Goal: Information Seeking & Learning: Learn about a topic

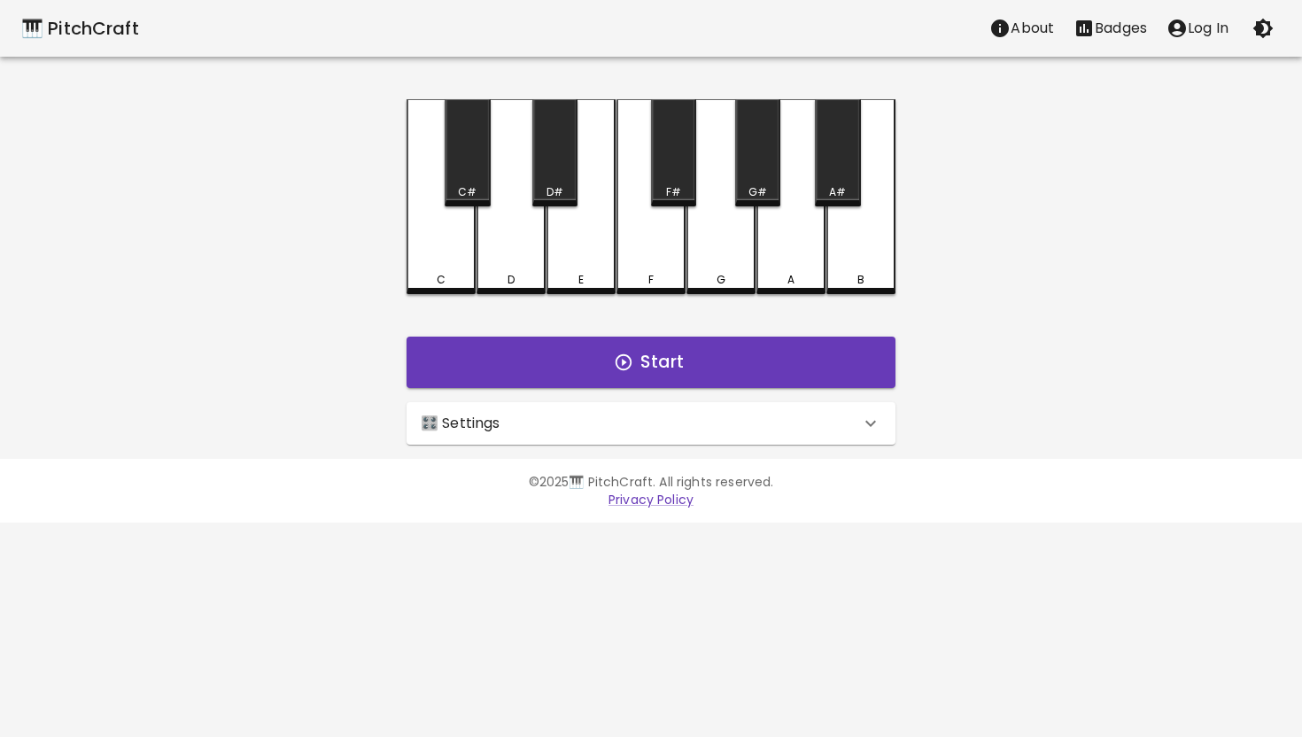
click at [600, 416] on div "🎛️ Settings" at bounding box center [640, 423] width 439 height 21
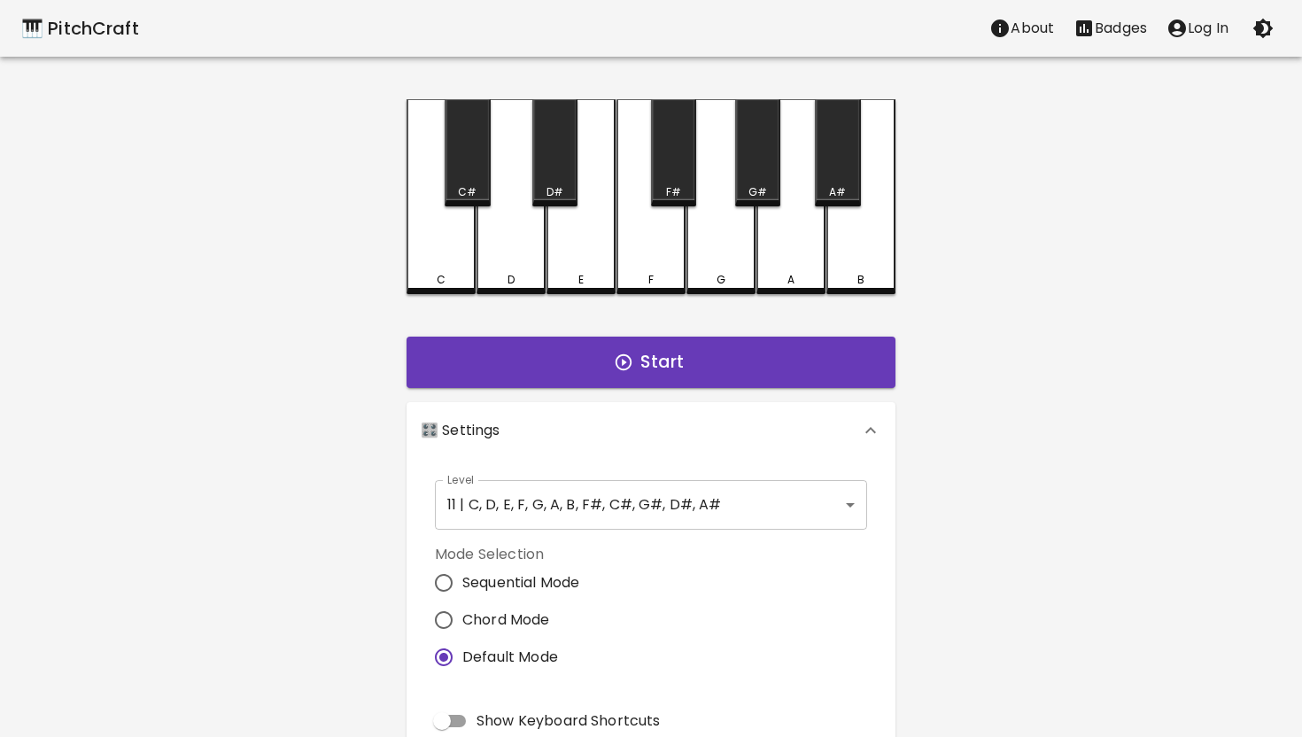
click at [851, 500] on body "🎹 PitchCraft About Badges Log In C C# D D# E F F# G G# A A# B Start 🎛️ Settings…" at bounding box center [651, 536] width 1302 height 1072
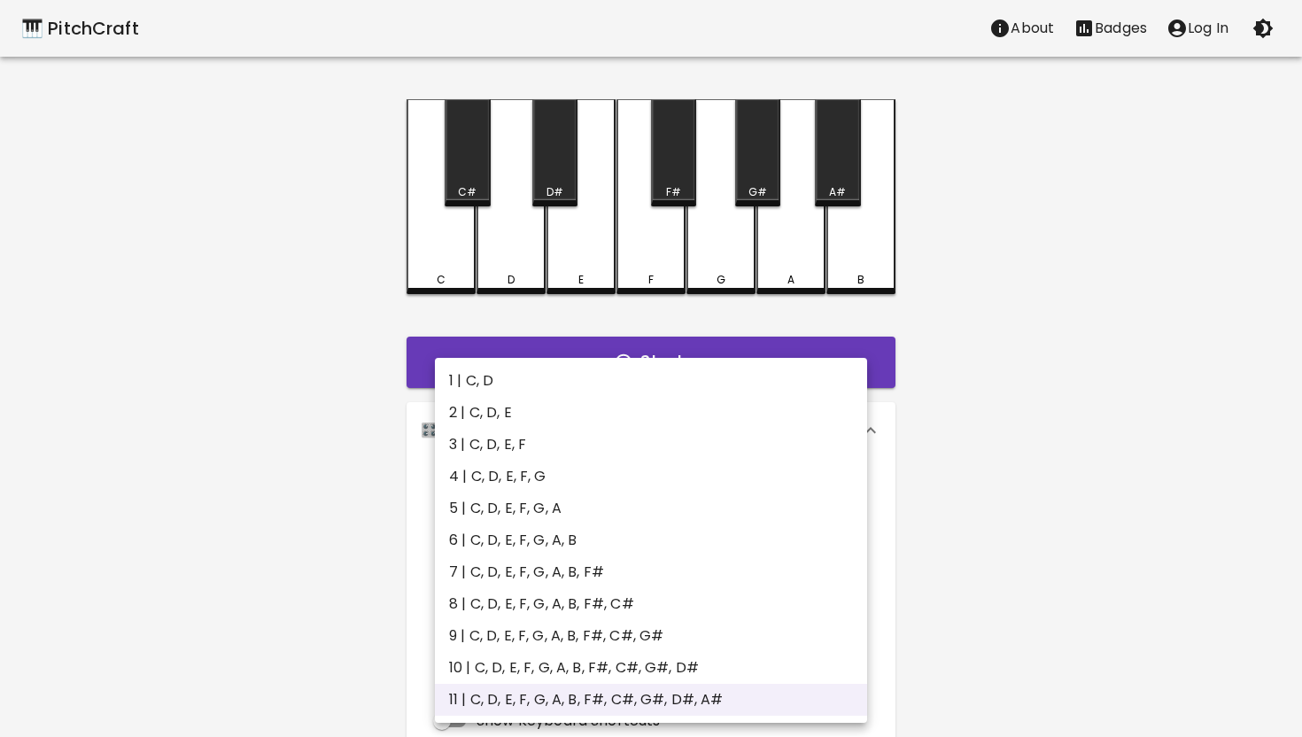
click at [944, 528] on div at bounding box center [651, 368] width 1302 height 737
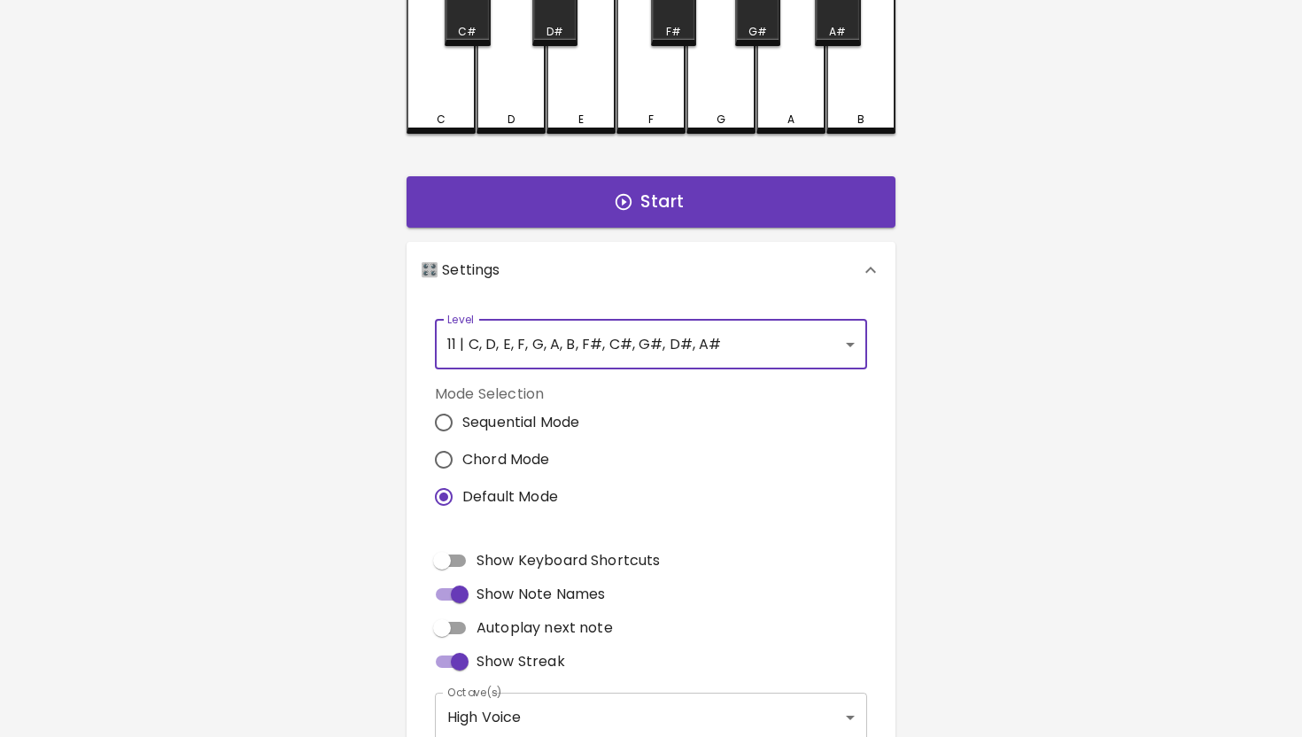
scroll to position [232, 0]
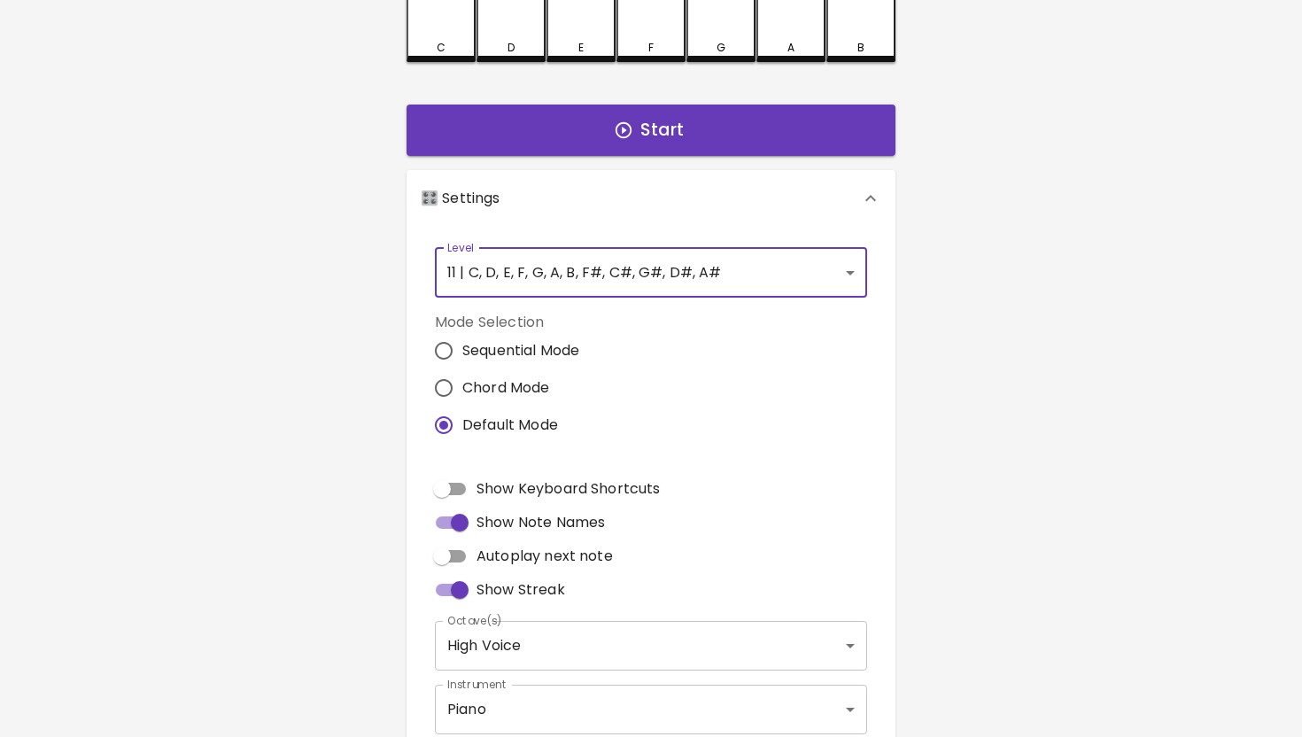
click at [857, 269] on body "🎹 PitchCraft About Badges Log In C C# D D# E F F# G G# A A# B Start 🎛️ Settings…" at bounding box center [651, 304] width 1302 height 1072
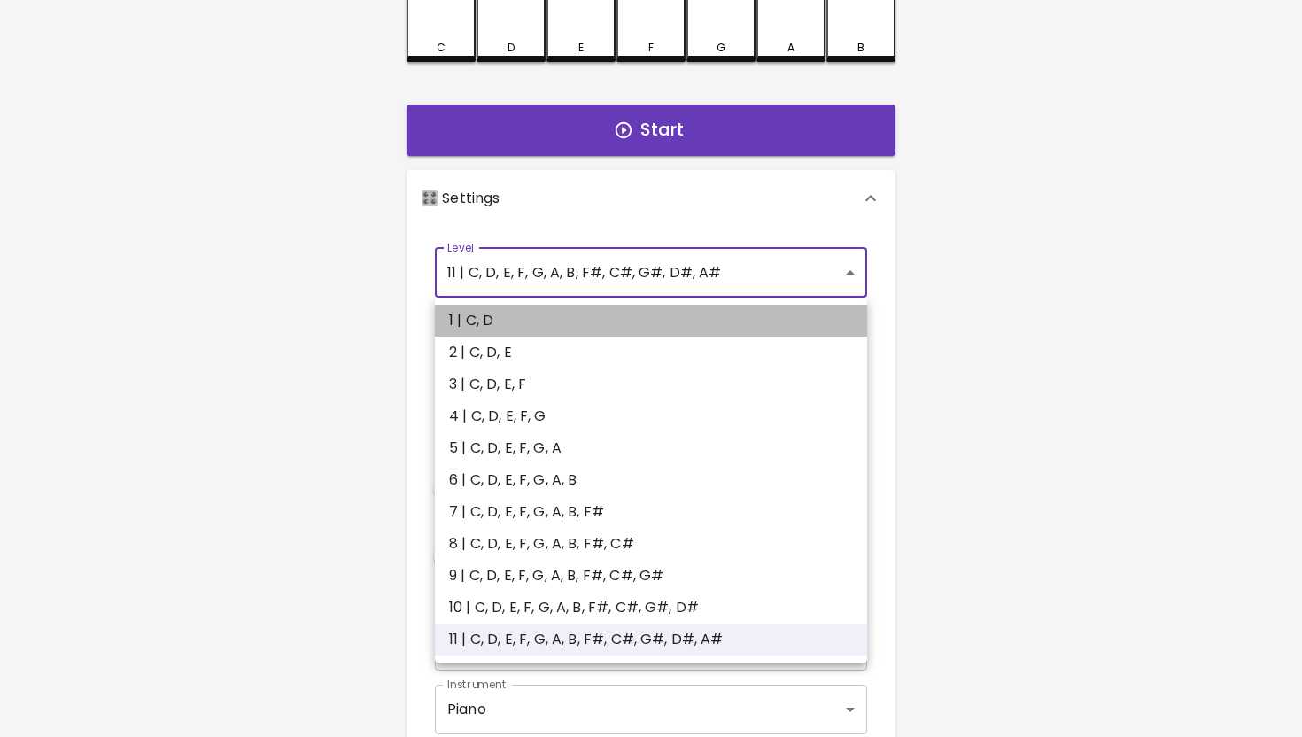
click at [705, 317] on li "1 | C, D" at bounding box center [651, 321] width 432 height 32
type input "1"
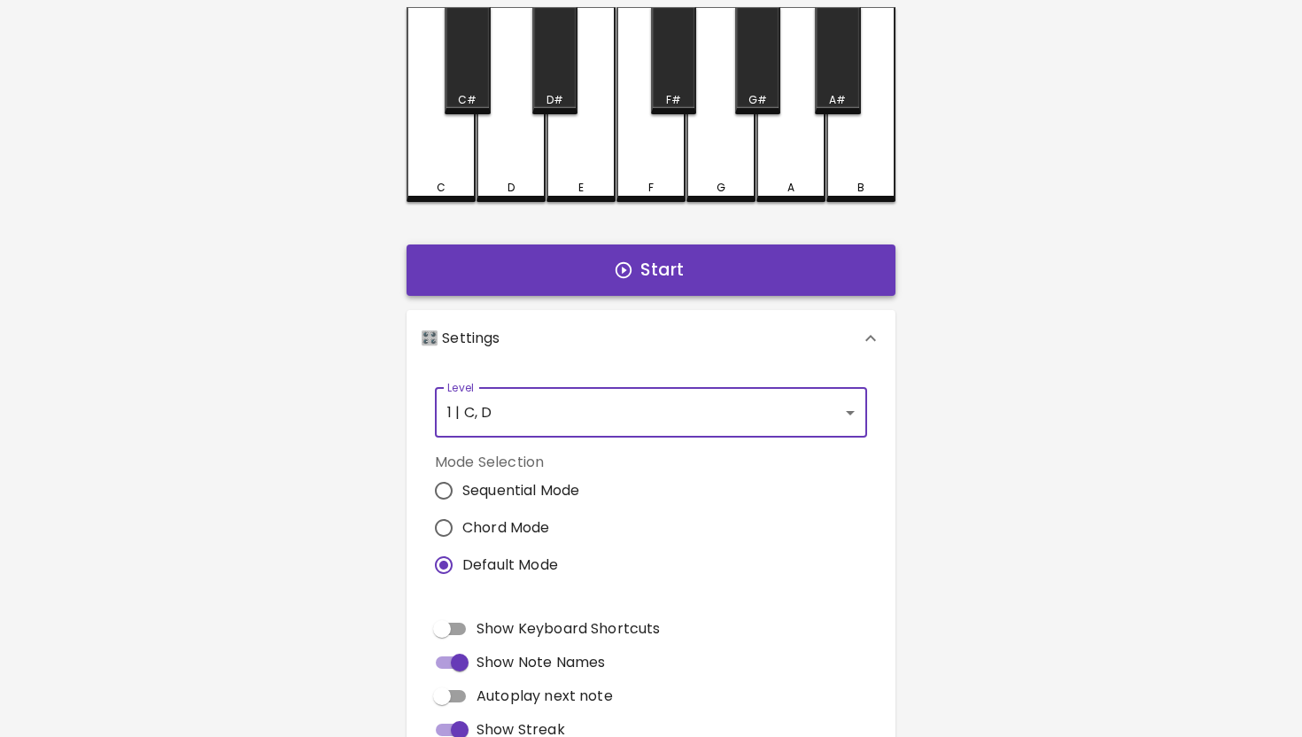
click at [665, 270] on button "Start" at bounding box center [650, 269] width 489 height 51
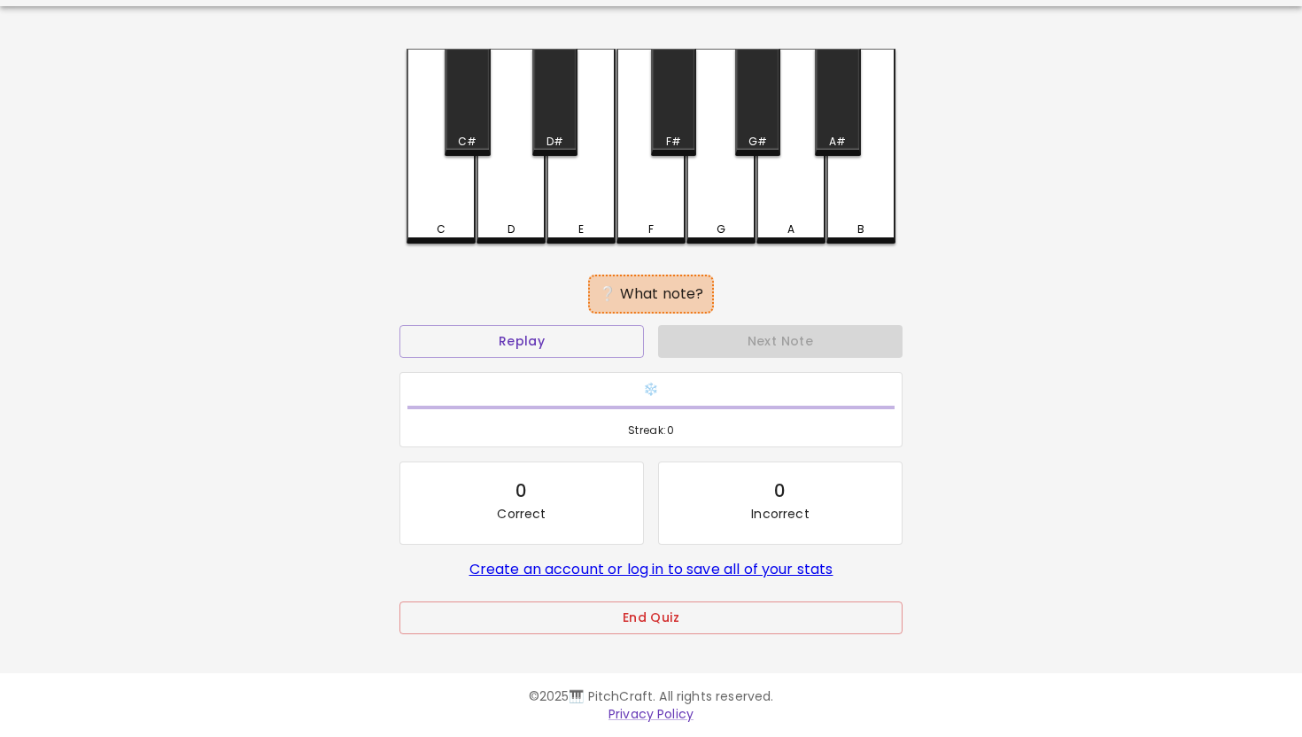
scroll to position [45, 0]
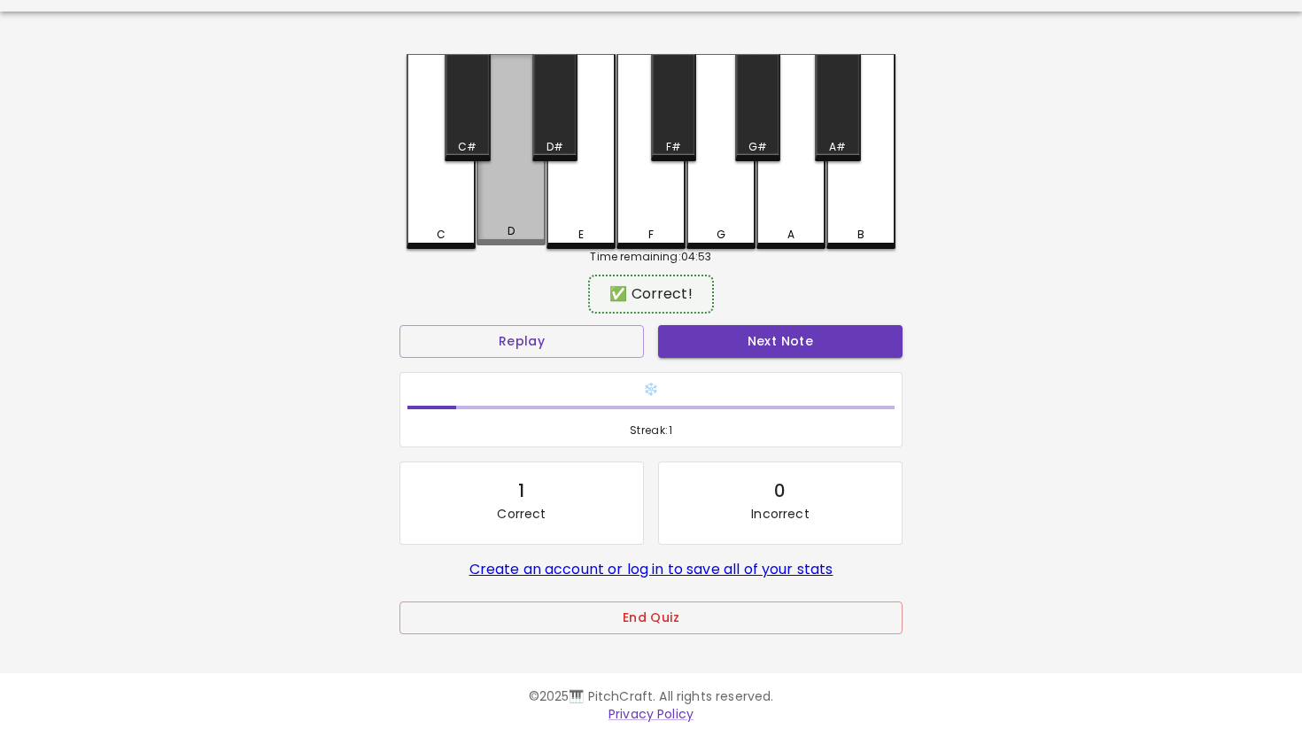
click at [510, 203] on div "D" at bounding box center [510, 149] width 69 height 191
click at [785, 340] on button "Next Note" at bounding box center [780, 341] width 244 height 33
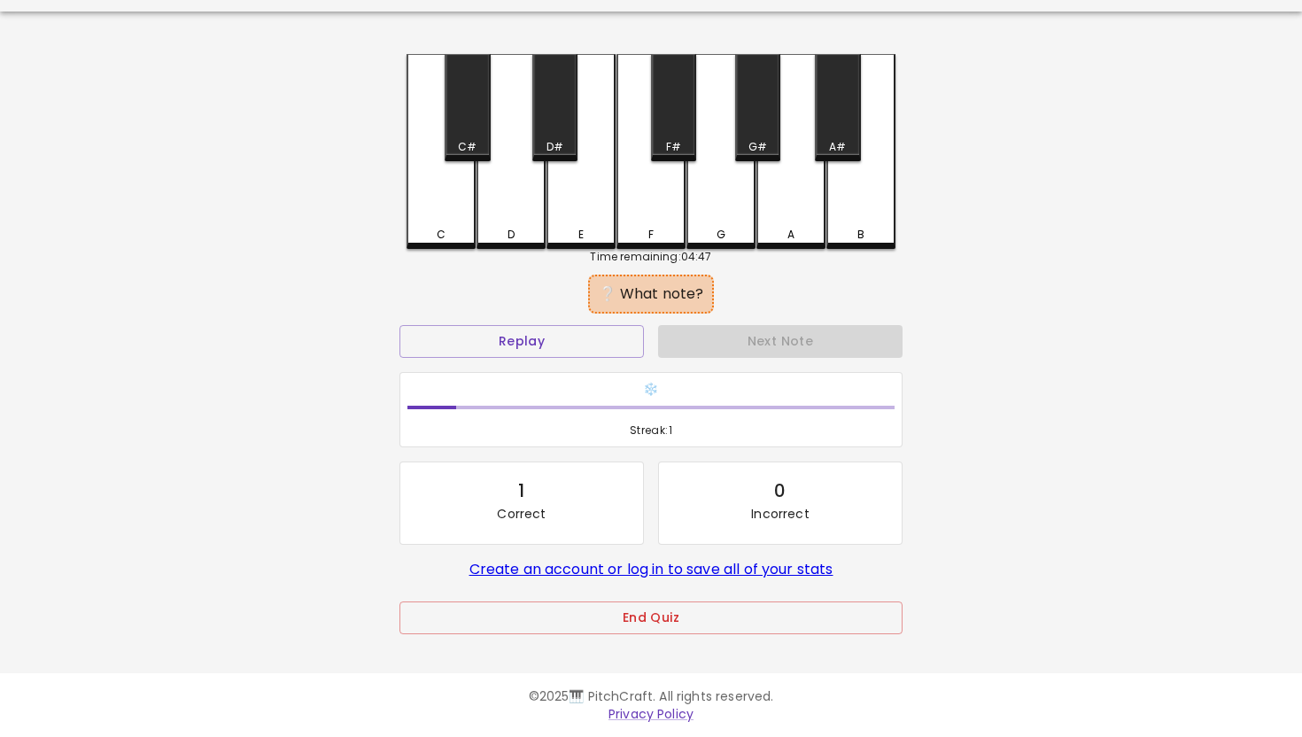
click at [514, 205] on div "D" at bounding box center [510, 151] width 69 height 195
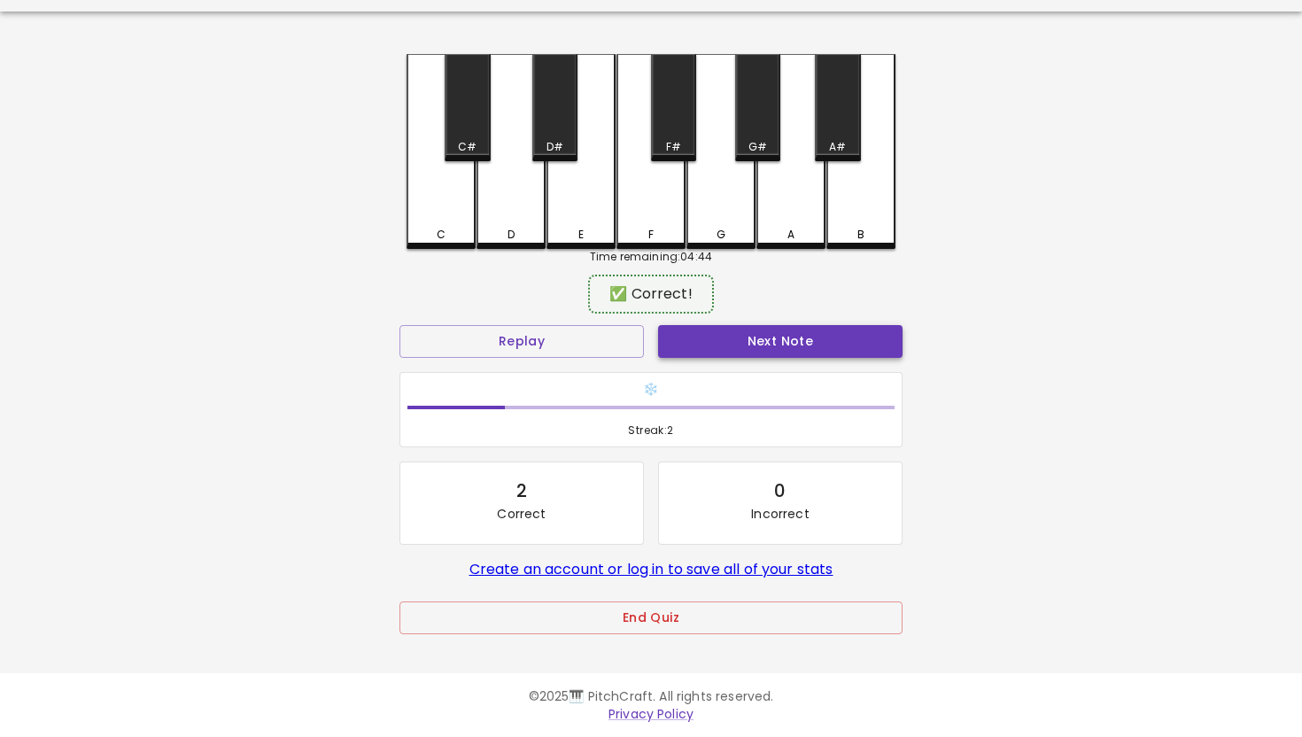
click at [792, 338] on button "Next Note" at bounding box center [780, 341] width 244 height 33
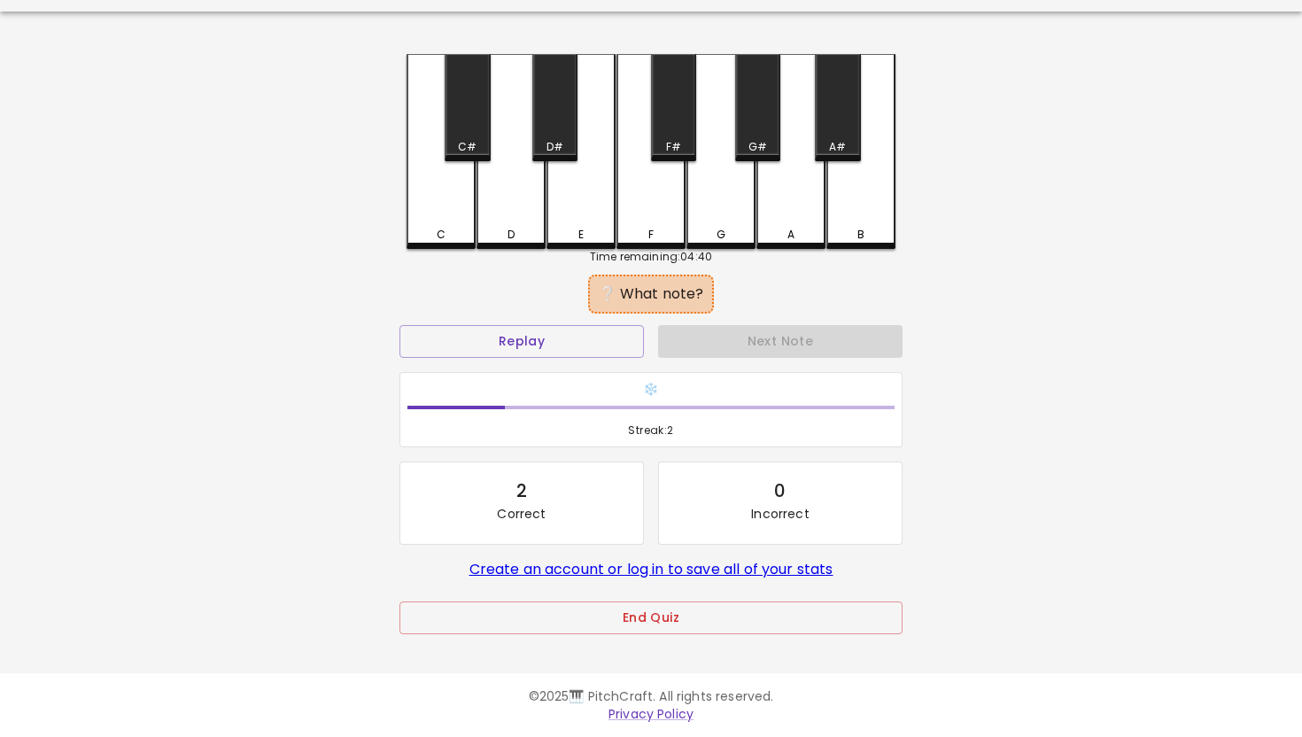
click at [437, 196] on div "C" at bounding box center [440, 151] width 69 height 195
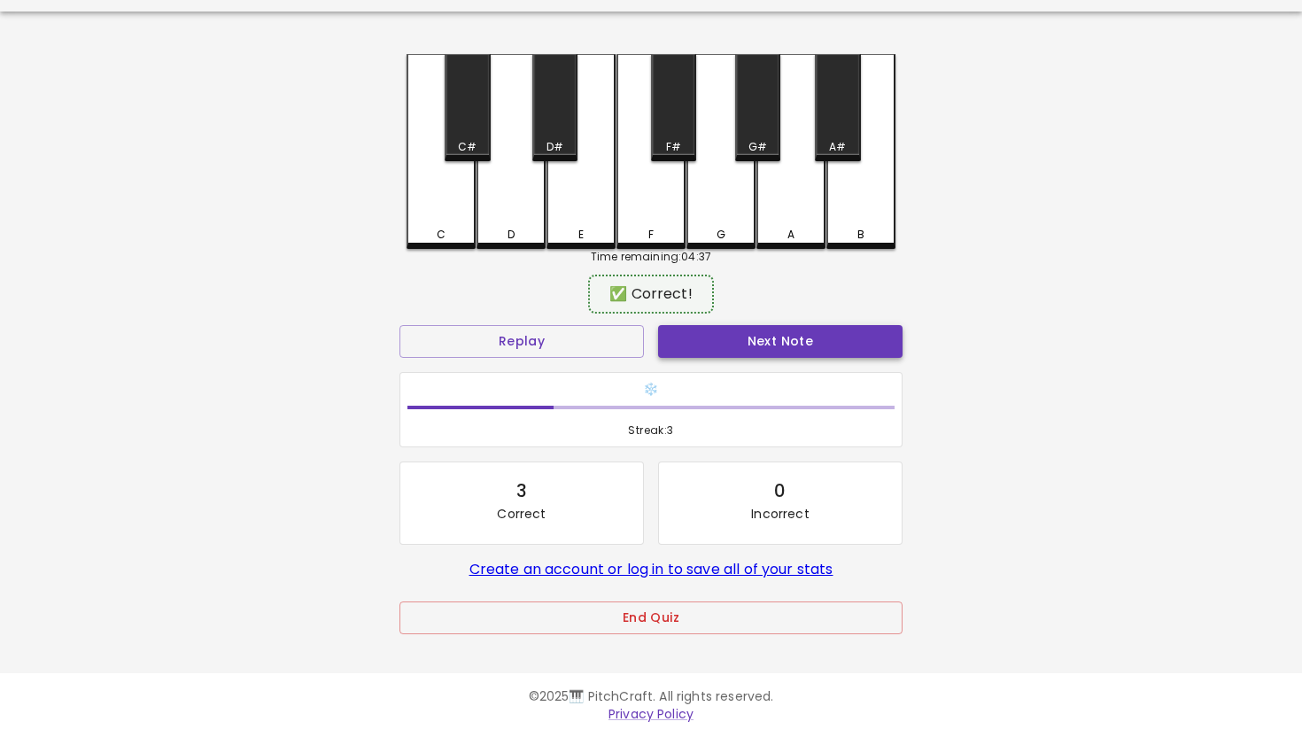
click at [778, 351] on button "Next Note" at bounding box center [780, 341] width 244 height 33
click at [449, 210] on div "C" at bounding box center [440, 149] width 69 height 191
click at [766, 339] on button "Next Note" at bounding box center [780, 341] width 244 height 33
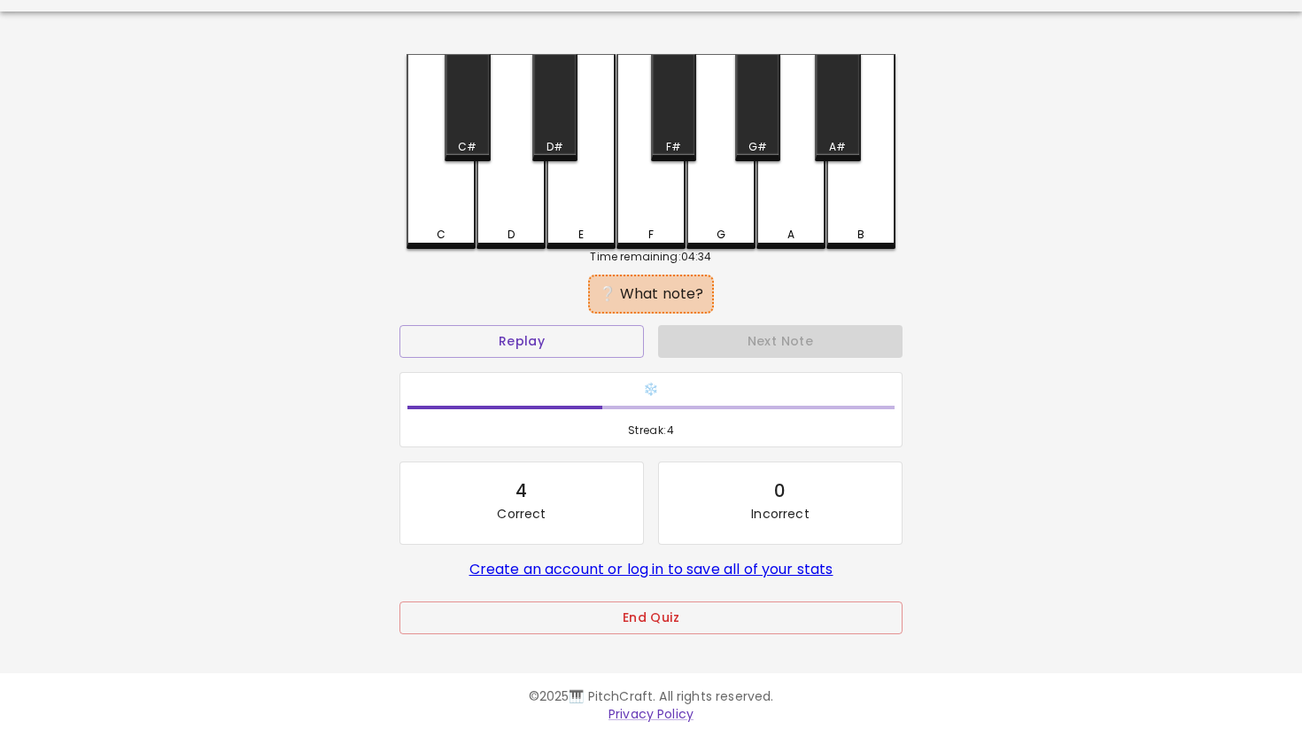
click at [521, 218] on div "D" at bounding box center [510, 151] width 69 height 195
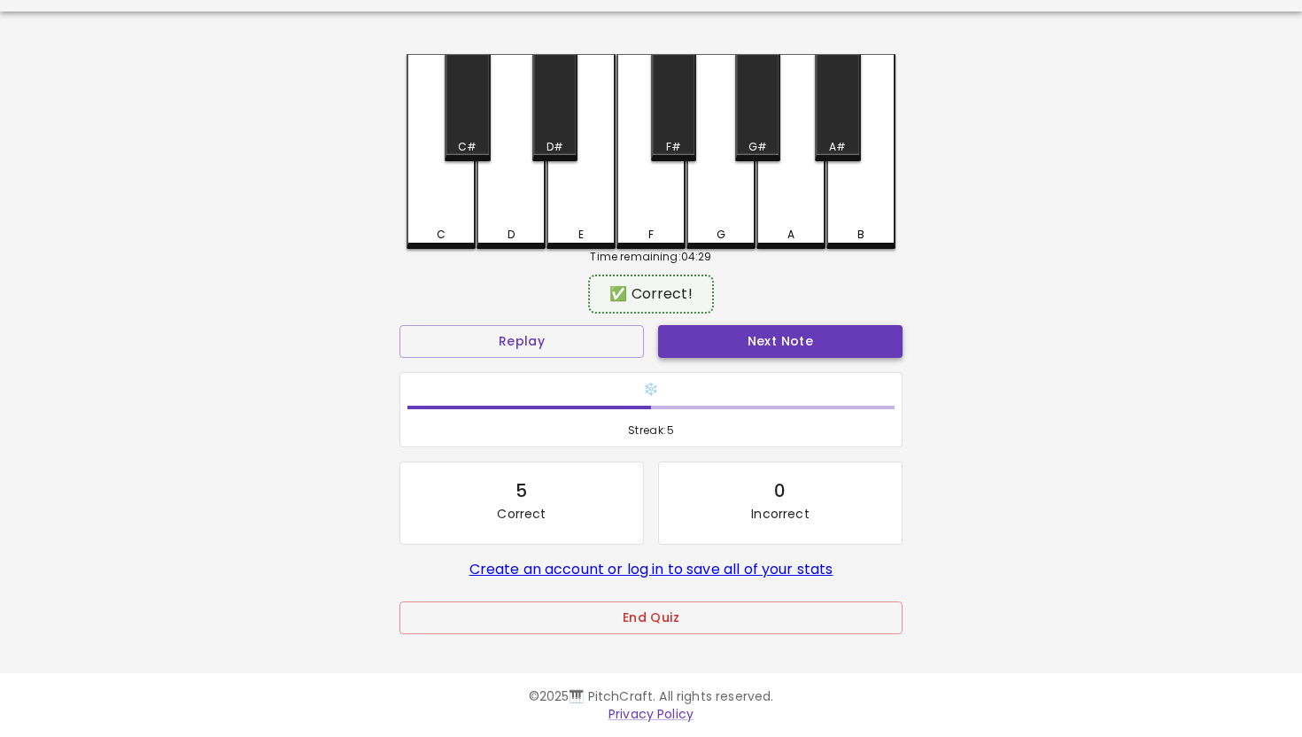
click at [773, 346] on button "Next Note" at bounding box center [780, 341] width 244 height 33
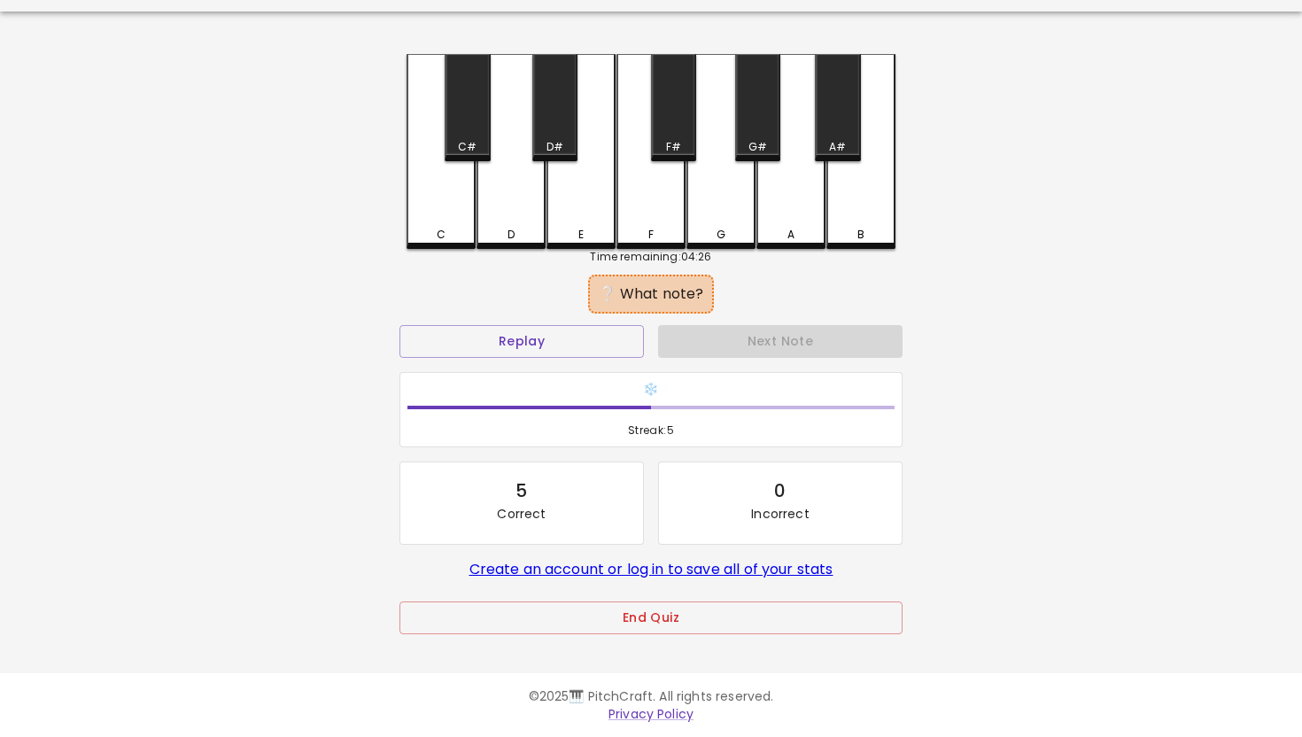
click at [731, 341] on div "Next Note" at bounding box center [780, 341] width 259 height 47
click at [747, 338] on div "Next Note" at bounding box center [780, 341] width 259 height 47
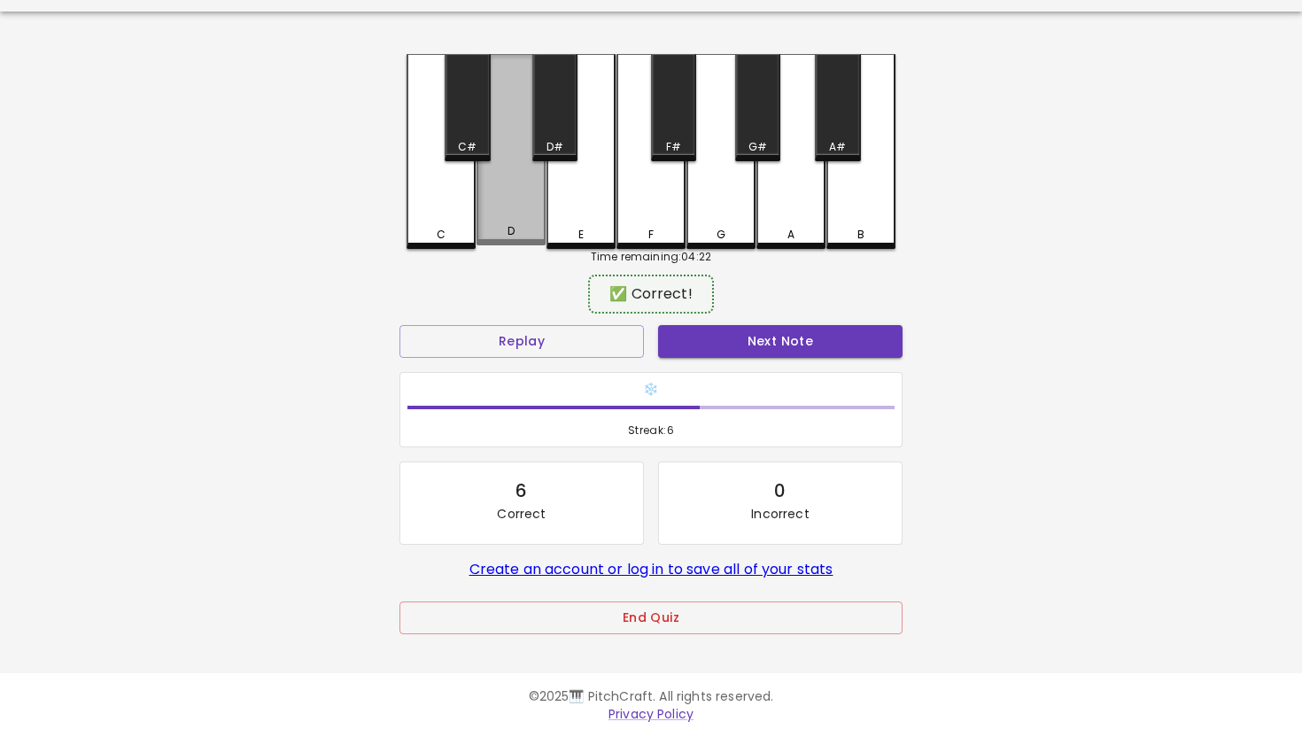
click at [514, 218] on div "D" at bounding box center [510, 149] width 69 height 191
click at [754, 342] on button "Next Note" at bounding box center [780, 341] width 244 height 33
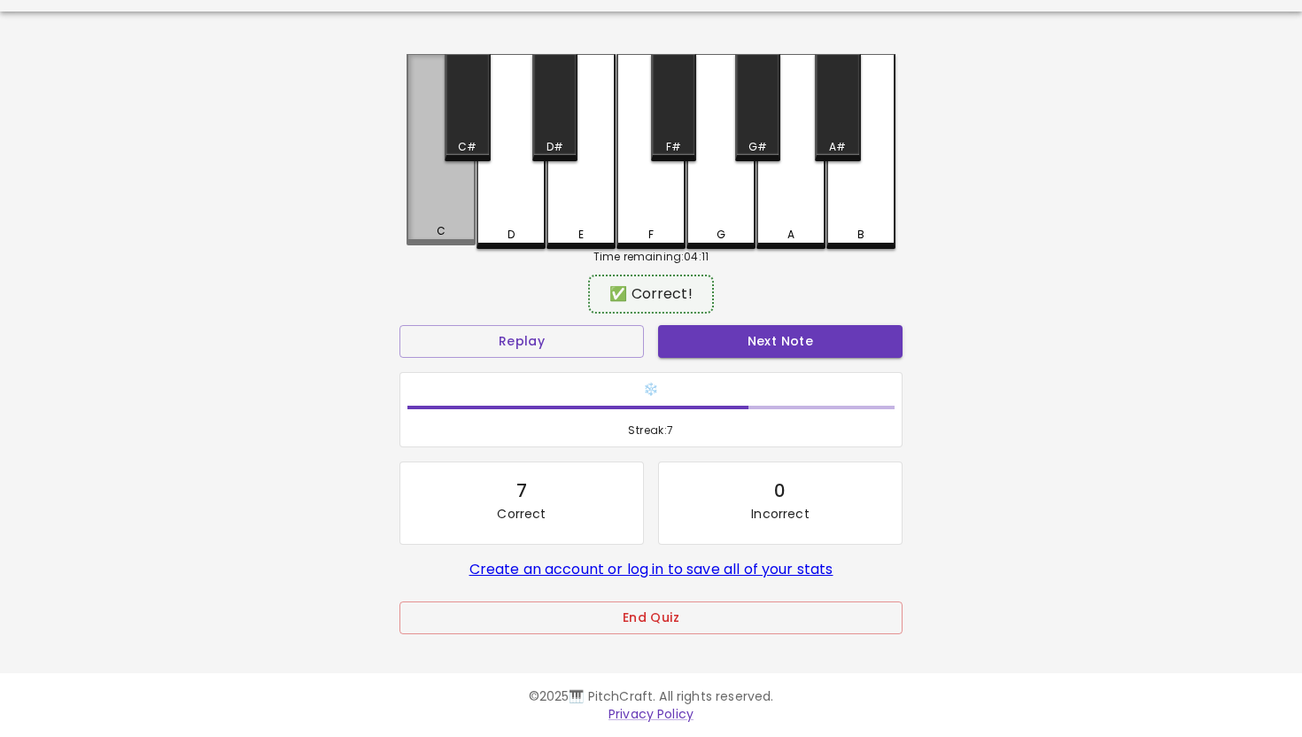
click at [444, 205] on div "C" at bounding box center [440, 149] width 69 height 191
click at [792, 344] on button "Next Note" at bounding box center [780, 341] width 244 height 33
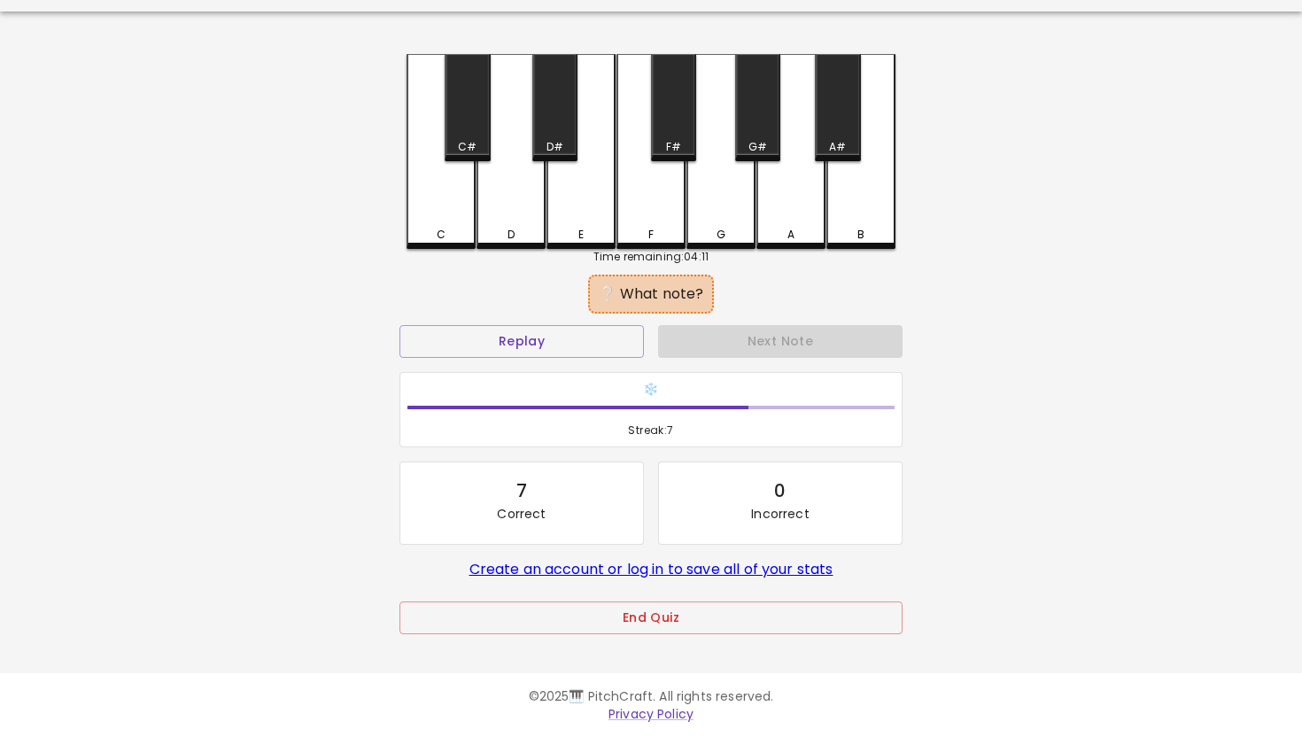
click at [458, 224] on div "C" at bounding box center [440, 151] width 69 height 195
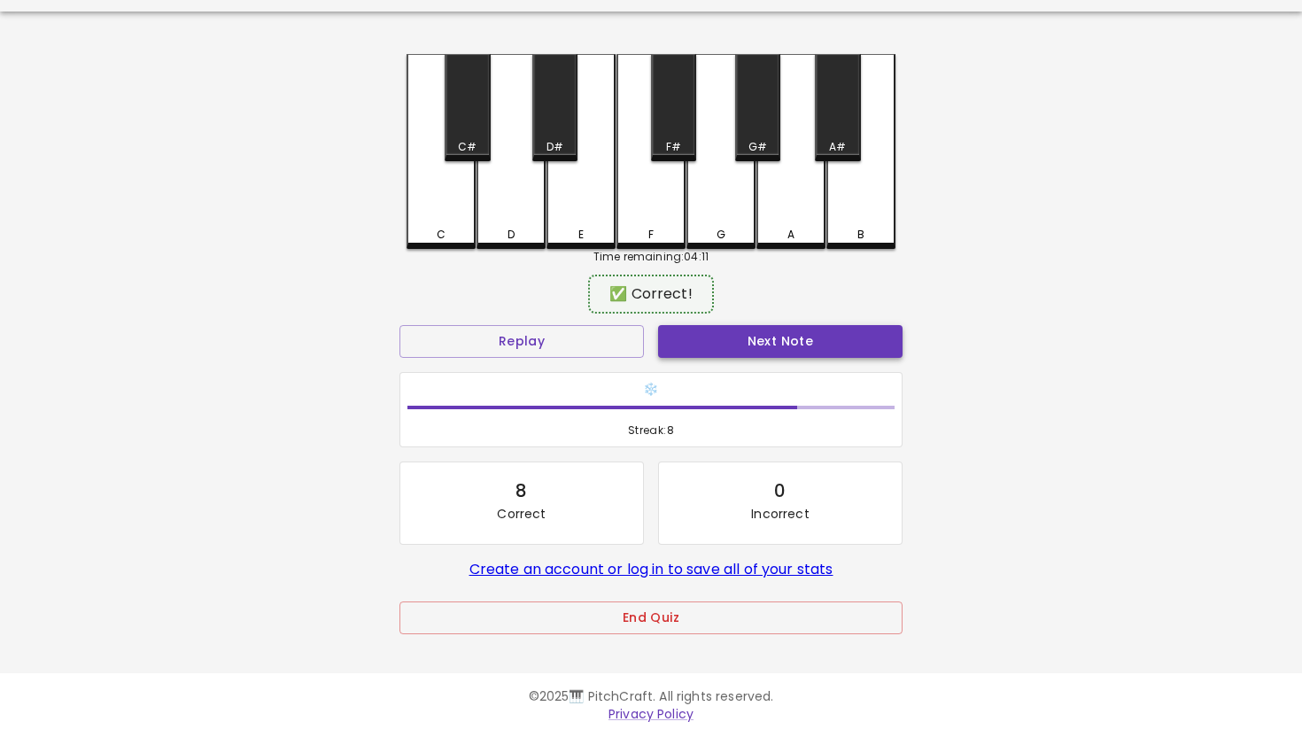
click at [778, 337] on button "Next Note" at bounding box center [780, 341] width 244 height 33
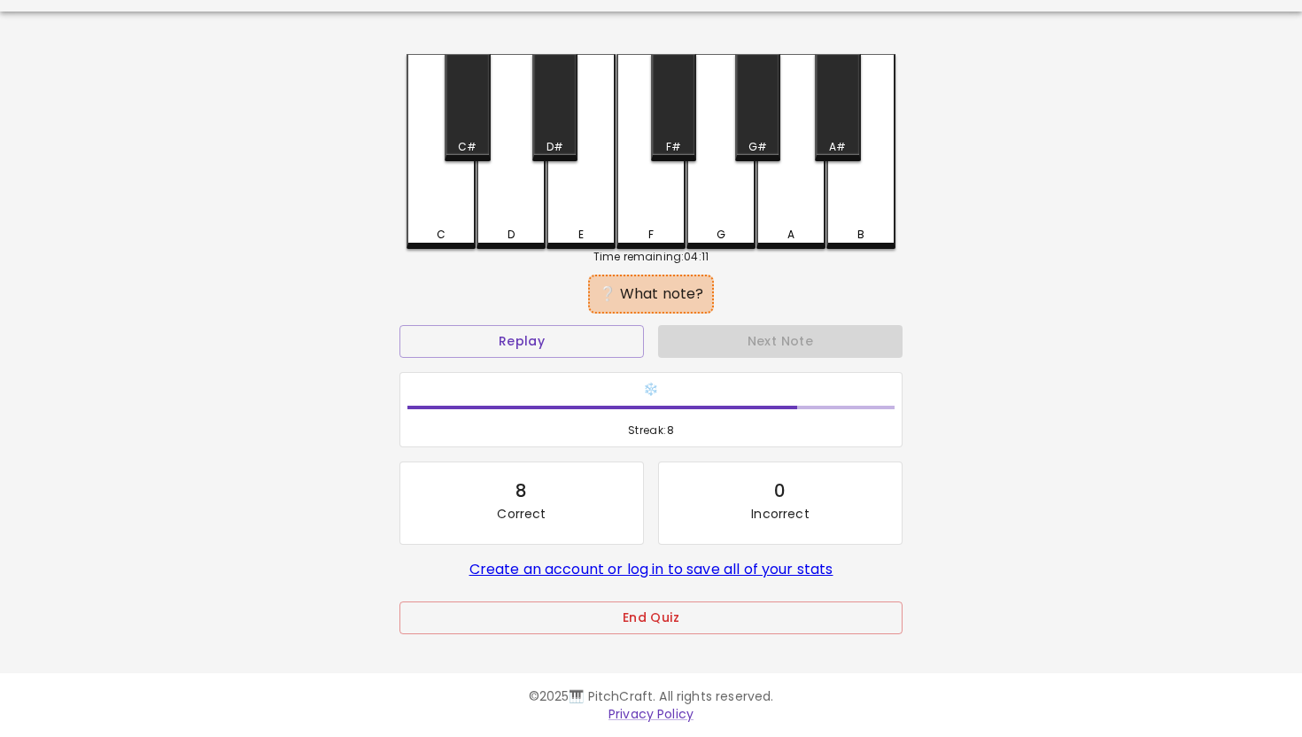
click at [449, 210] on div "C" at bounding box center [440, 151] width 69 height 195
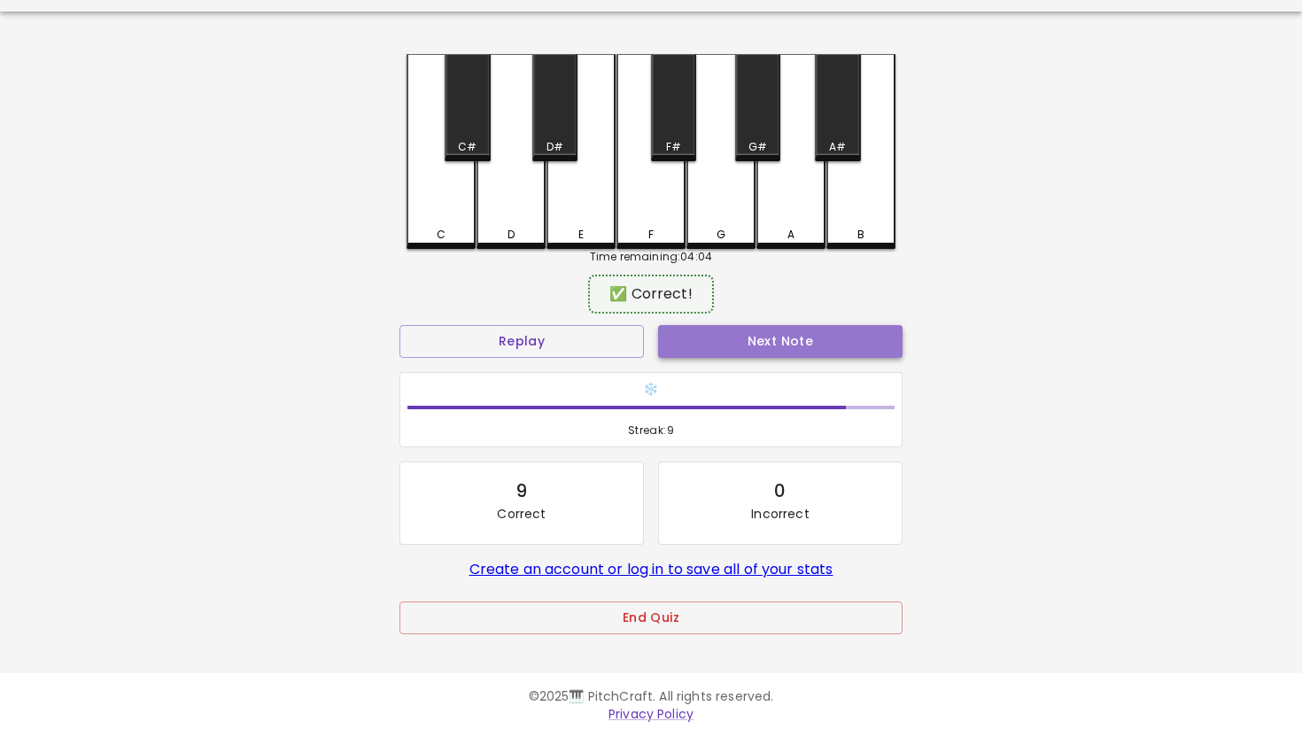
click at [779, 344] on button "Next Note" at bounding box center [780, 341] width 244 height 33
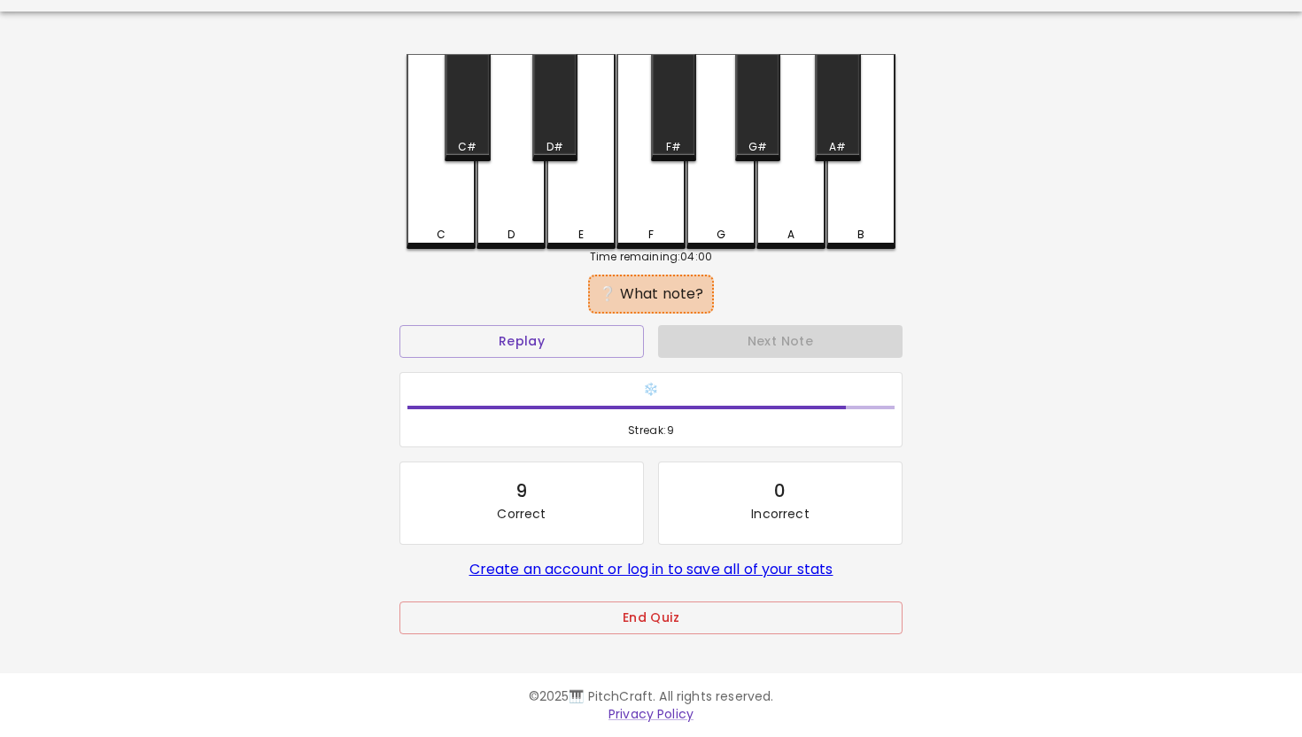
click at [506, 212] on div "D" at bounding box center [510, 151] width 69 height 195
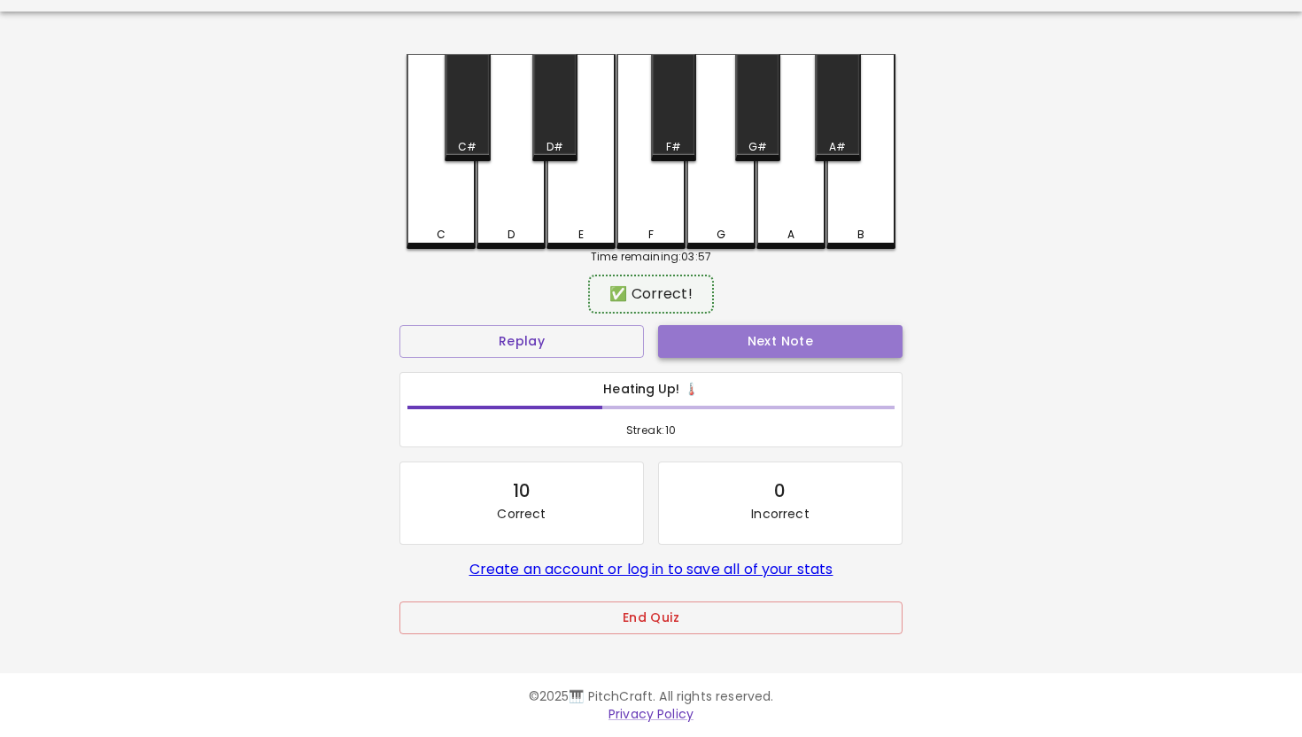
click at [781, 340] on button "Next Note" at bounding box center [780, 341] width 244 height 33
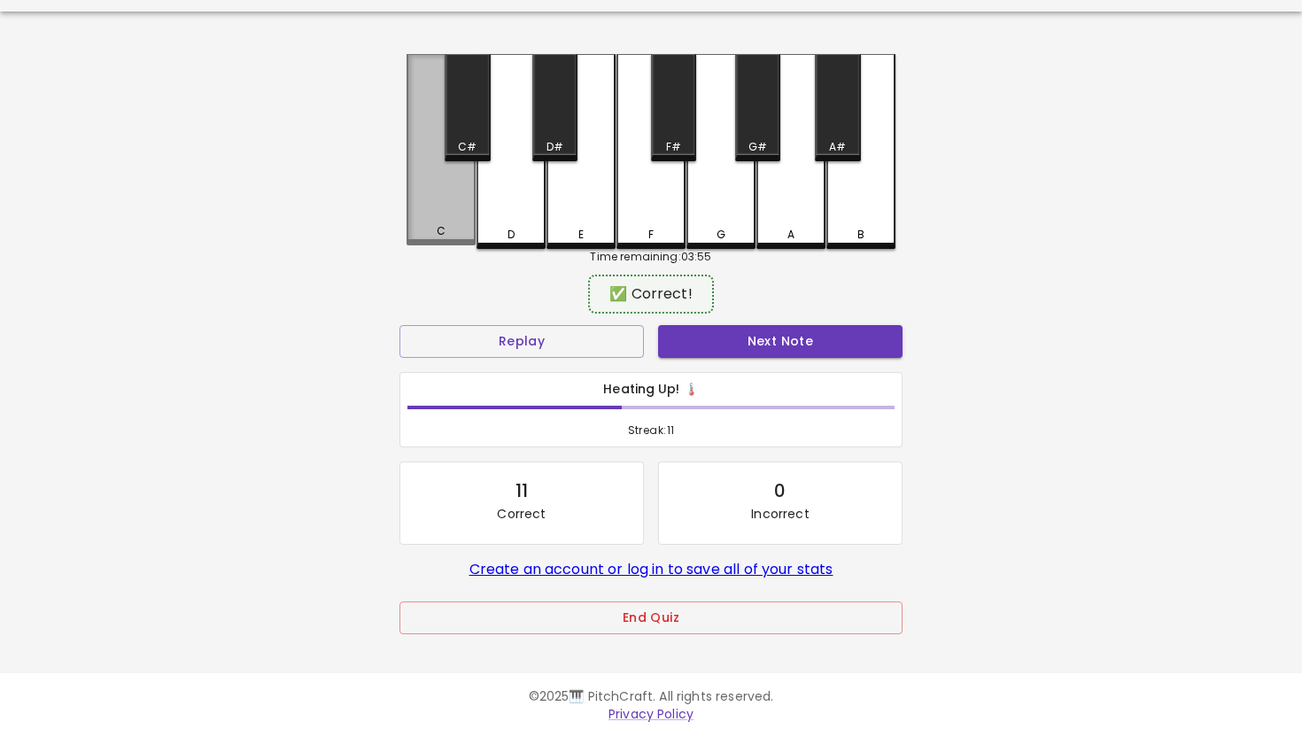
click at [453, 216] on div "C" at bounding box center [440, 149] width 69 height 191
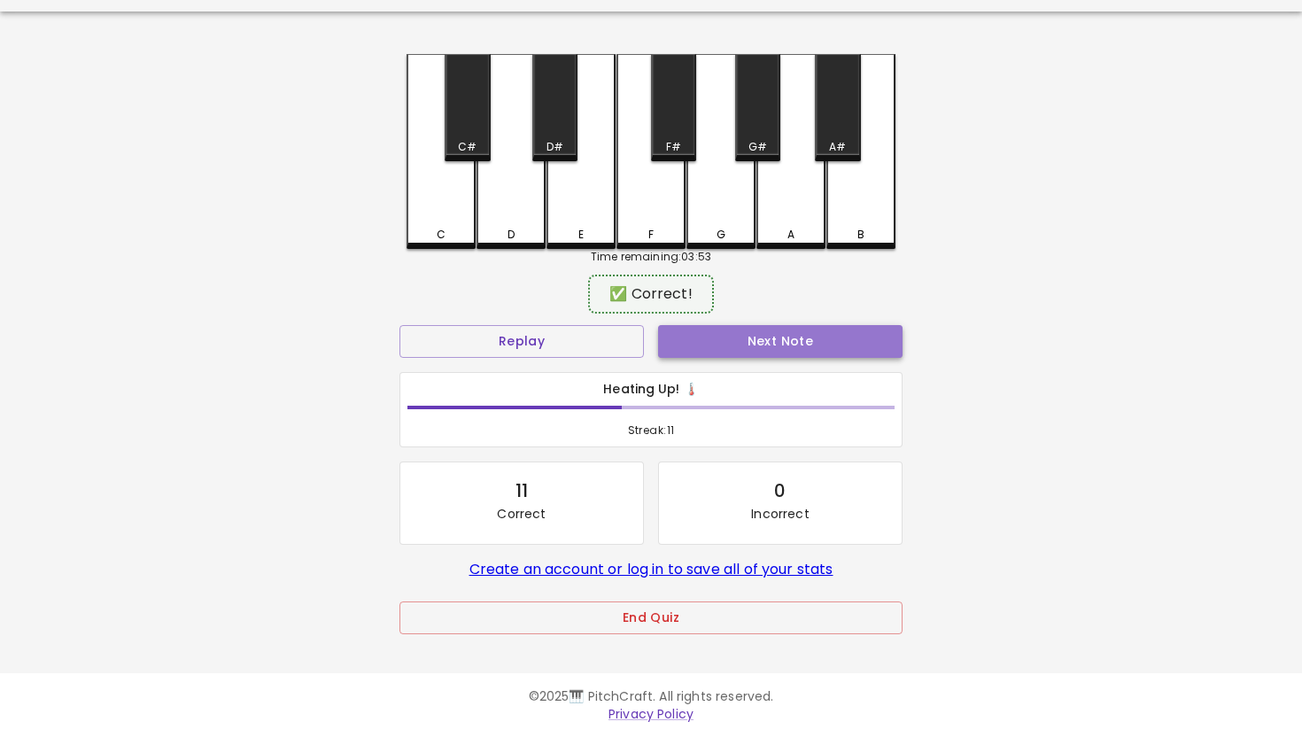
click at [758, 340] on button "Next Note" at bounding box center [780, 341] width 244 height 33
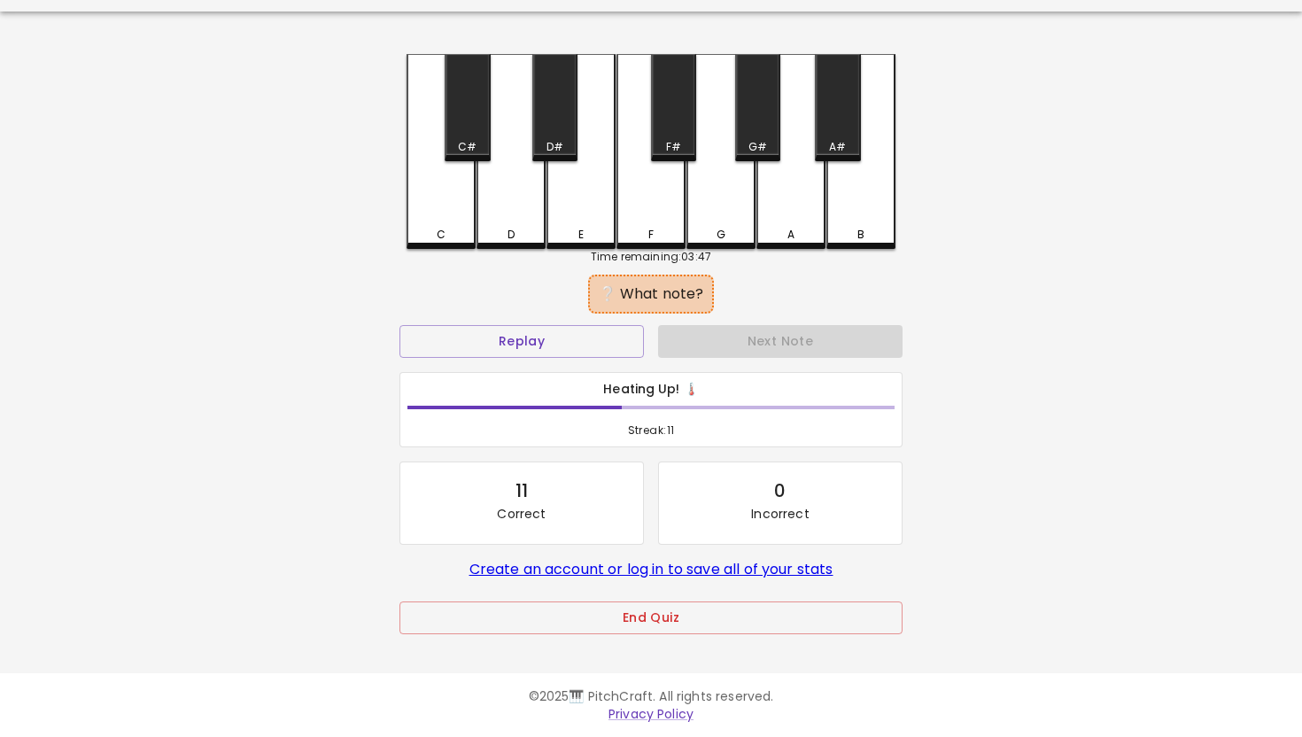
click at [520, 218] on div "D" at bounding box center [510, 151] width 69 height 195
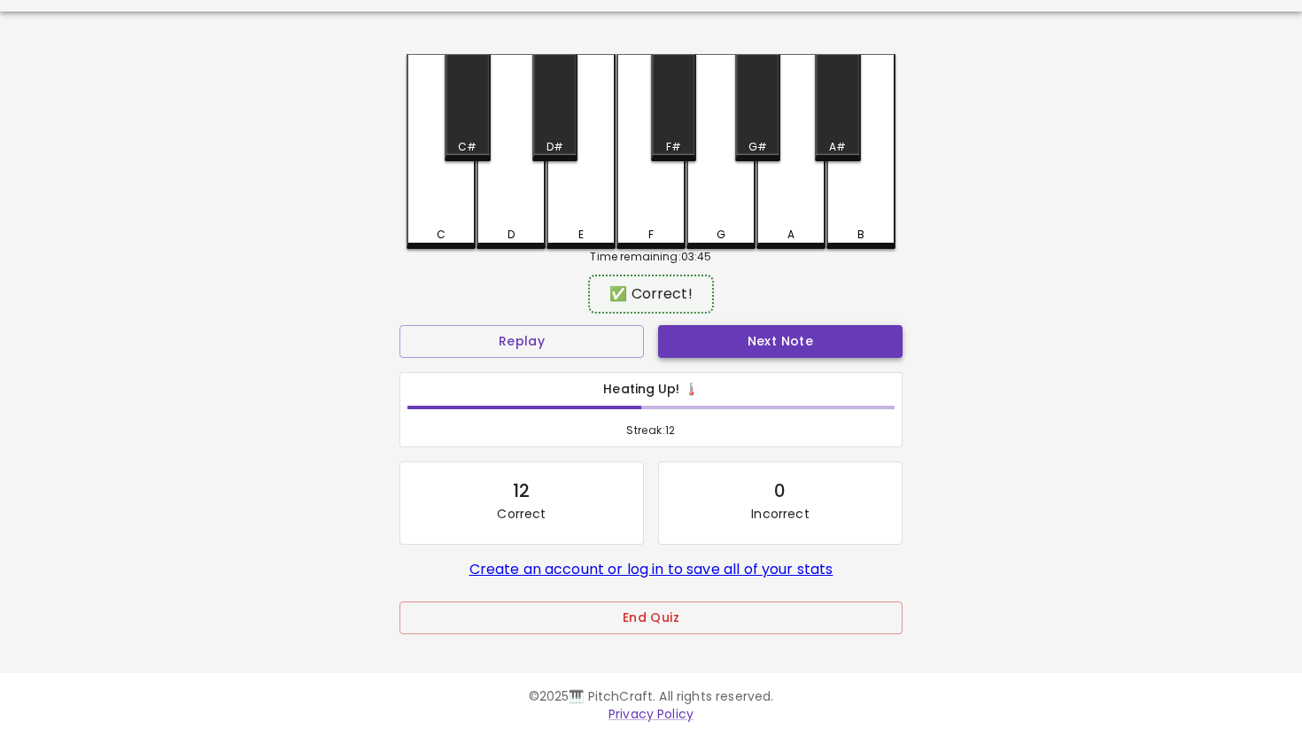
click at [759, 338] on button "Next Note" at bounding box center [780, 341] width 244 height 33
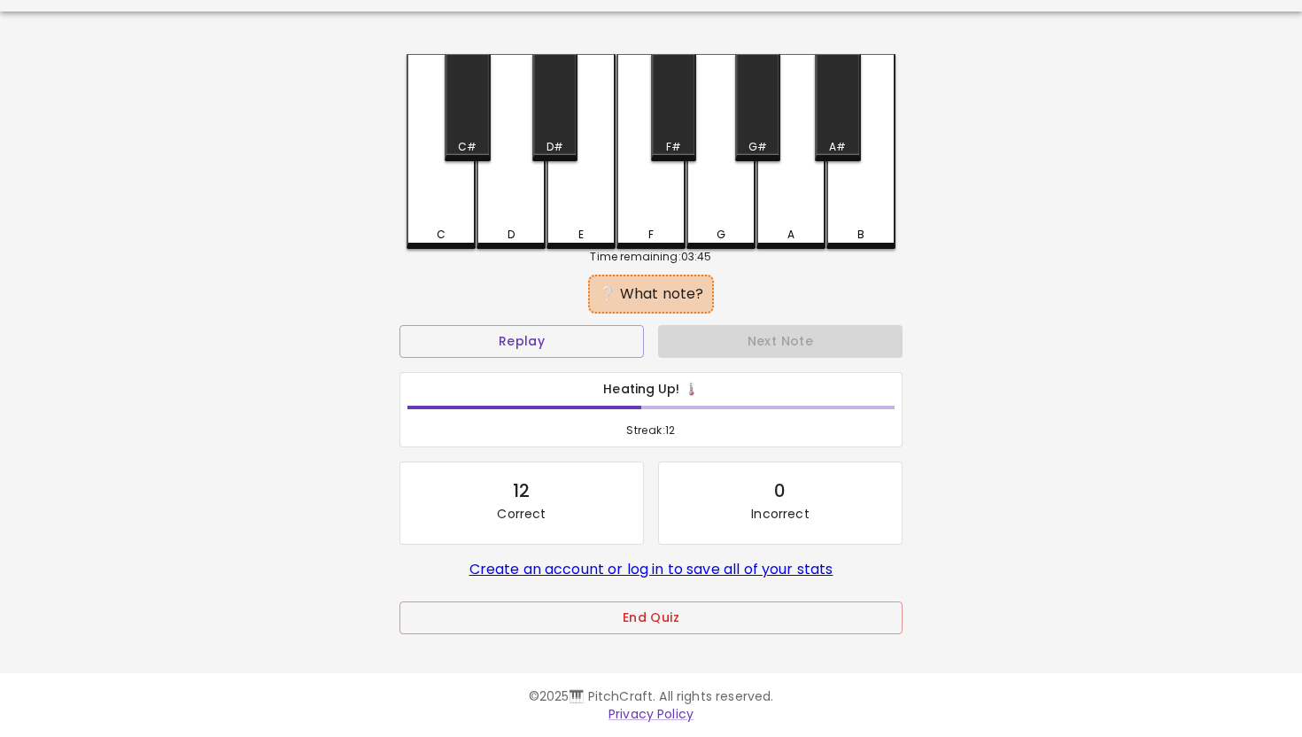
click at [446, 209] on div "C" at bounding box center [440, 151] width 69 height 195
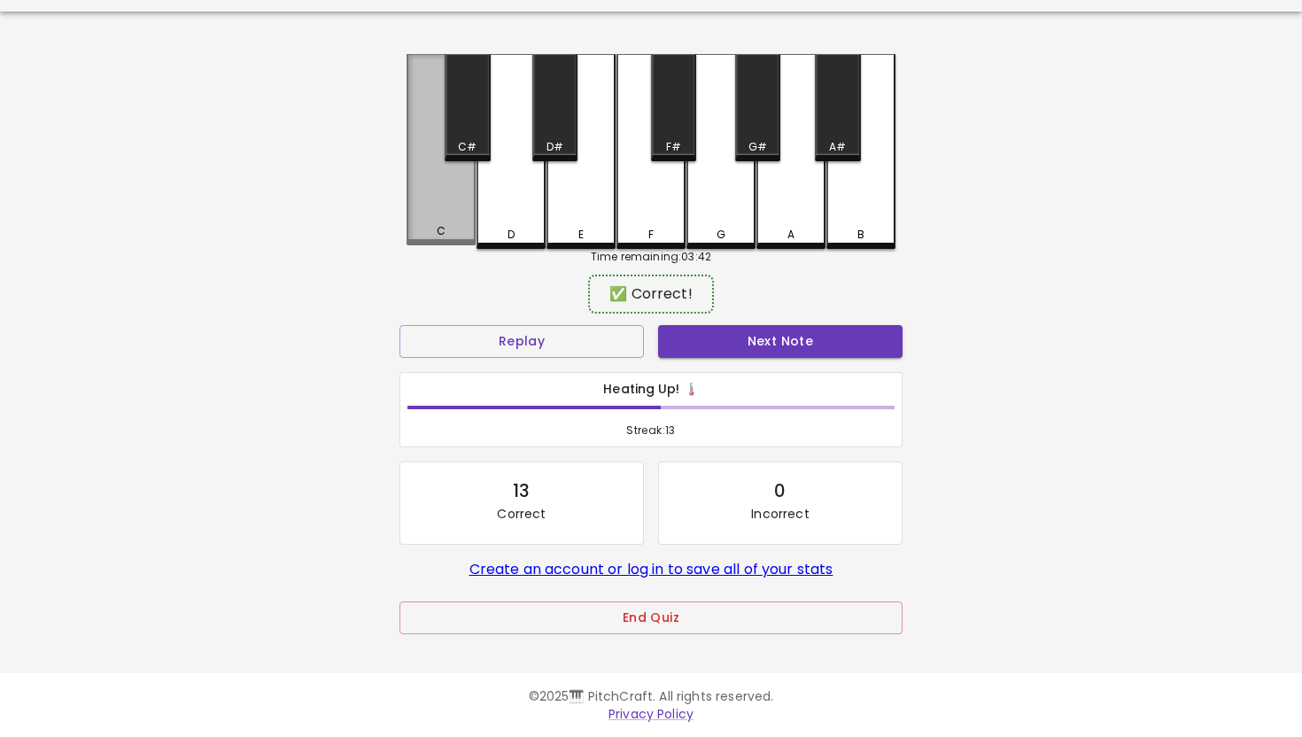
click at [446, 209] on div "C" at bounding box center [440, 149] width 69 height 191
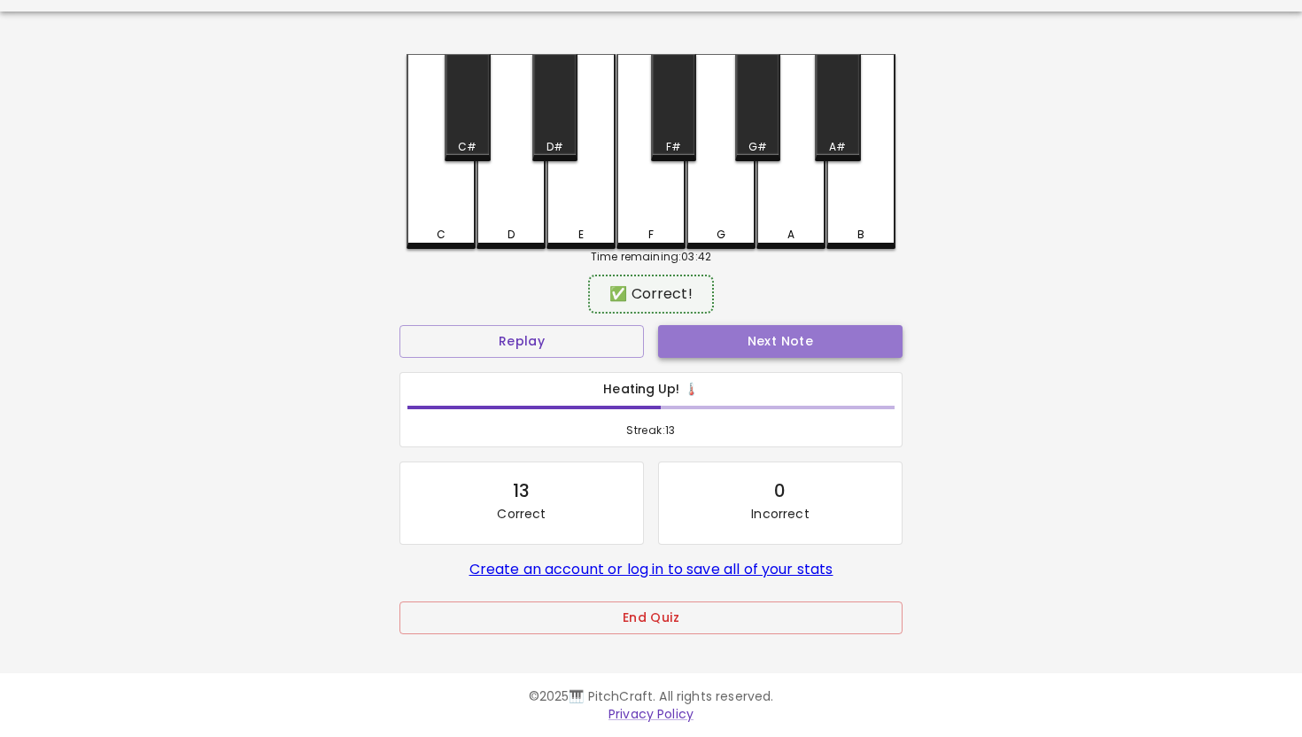
click at [766, 336] on button "Next Note" at bounding box center [780, 341] width 244 height 33
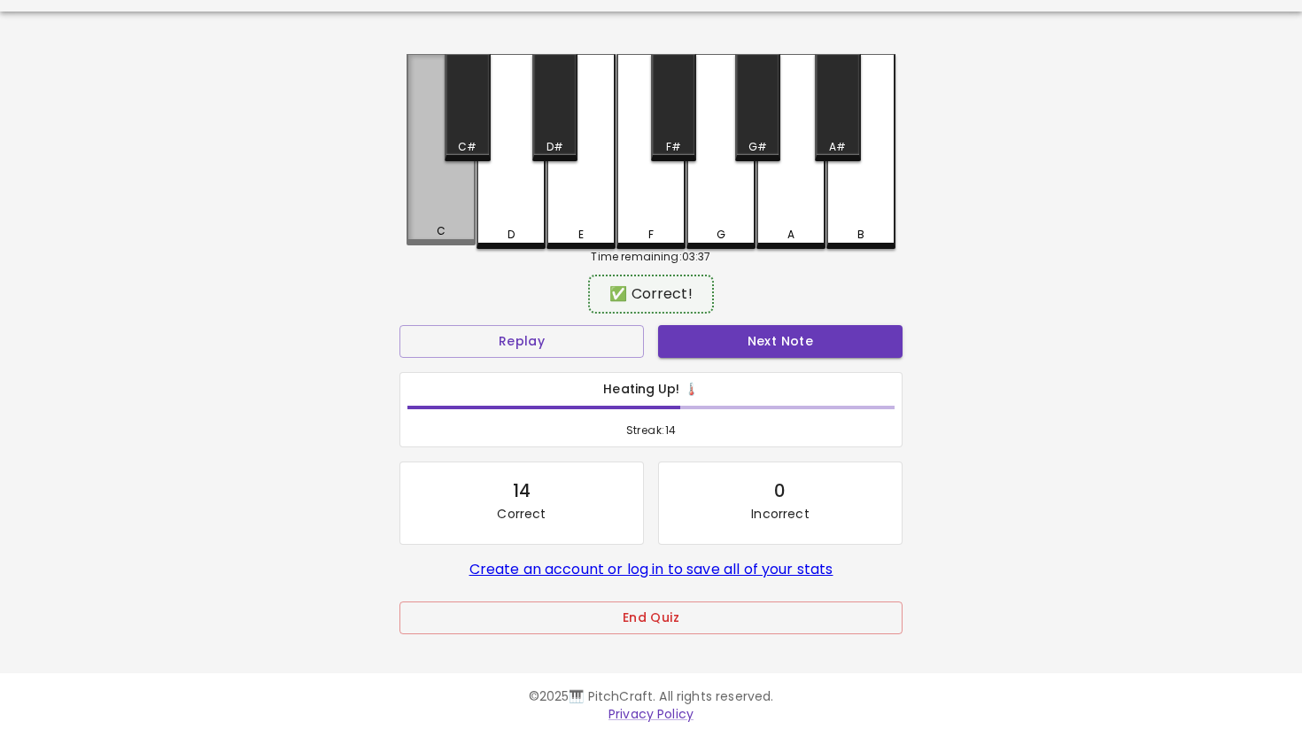
click at [446, 205] on div "C" at bounding box center [440, 149] width 69 height 191
click at [769, 343] on button "Next Note" at bounding box center [780, 341] width 244 height 33
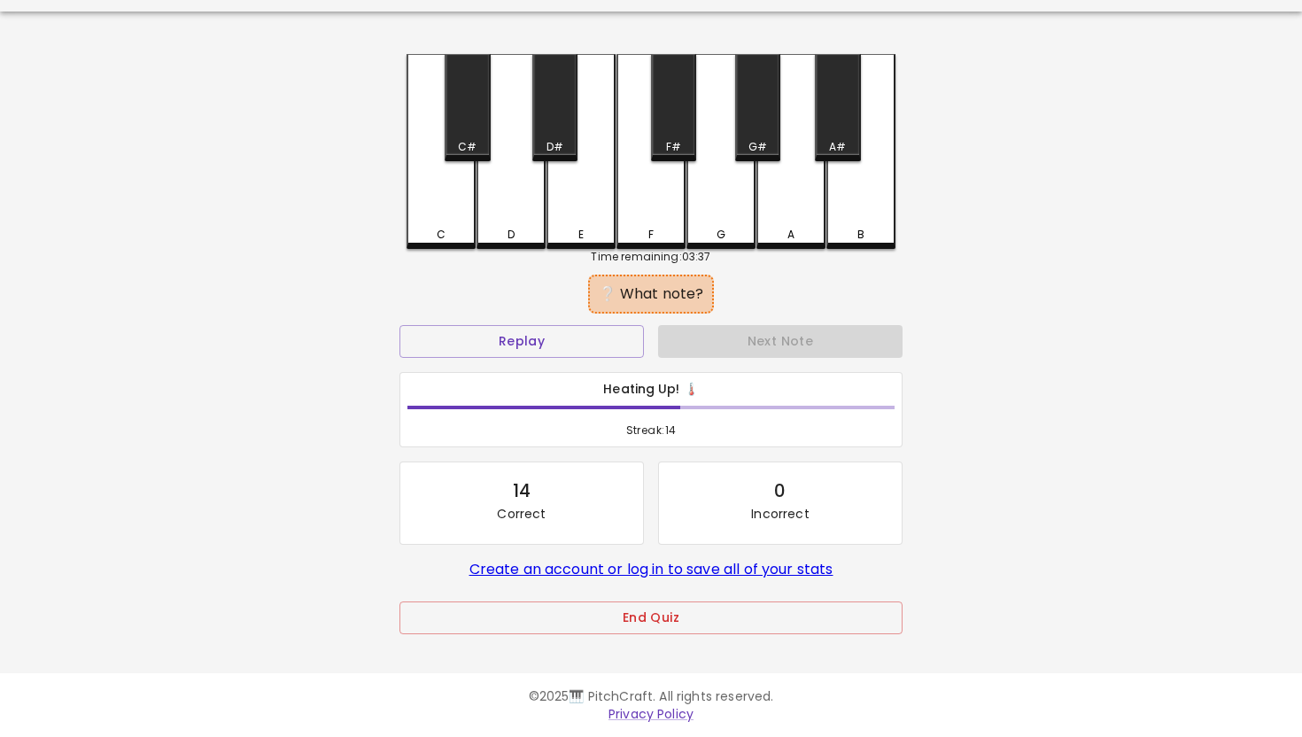
click at [514, 217] on div "D" at bounding box center [510, 151] width 69 height 195
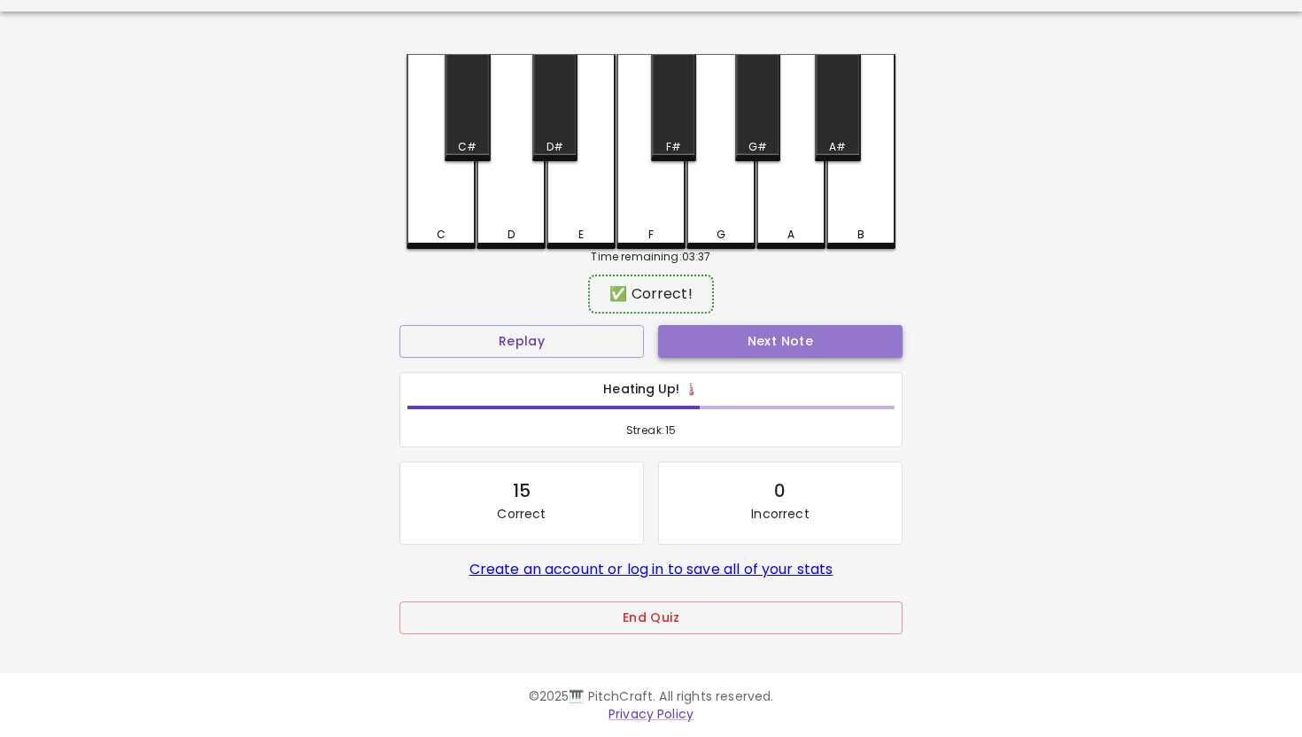
click at [758, 344] on button "Next Note" at bounding box center [780, 341] width 244 height 33
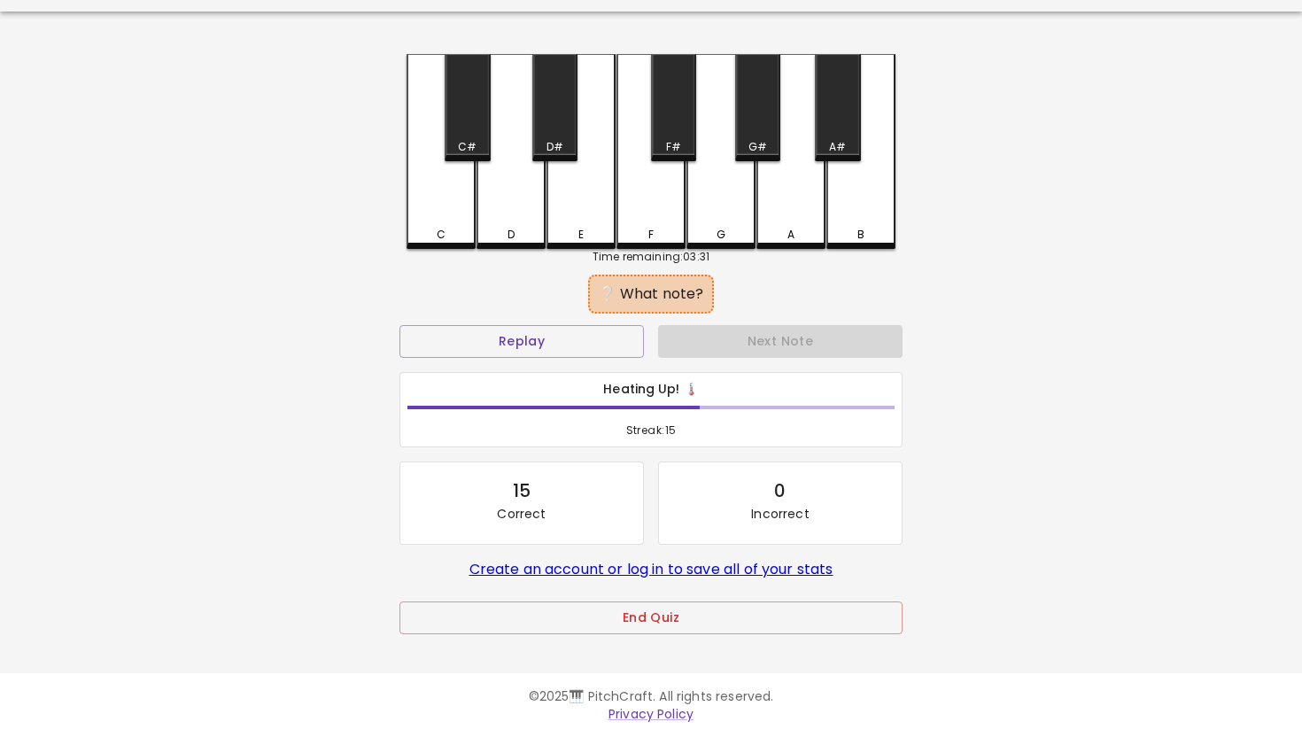
click at [430, 194] on div "C" at bounding box center [440, 151] width 69 height 195
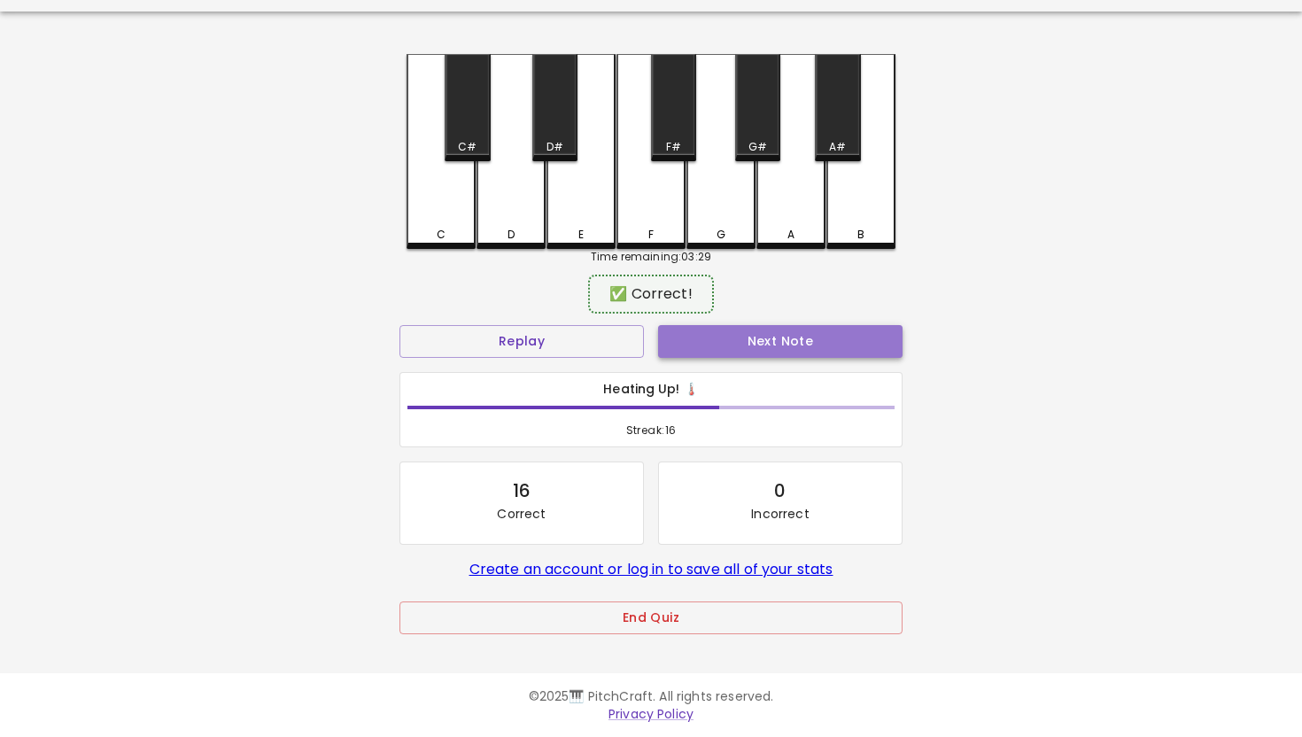
click at [751, 338] on button "Next Note" at bounding box center [780, 341] width 244 height 33
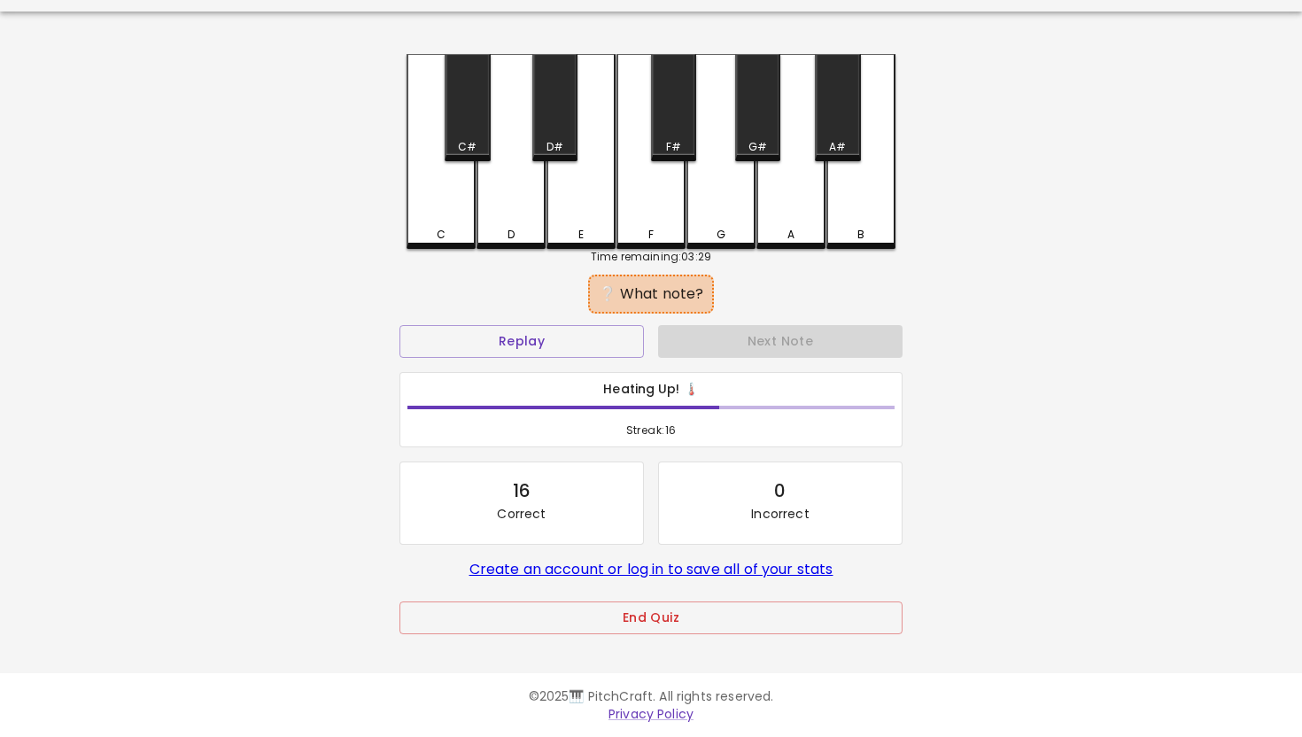
click at [447, 197] on div "C" at bounding box center [440, 151] width 69 height 195
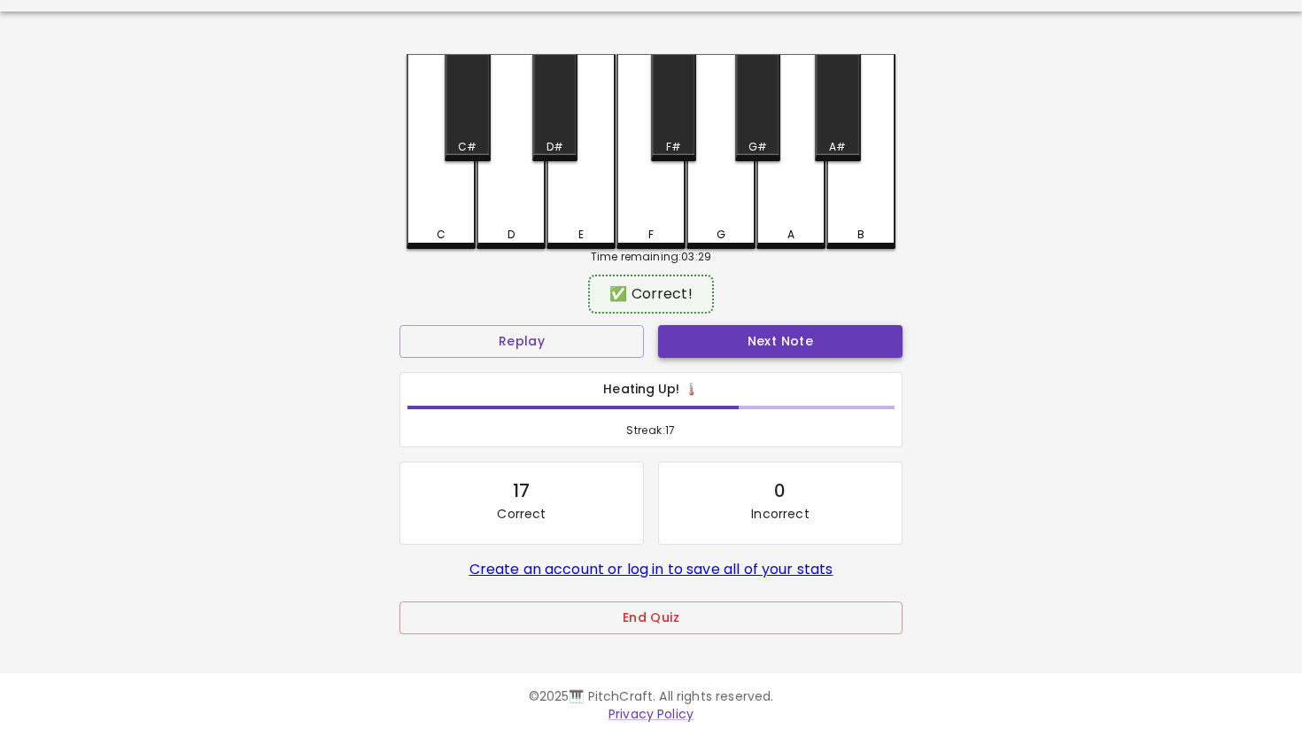
click at [771, 340] on button "Next Note" at bounding box center [780, 341] width 244 height 33
click at [445, 202] on div "C" at bounding box center [440, 149] width 69 height 191
click at [761, 337] on button "Next Note" at bounding box center [780, 341] width 244 height 33
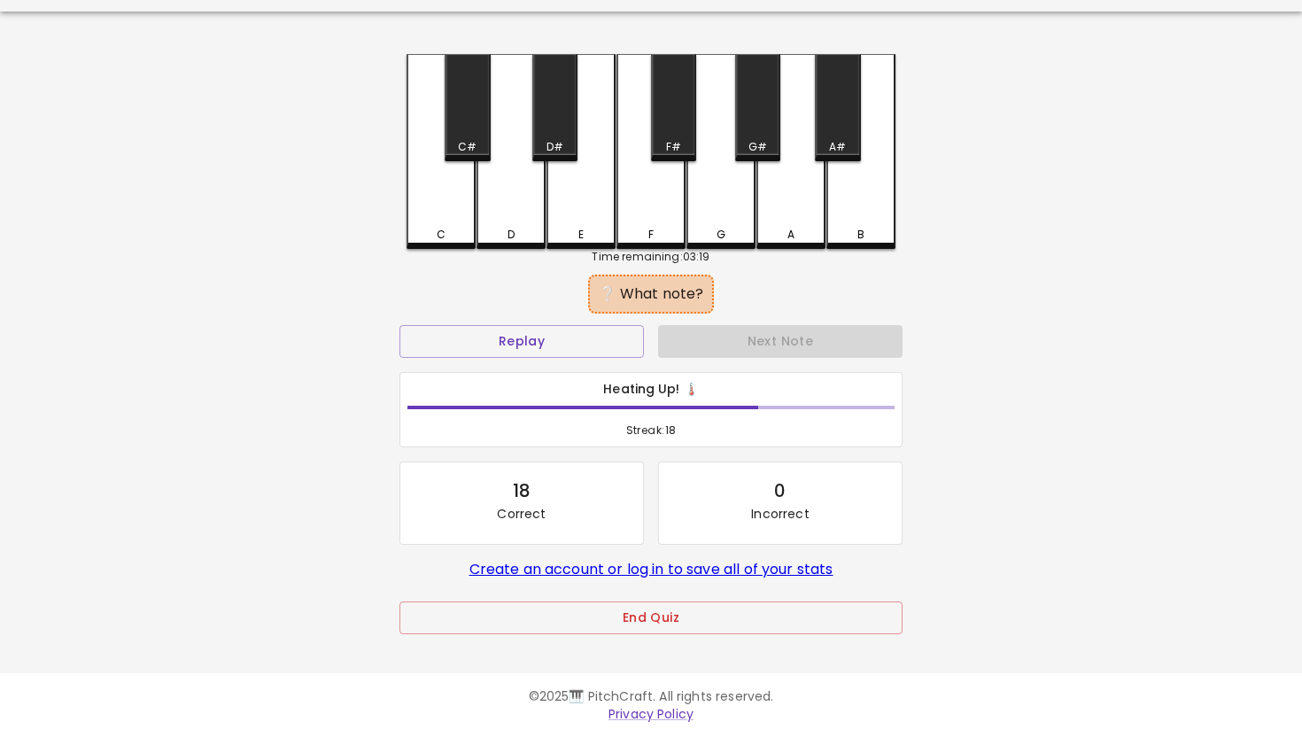
click at [514, 206] on div "D" at bounding box center [510, 151] width 69 height 195
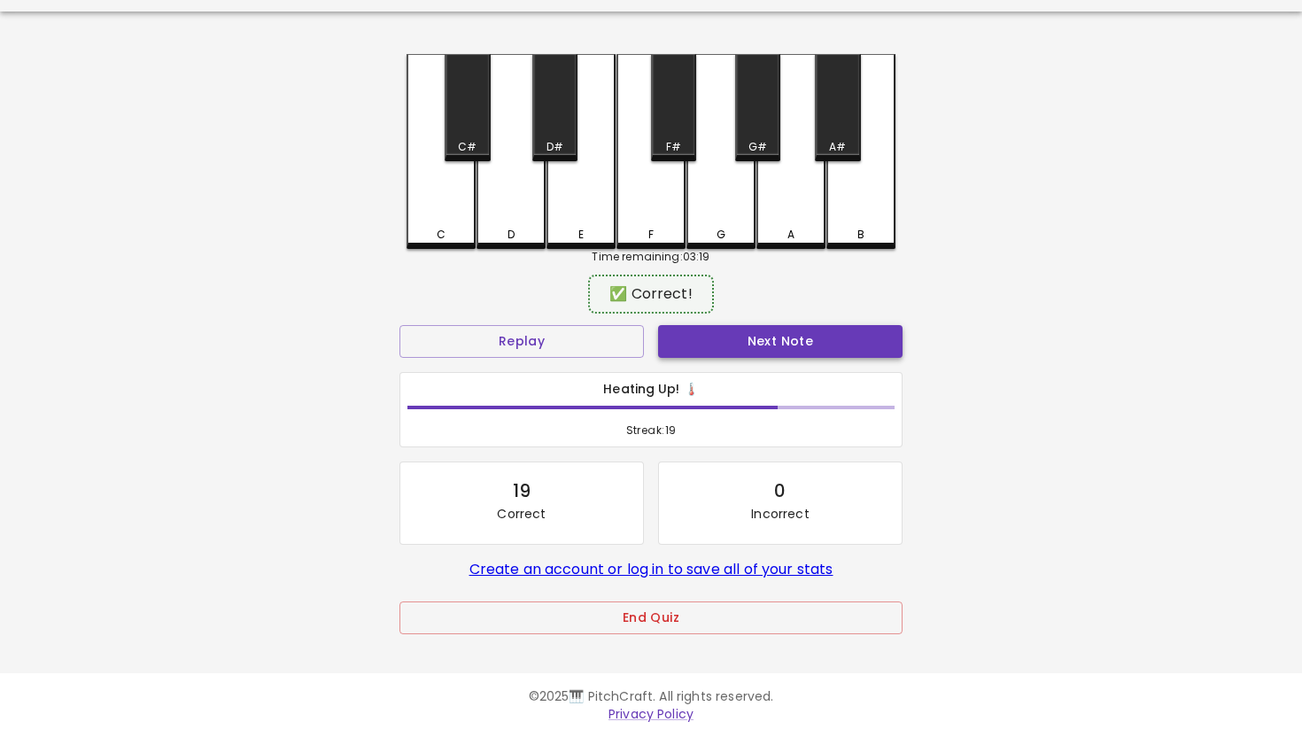
click at [780, 344] on button "Next Note" at bounding box center [780, 341] width 244 height 33
click at [510, 205] on div "D" at bounding box center [510, 149] width 69 height 191
click at [769, 340] on button "Next Note" at bounding box center [780, 341] width 244 height 33
click at [443, 203] on div "C" at bounding box center [440, 149] width 69 height 191
click at [791, 328] on button "Next Note" at bounding box center [780, 341] width 244 height 33
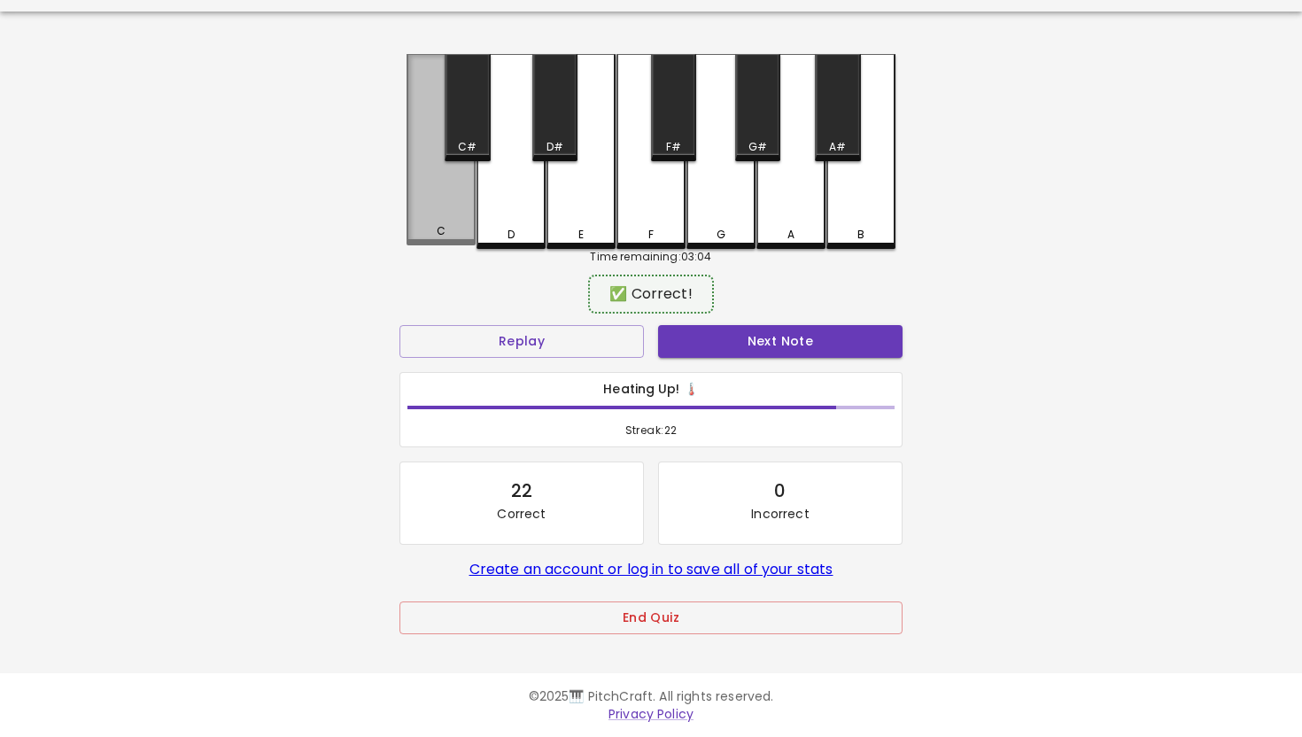
click at [445, 198] on div "C" at bounding box center [440, 149] width 69 height 191
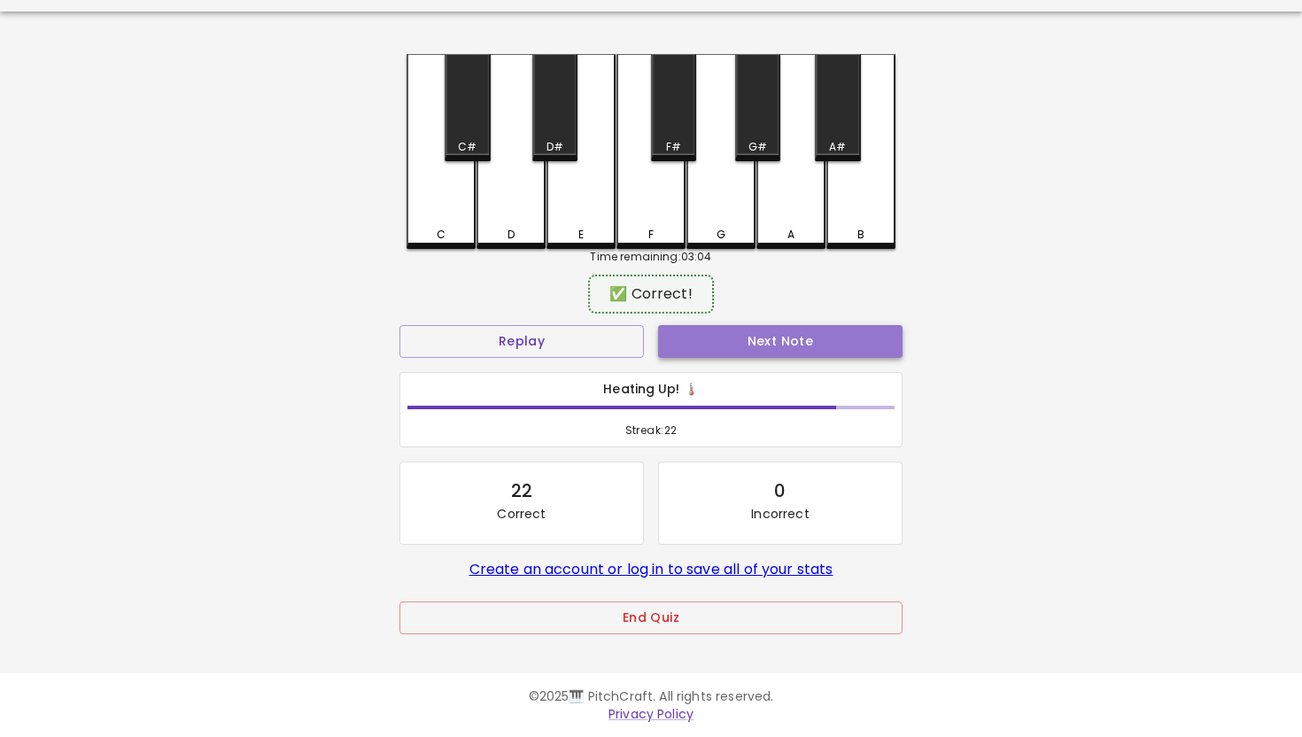
click at [743, 339] on button "Next Note" at bounding box center [780, 341] width 244 height 33
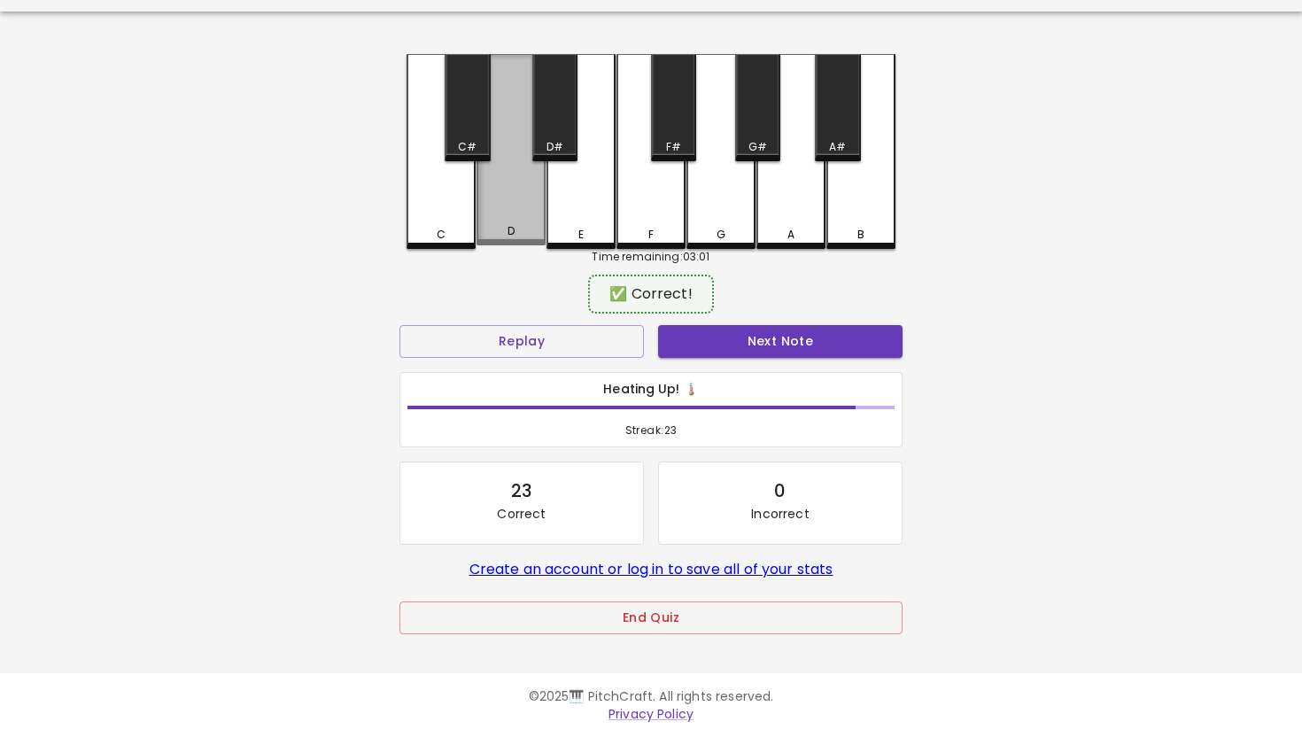
click at [514, 199] on div "D" at bounding box center [510, 149] width 69 height 191
click at [740, 342] on button "Next Note" at bounding box center [780, 341] width 244 height 33
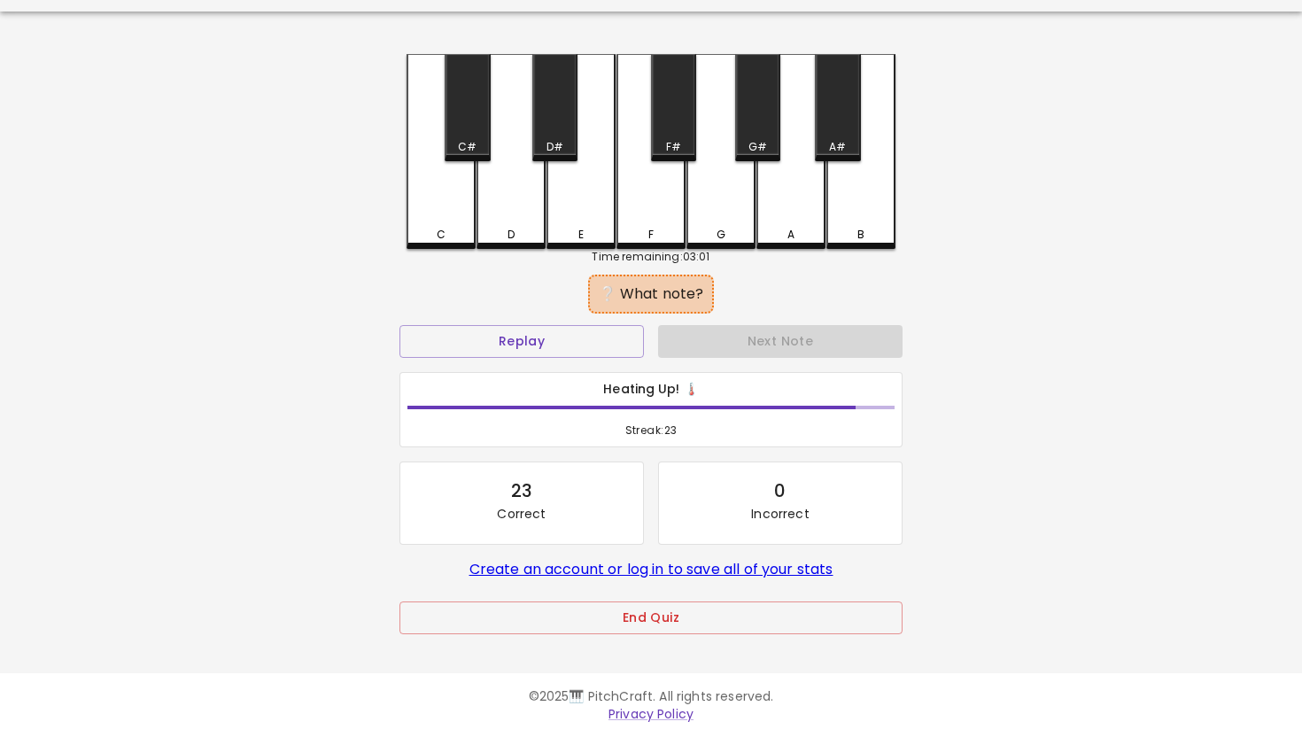
click at [517, 212] on div "D" at bounding box center [510, 151] width 69 height 195
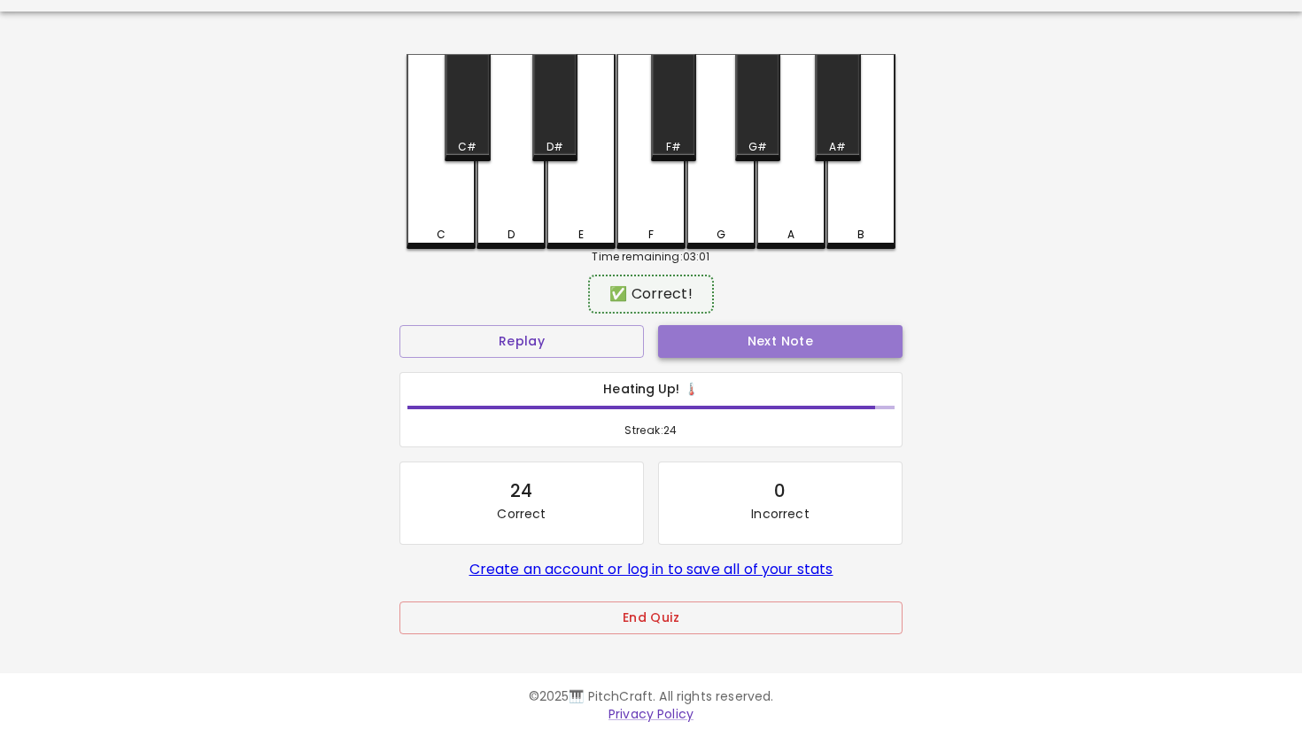
click at [768, 343] on button "Next Note" at bounding box center [780, 341] width 244 height 33
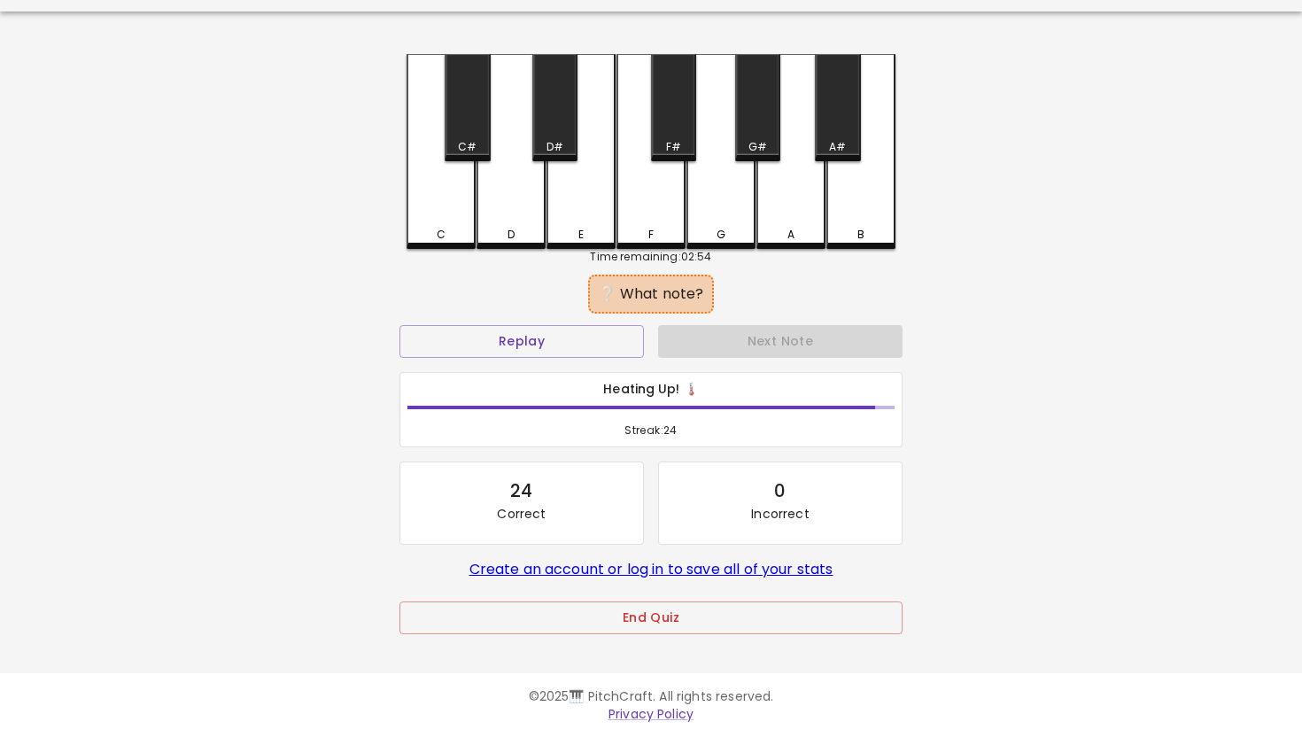
click at [443, 194] on div "C" at bounding box center [440, 151] width 69 height 195
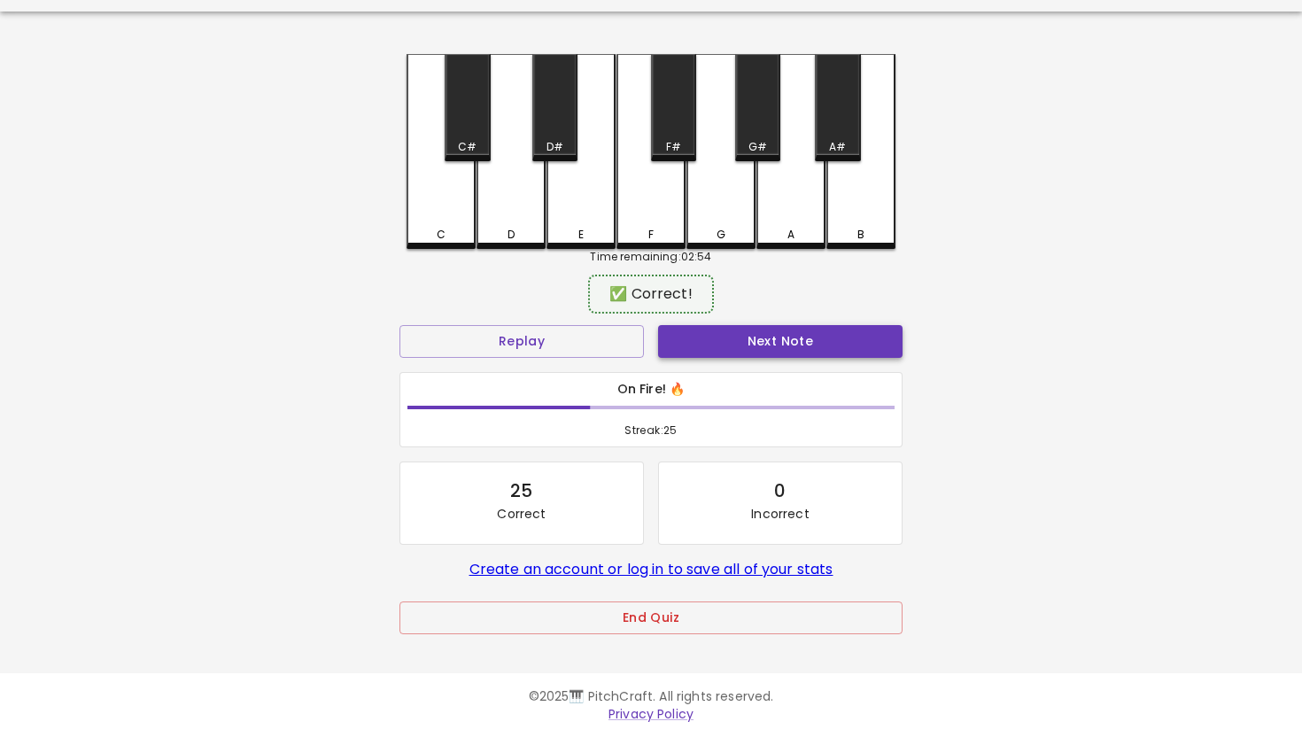
click at [800, 344] on button "Next Note" at bounding box center [780, 341] width 244 height 33
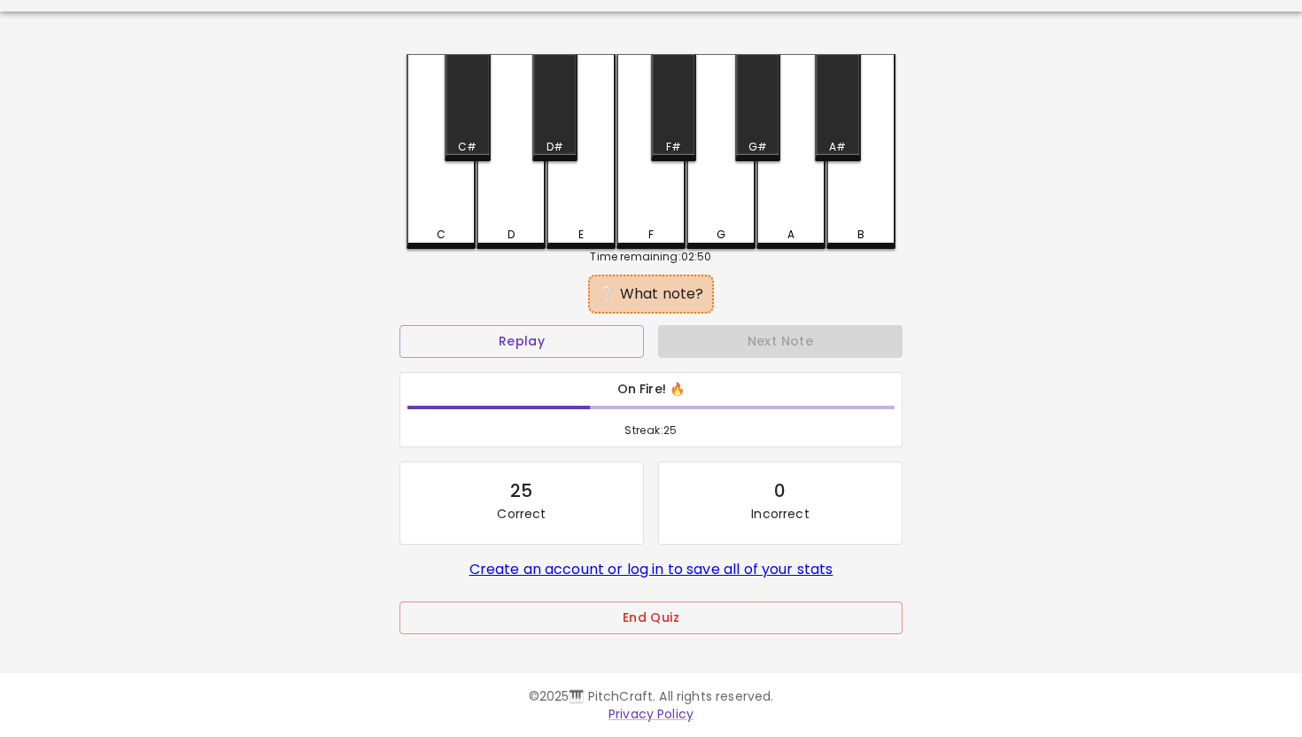
click at [513, 202] on div "D" at bounding box center [510, 151] width 69 height 195
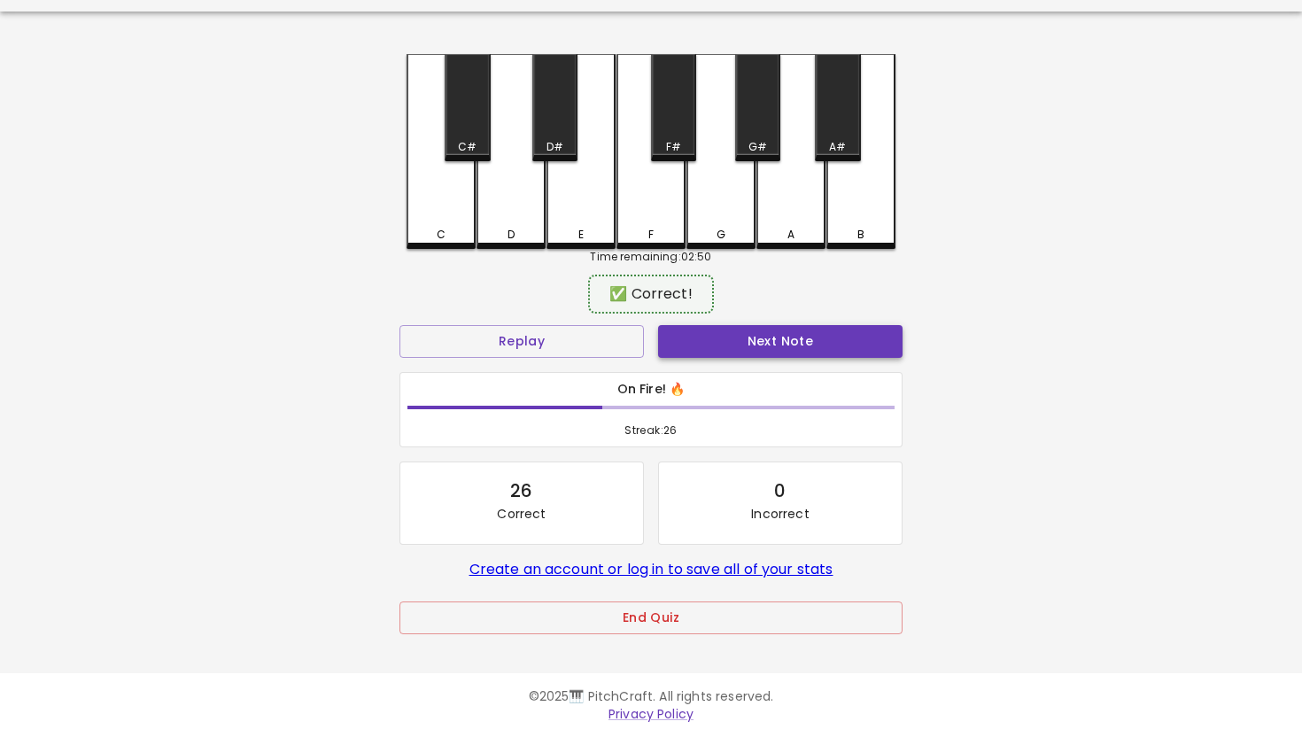
click at [797, 339] on button "Next Note" at bounding box center [780, 341] width 244 height 33
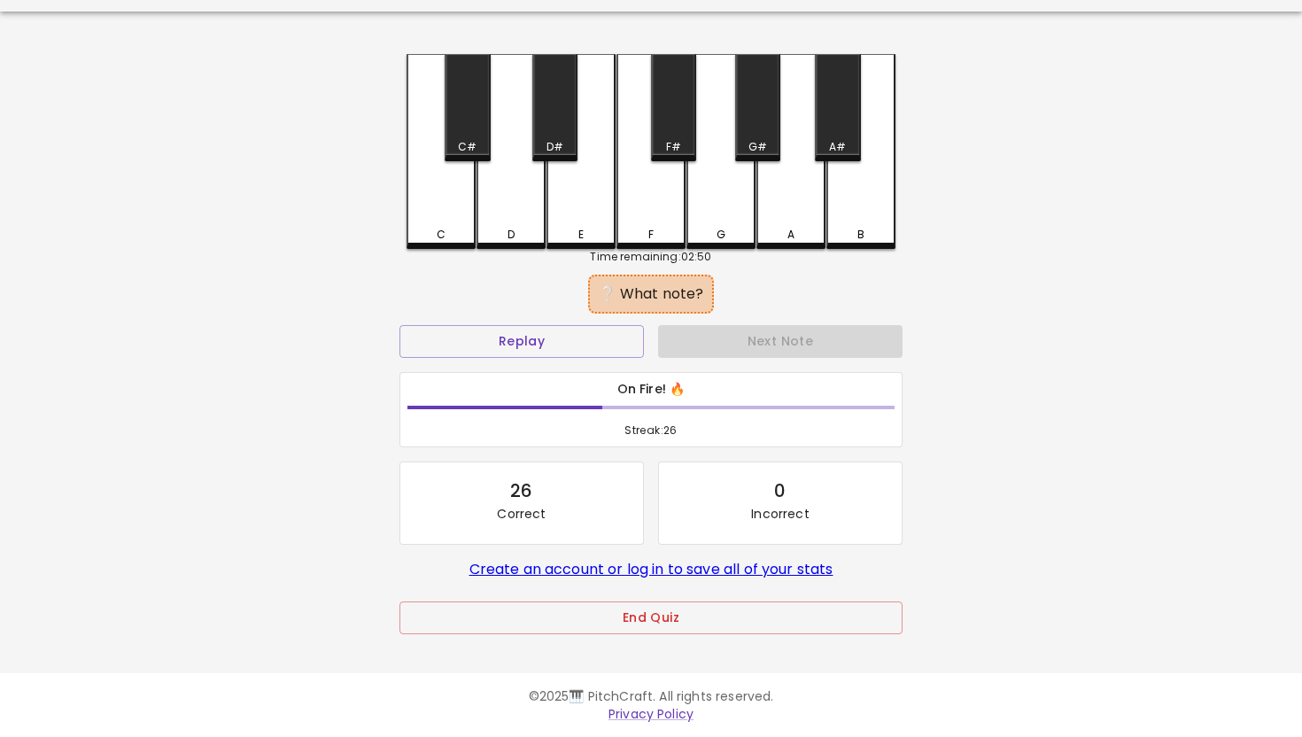
click at [498, 192] on div "D" at bounding box center [510, 151] width 69 height 195
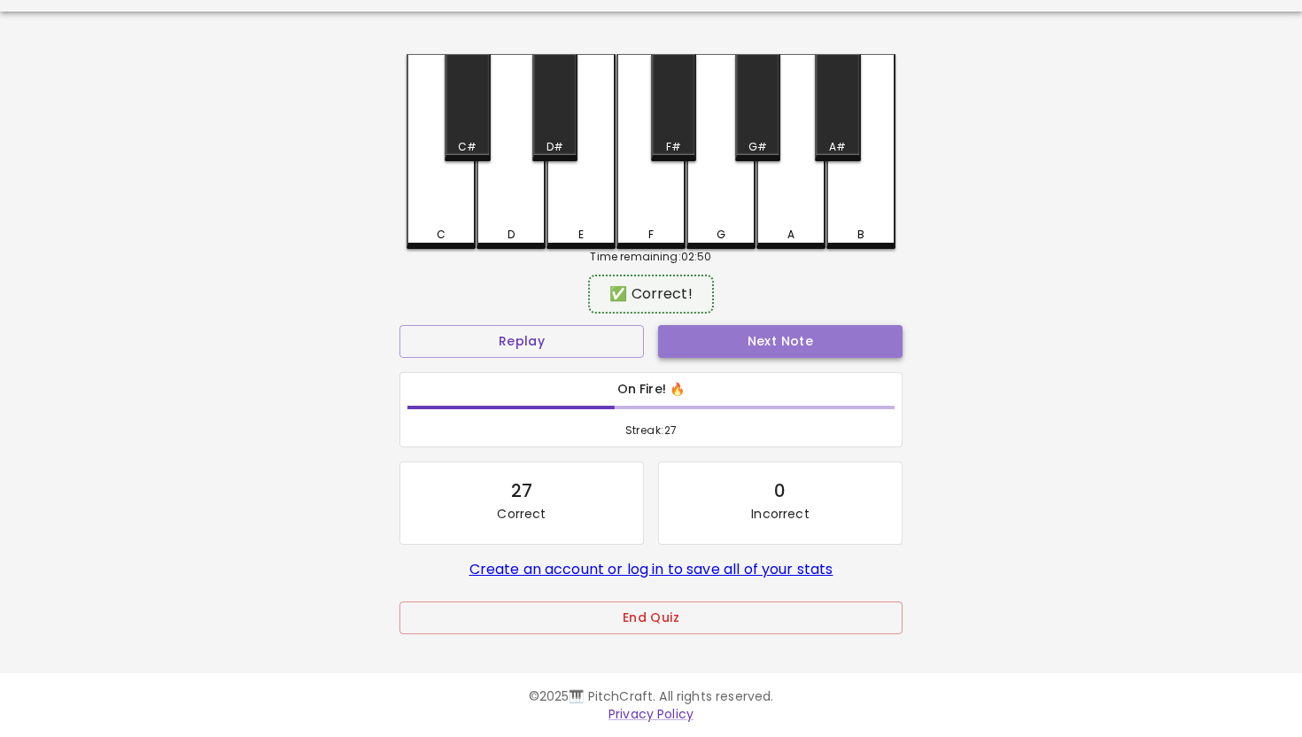
click at [755, 328] on button "Next Note" at bounding box center [780, 341] width 244 height 33
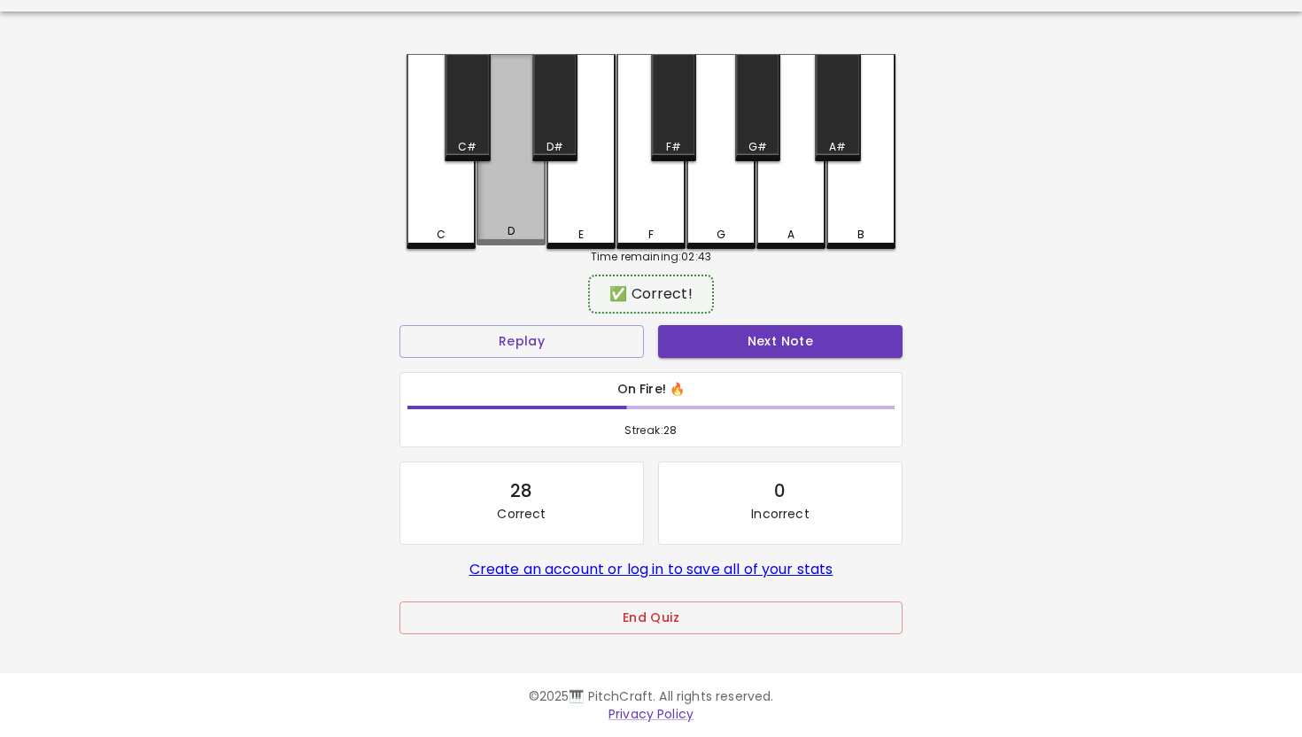
click at [507, 188] on div "D" at bounding box center [510, 149] width 69 height 191
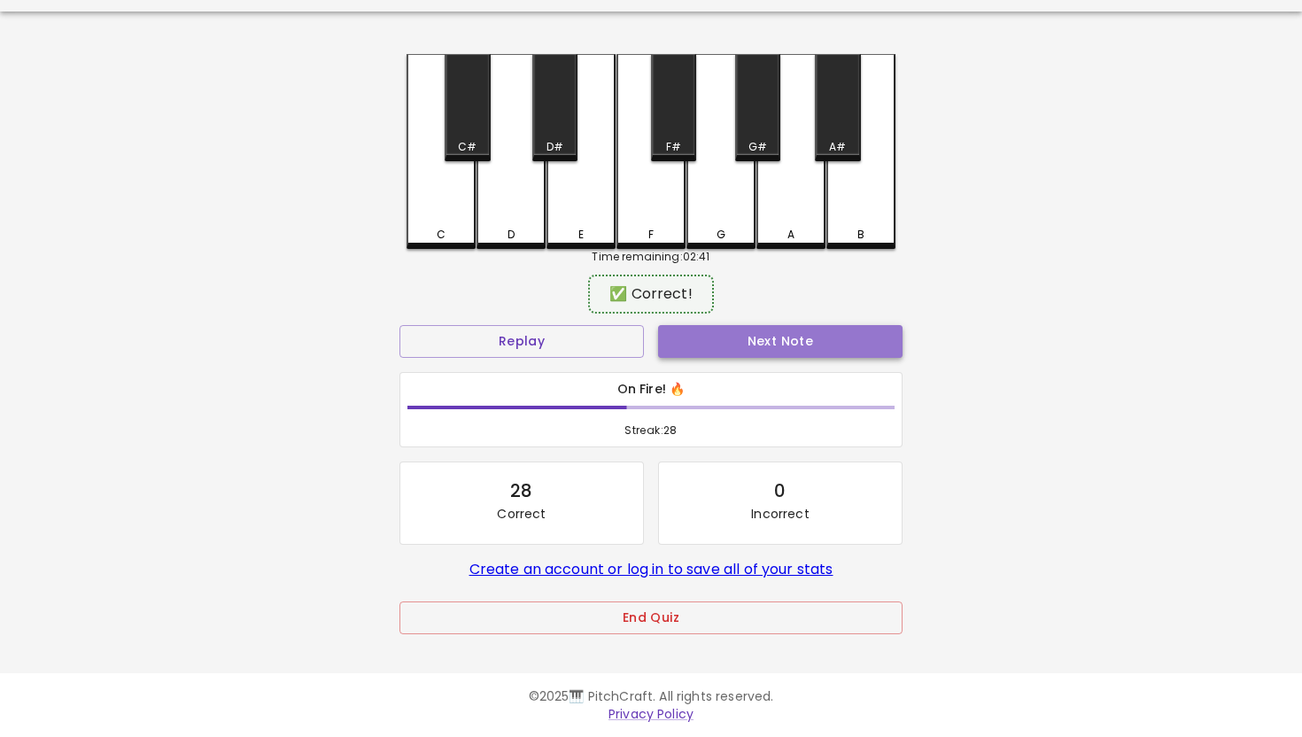
click at [789, 342] on button "Next Note" at bounding box center [780, 341] width 244 height 33
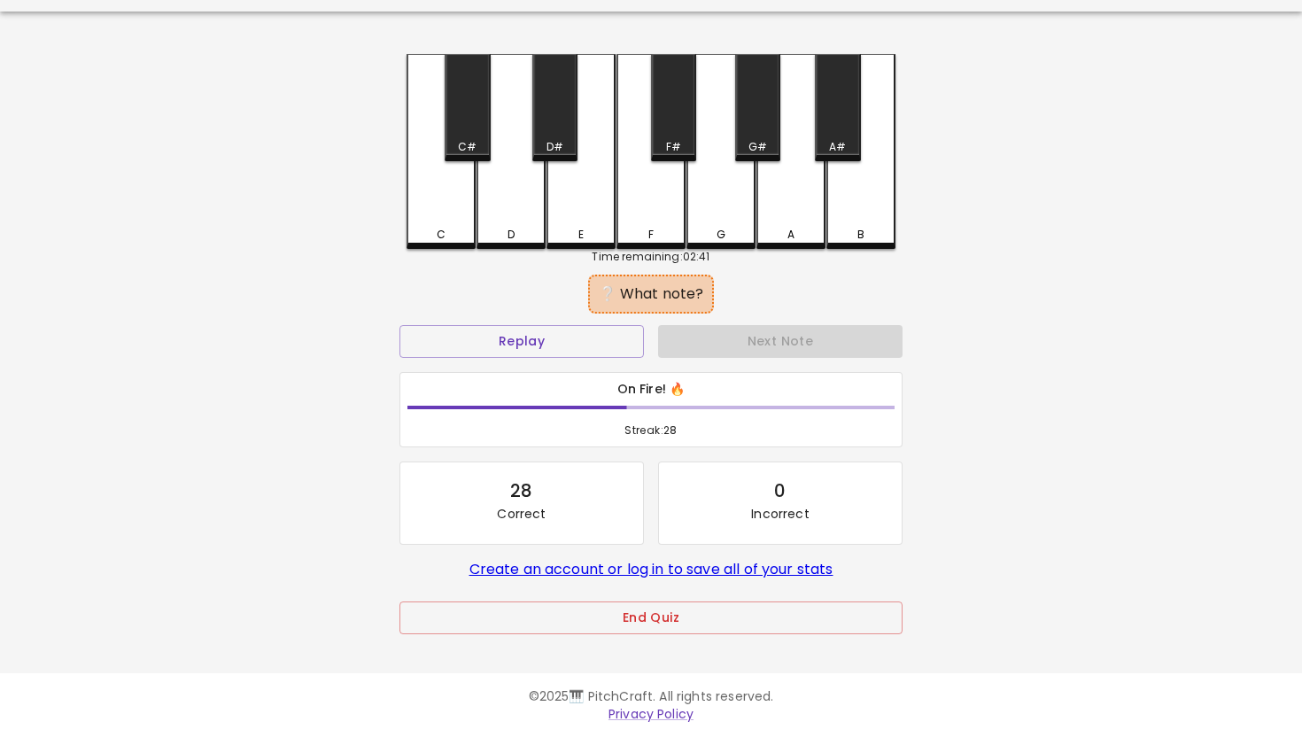
click at [448, 198] on div "C" at bounding box center [440, 151] width 69 height 195
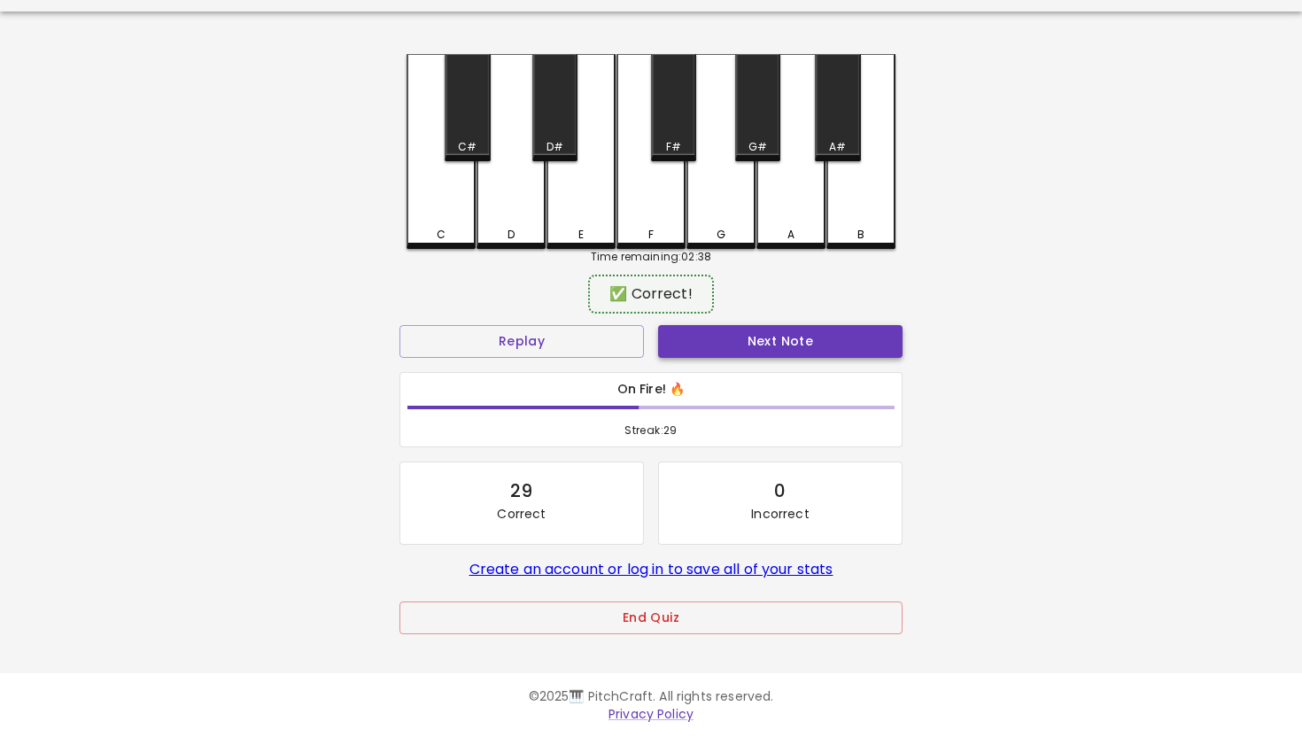
click at [796, 340] on button "Next Note" at bounding box center [780, 341] width 244 height 33
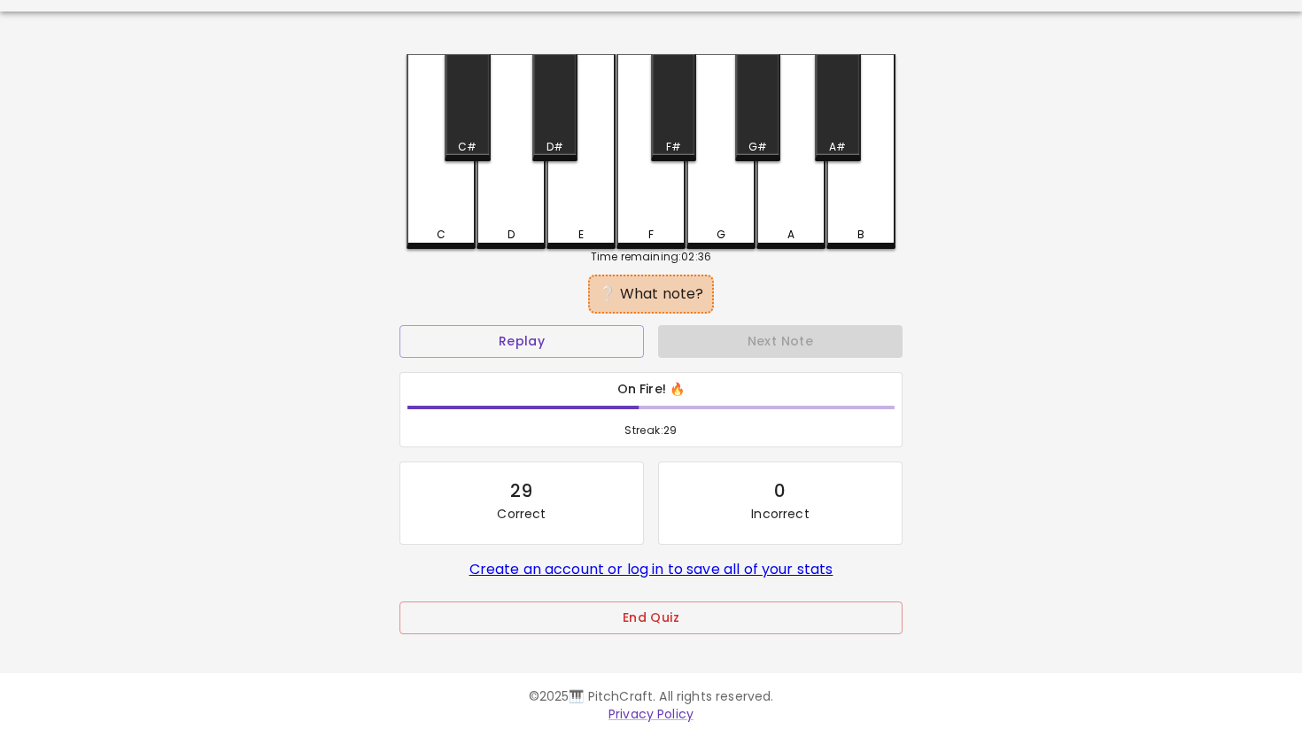
click at [439, 177] on div "C" at bounding box center [440, 151] width 69 height 195
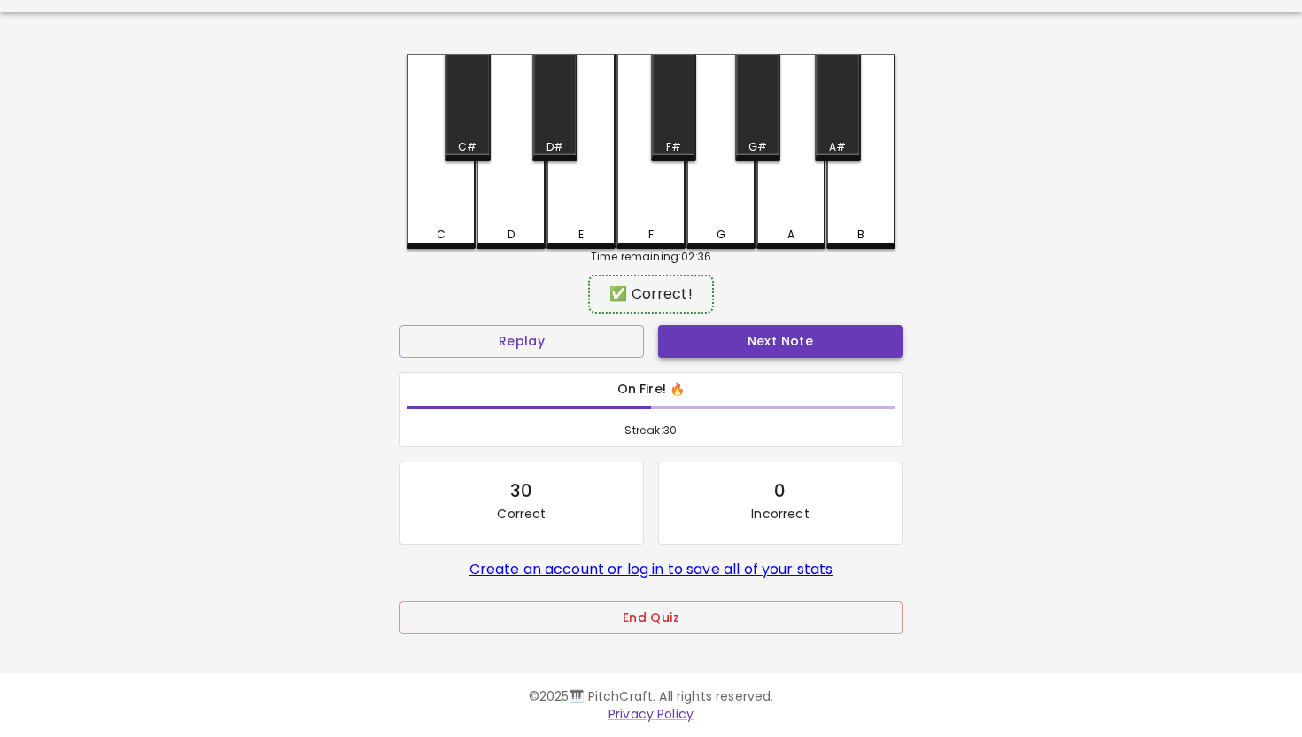
click at [772, 351] on button "Next Note" at bounding box center [780, 341] width 244 height 33
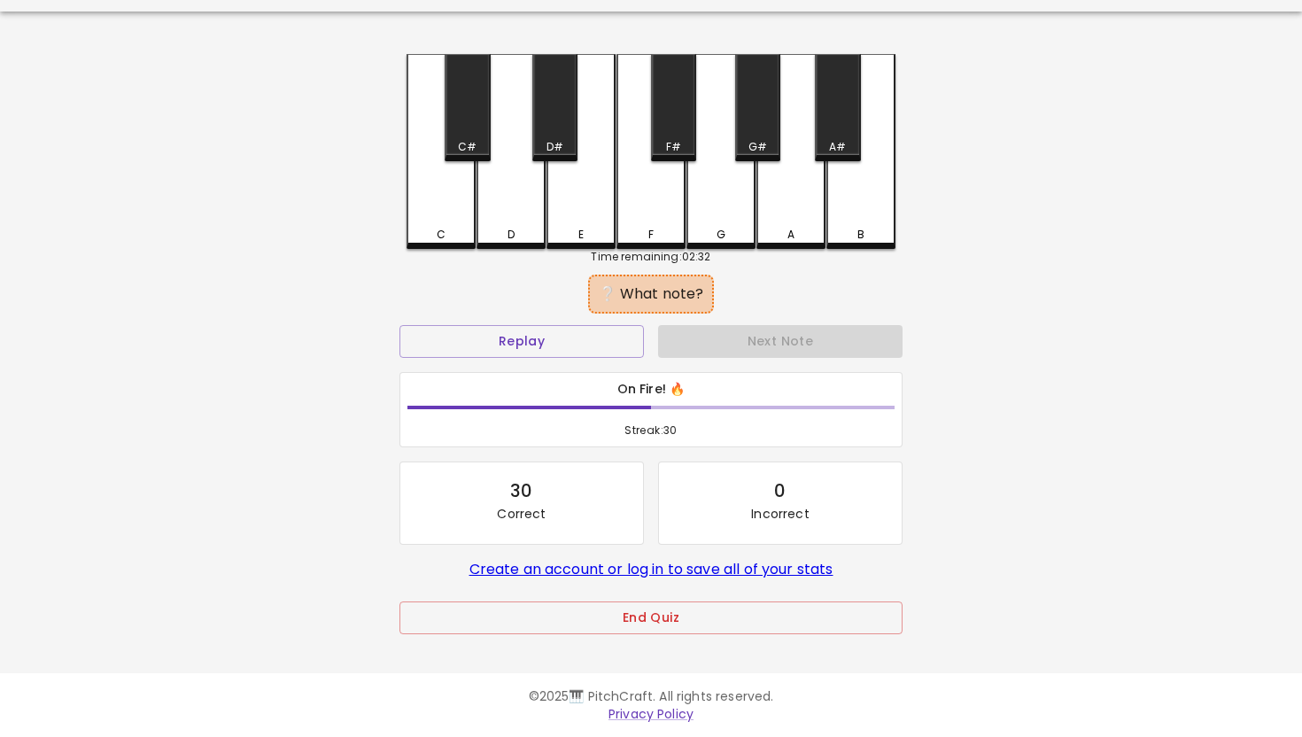
click at [516, 197] on div "D" at bounding box center [510, 151] width 69 height 195
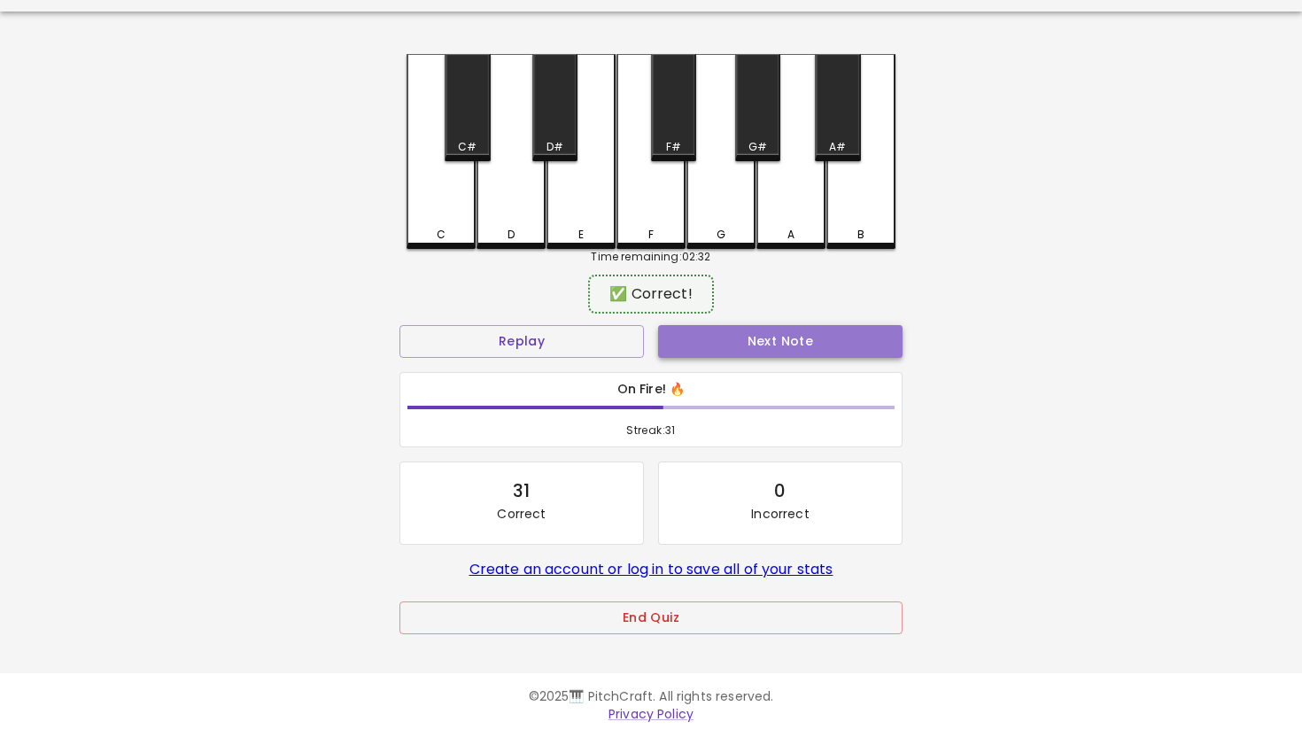
click at [813, 342] on button "Next Note" at bounding box center [780, 341] width 244 height 33
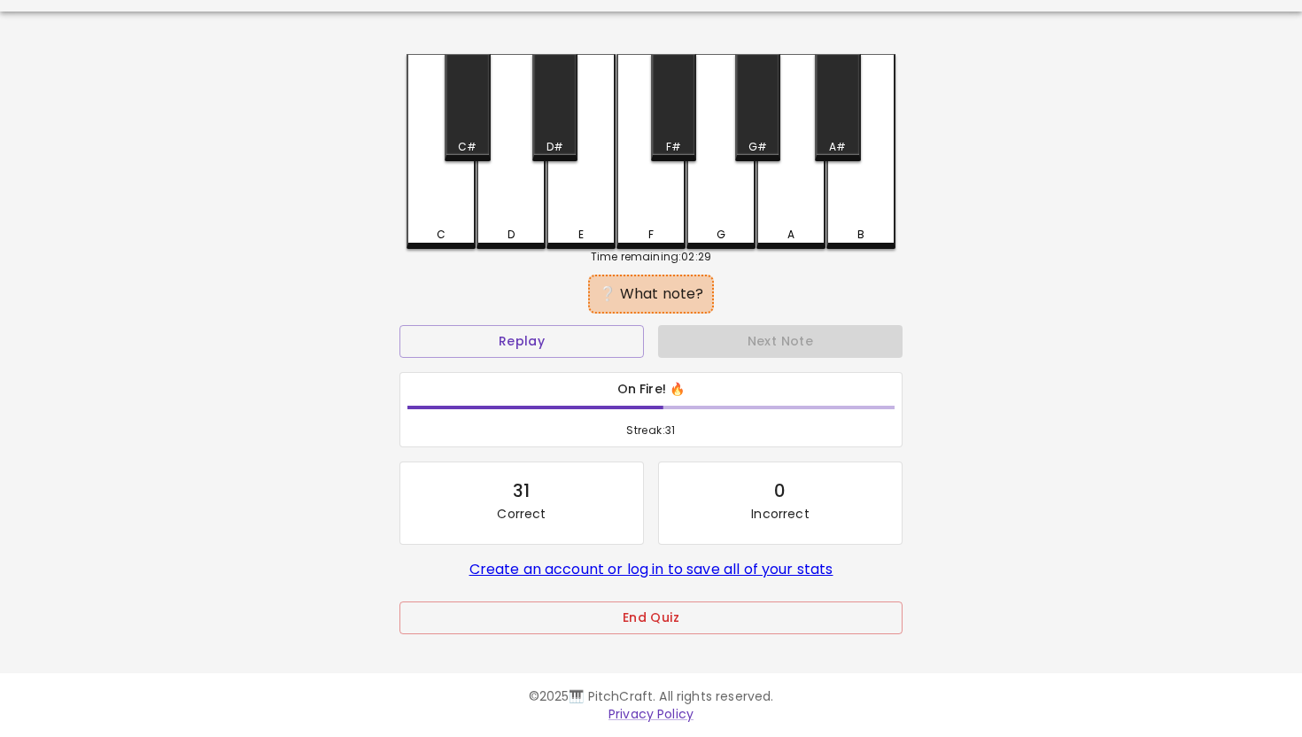
click at [444, 200] on div "C" at bounding box center [440, 151] width 69 height 195
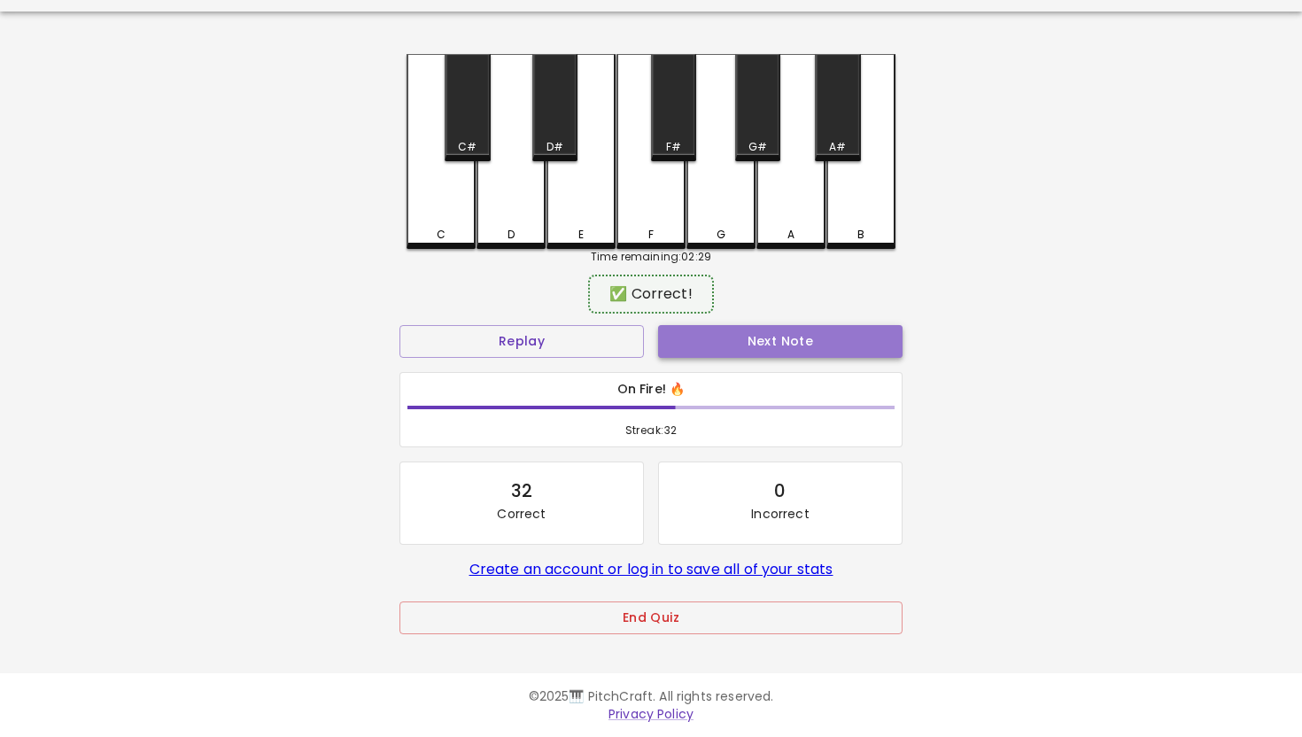
click at [747, 336] on button "Next Note" at bounding box center [780, 341] width 244 height 33
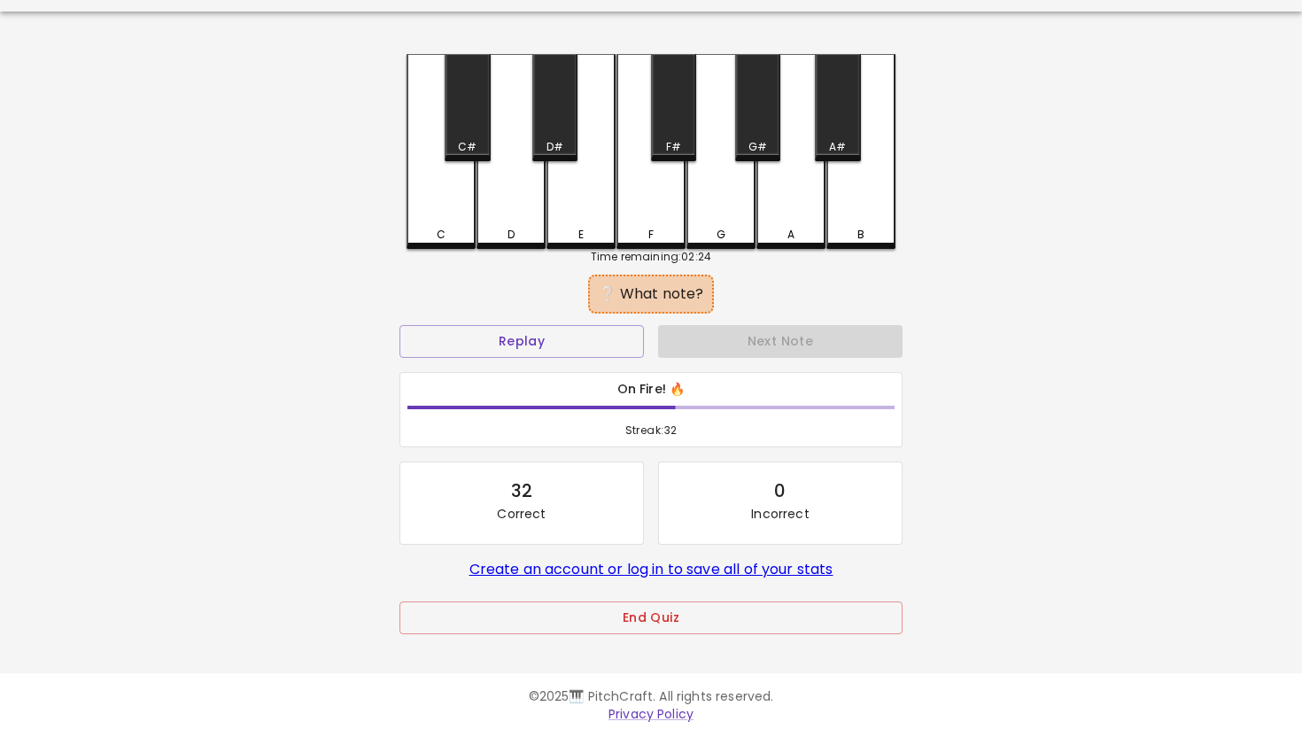
click at [520, 204] on div "D" at bounding box center [510, 151] width 69 height 195
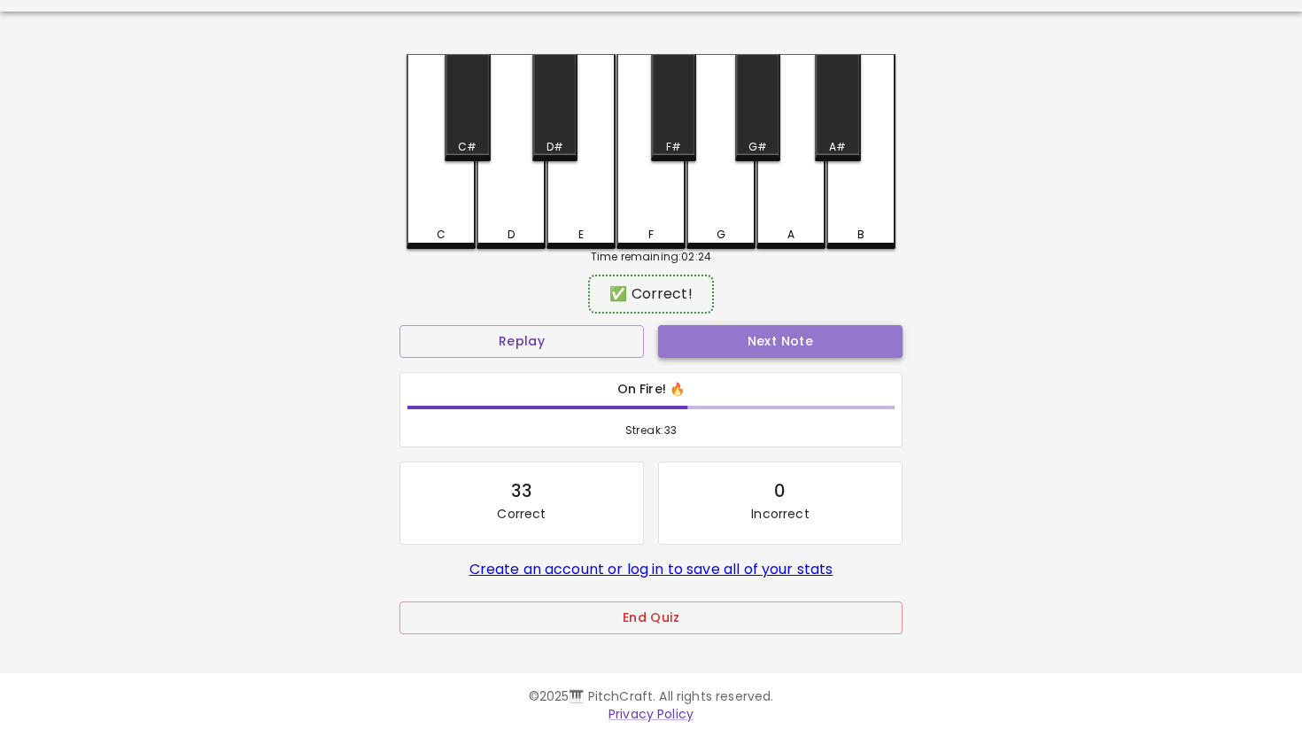
click at [761, 334] on button "Next Note" at bounding box center [780, 341] width 244 height 33
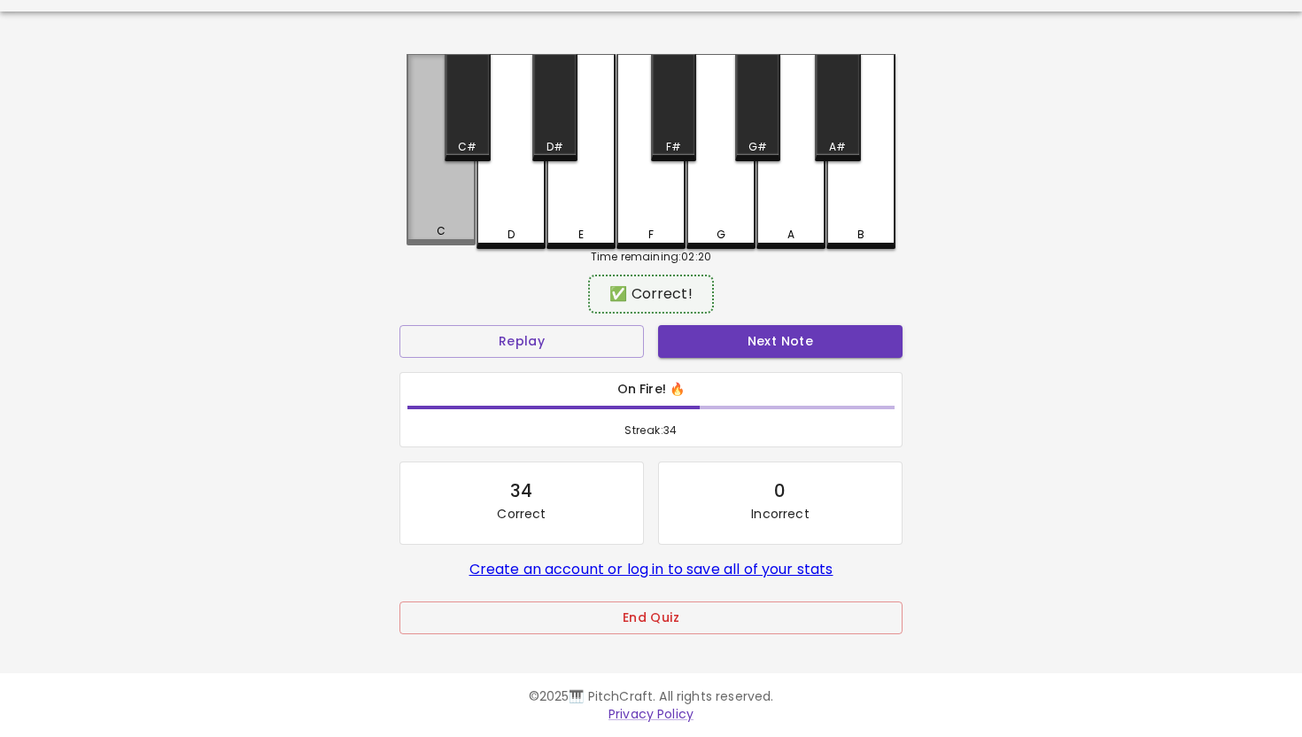
click at [436, 205] on div "C" at bounding box center [440, 149] width 69 height 191
click at [771, 344] on button "Next Note" at bounding box center [780, 341] width 244 height 33
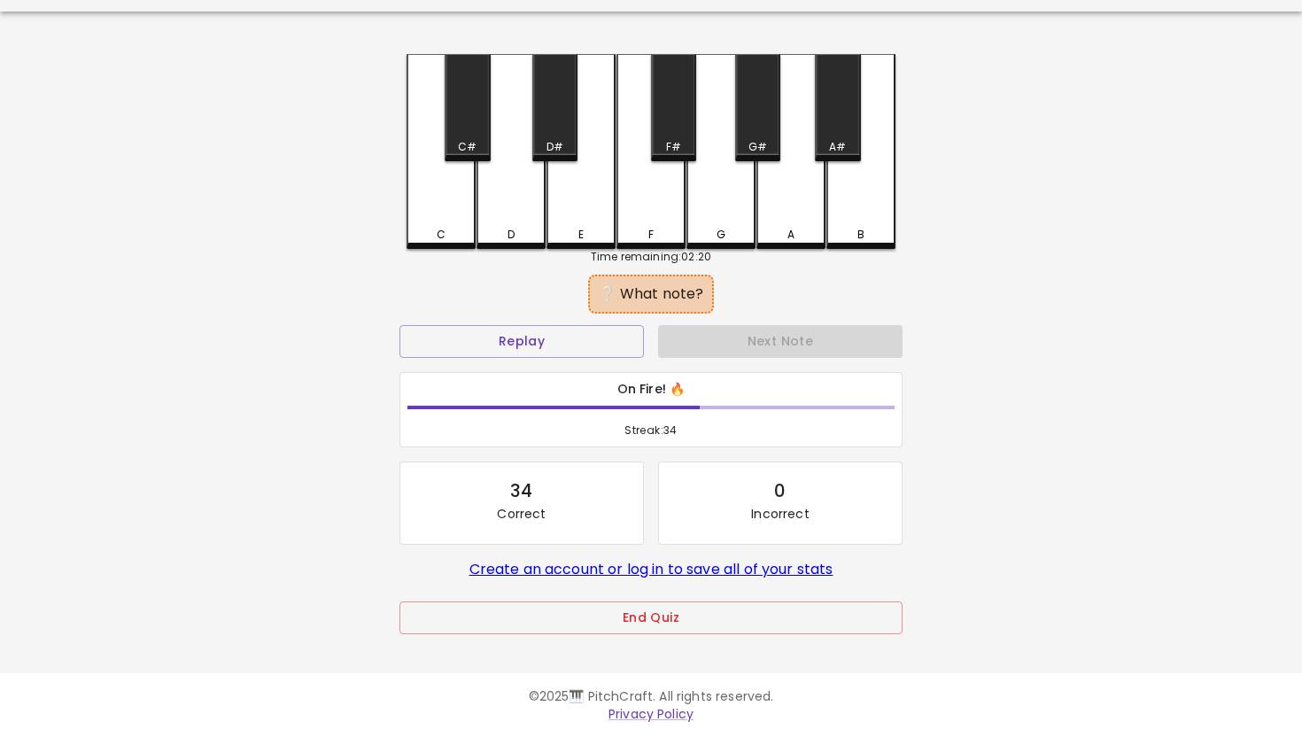
click at [525, 214] on div "D" at bounding box center [510, 151] width 69 height 195
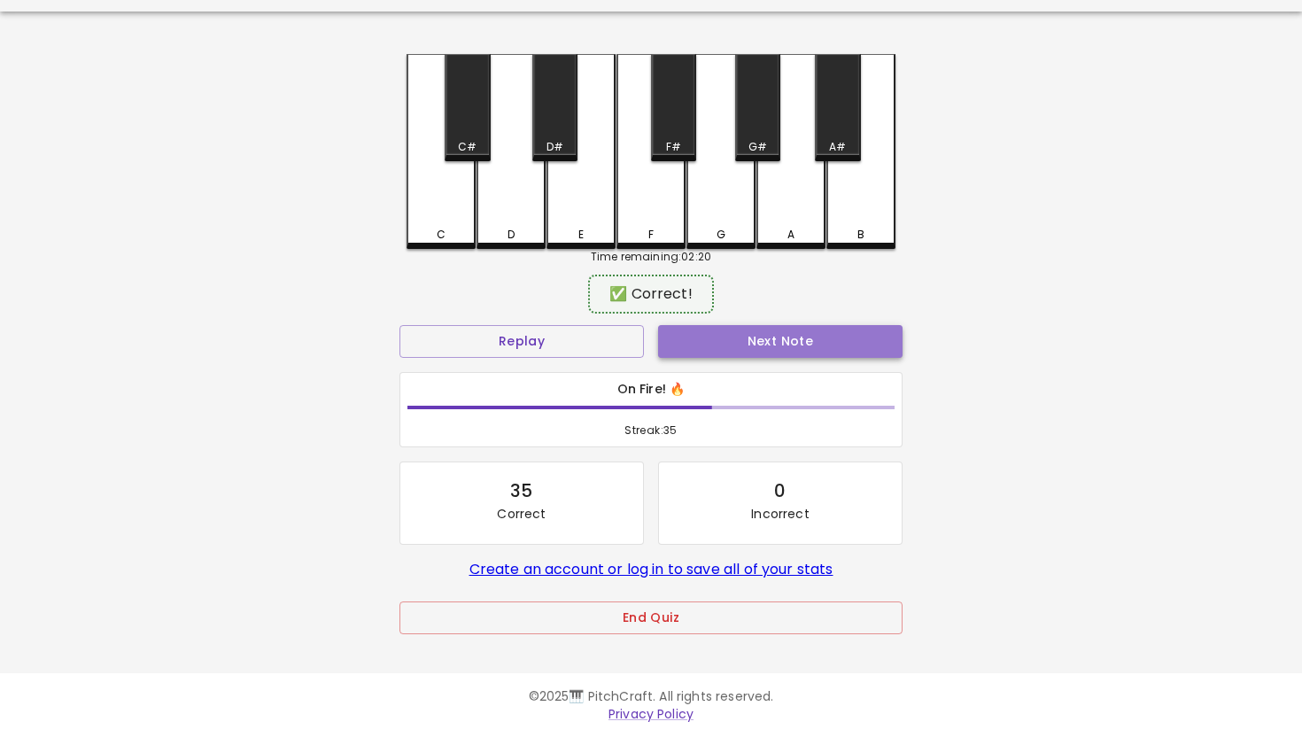
click at [740, 340] on button "Next Note" at bounding box center [780, 341] width 244 height 33
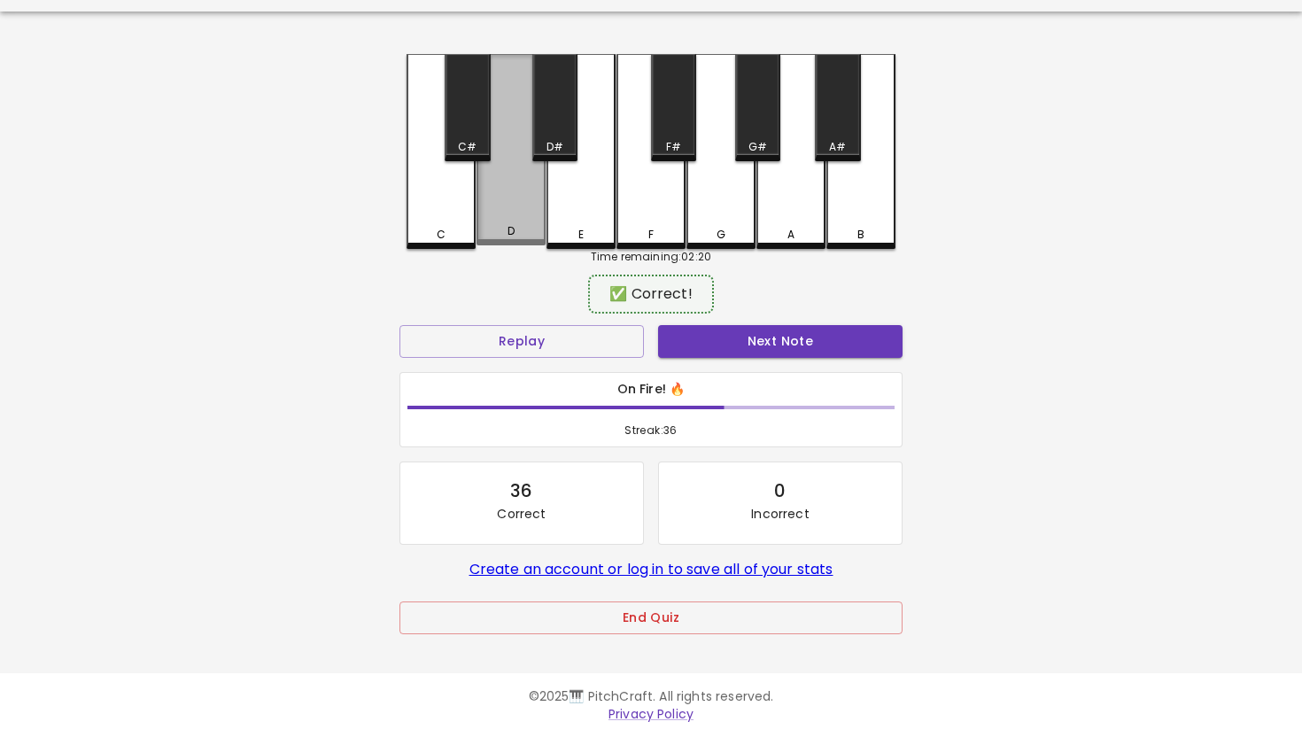
click at [516, 203] on div "D" at bounding box center [510, 149] width 69 height 191
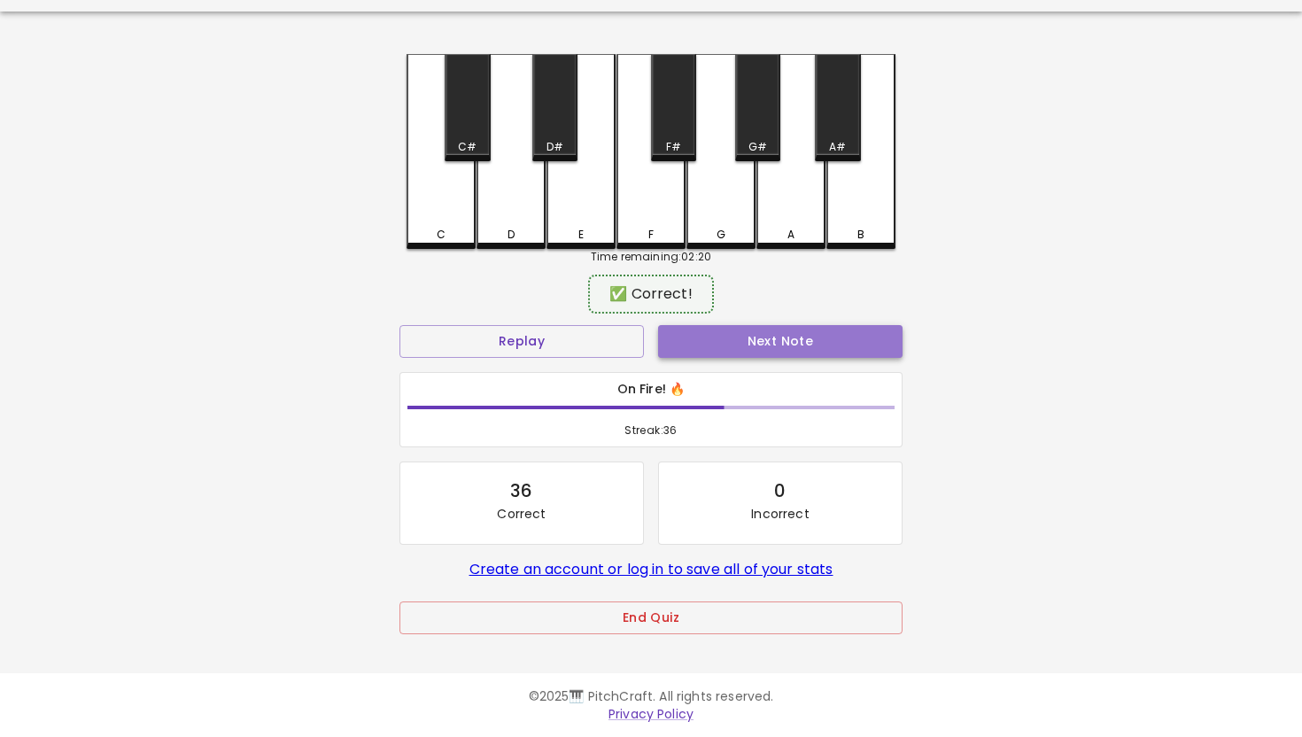
click at [778, 338] on button "Next Note" at bounding box center [780, 341] width 244 height 33
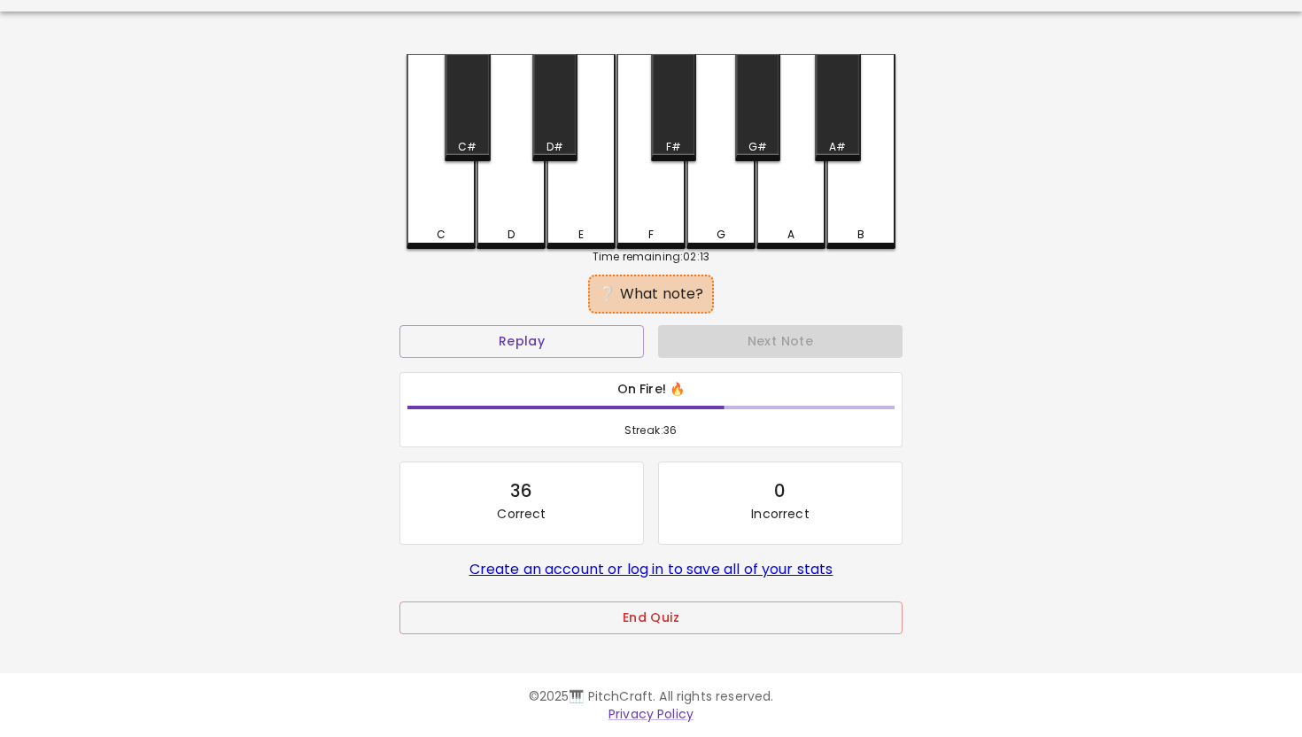
click at [514, 198] on div "D" at bounding box center [510, 151] width 69 height 195
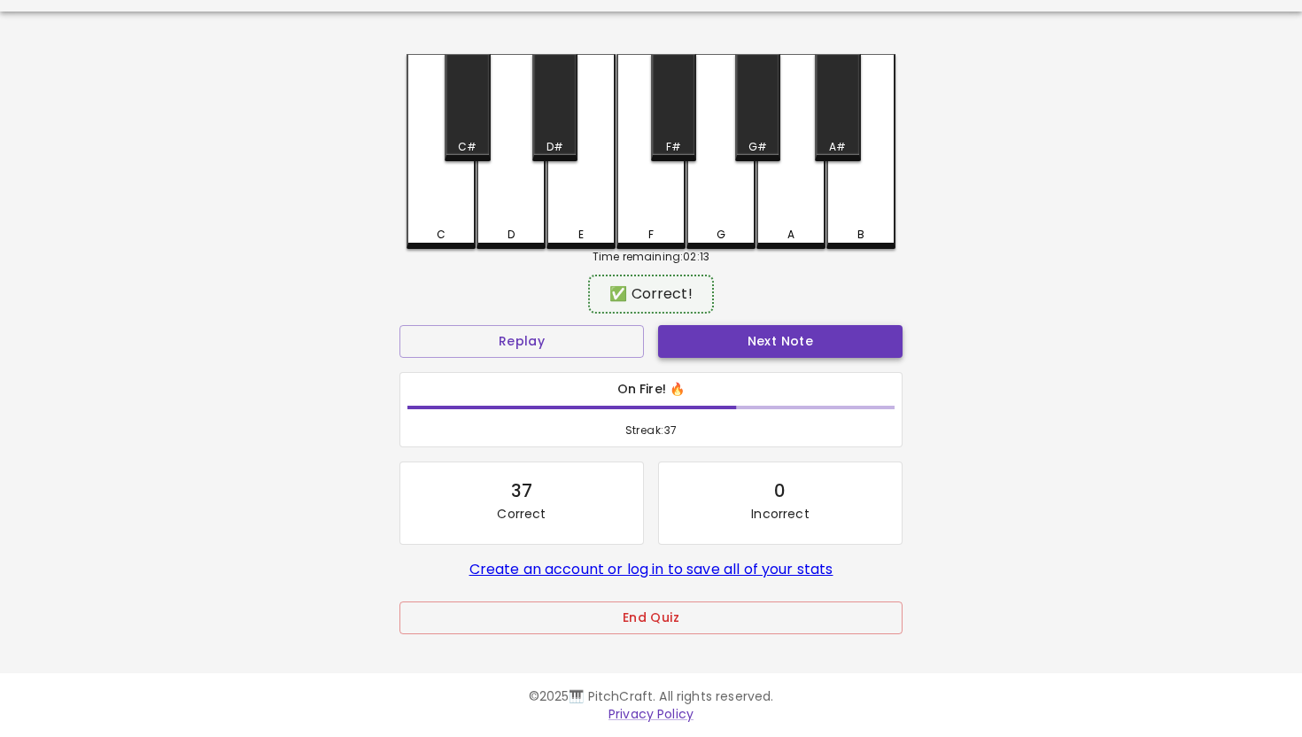
click at [760, 337] on button "Next Note" at bounding box center [780, 341] width 244 height 33
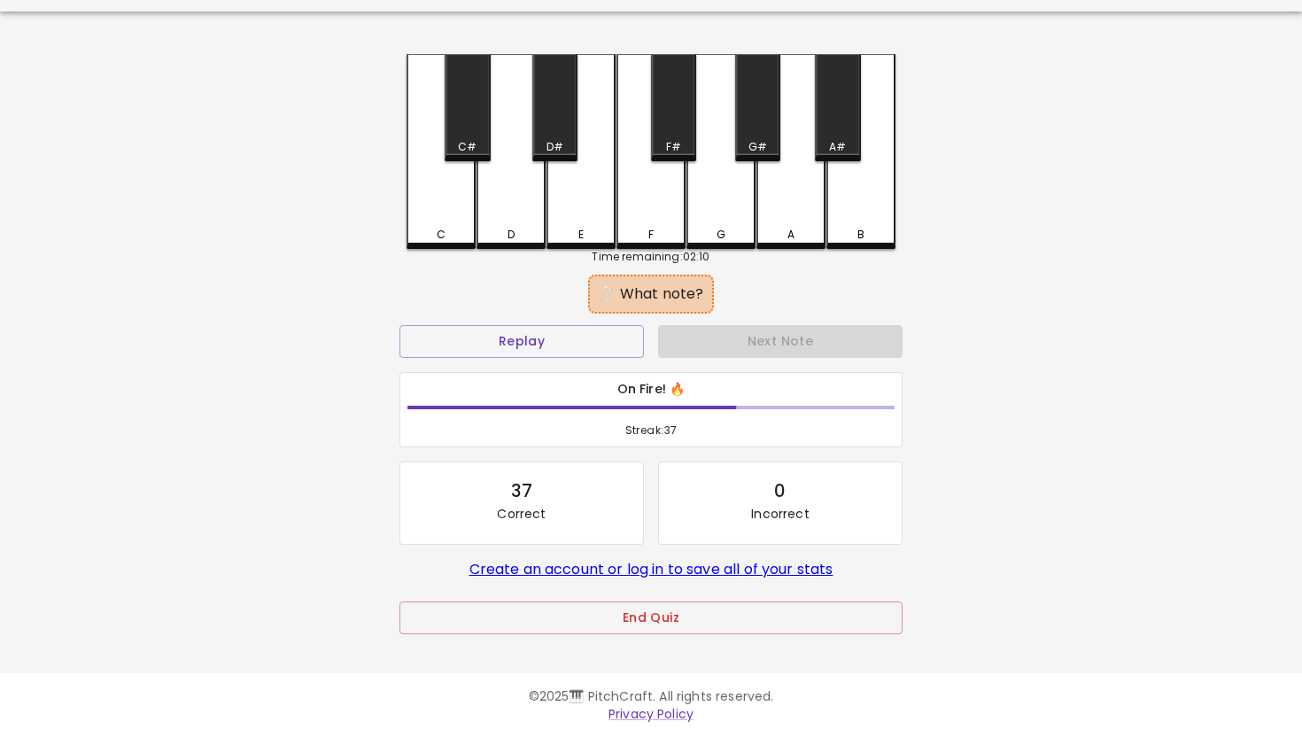
click at [515, 197] on div "D" at bounding box center [510, 151] width 69 height 195
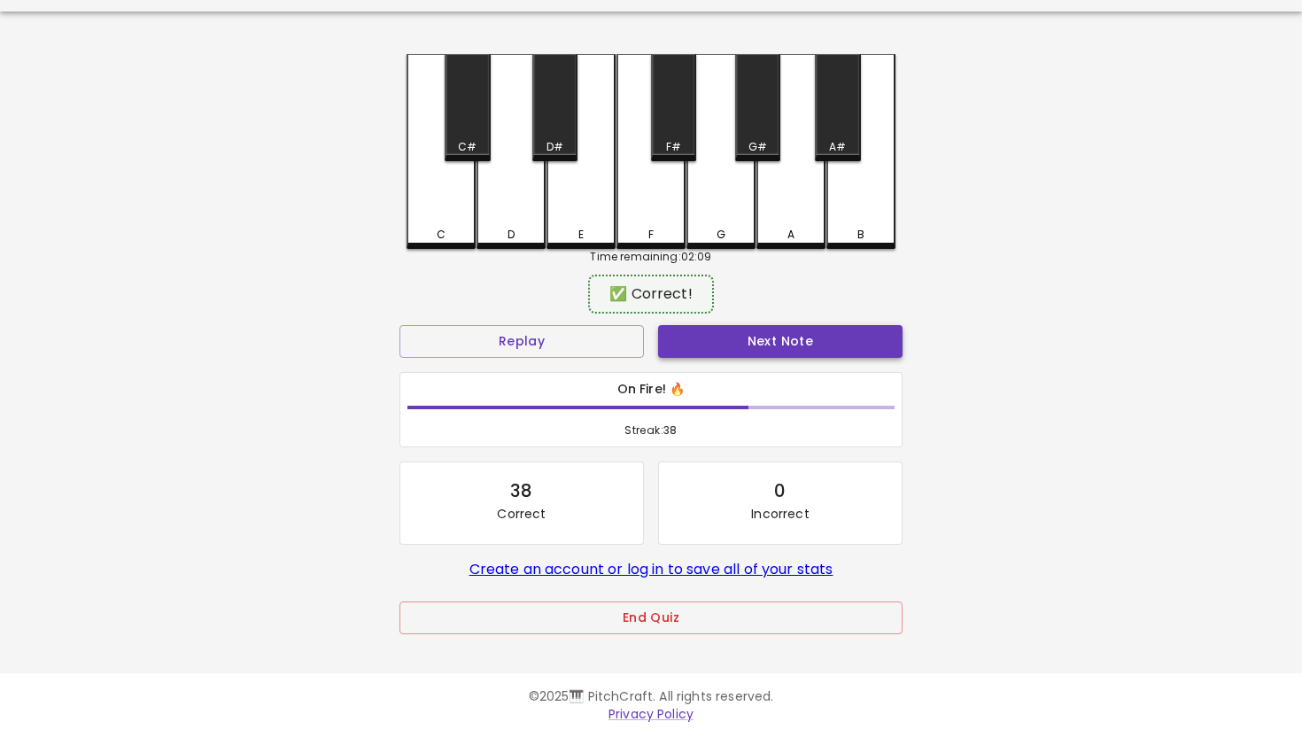
click at [741, 338] on button "Next Note" at bounding box center [780, 341] width 244 height 33
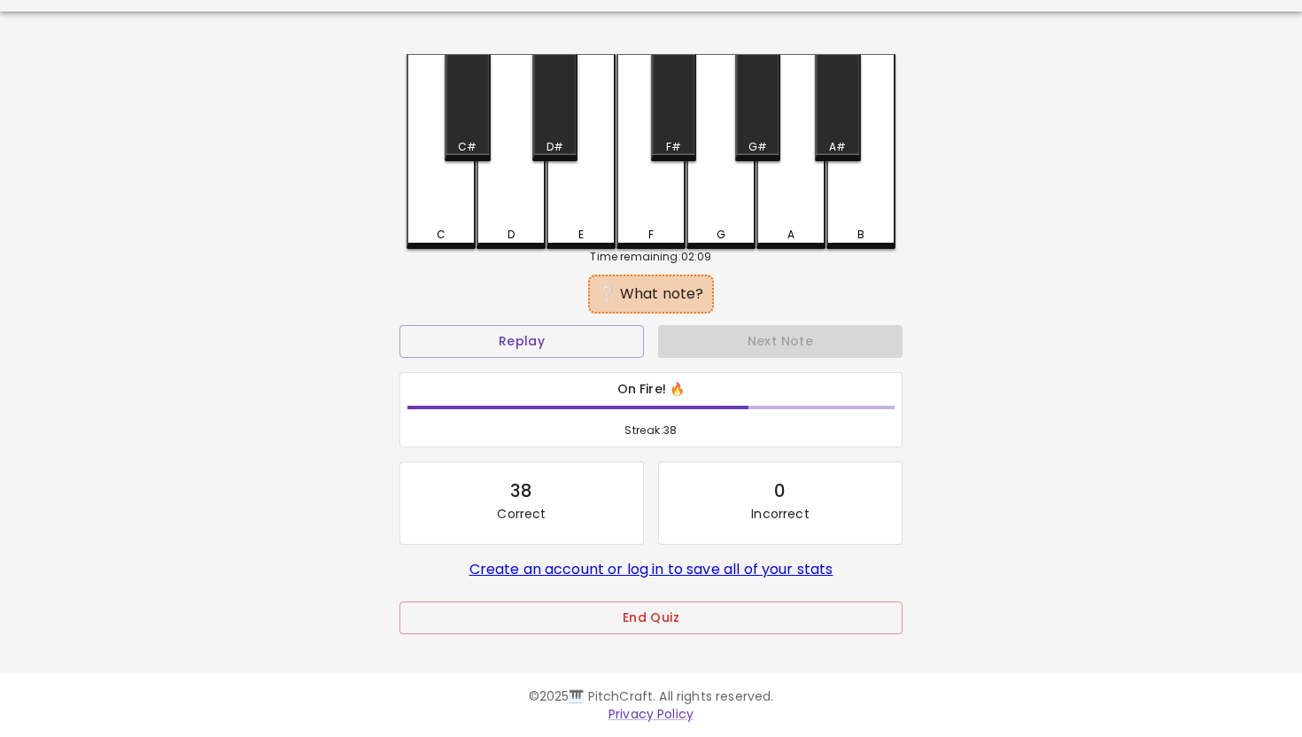
click at [455, 209] on div "C" at bounding box center [440, 151] width 69 height 195
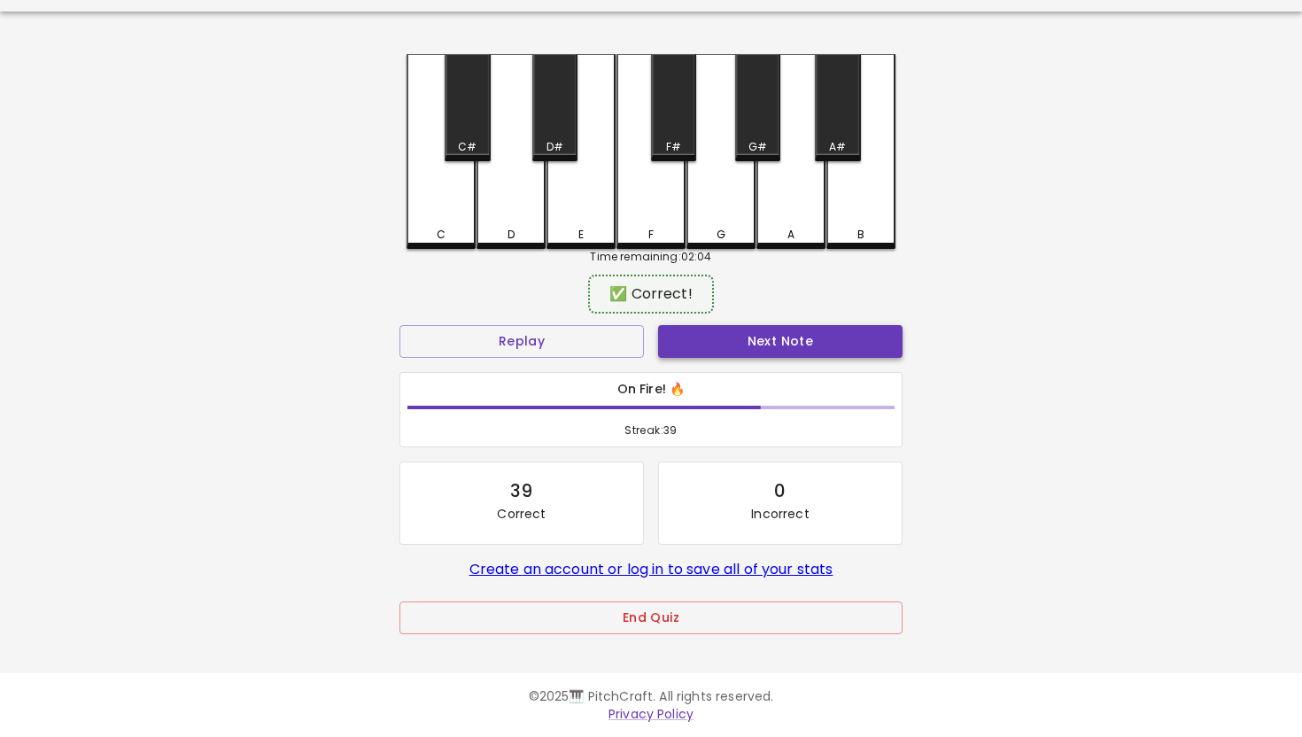
click at [764, 341] on button "Next Note" at bounding box center [780, 341] width 244 height 33
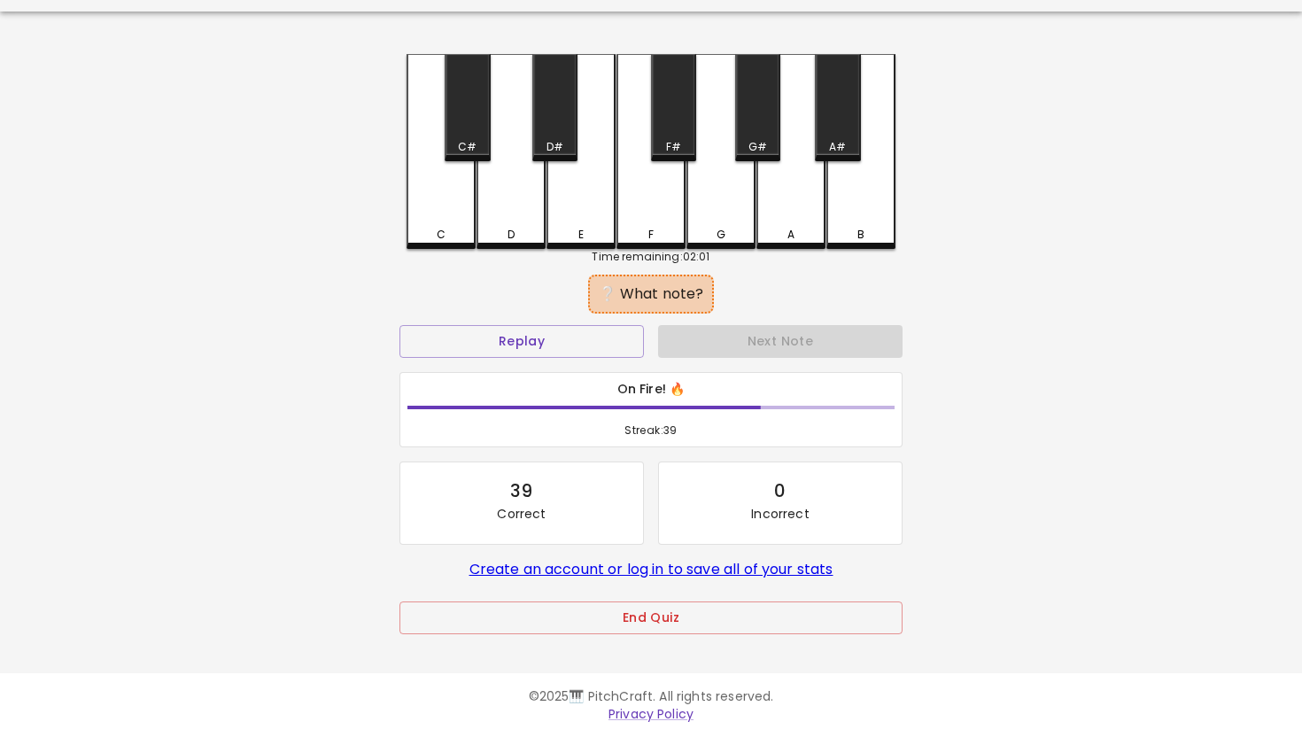
click at [452, 202] on div "C" at bounding box center [440, 151] width 69 height 195
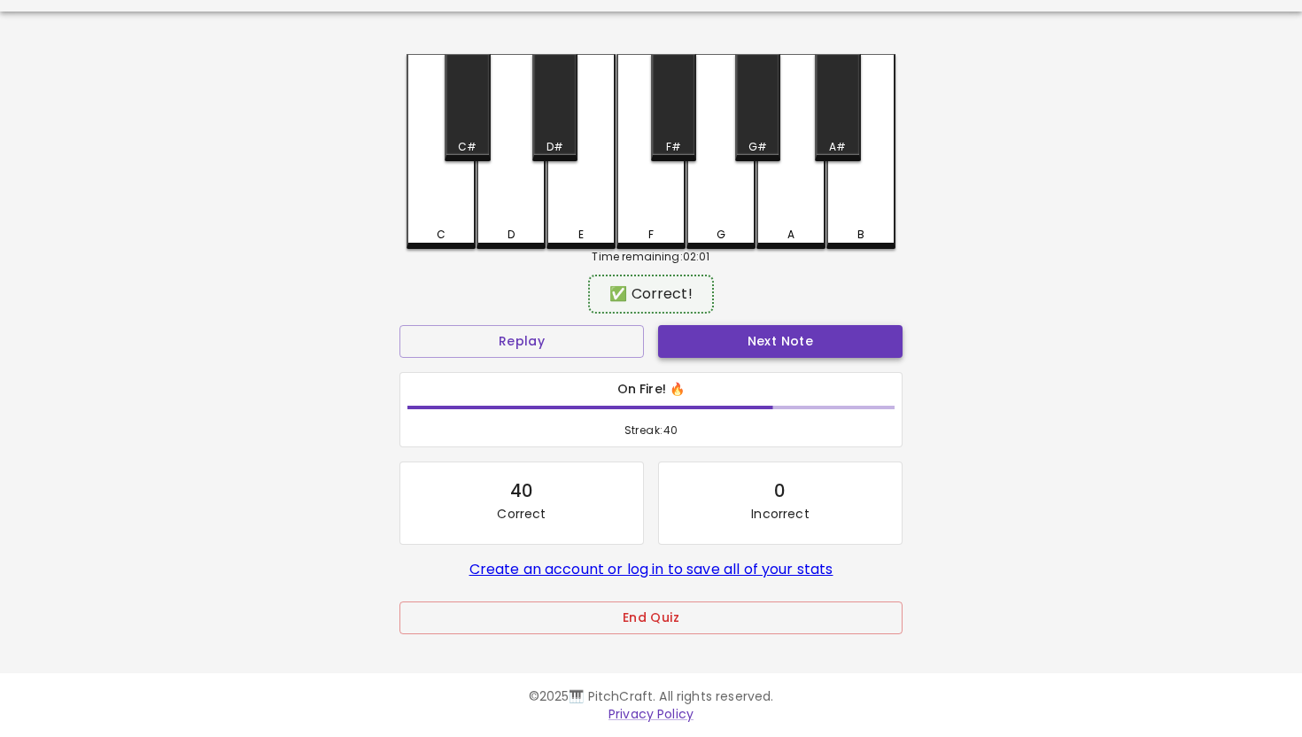
click at [740, 342] on button "Next Note" at bounding box center [780, 341] width 244 height 33
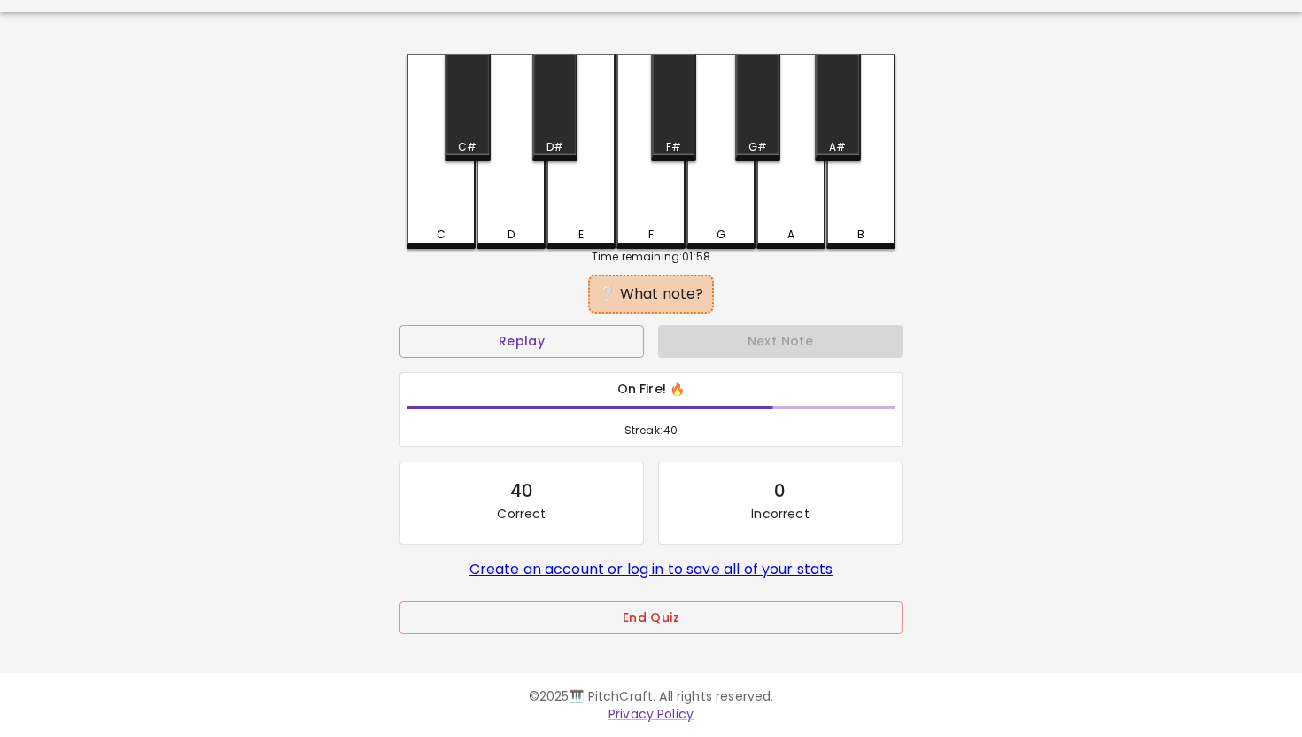
click at [441, 199] on div "C" at bounding box center [440, 151] width 69 height 195
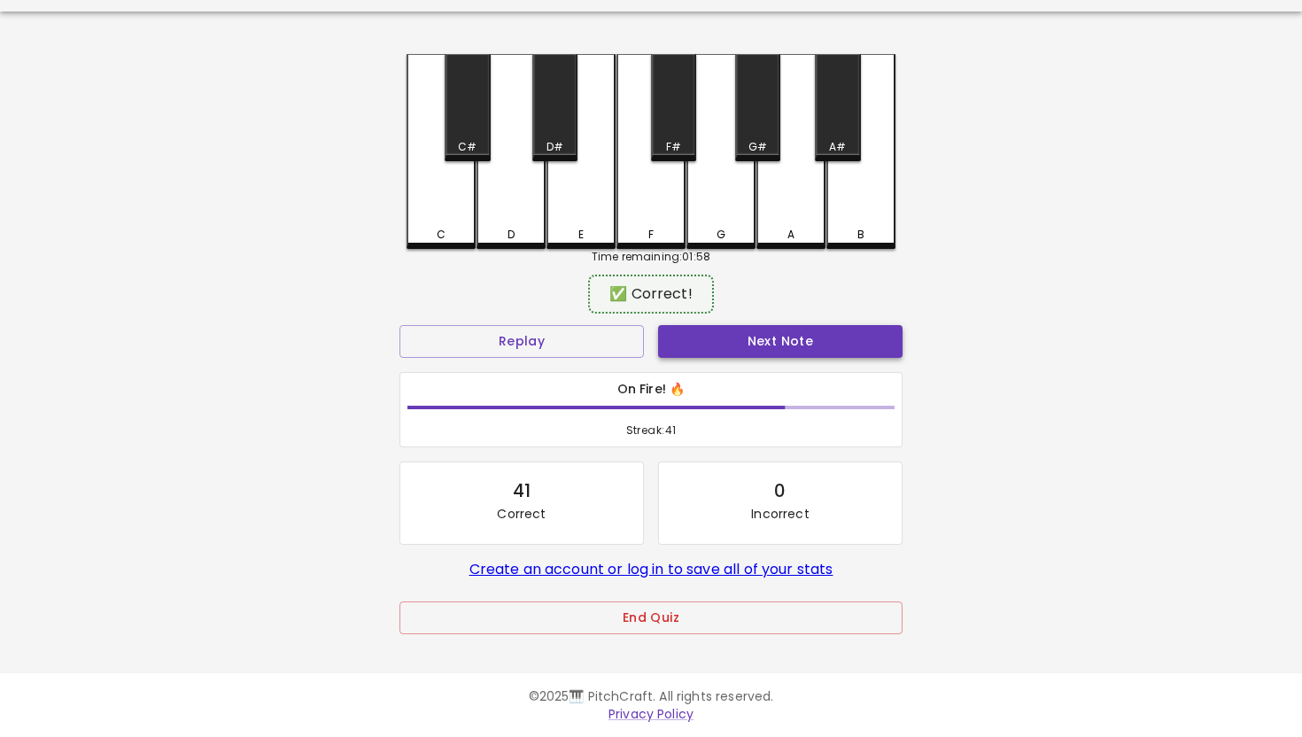
click at [753, 336] on button "Next Note" at bounding box center [780, 341] width 244 height 33
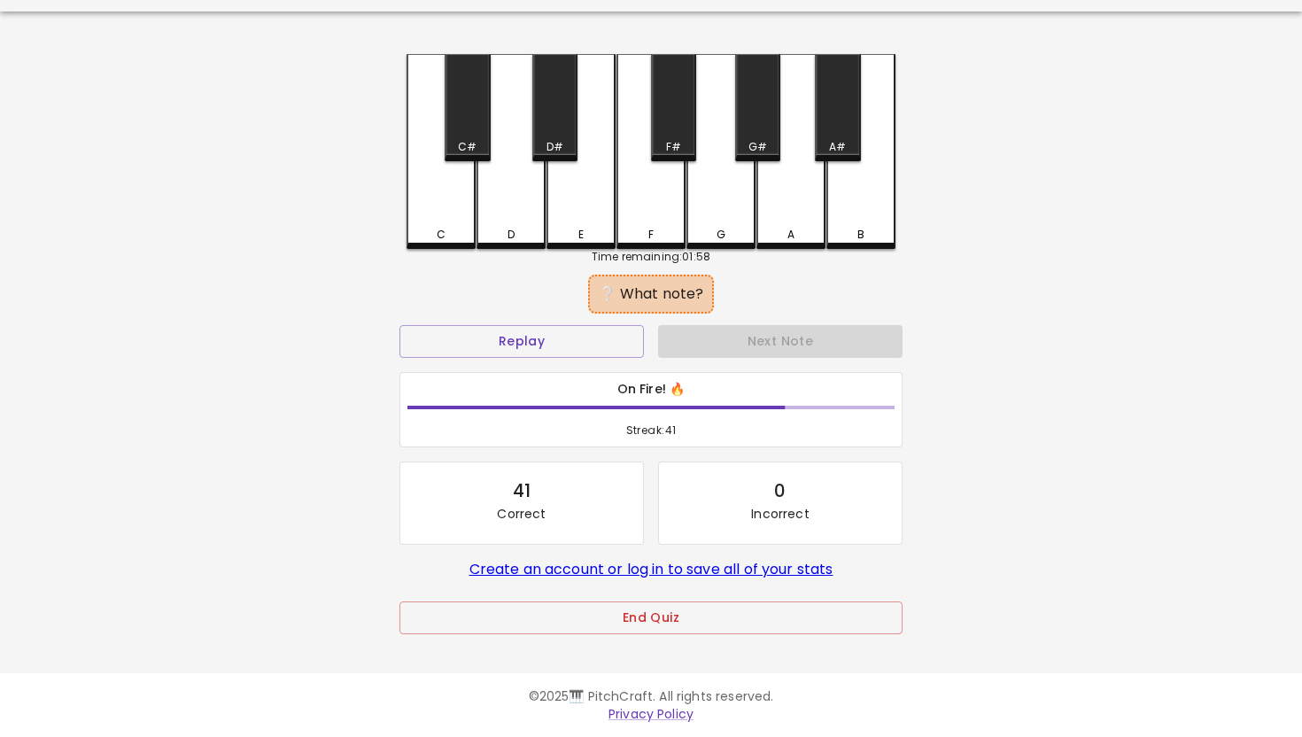
click at [453, 212] on div "C" at bounding box center [440, 151] width 69 height 195
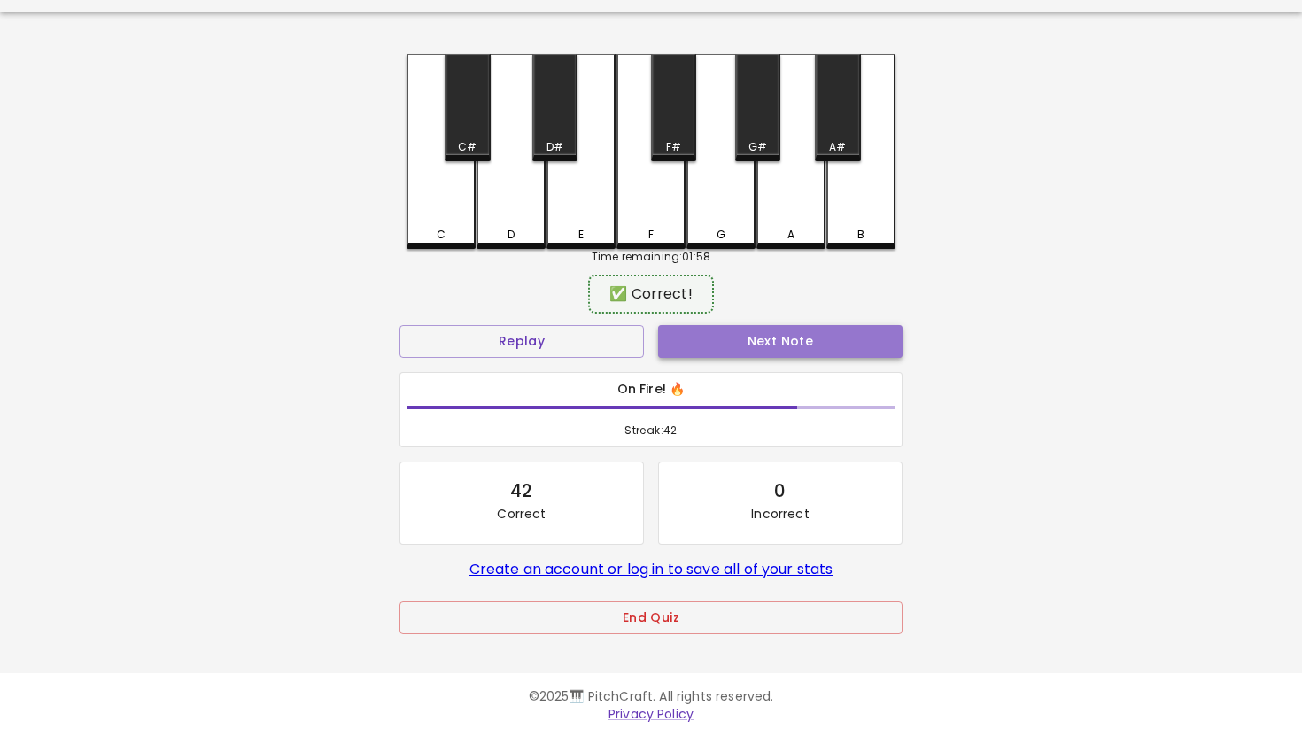
click at [745, 339] on button "Next Note" at bounding box center [780, 341] width 244 height 33
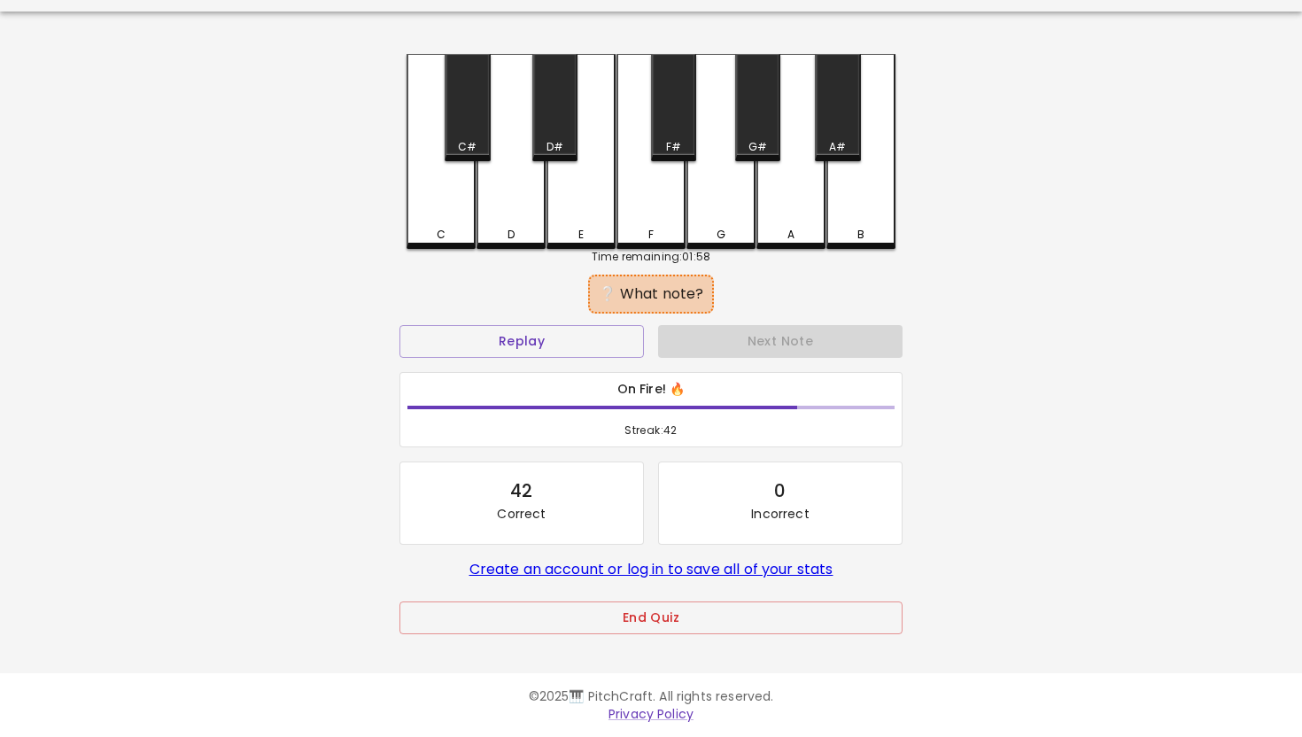
click at [450, 201] on div "C" at bounding box center [440, 151] width 69 height 195
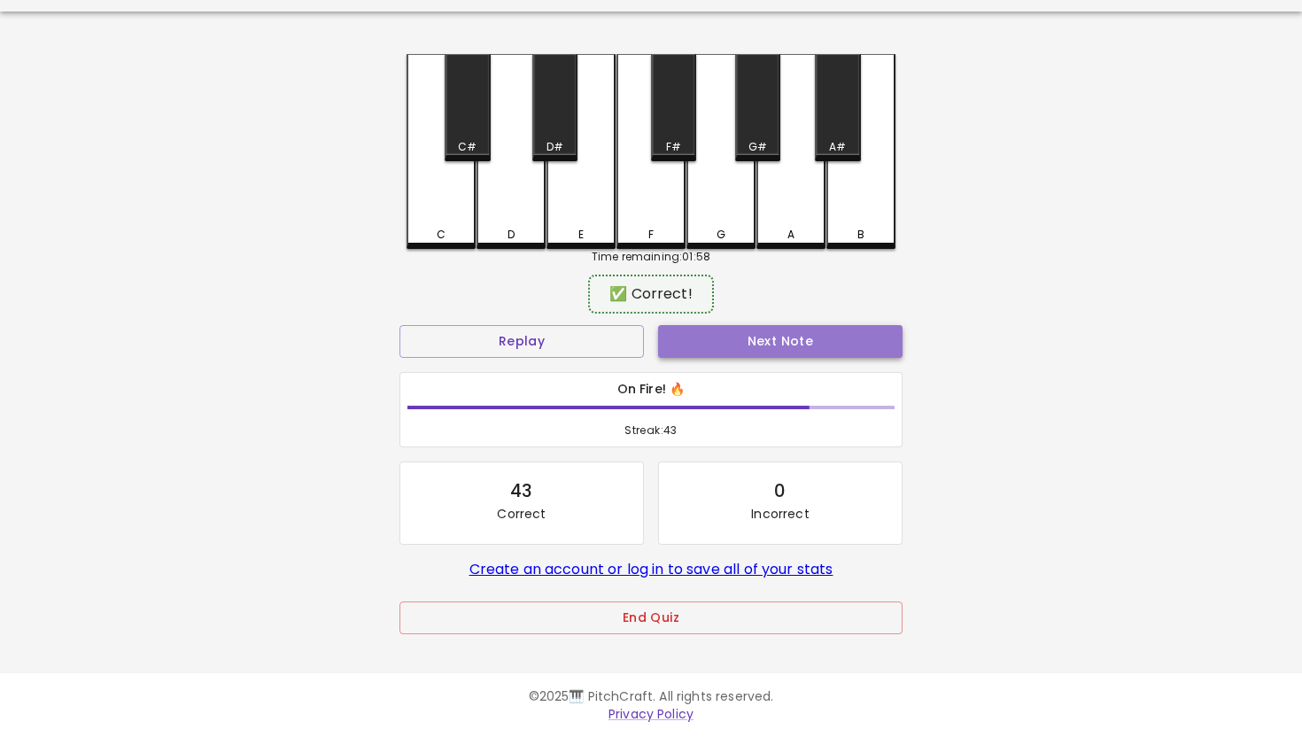
click at [748, 336] on button "Next Note" at bounding box center [780, 341] width 244 height 33
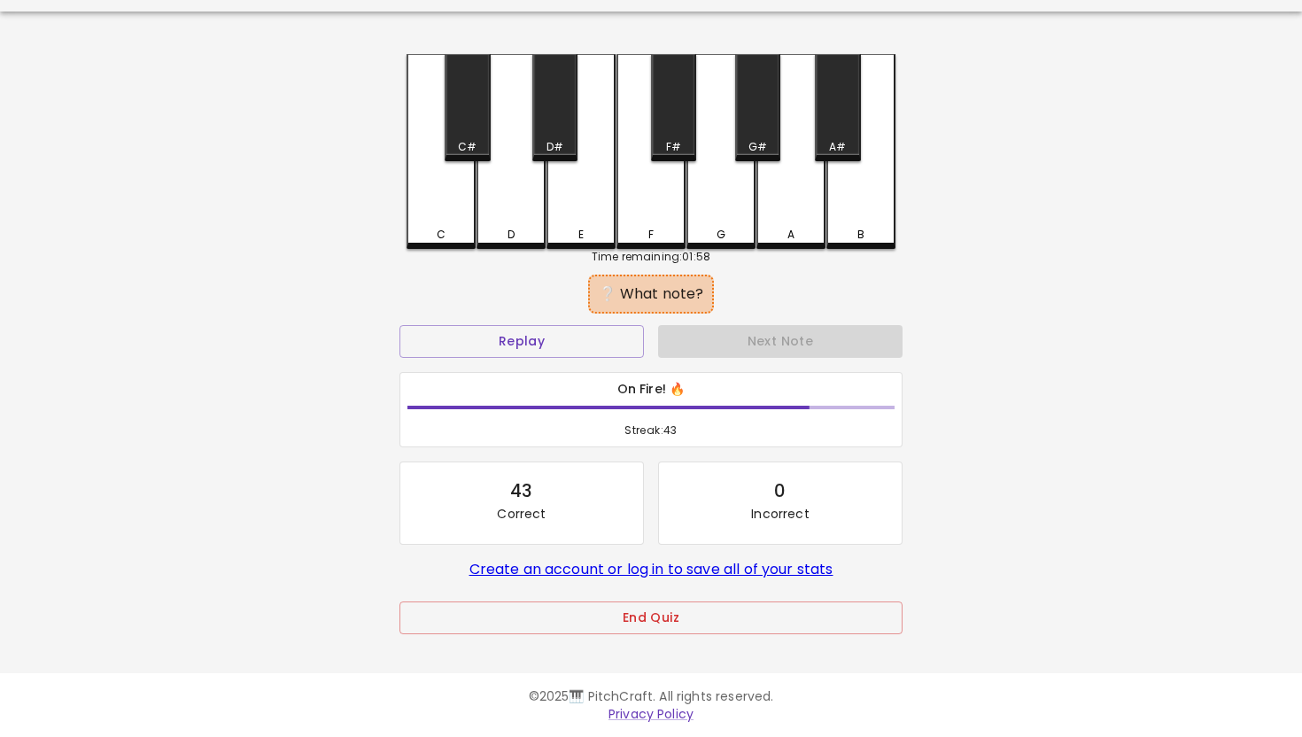
click at [447, 183] on div "C" at bounding box center [440, 151] width 69 height 195
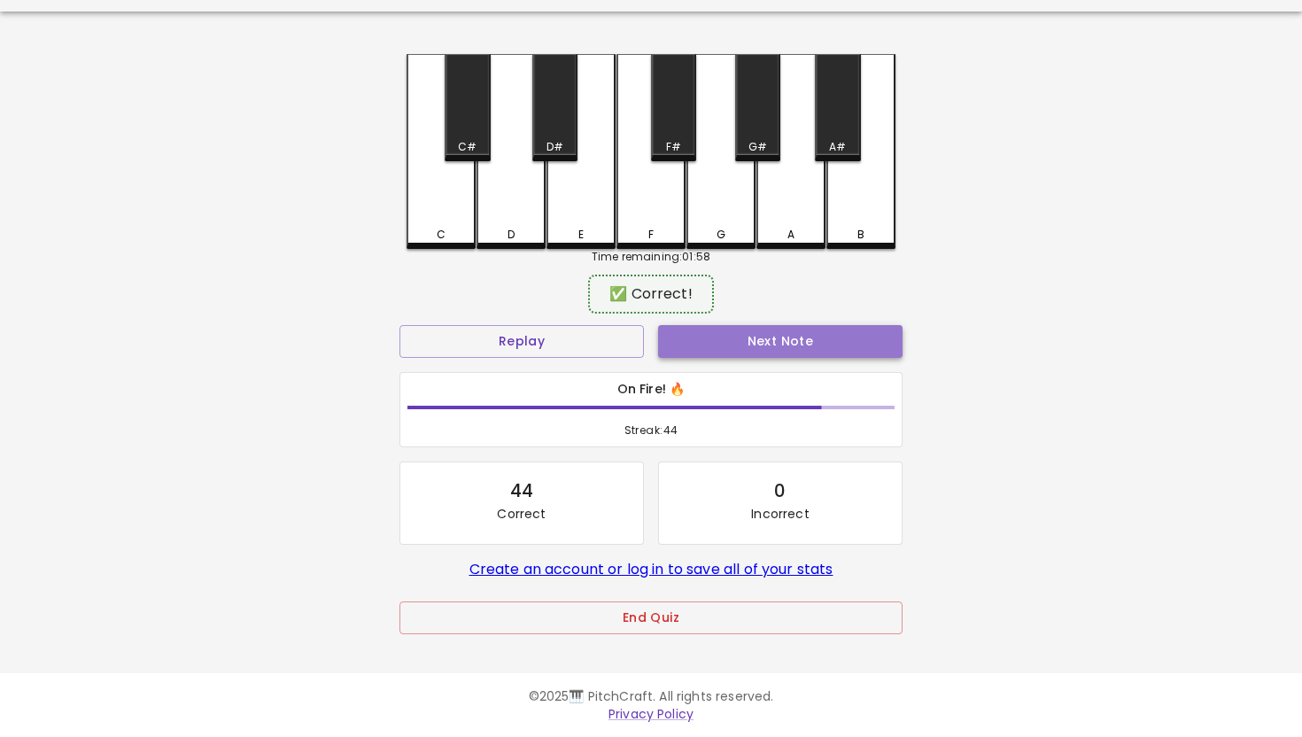
click at [759, 335] on button "Next Note" at bounding box center [780, 341] width 244 height 33
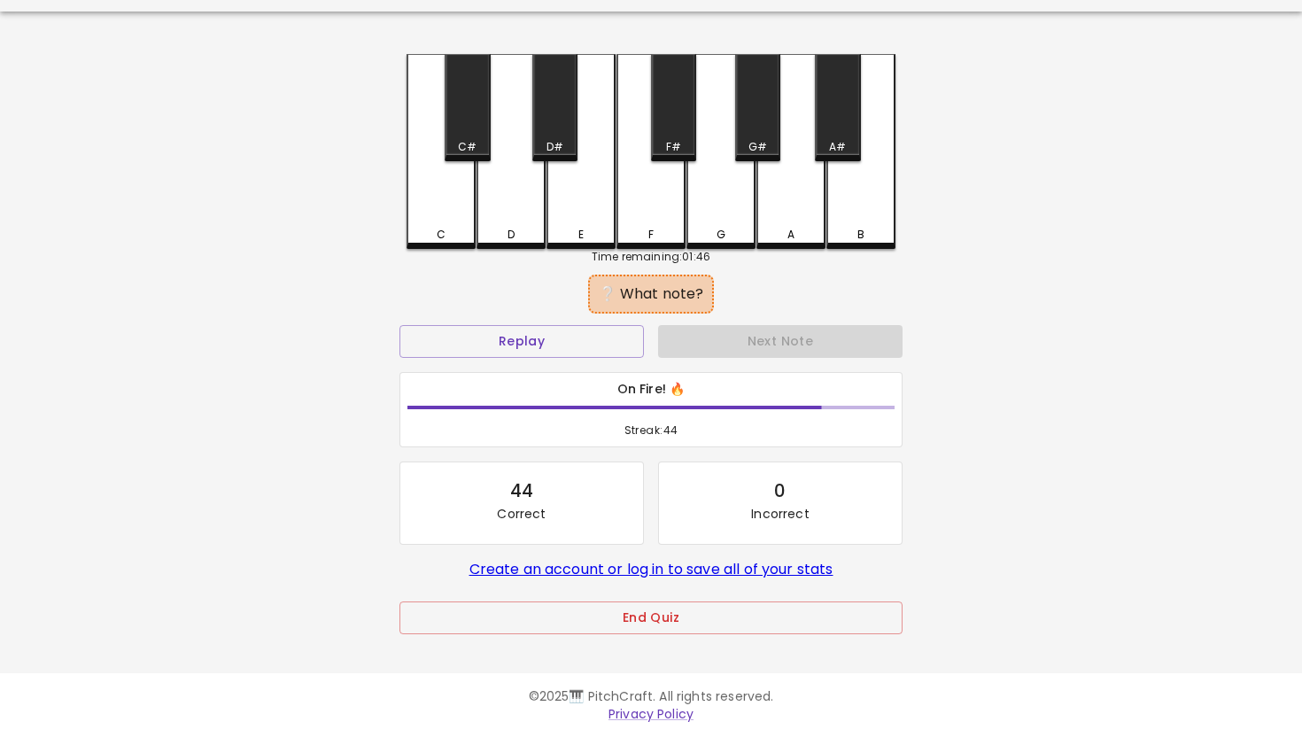
click at [508, 195] on div "D" at bounding box center [510, 151] width 69 height 195
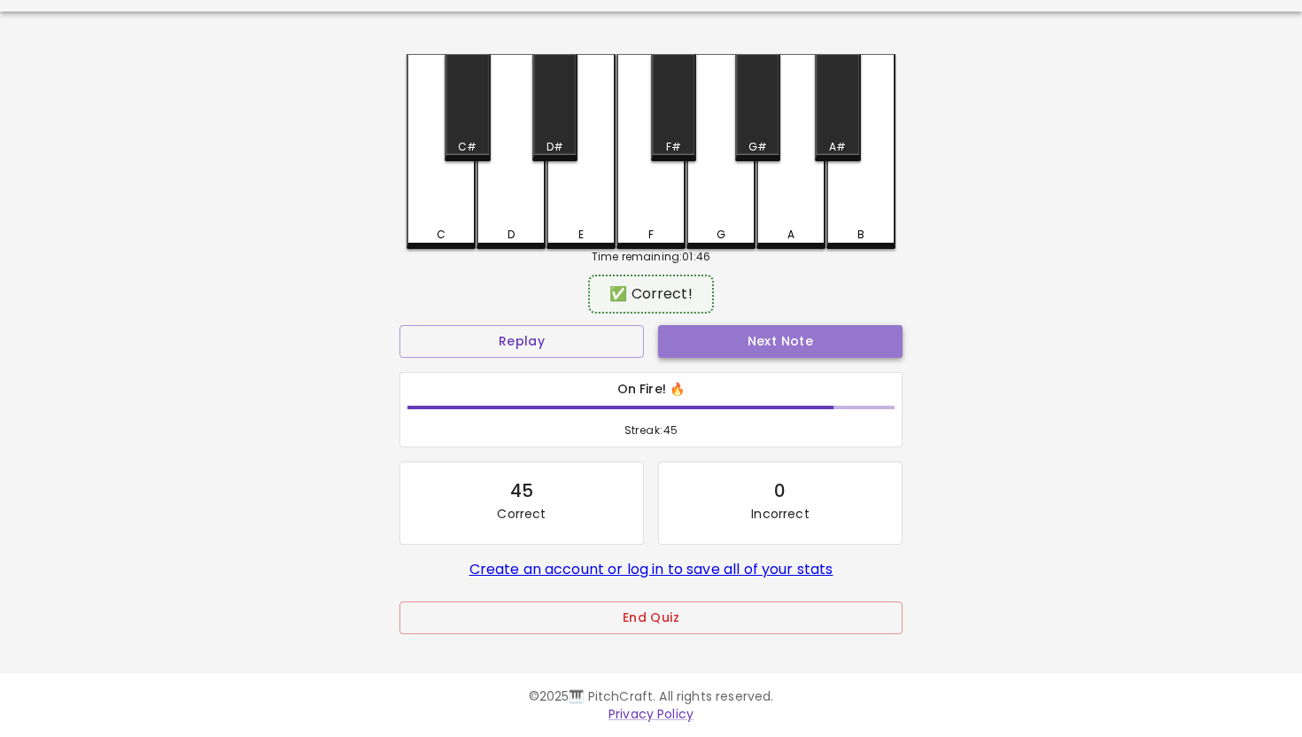
click at [794, 332] on button "Next Note" at bounding box center [780, 341] width 244 height 33
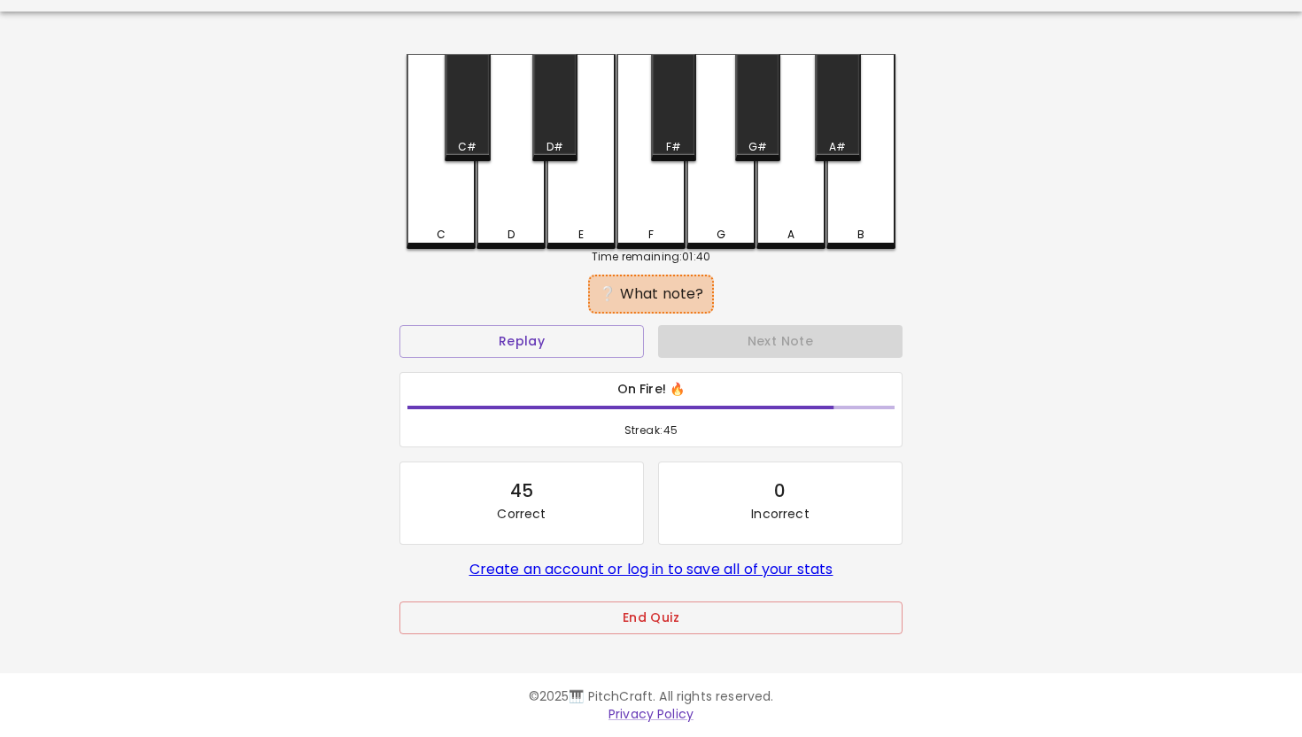
click at [440, 197] on div "C" at bounding box center [440, 151] width 69 height 195
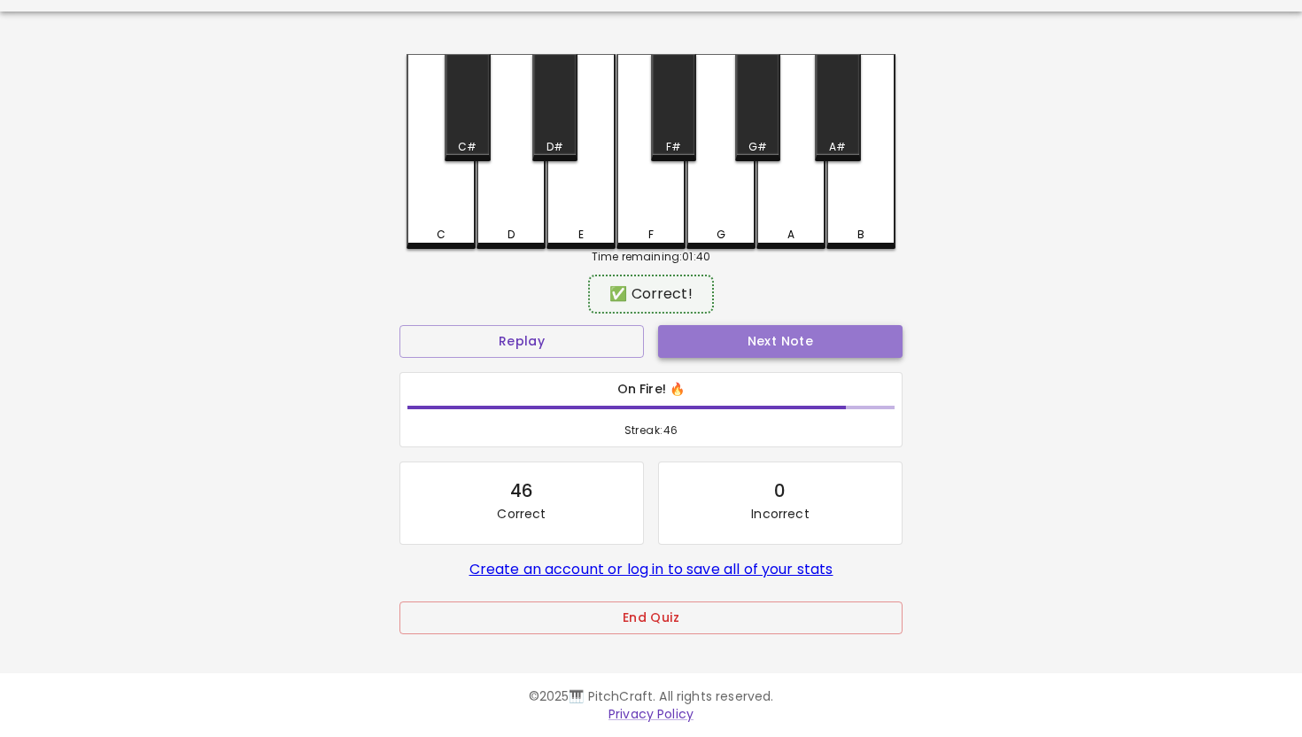
click at [745, 336] on button "Next Note" at bounding box center [780, 341] width 244 height 33
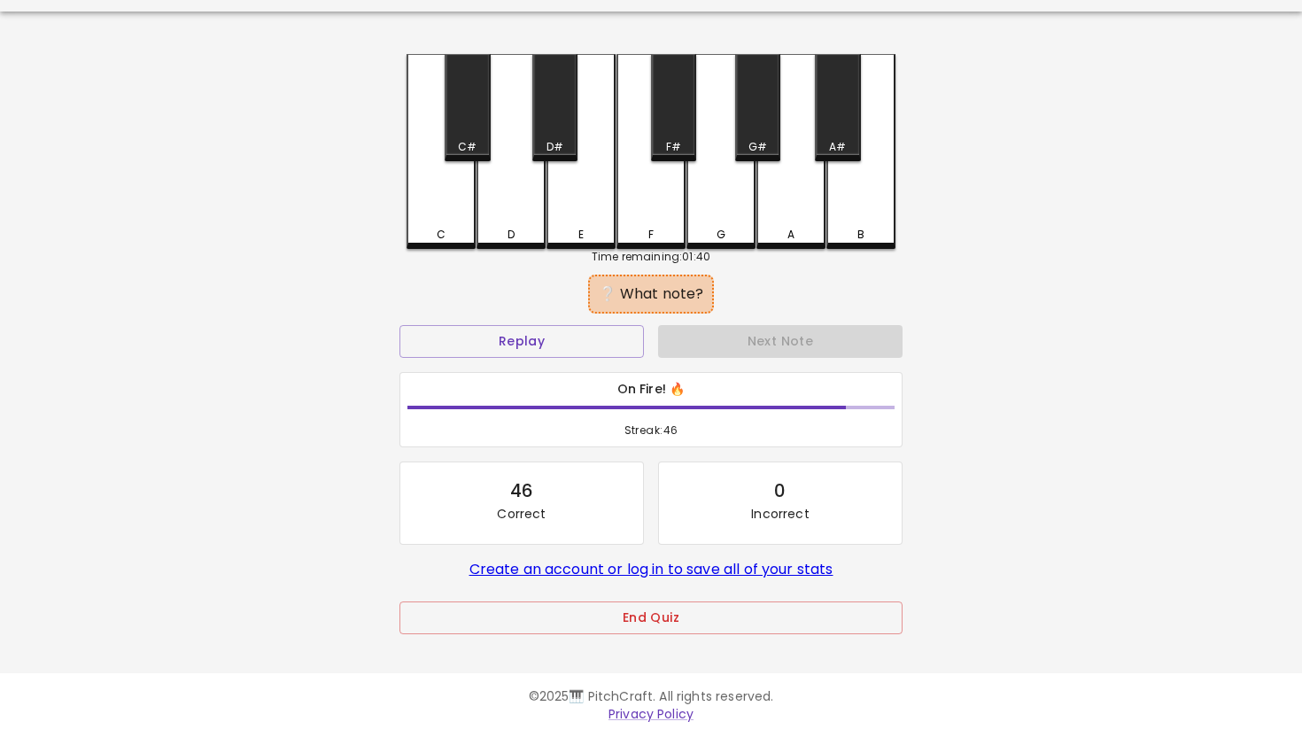
click at [436, 192] on div "C" at bounding box center [440, 151] width 69 height 195
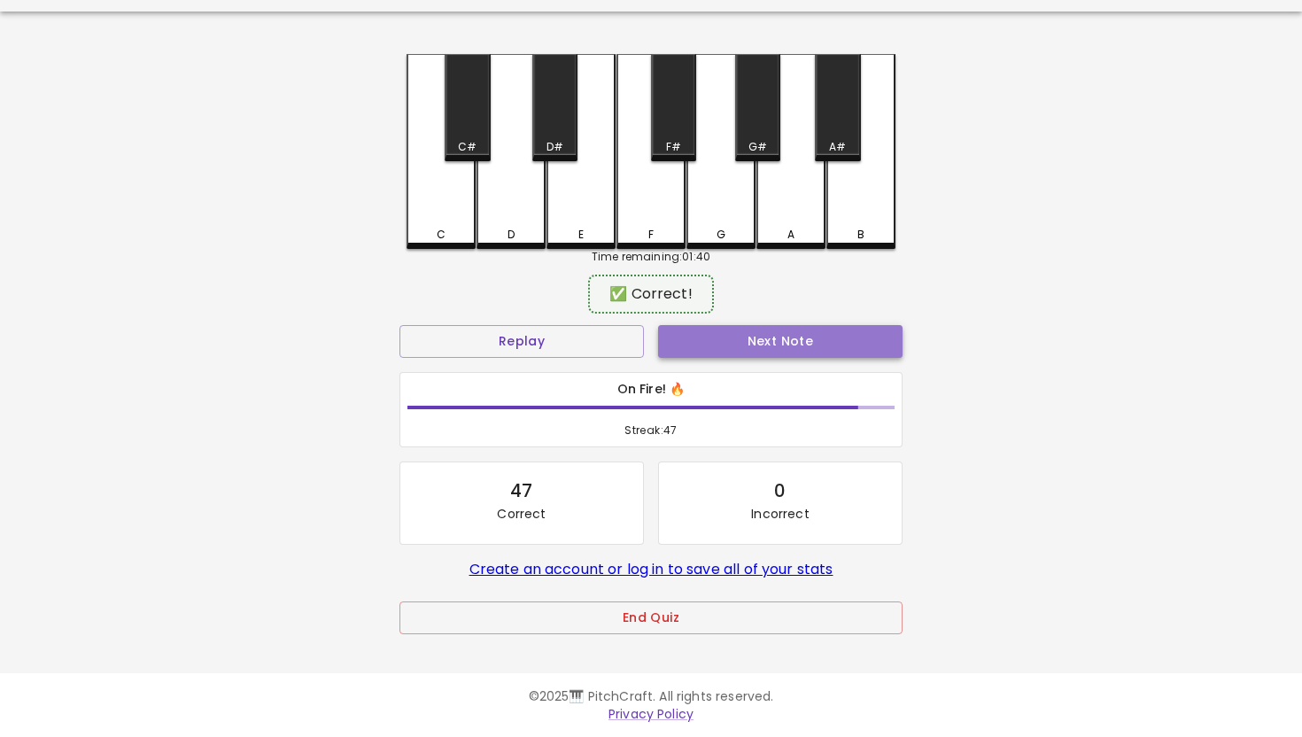
click at [752, 337] on button "Next Note" at bounding box center [780, 341] width 244 height 33
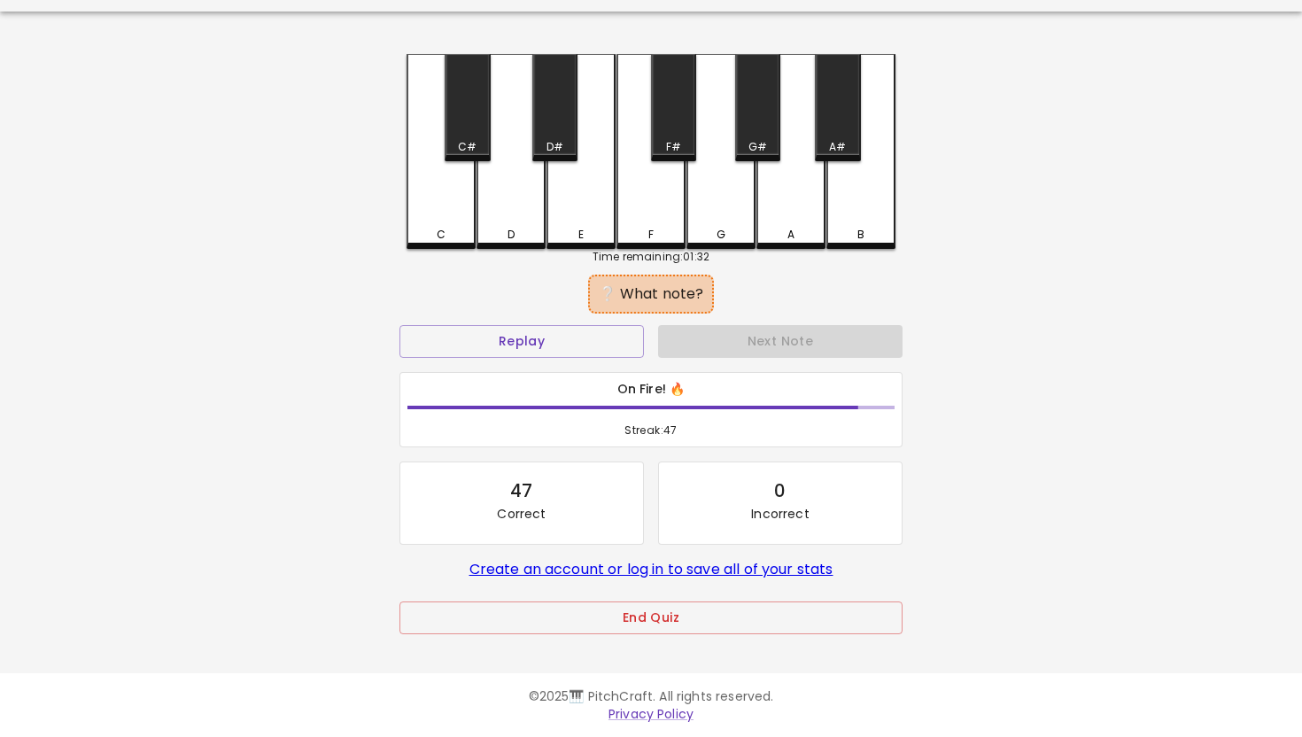
click at [511, 201] on div "D" at bounding box center [510, 151] width 69 height 195
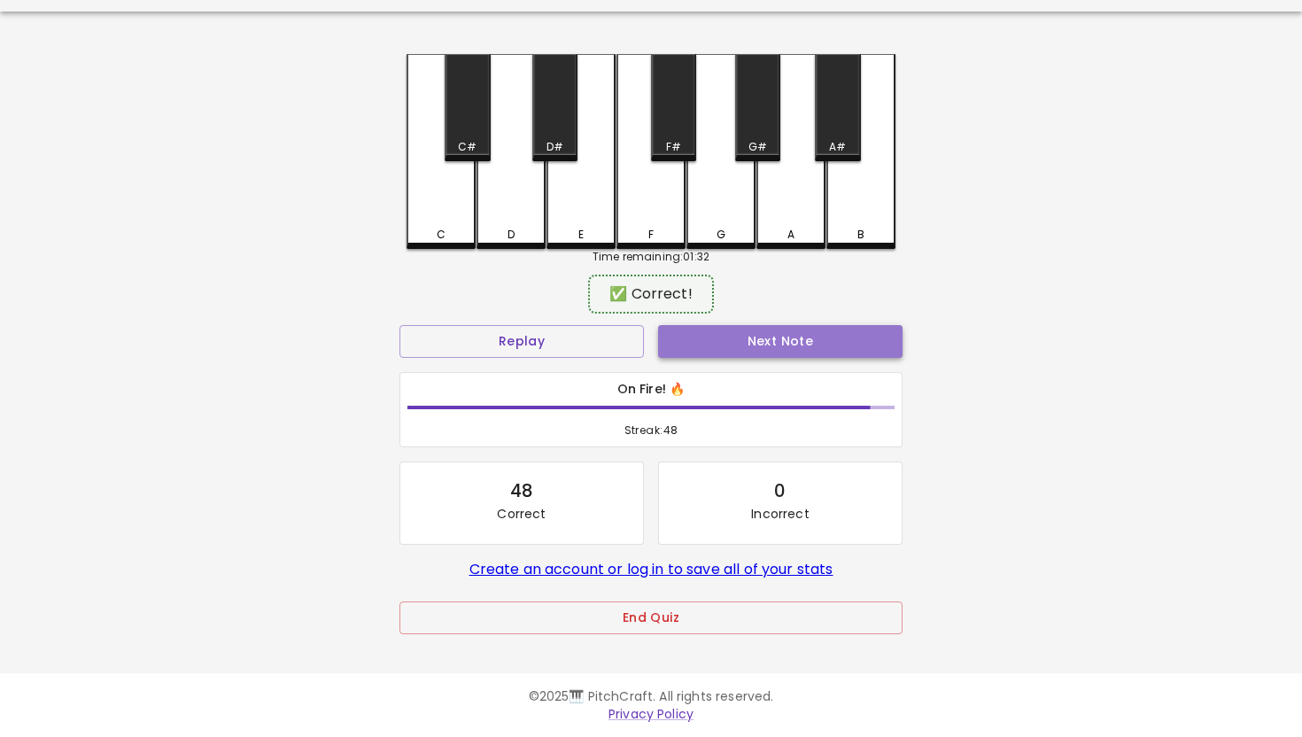
click at [765, 344] on button "Next Note" at bounding box center [780, 341] width 244 height 33
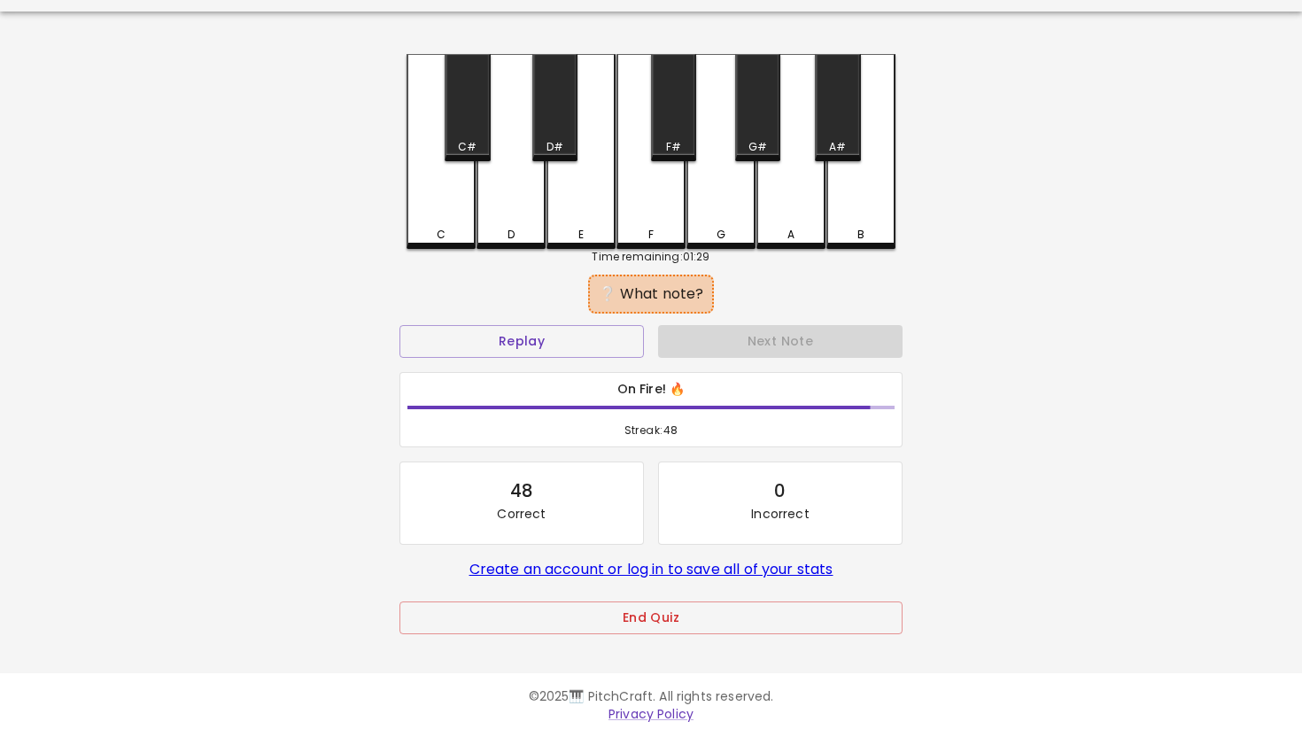
click at [446, 187] on div "C" at bounding box center [440, 151] width 69 height 195
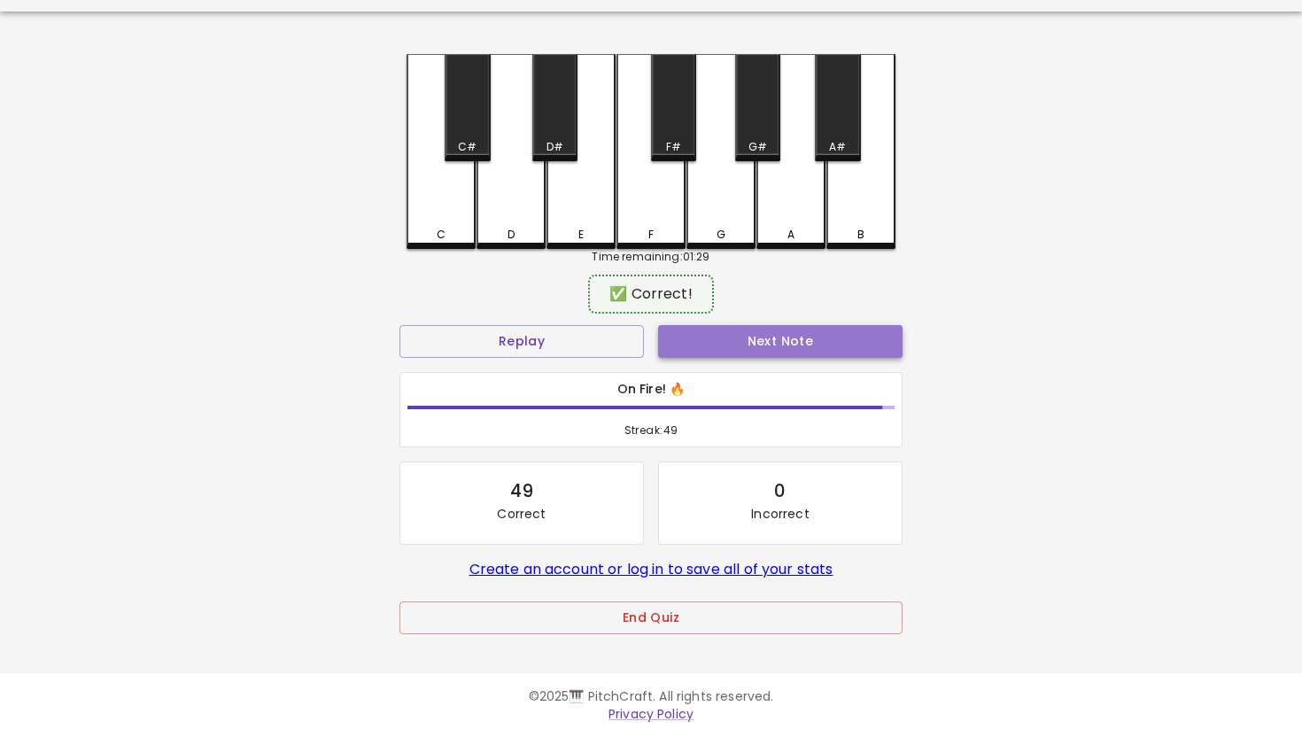
click at [765, 346] on button "Next Note" at bounding box center [780, 341] width 244 height 33
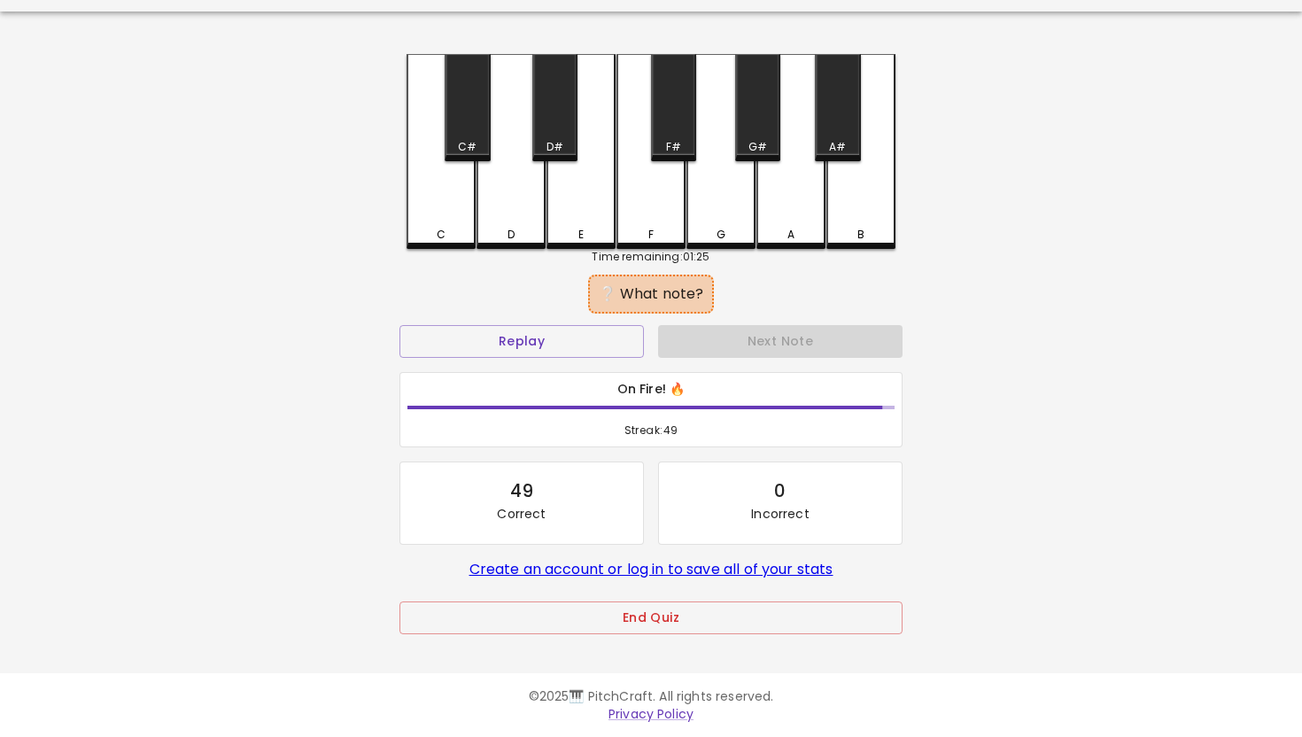
click at [514, 200] on div "D" at bounding box center [510, 151] width 69 height 195
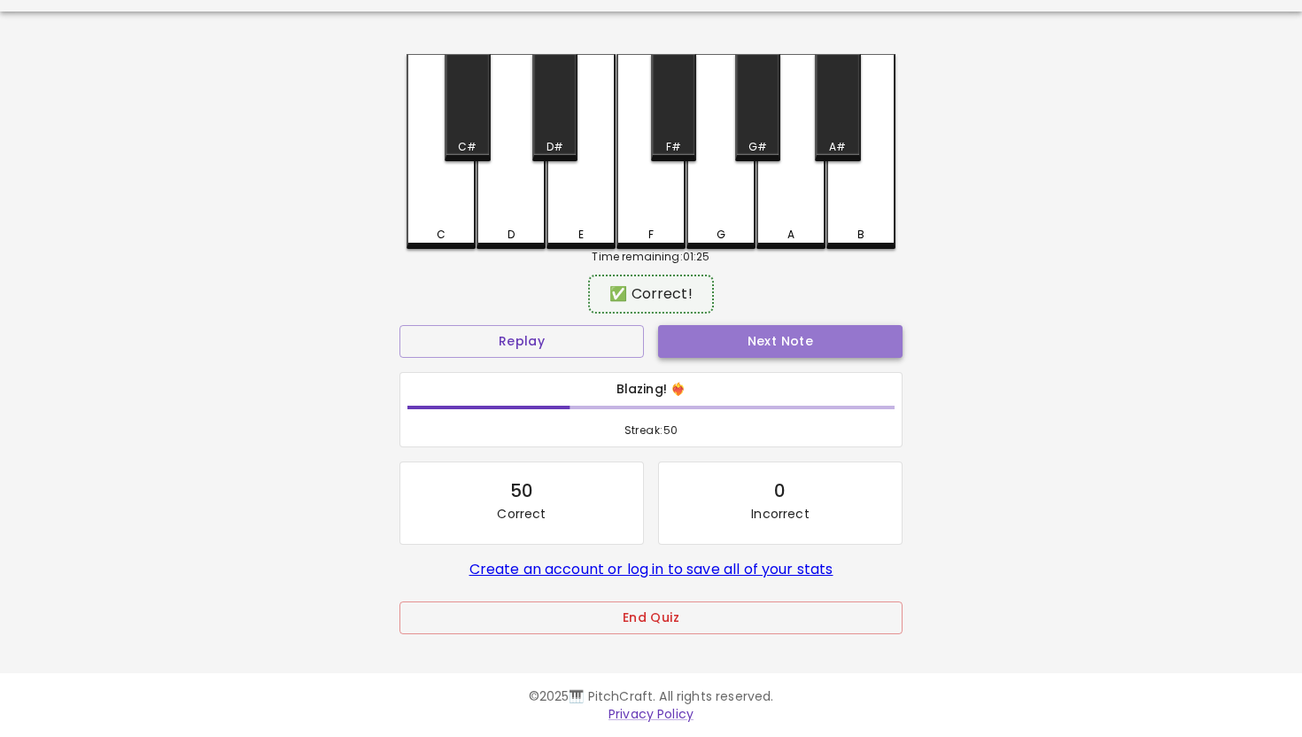
click at [758, 343] on button "Next Note" at bounding box center [780, 341] width 244 height 33
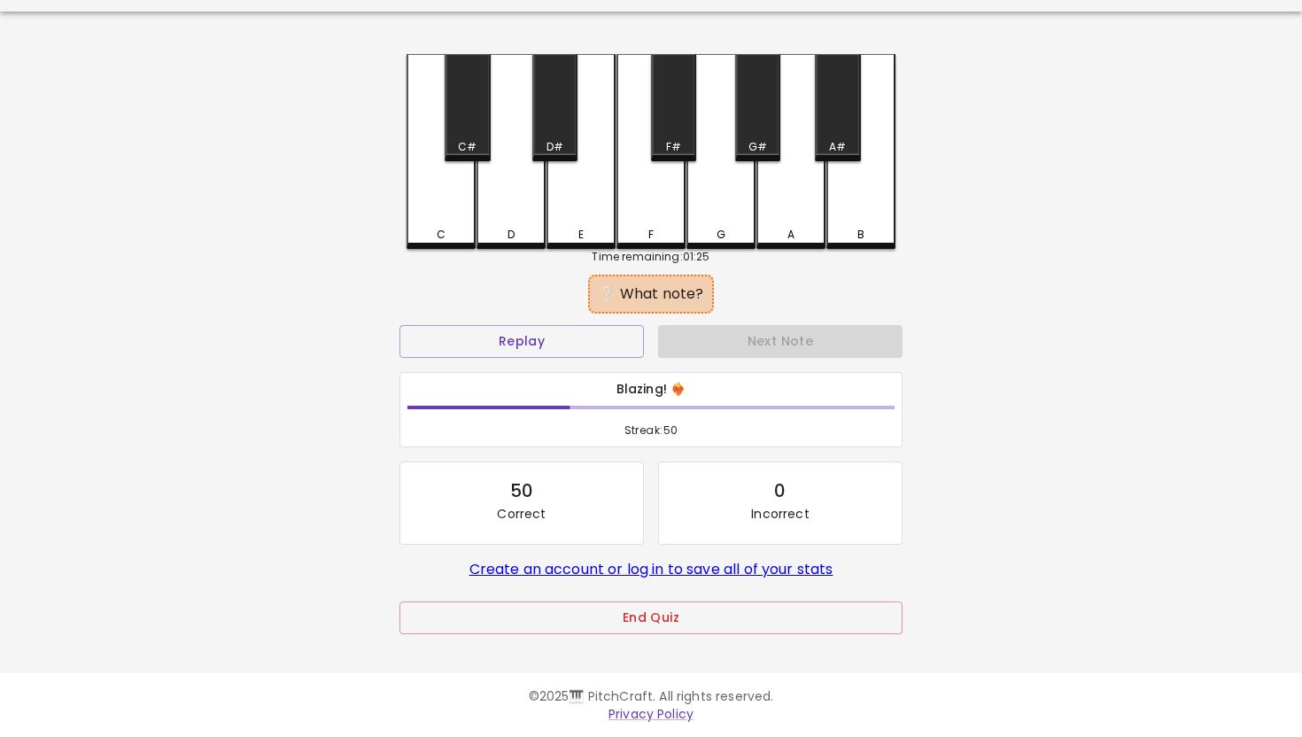
click at [518, 205] on div "D" at bounding box center [510, 151] width 69 height 195
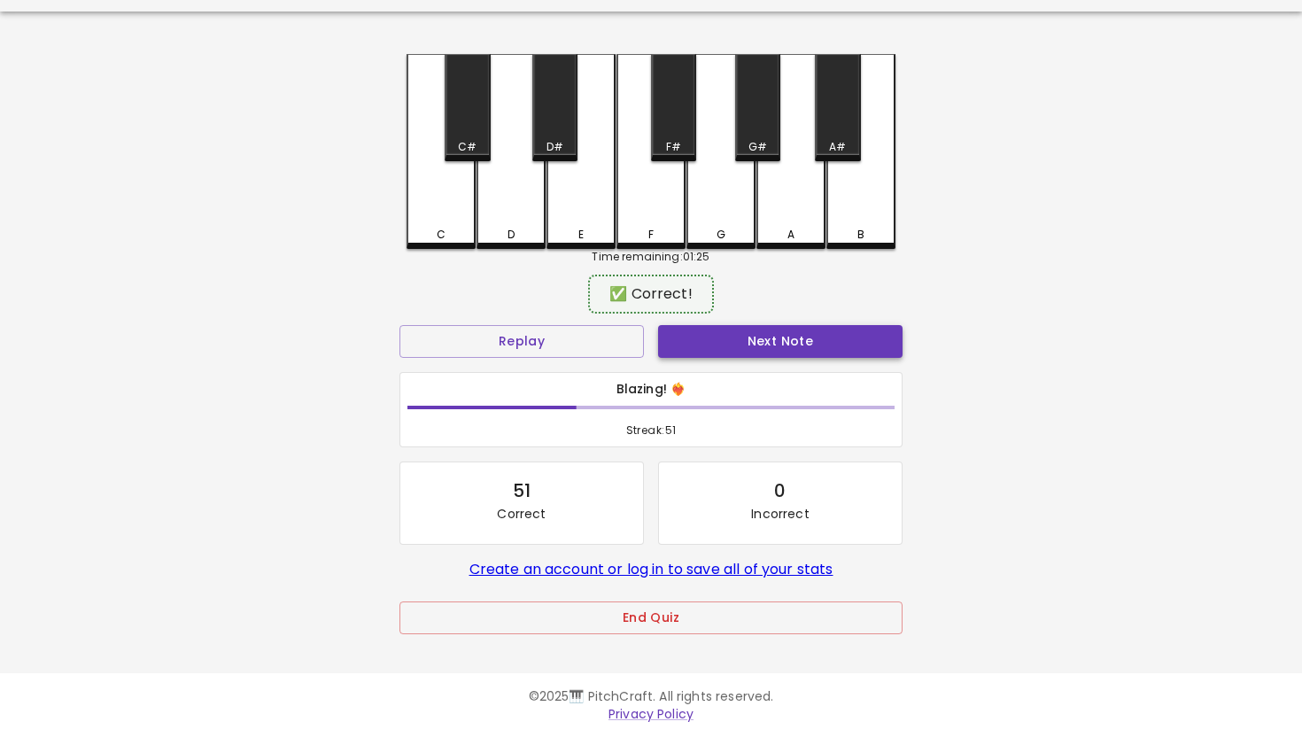
click at [773, 345] on button "Next Note" at bounding box center [780, 341] width 244 height 33
click at [513, 196] on div "D" at bounding box center [510, 149] width 69 height 191
click at [788, 344] on button "Next Note" at bounding box center [780, 341] width 244 height 33
click at [521, 201] on div "D" at bounding box center [510, 149] width 69 height 191
click at [748, 333] on button "Next Note" at bounding box center [780, 341] width 244 height 33
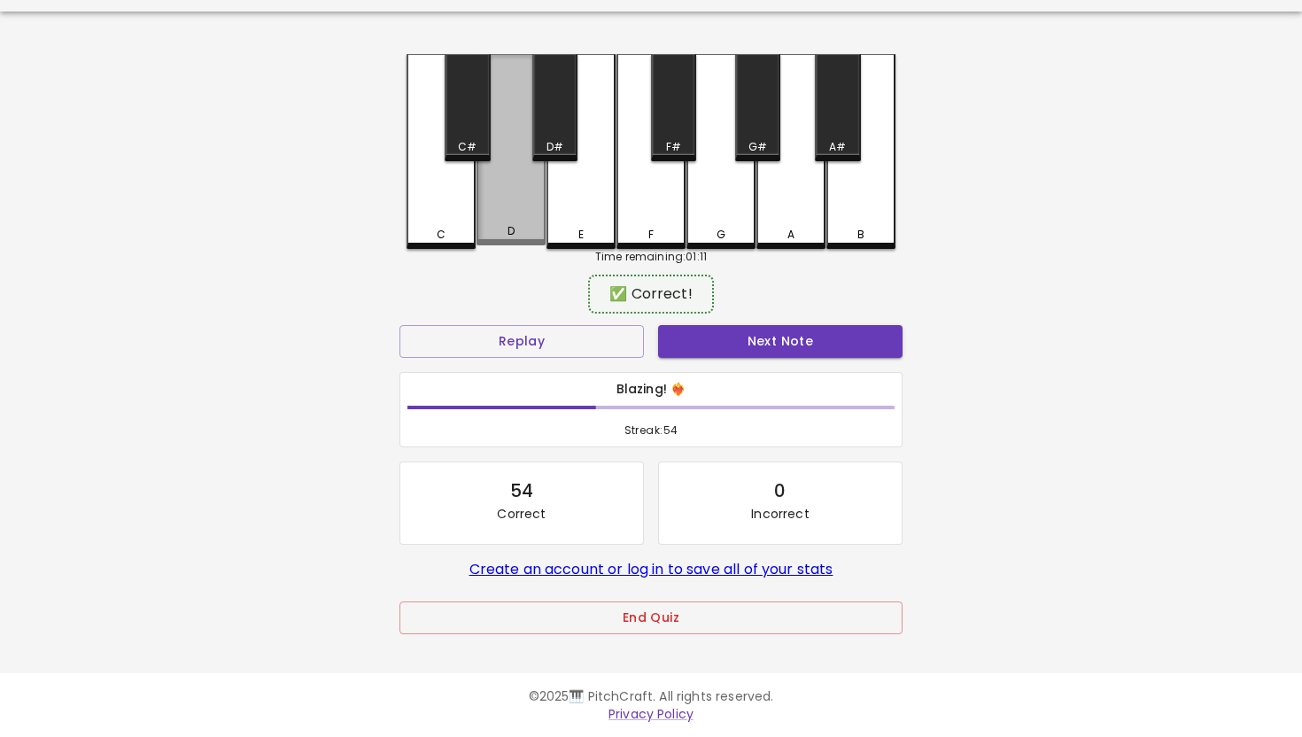
click at [522, 198] on div "D" at bounding box center [510, 149] width 69 height 191
click at [780, 346] on button "Next Note" at bounding box center [780, 341] width 244 height 33
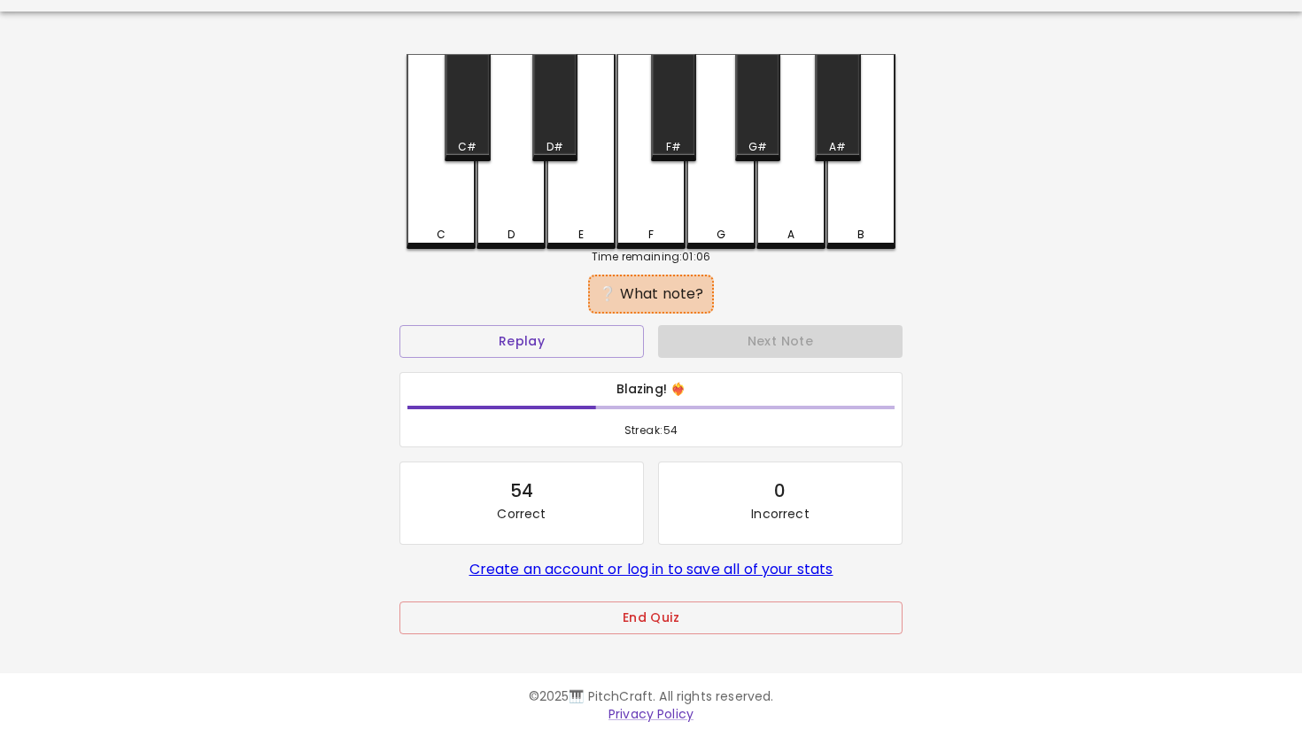
click at [441, 191] on div "C" at bounding box center [440, 151] width 69 height 195
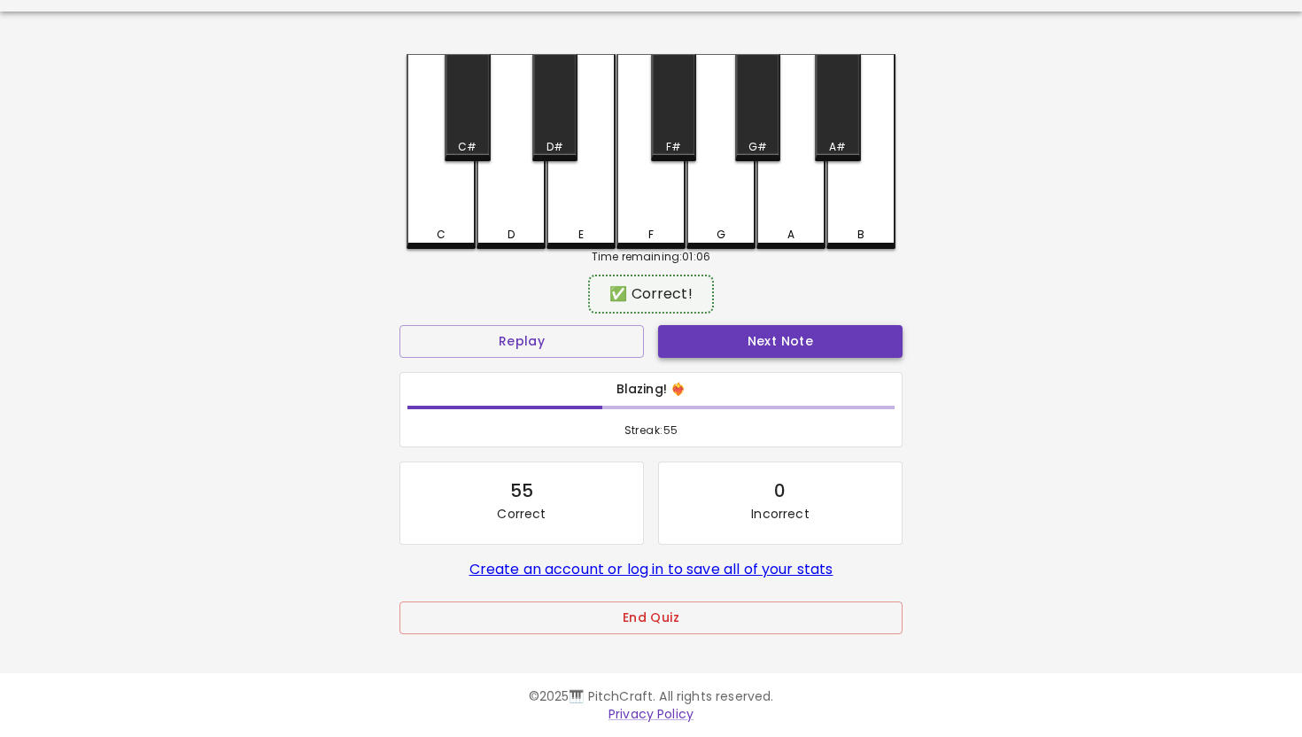
click at [724, 331] on button "Next Note" at bounding box center [780, 341] width 244 height 33
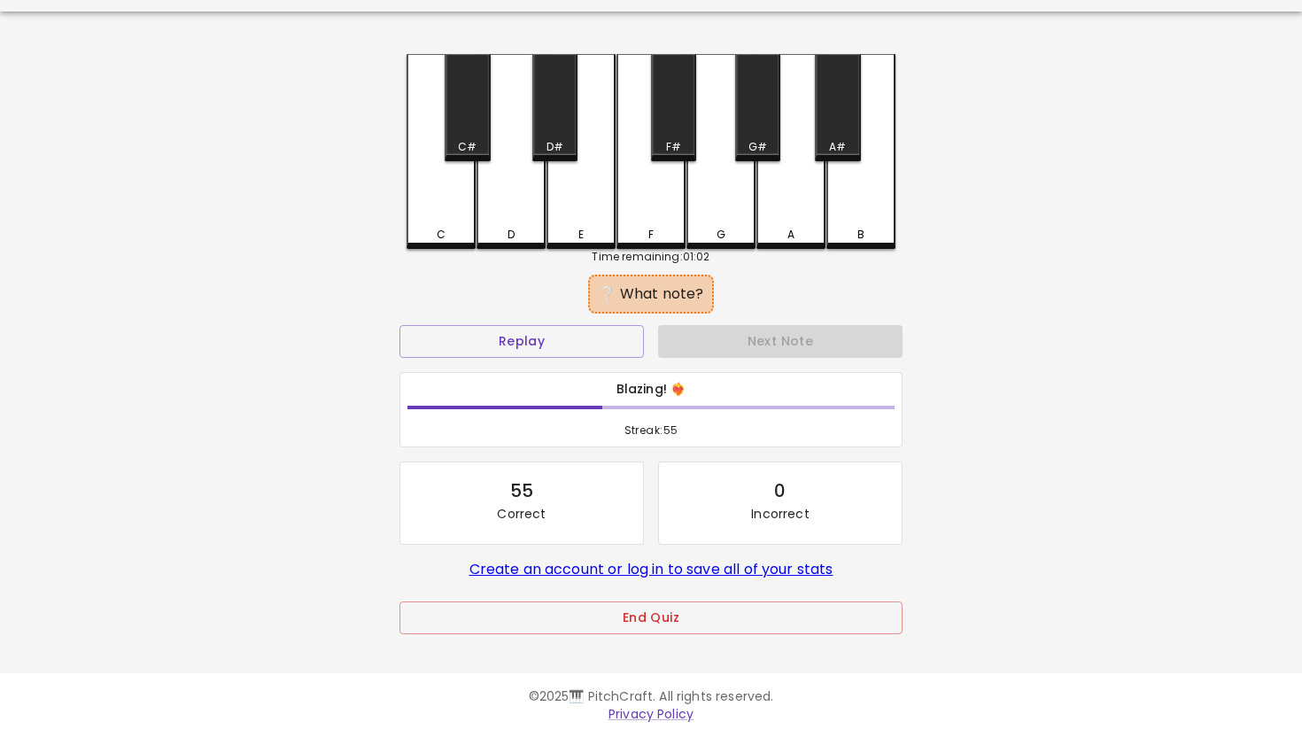
click at [449, 190] on div "C" at bounding box center [440, 151] width 69 height 195
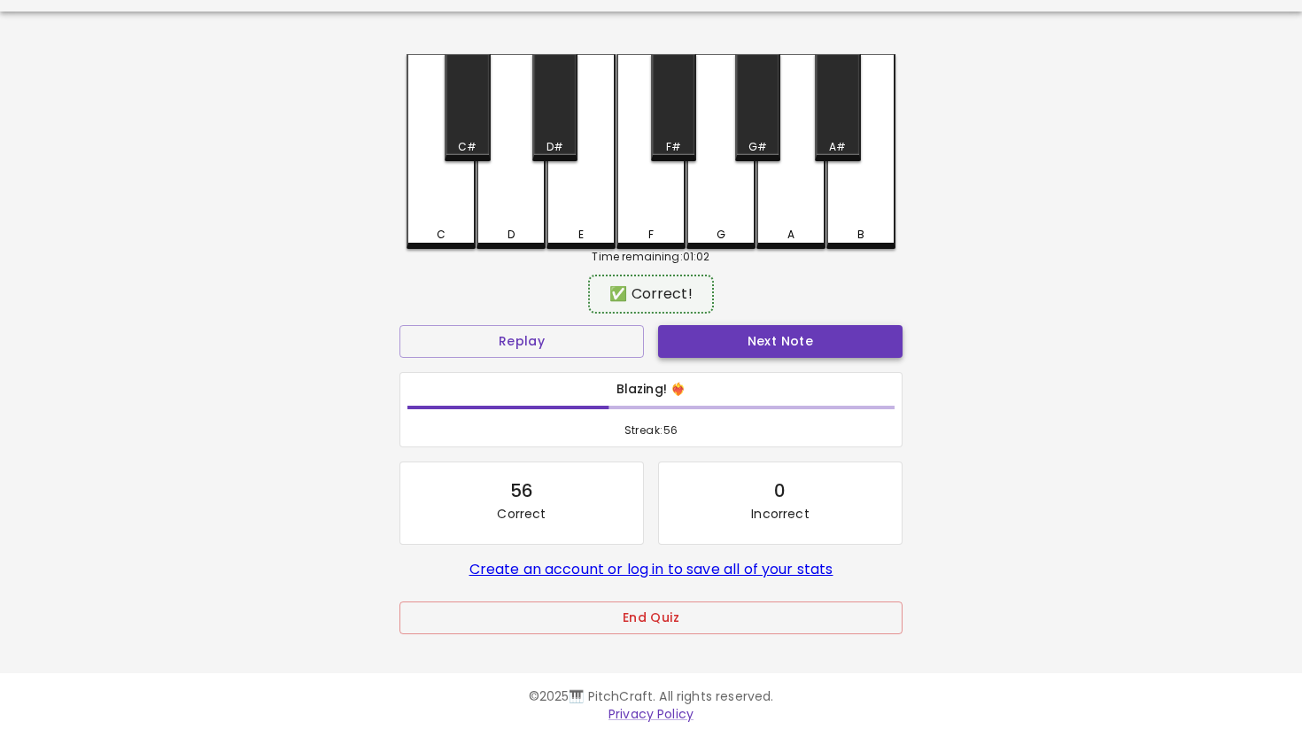
click at [819, 336] on button "Next Note" at bounding box center [780, 341] width 244 height 33
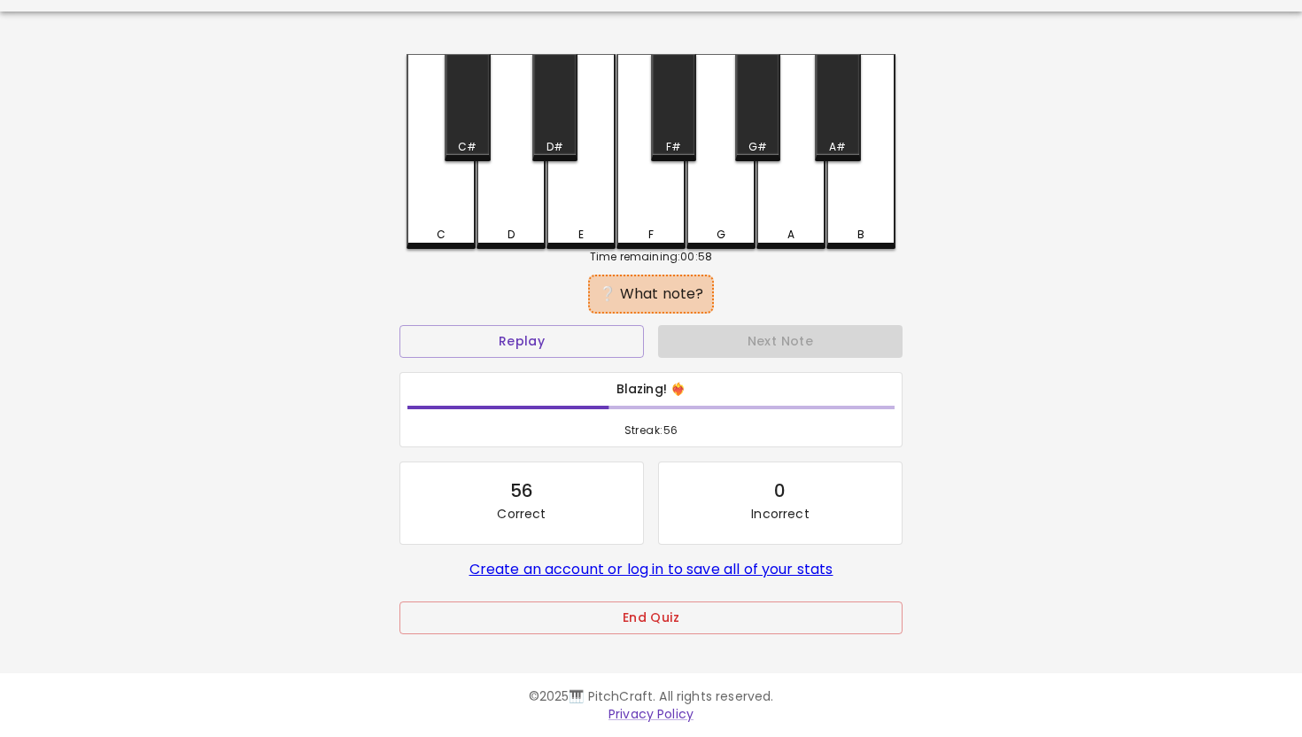
click at [514, 189] on div "D" at bounding box center [510, 151] width 69 height 195
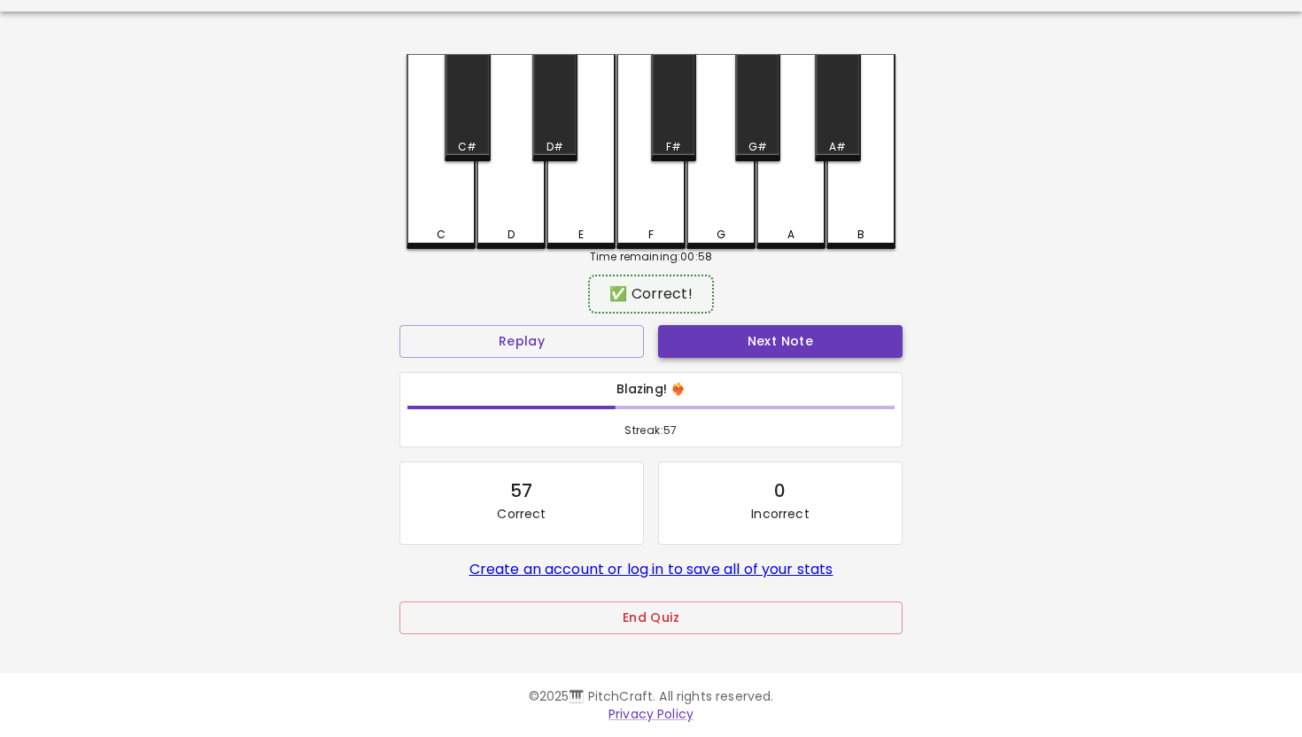
click at [776, 336] on button "Next Note" at bounding box center [780, 341] width 244 height 33
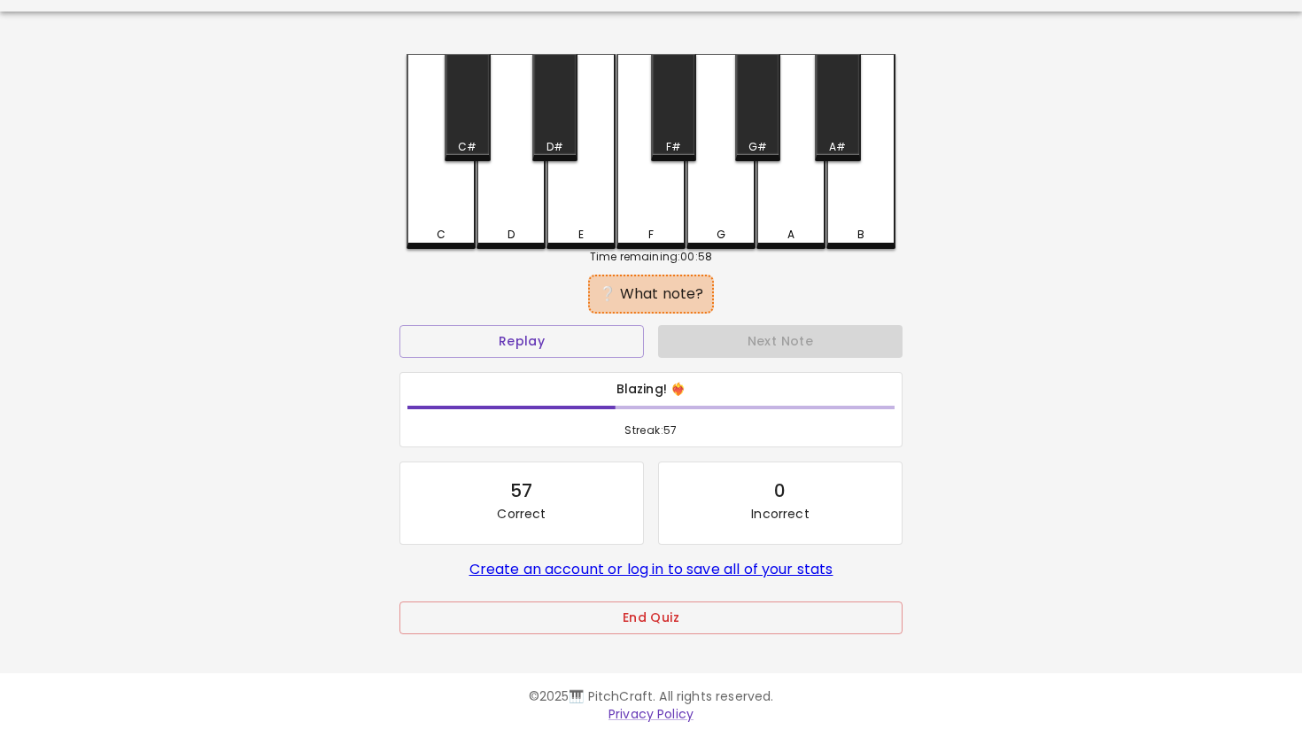
click at [512, 194] on div "D" at bounding box center [510, 151] width 69 height 195
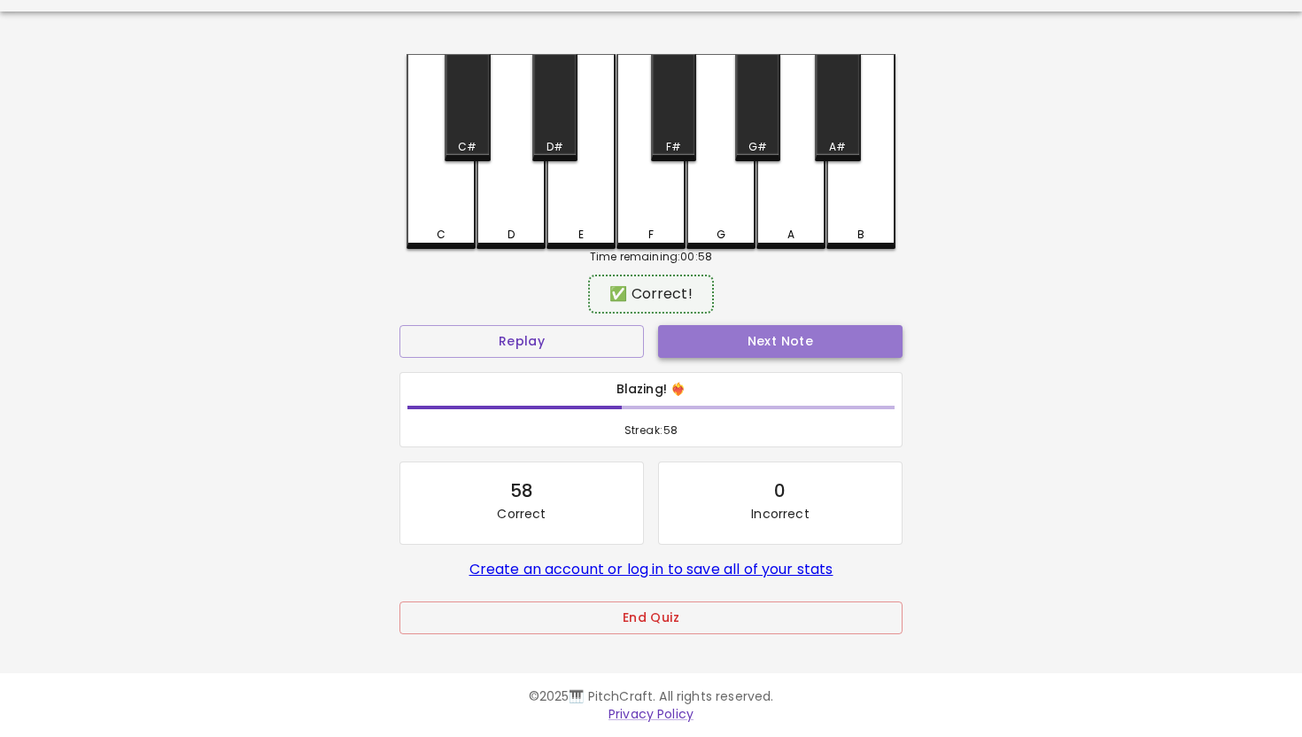
click at [775, 341] on button "Next Note" at bounding box center [780, 341] width 244 height 33
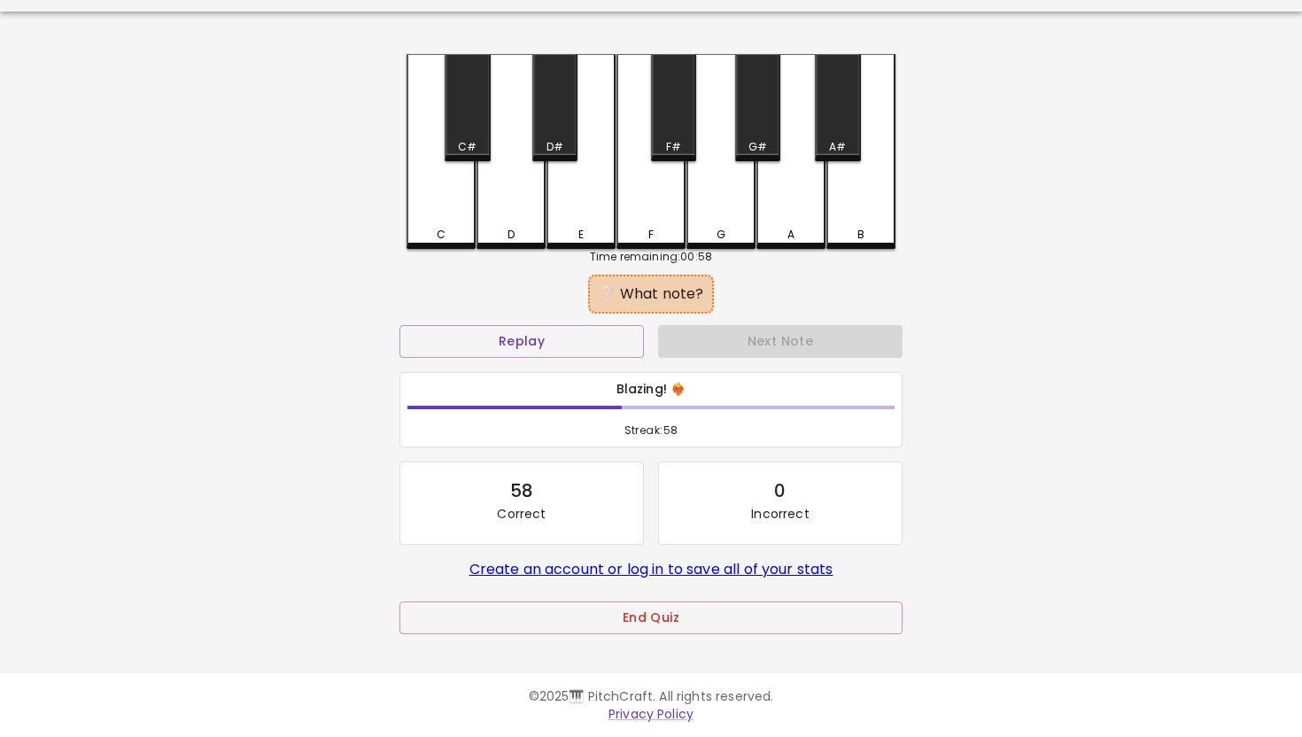
click at [514, 192] on div "D" at bounding box center [510, 151] width 69 height 195
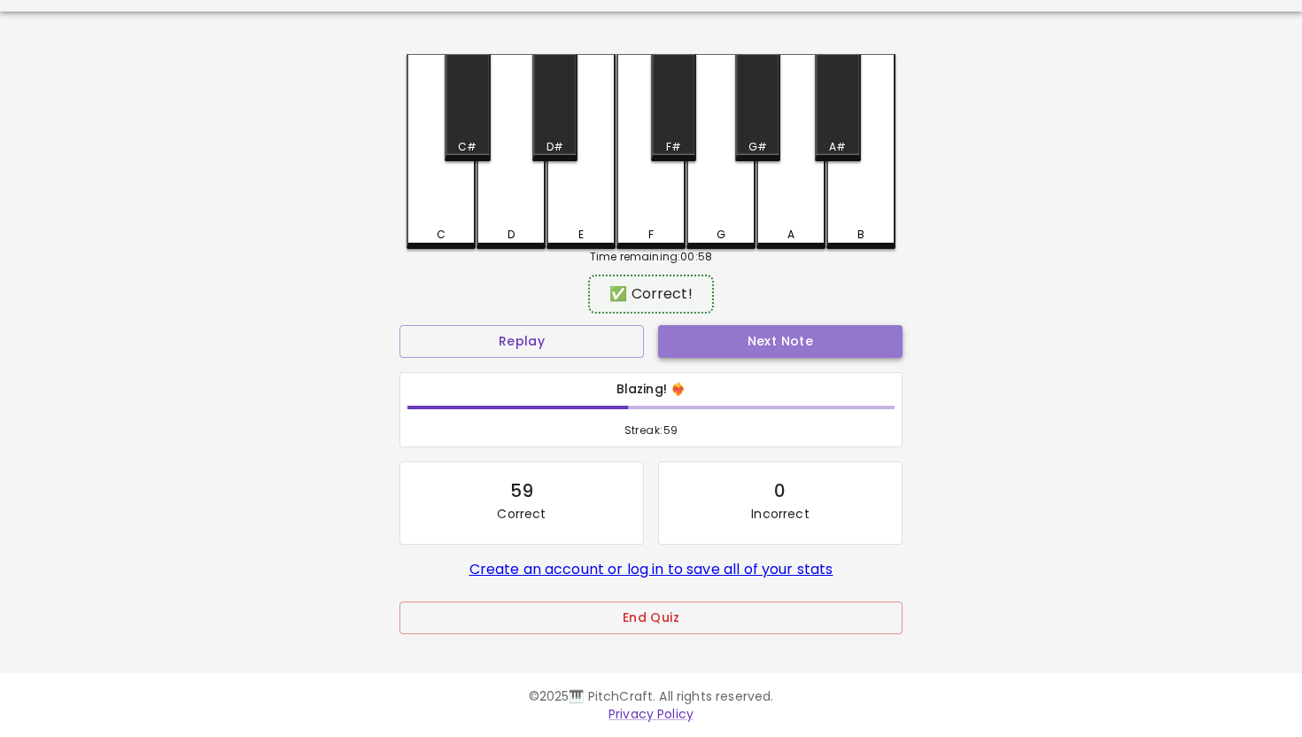
click at [789, 345] on button "Next Note" at bounding box center [780, 341] width 244 height 33
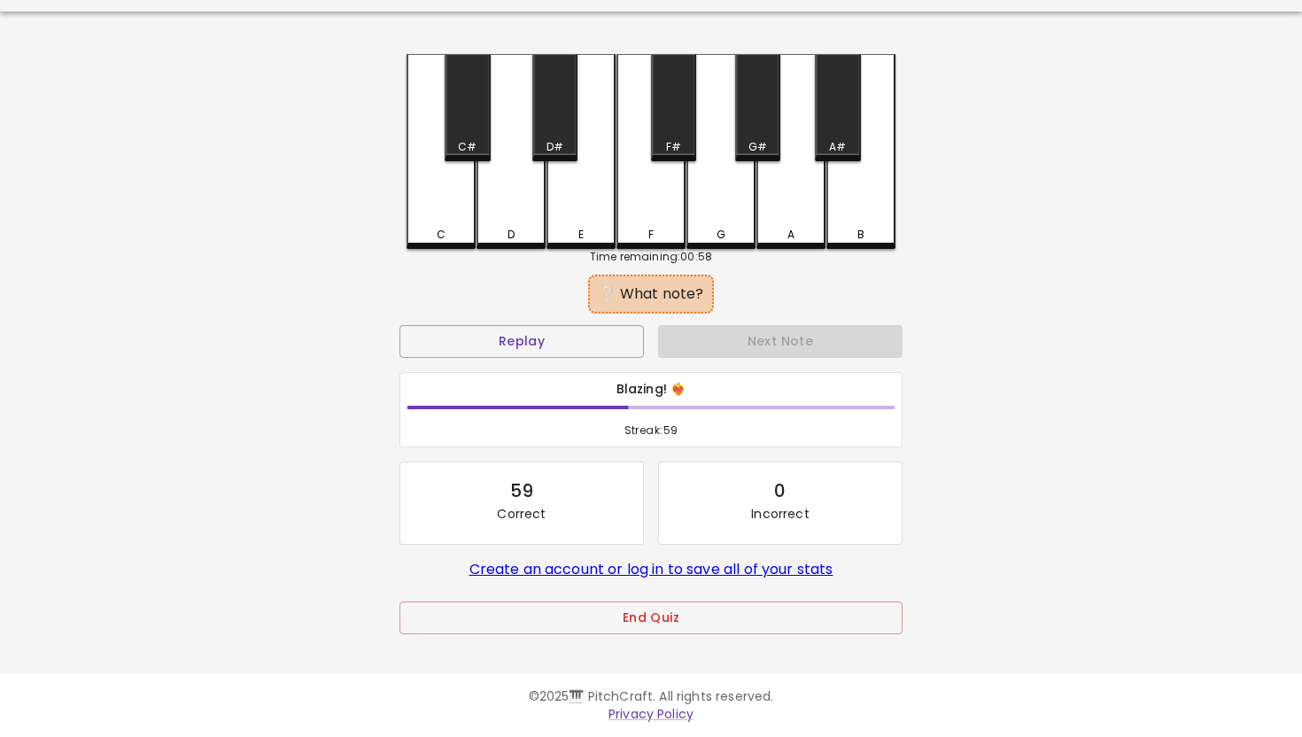
click at [514, 201] on div "D" at bounding box center [510, 151] width 69 height 195
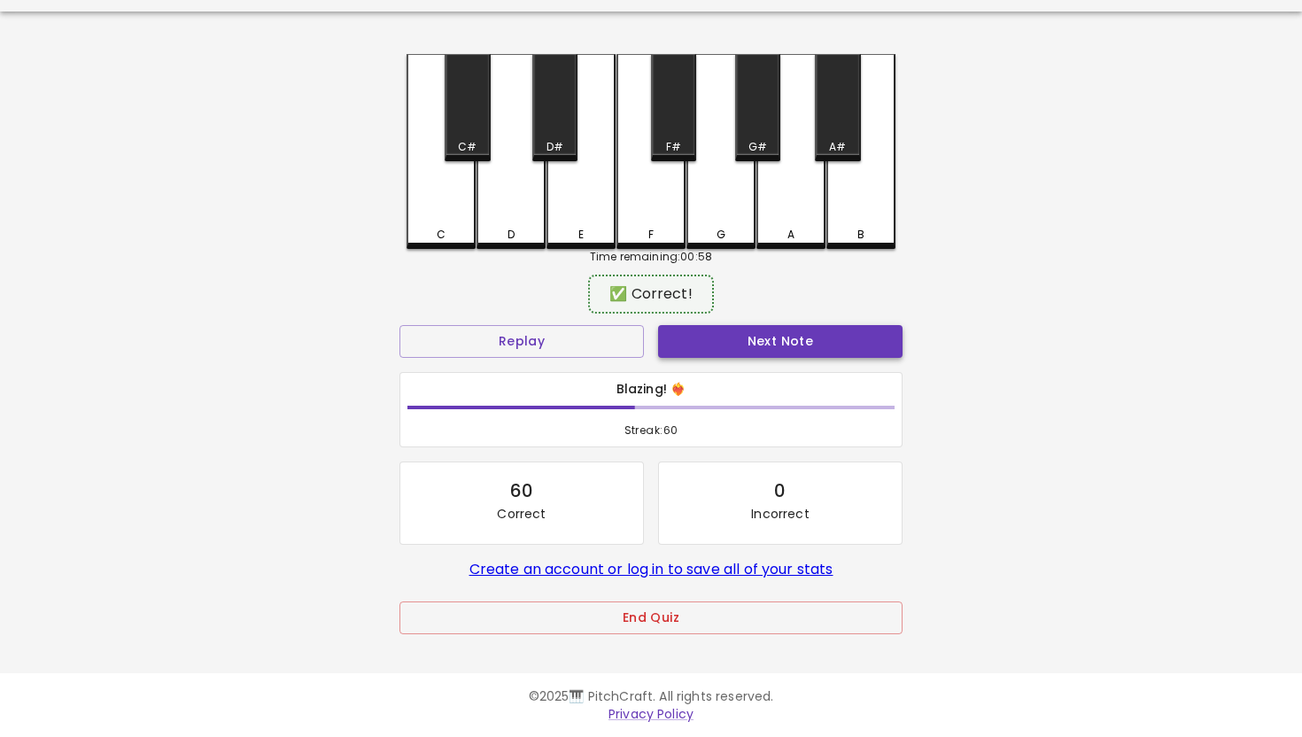
click at [761, 335] on button "Next Note" at bounding box center [780, 341] width 244 height 33
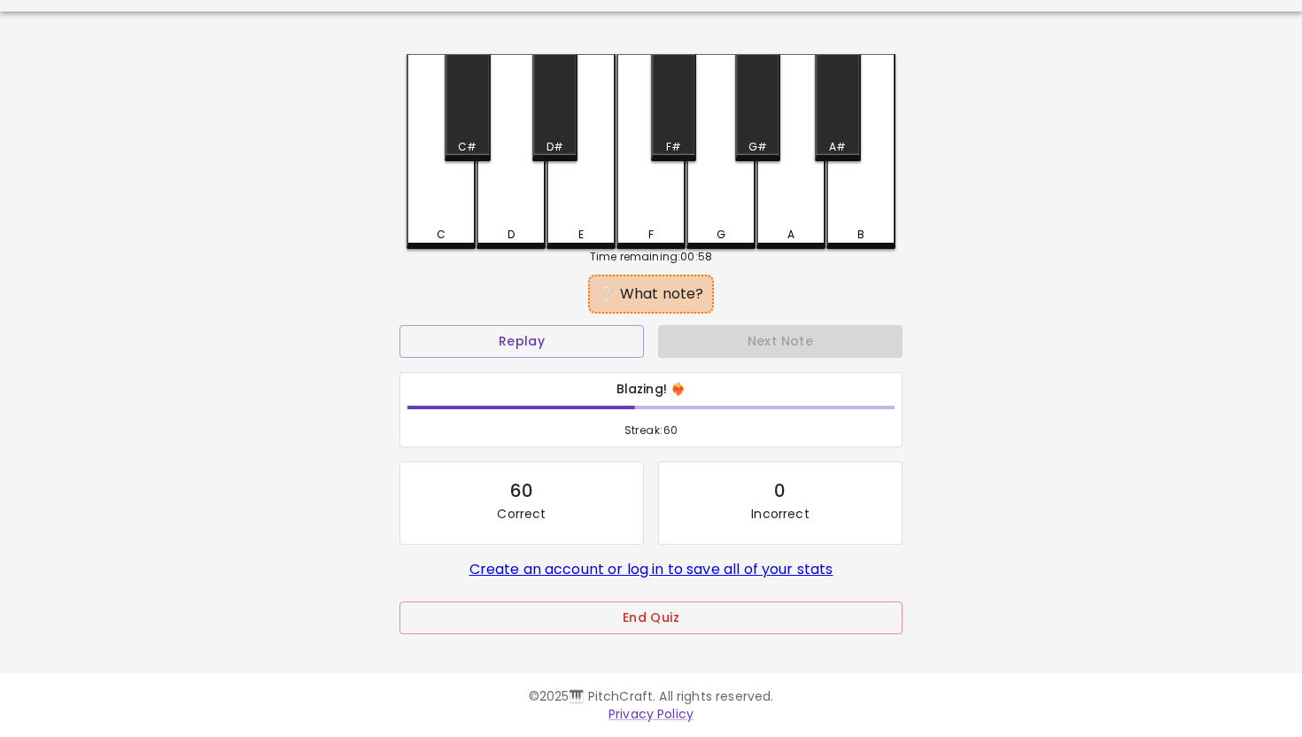
click at [514, 194] on div "D" at bounding box center [510, 151] width 69 height 195
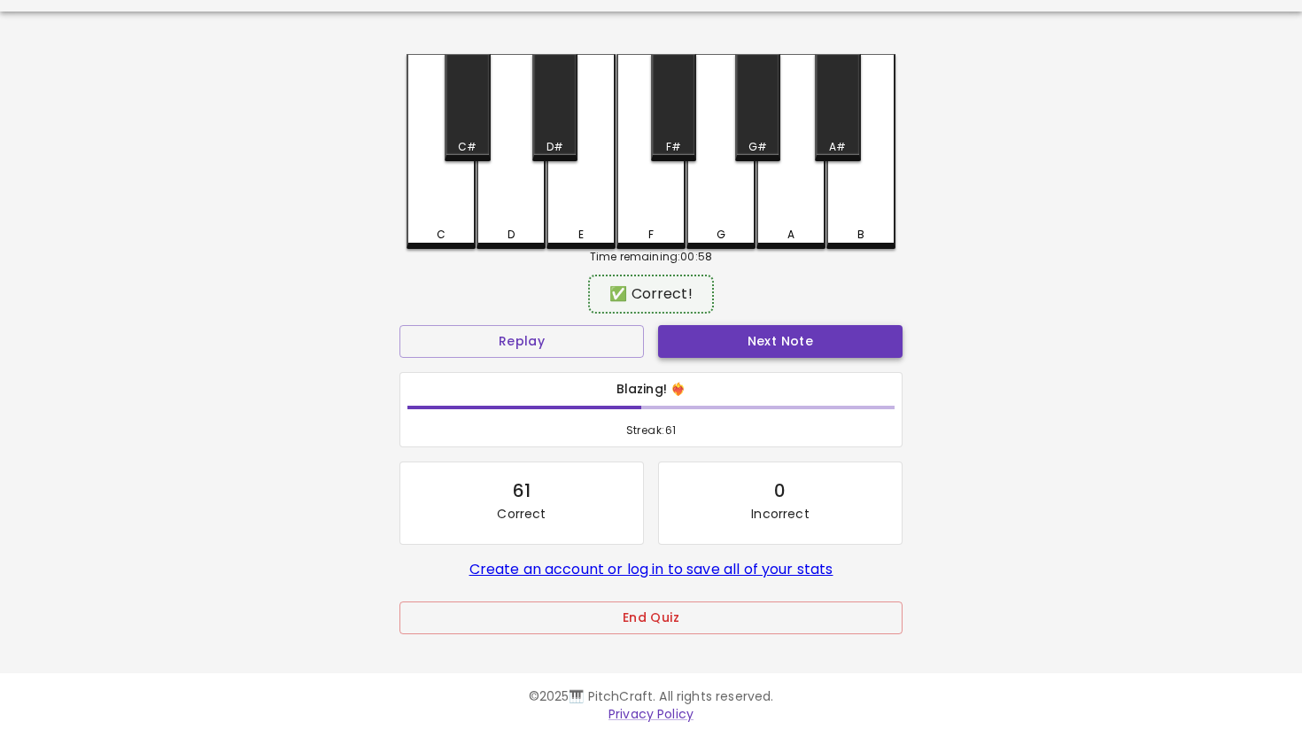
click at [749, 341] on button "Next Note" at bounding box center [780, 341] width 244 height 33
click at [447, 185] on div "C" at bounding box center [440, 149] width 69 height 191
click at [751, 339] on button "Next Note" at bounding box center [780, 341] width 244 height 33
click at [451, 189] on div "C" at bounding box center [440, 149] width 69 height 191
click at [792, 338] on button "Next Note" at bounding box center [780, 341] width 244 height 33
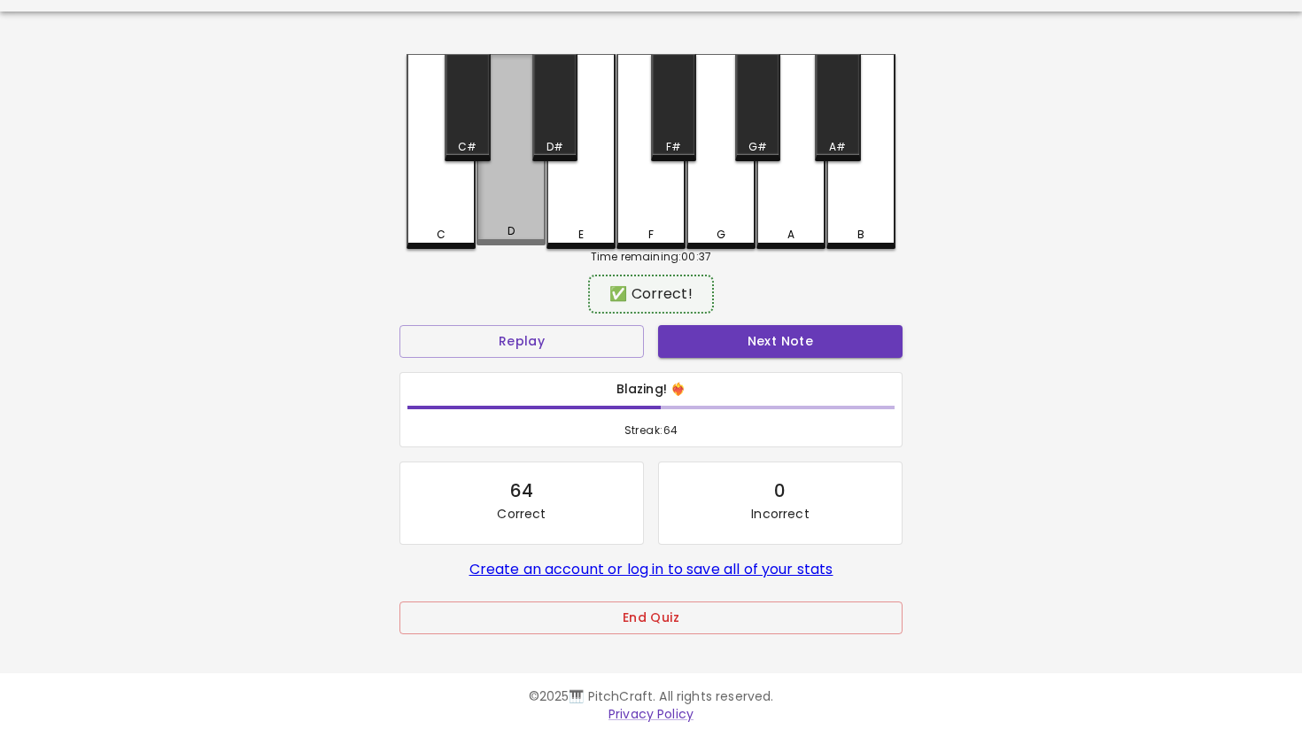
click at [514, 200] on div "D" at bounding box center [510, 149] width 69 height 191
click at [778, 338] on button "Next Note" at bounding box center [780, 341] width 244 height 33
click at [505, 195] on div "D" at bounding box center [510, 149] width 69 height 191
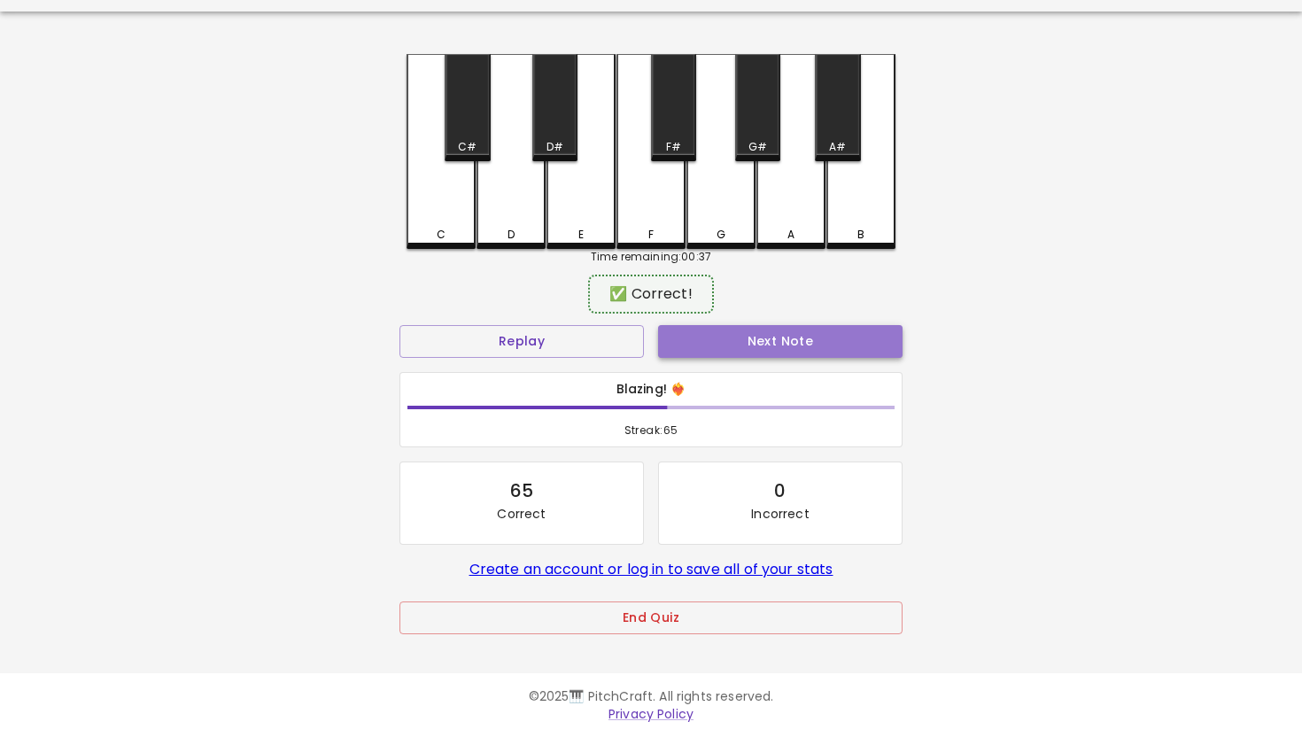
click at [794, 341] on button "Next Note" at bounding box center [780, 341] width 244 height 33
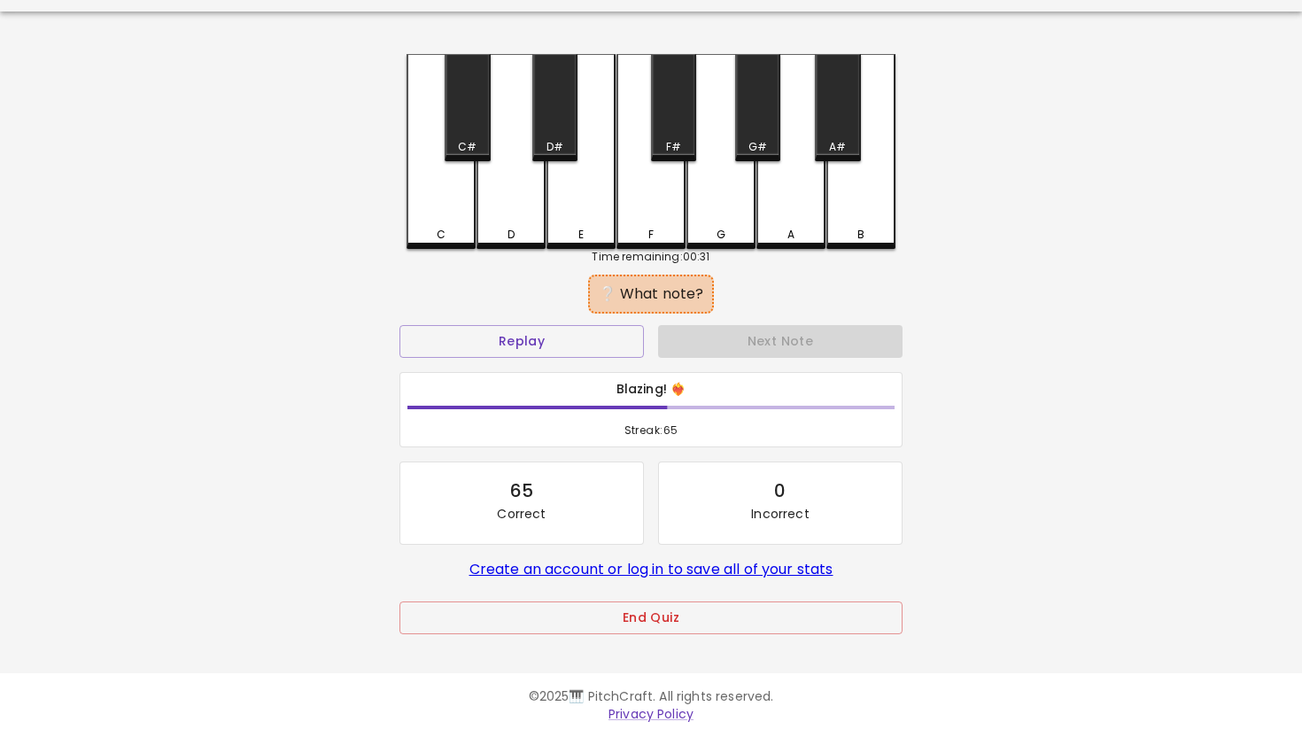
click at [520, 197] on div "D" at bounding box center [510, 151] width 69 height 195
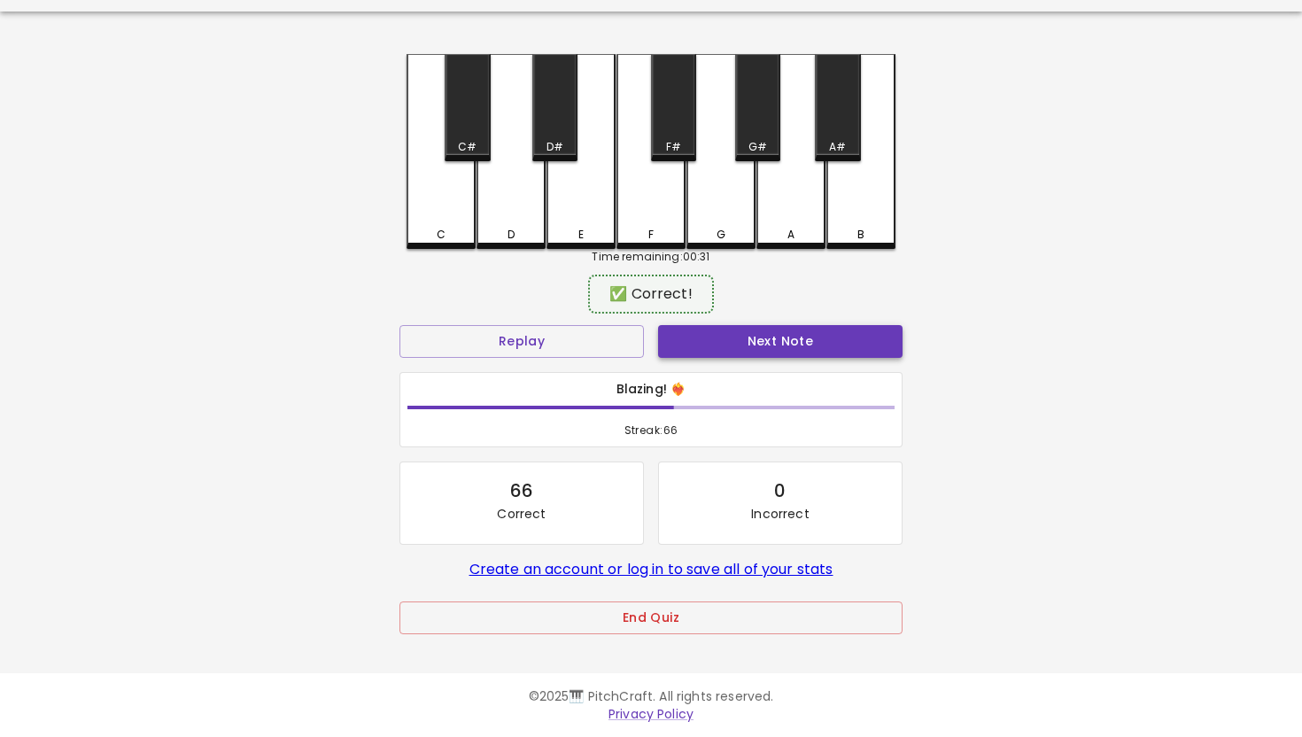
click at [769, 336] on button "Next Note" at bounding box center [780, 341] width 244 height 33
click at [516, 197] on div "D" at bounding box center [510, 149] width 69 height 191
click at [782, 342] on button "Next Note" at bounding box center [780, 341] width 244 height 33
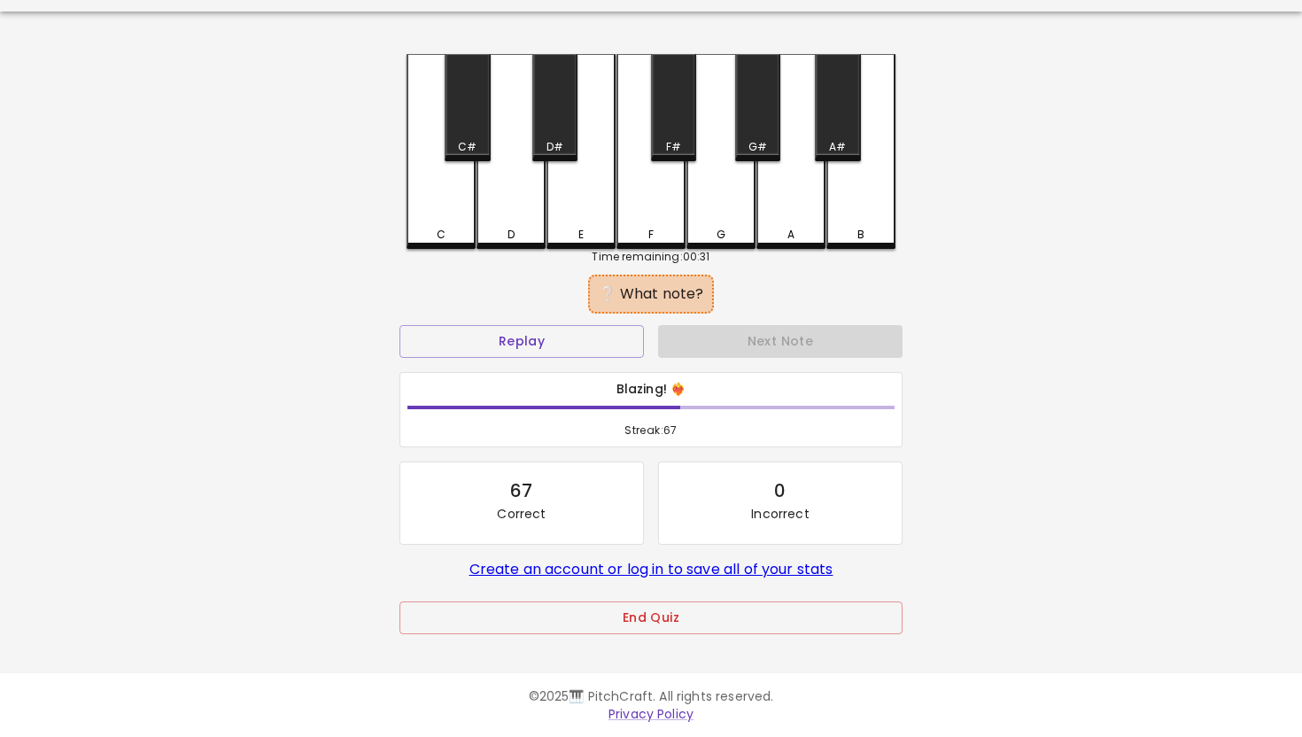
click at [534, 205] on div "D" at bounding box center [510, 151] width 69 height 195
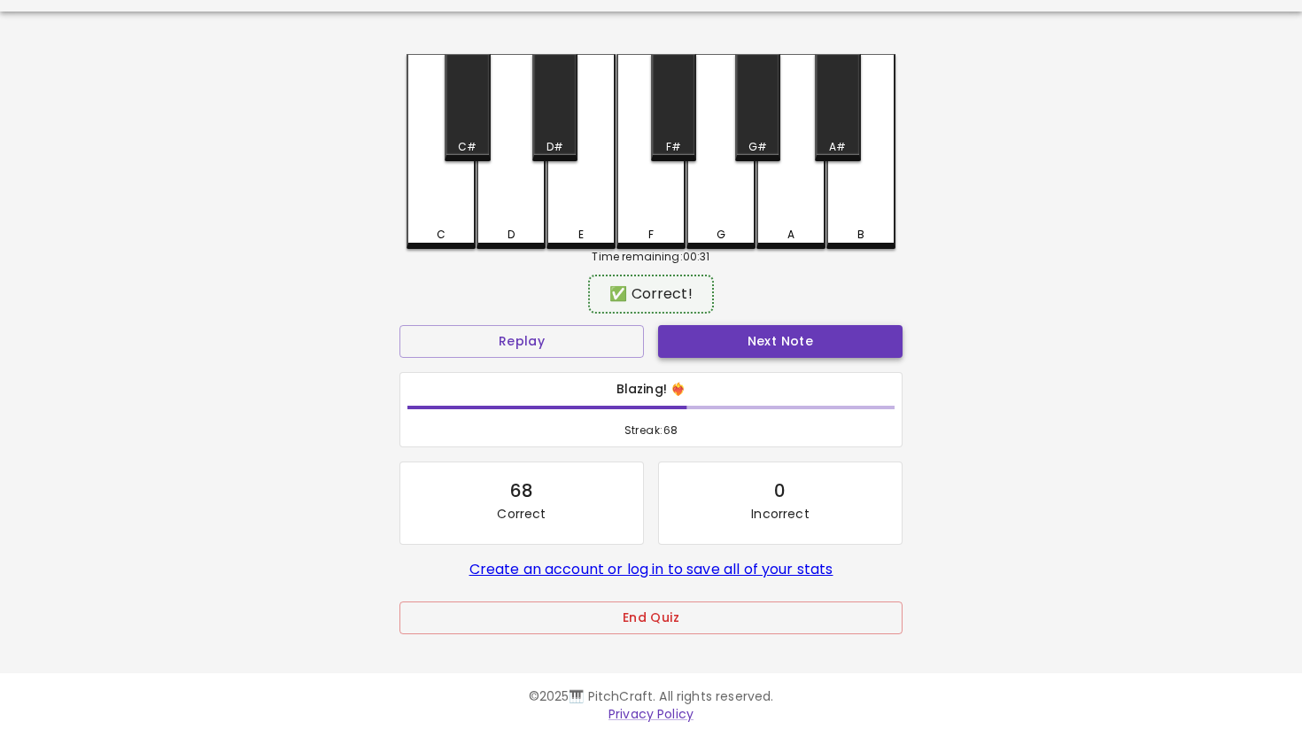
click at [779, 342] on button "Next Note" at bounding box center [780, 341] width 244 height 33
click at [445, 204] on div "C" at bounding box center [440, 149] width 69 height 191
click at [777, 336] on button "Next Note" at bounding box center [780, 341] width 244 height 33
click at [449, 187] on div "C" at bounding box center [440, 149] width 69 height 191
click at [759, 341] on button "Next Note" at bounding box center [780, 341] width 244 height 33
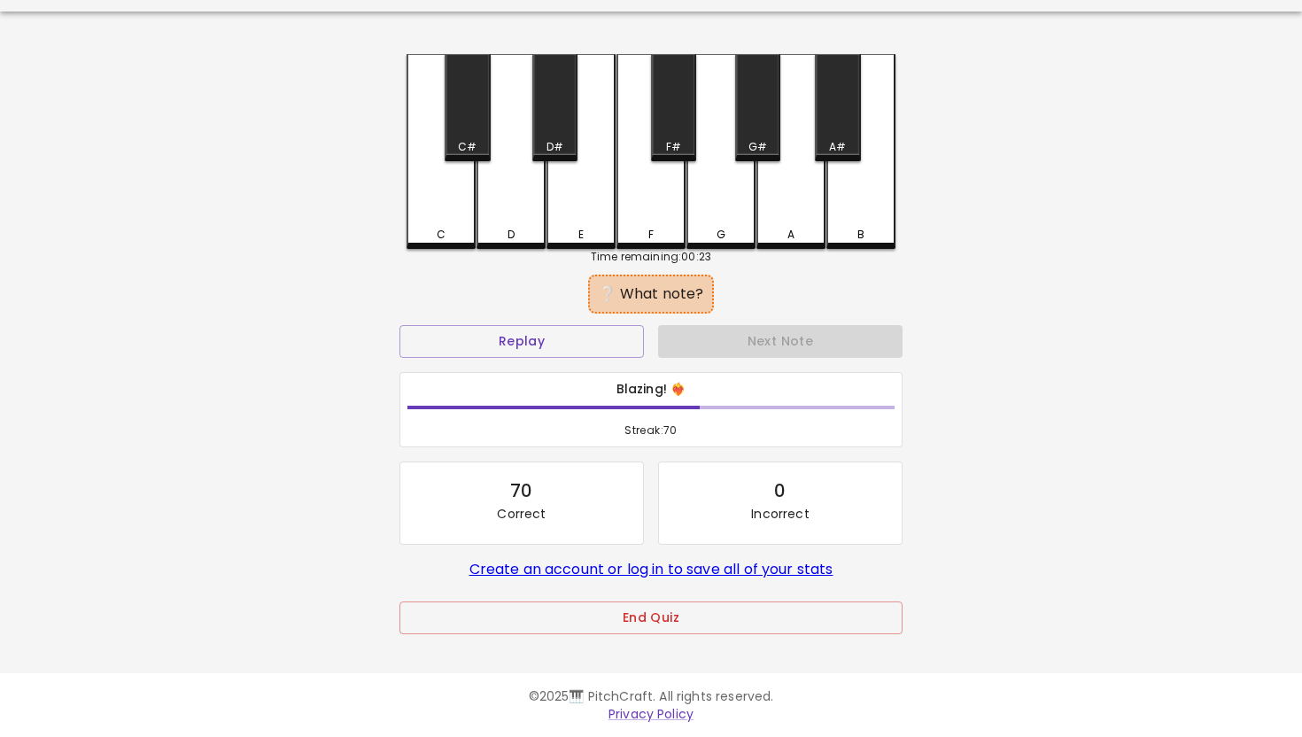
click at [519, 196] on div "D" at bounding box center [510, 151] width 69 height 195
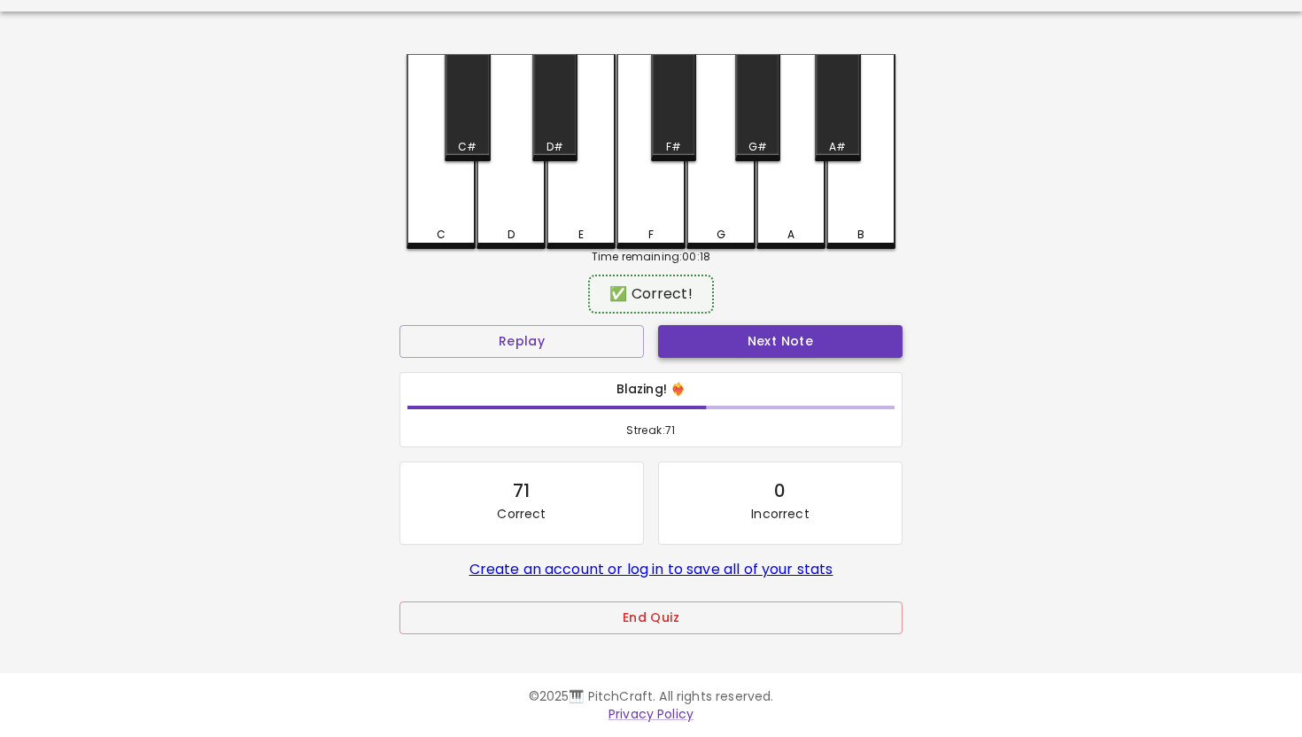
click at [774, 337] on button "Next Note" at bounding box center [780, 341] width 244 height 33
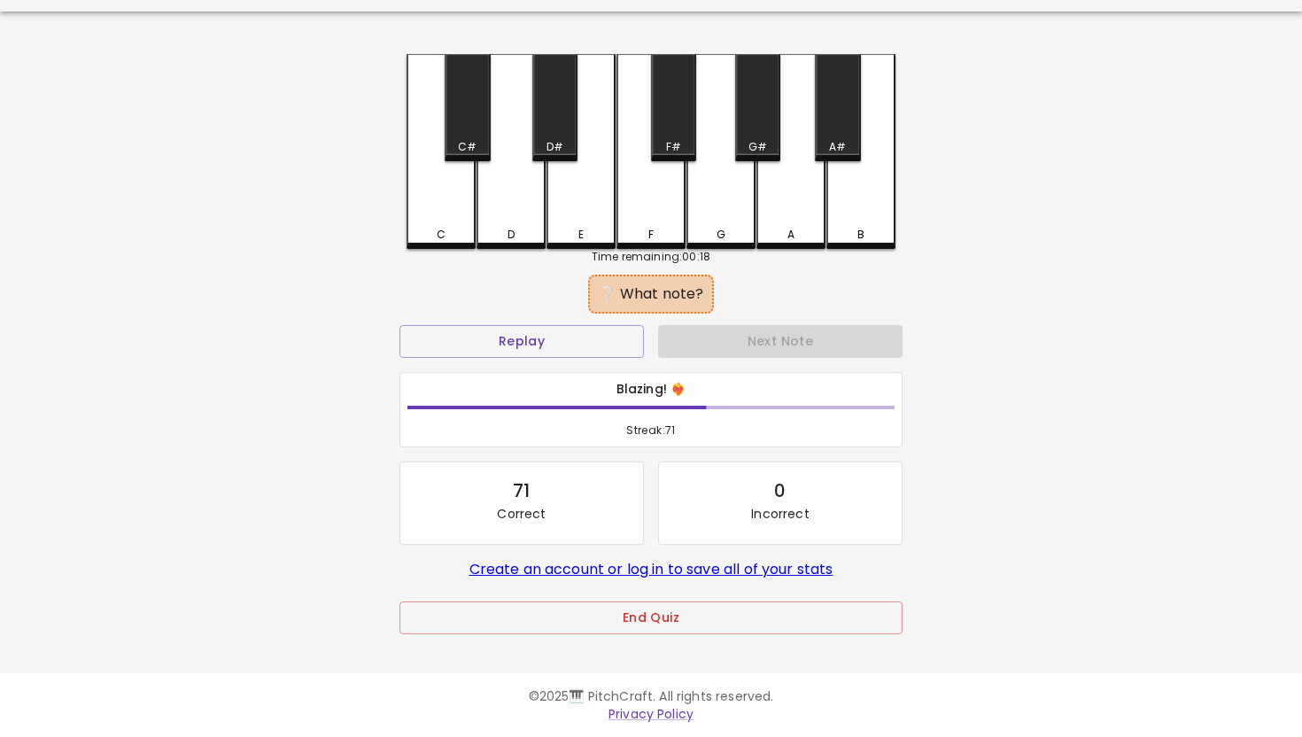
click at [455, 195] on div "C" at bounding box center [440, 151] width 69 height 195
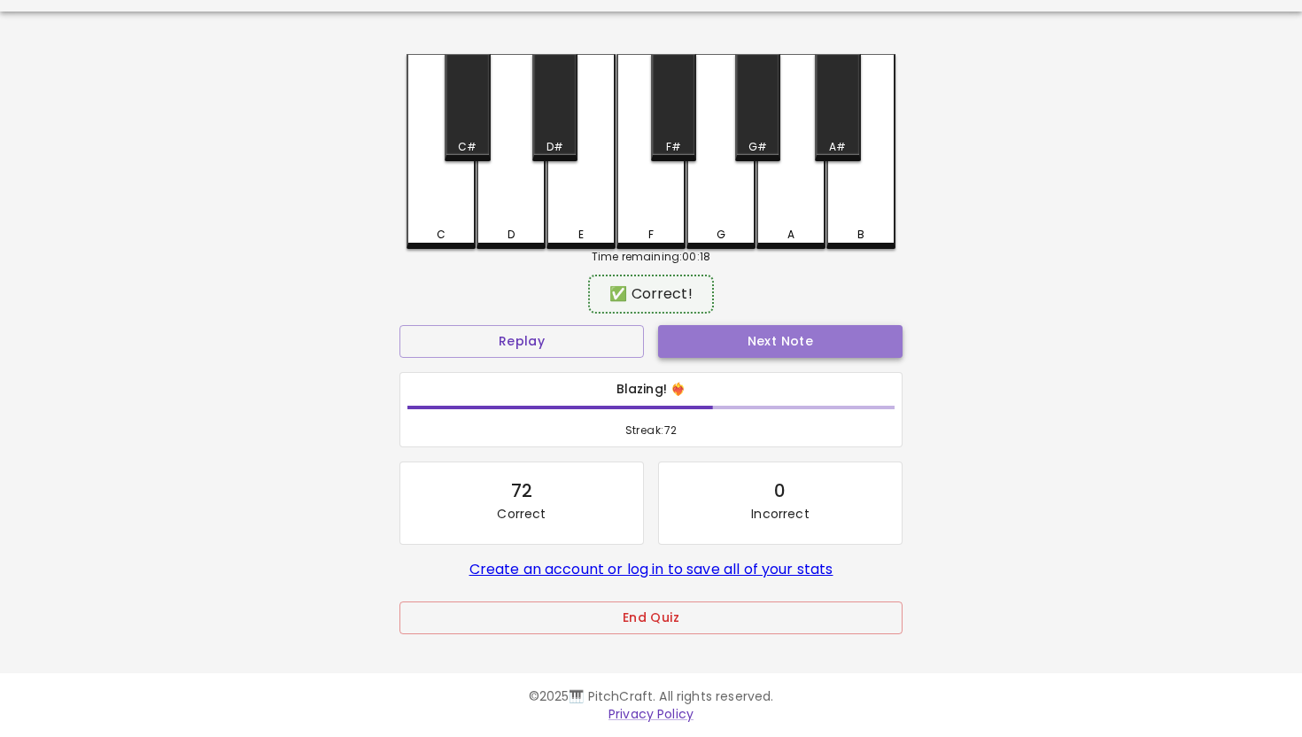
click at [753, 339] on button "Next Note" at bounding box center [780, 341] width 244 height 33
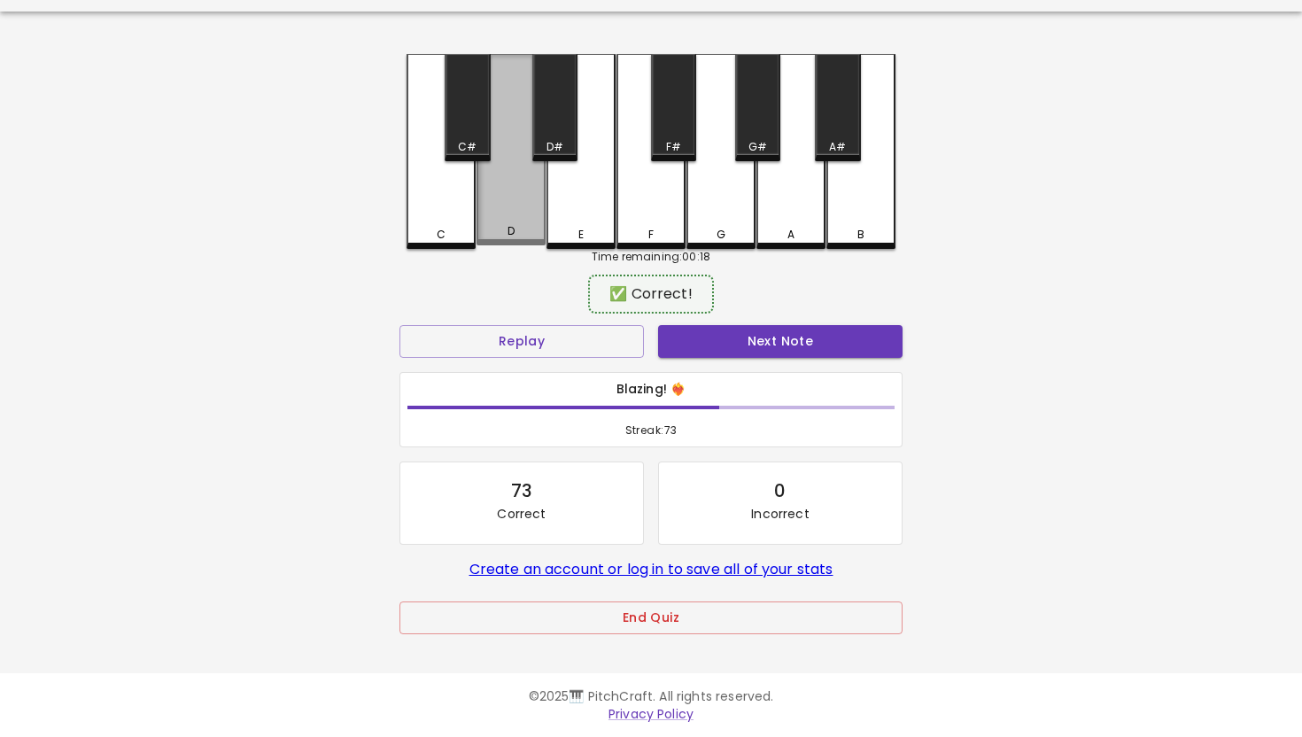
click at [527, 192] on div "D" at bounding box center [510, 149] width 69 height 191
click at [766, 337] on button "Next Note" at bounding box center [780, 341] width 244 height 33
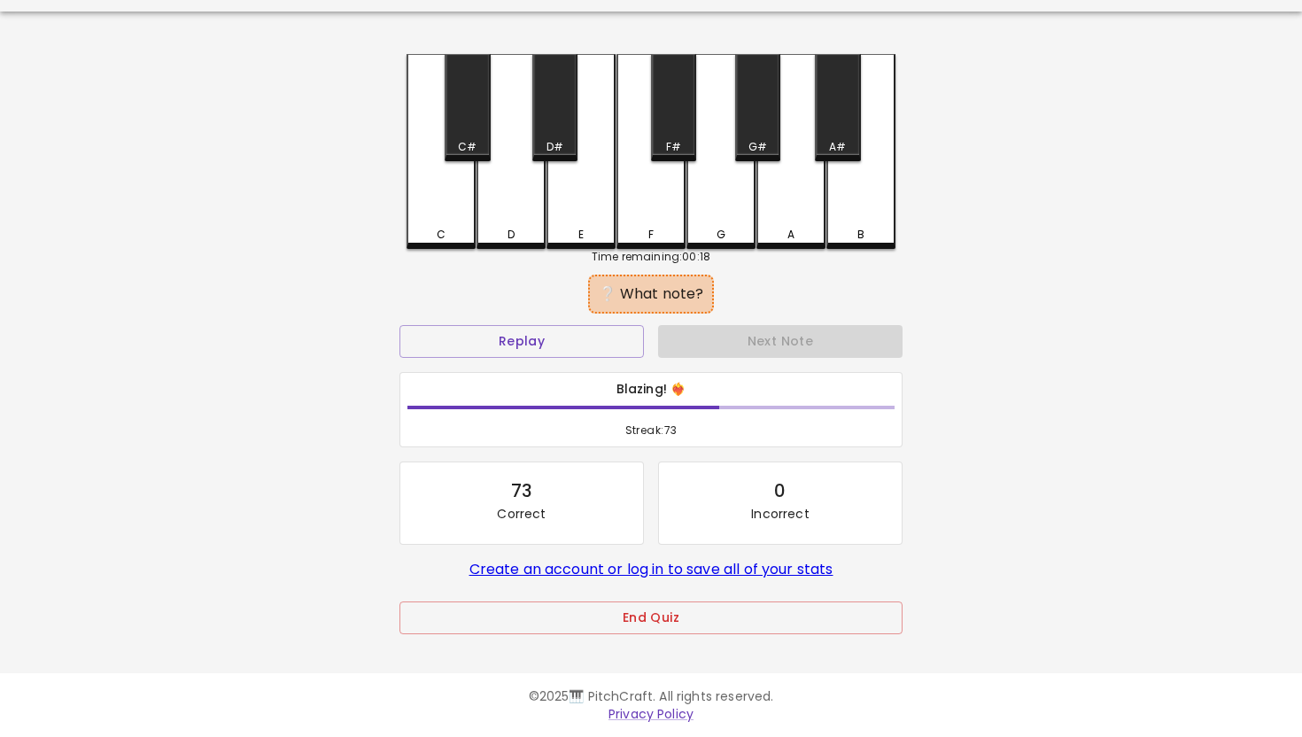
click at [464, 203] on div "C" at bounding box center [440, 151] width 69 height 195
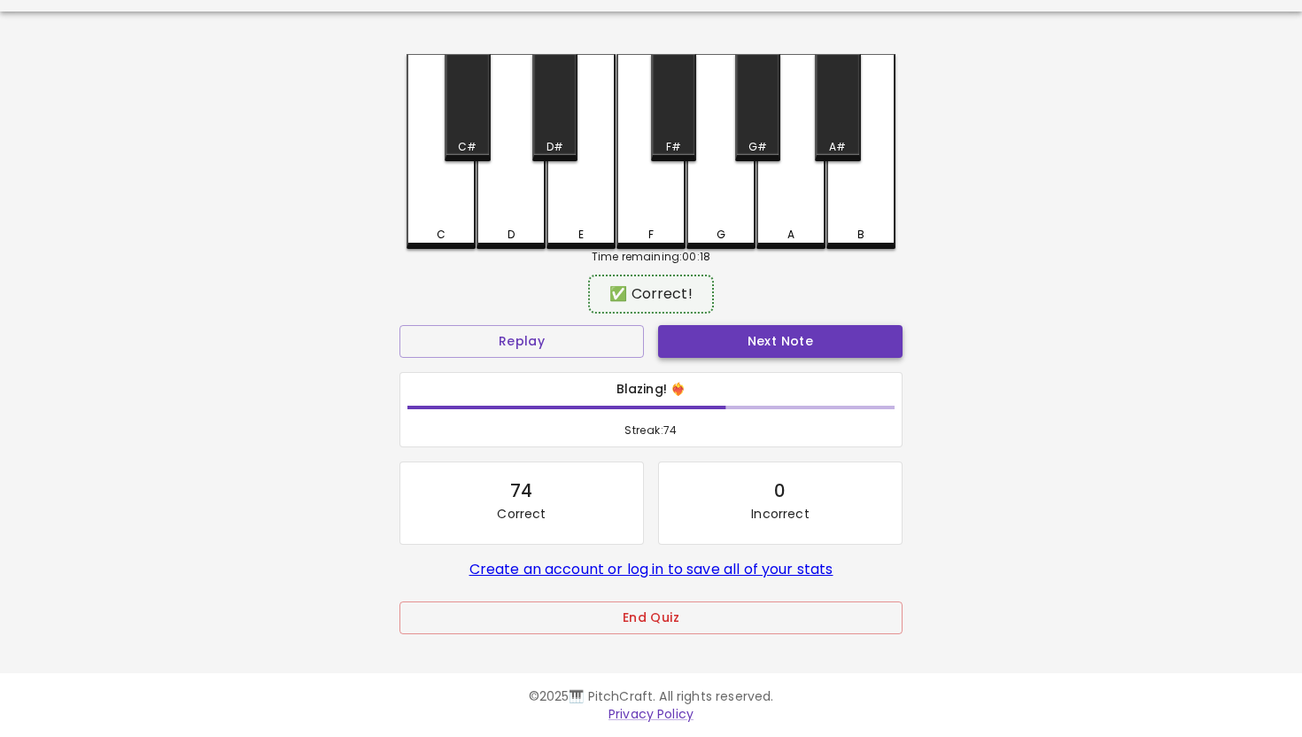
click at [761, 342] on button "Next Note" at bounding box center [780, 341] width 244 height 33
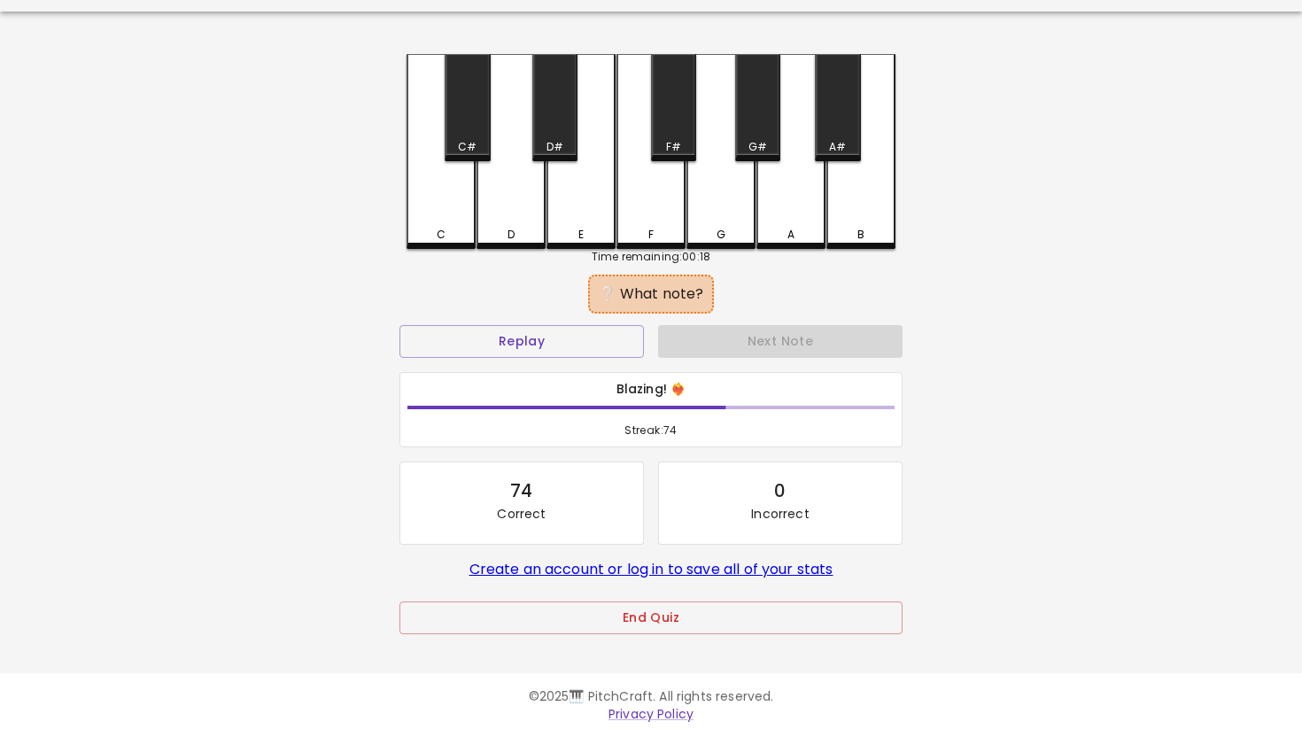
click at [444, 205] on div "C" at bounding box center [440, 151] width 69 height 195
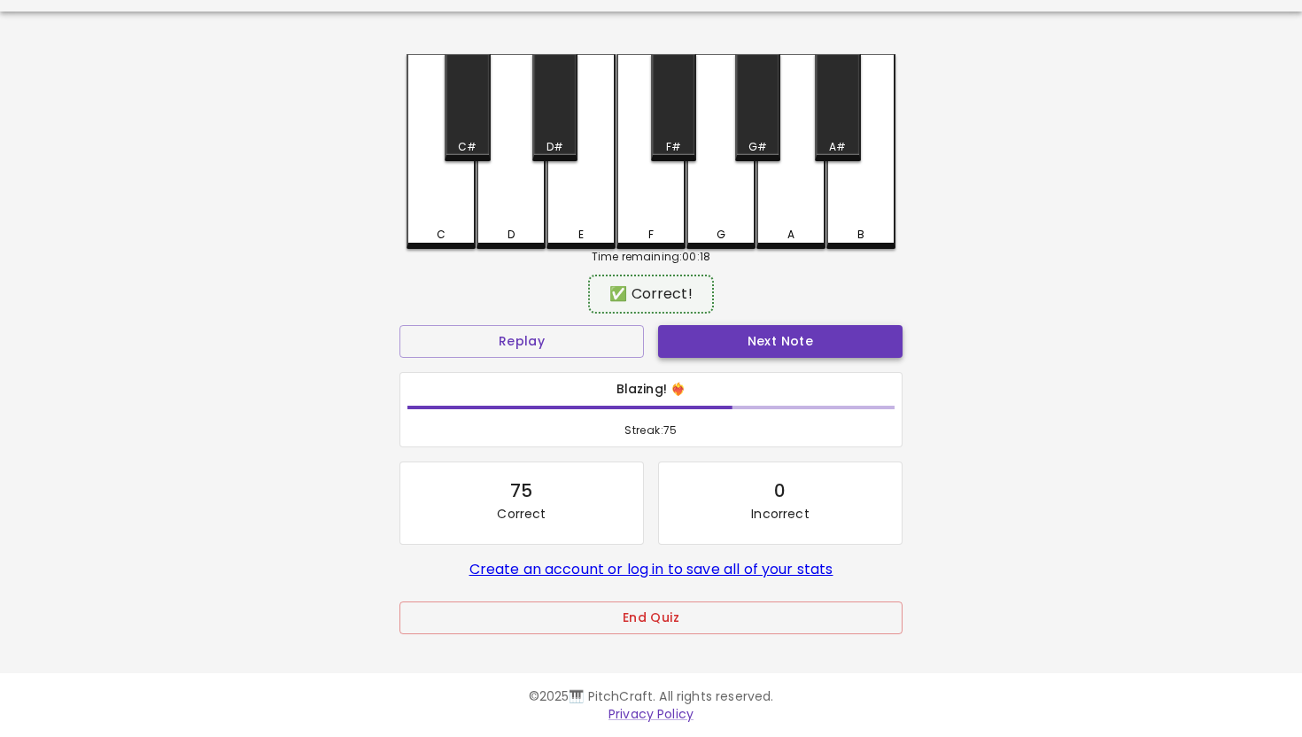
click at [775, 339] on button "Next Note" at bounding box center [780, 341] width 244 height 33
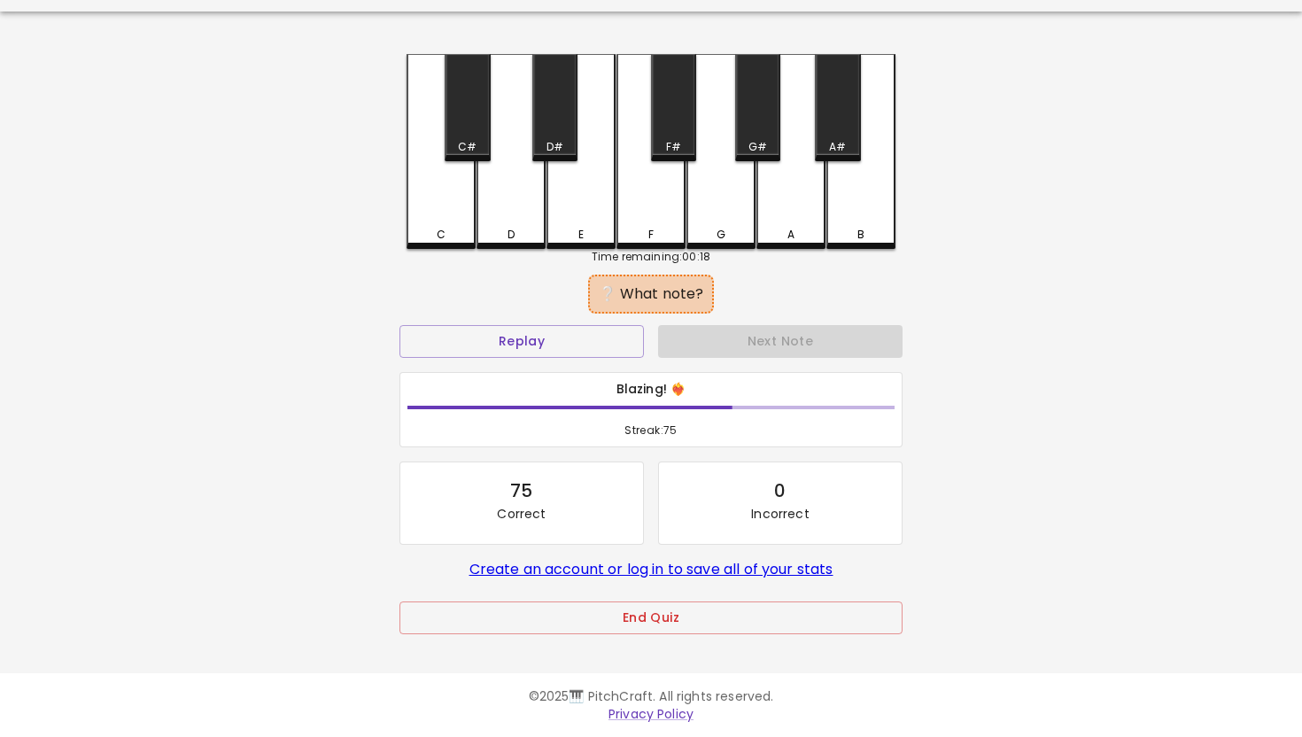
click at [512, 203] on div "D" at bounding box center [510, 151] width 69 height 195
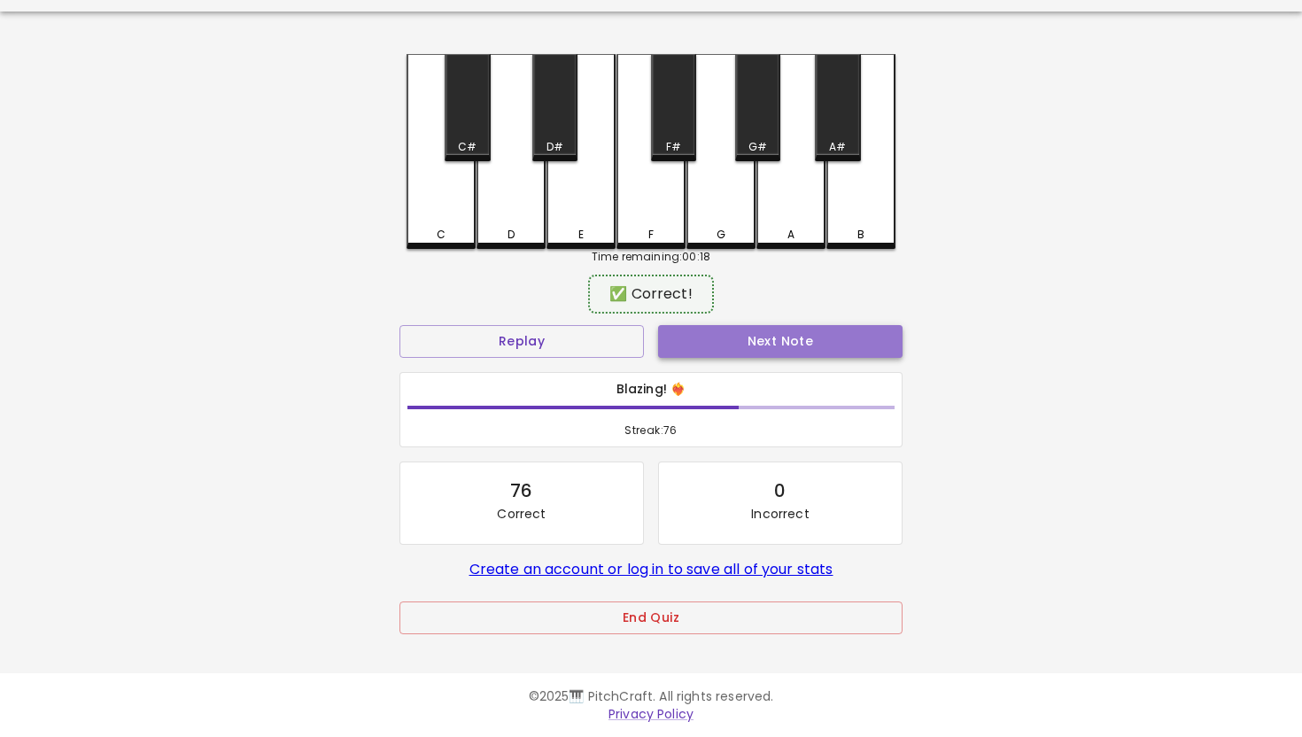
click at [776, 343] on button "Next Note" at bounding box center [780, 341] width 244 height 33
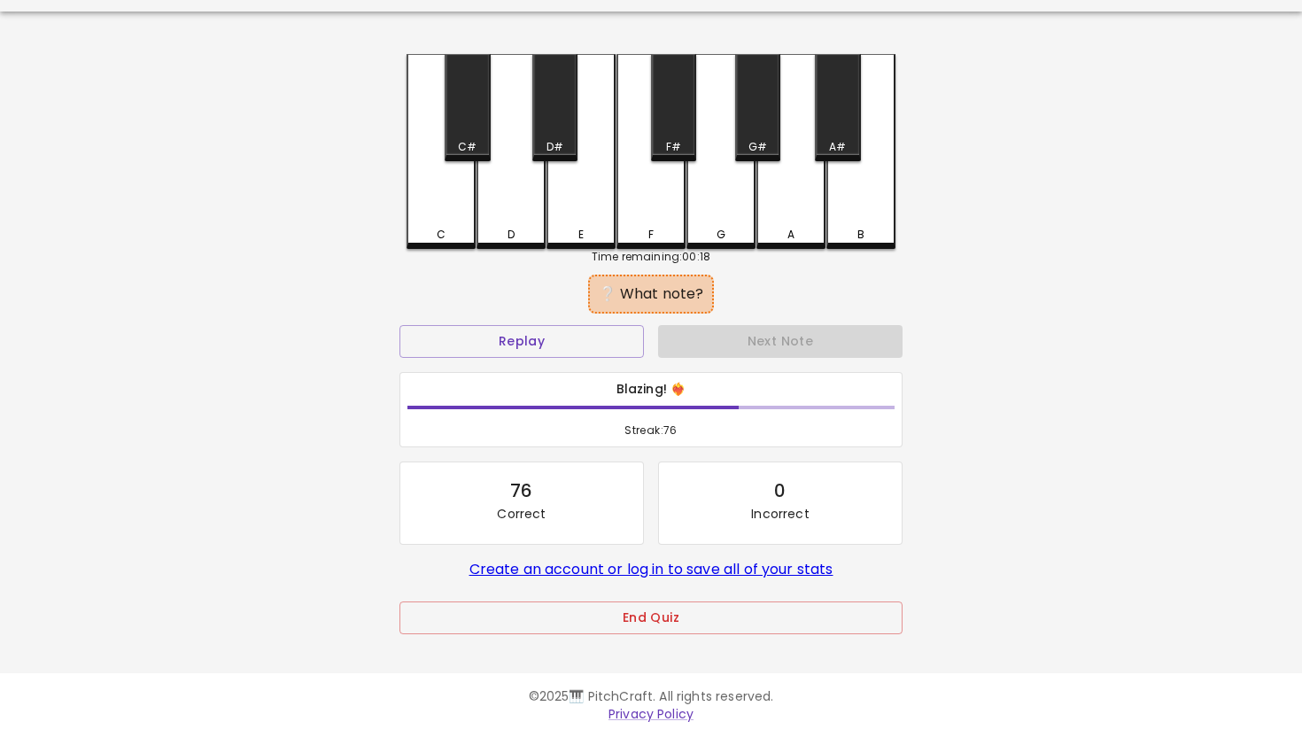
click at [447, 196] on div "C" at bounding box center [440, 151] width 69 height 195
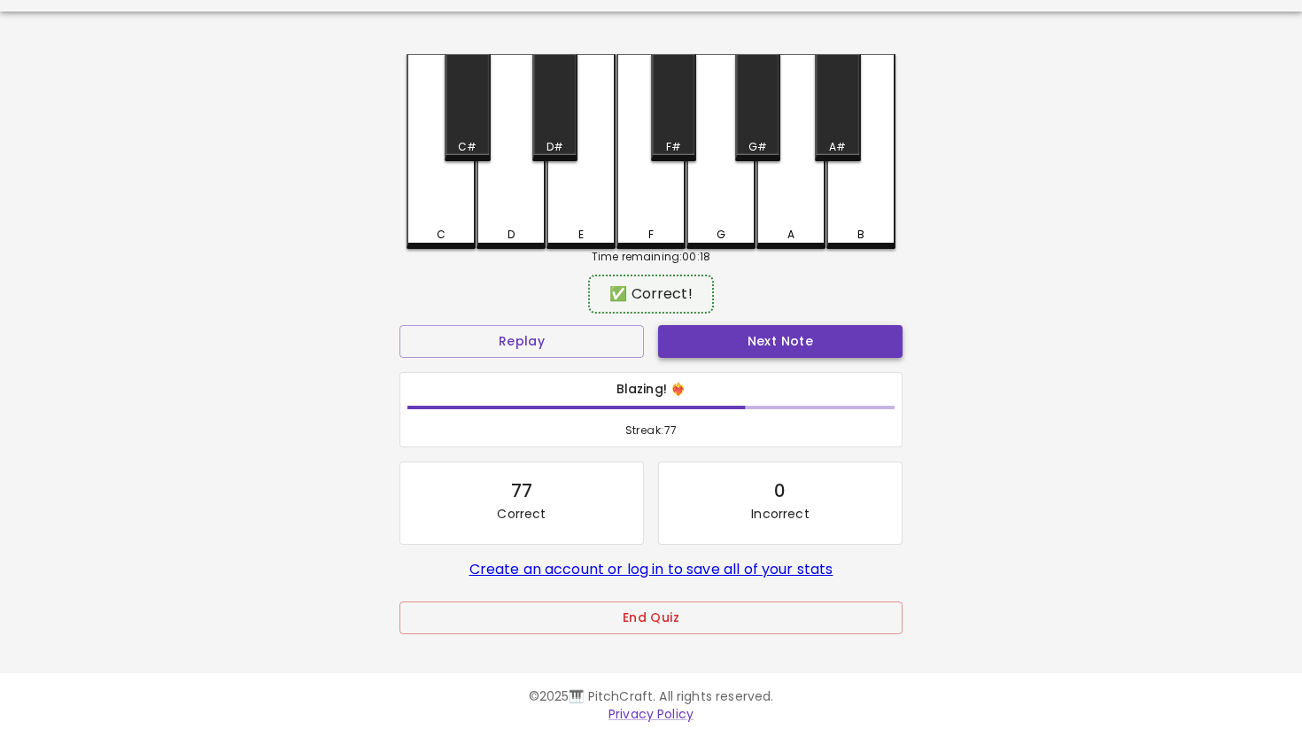
click at [779, 331] on button "Next Note" at bounding box center [780, 341] width 244 height 33
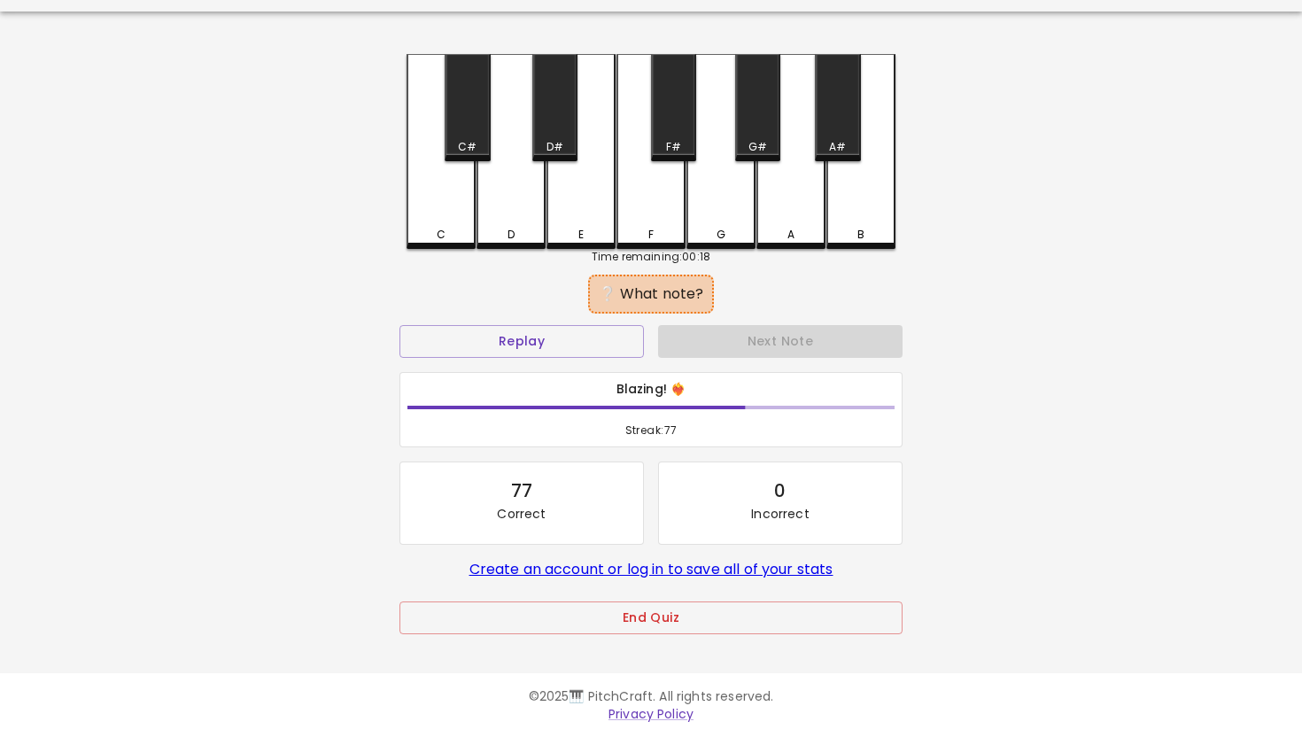
click at [437, 204] on div "C" at bounding box center [440, 151] width 69 height 195
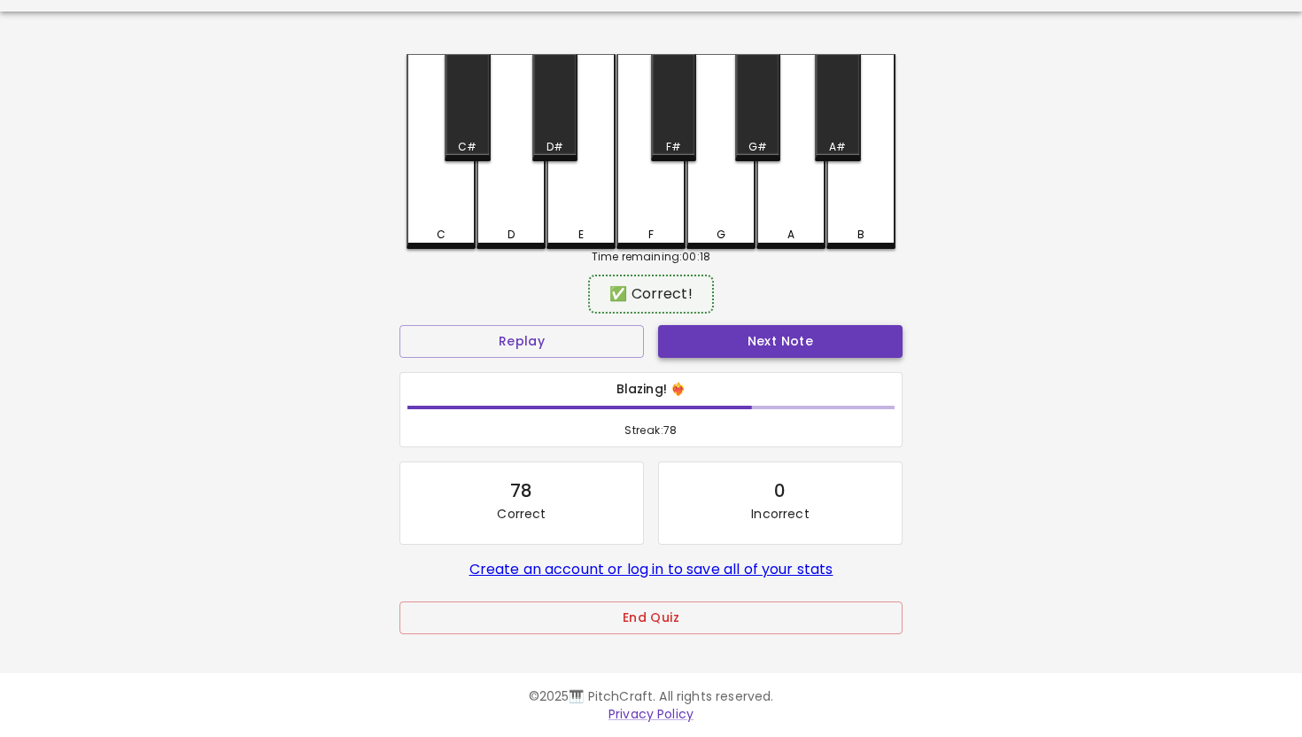
click at [766, 341] on button "Next Note" at bounding box center [780, 341] width 244 height 33
click at [452, 199] on div "C" at bounding box center [440, 149] width 69 height 191
click at [771, 334] on button "Next Note" at bounding box center [780, 341] width 244 height 33
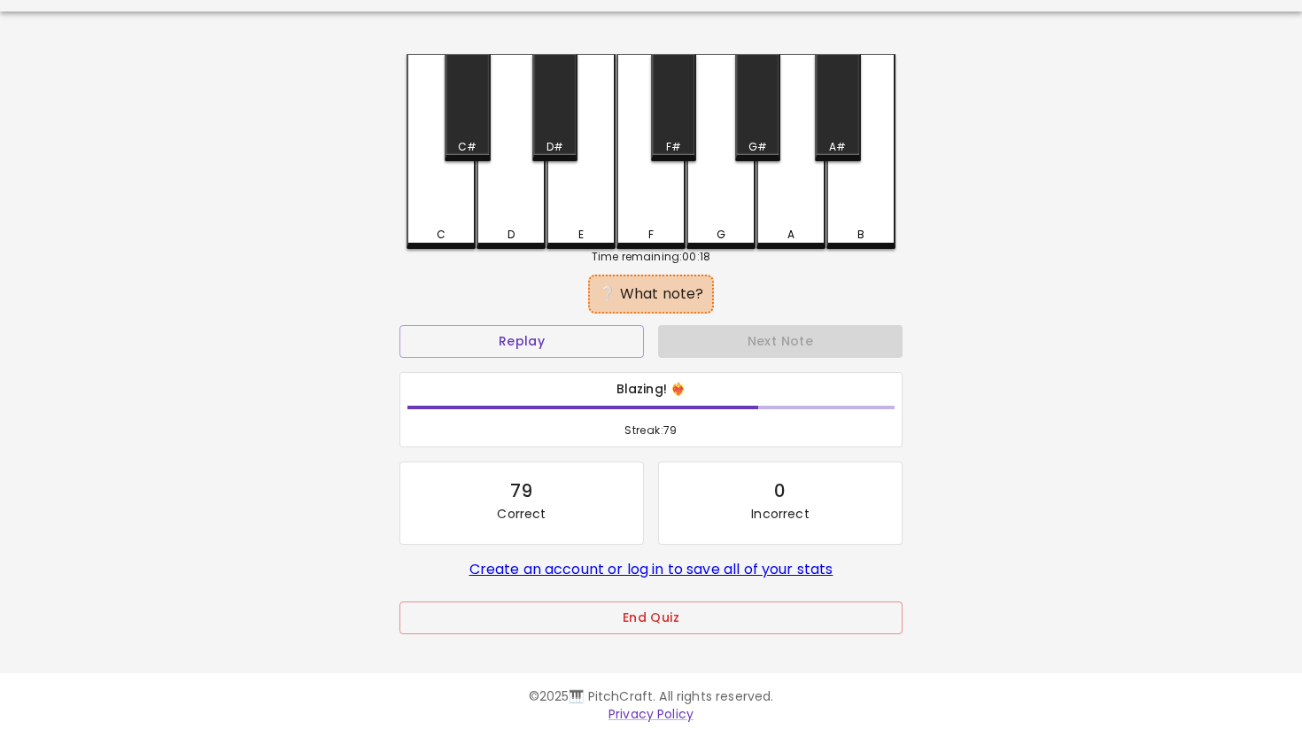
click at [447, 194] on div "C" at bounding box center [440, 151] width 69 height 195
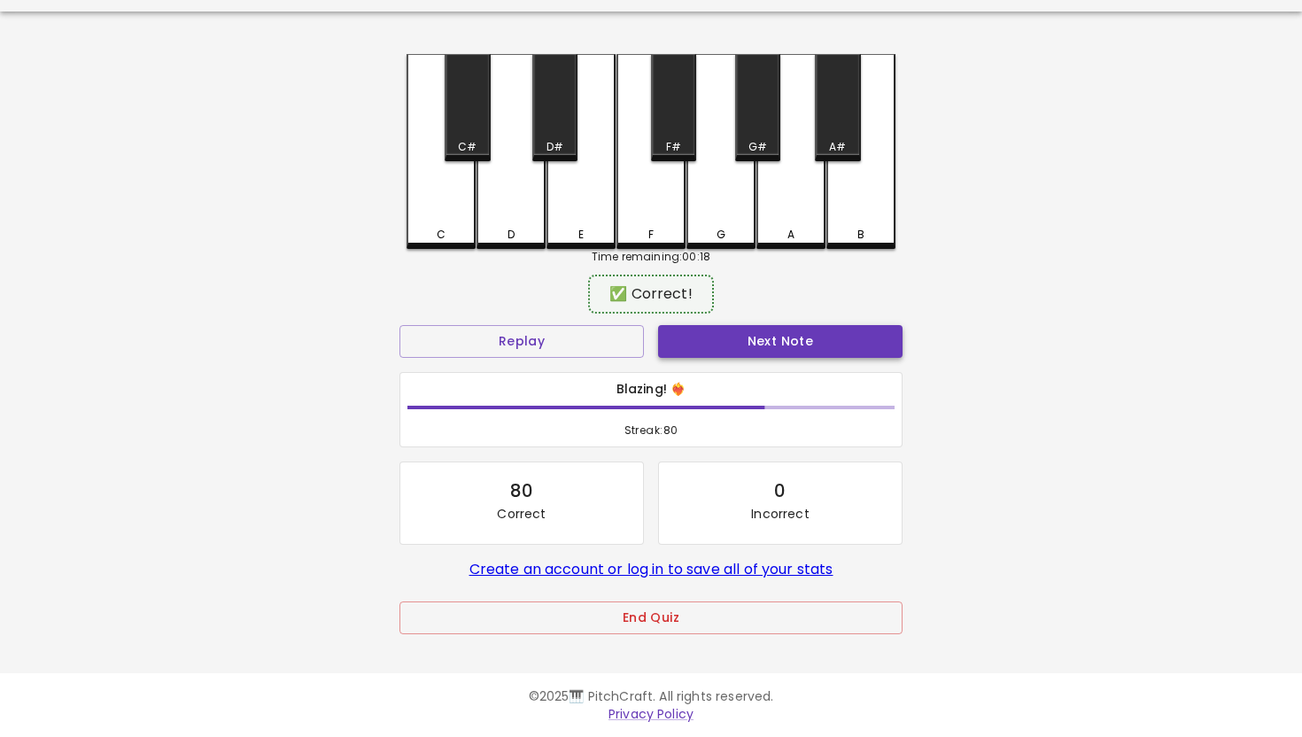
click at [795, 336] on button "Next Note" at bounding box center [780, 341] width 244 height 33
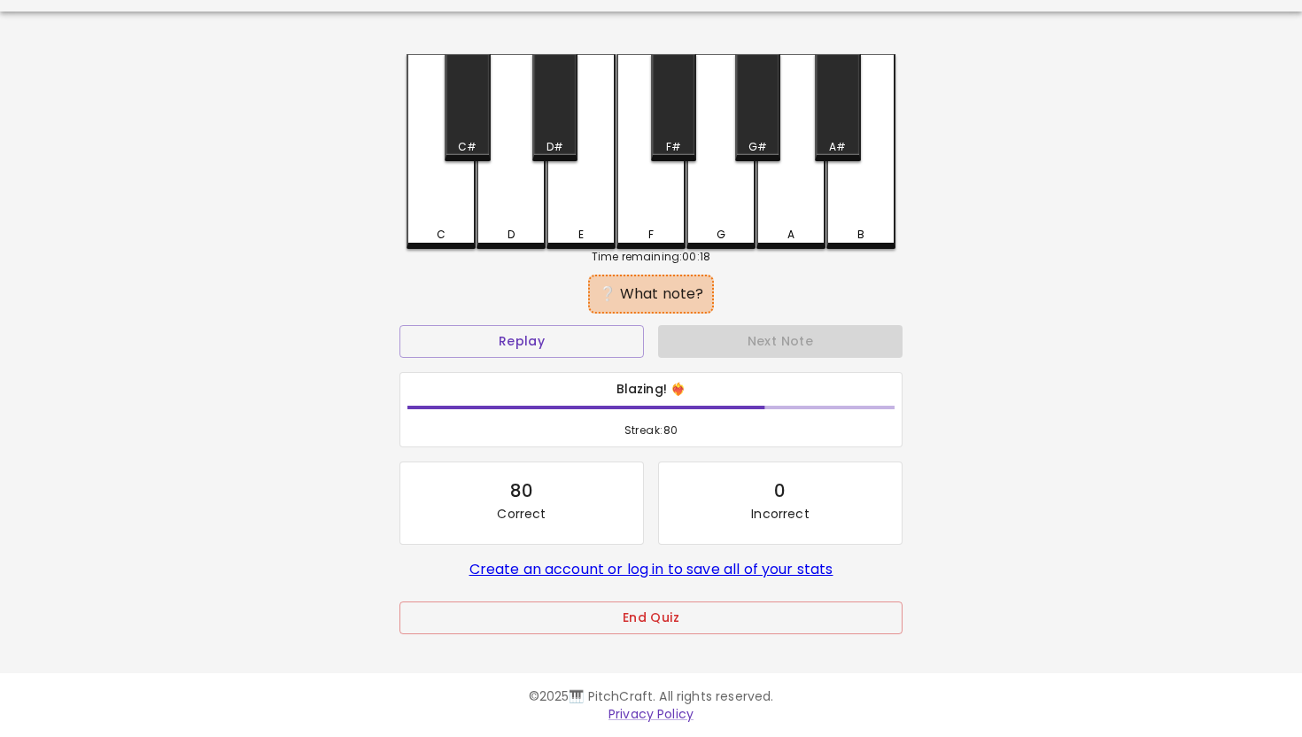
click at [449, 187] on div "C" at bounding box center [440, 151] width 69 height 195
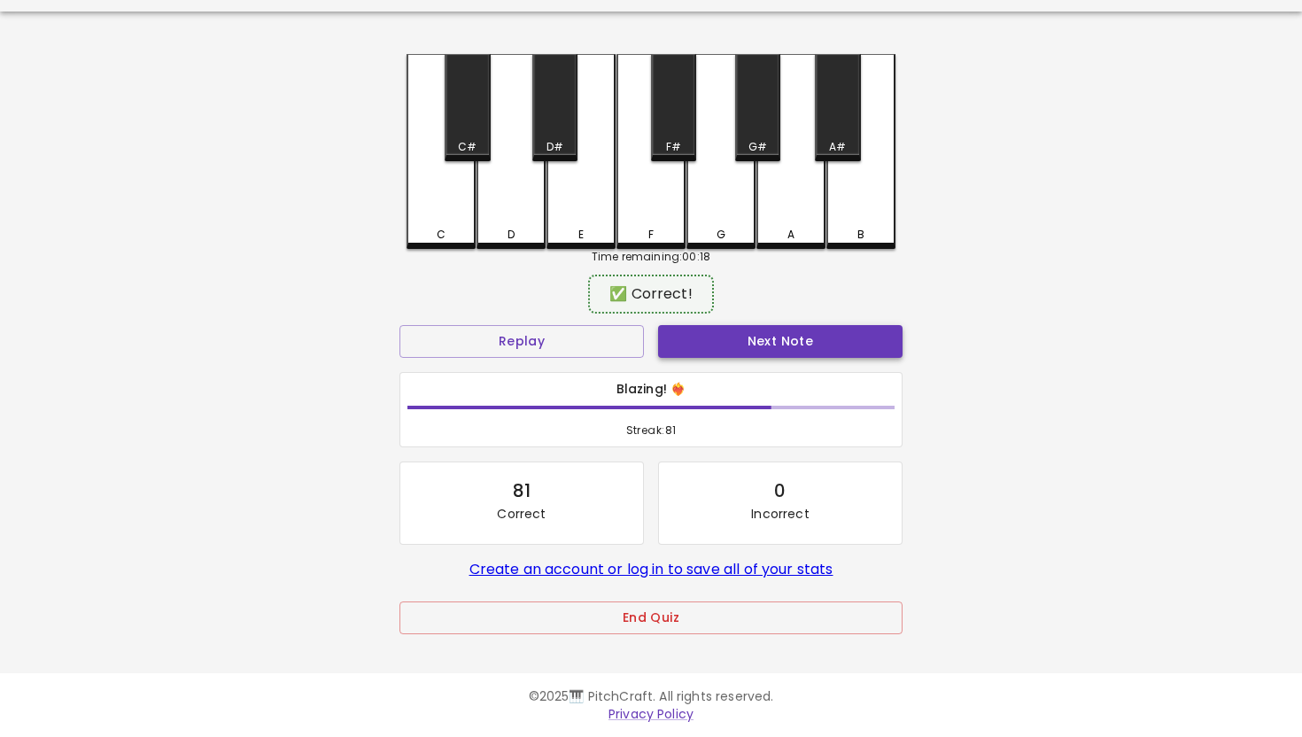
scroll to position [0, 0]
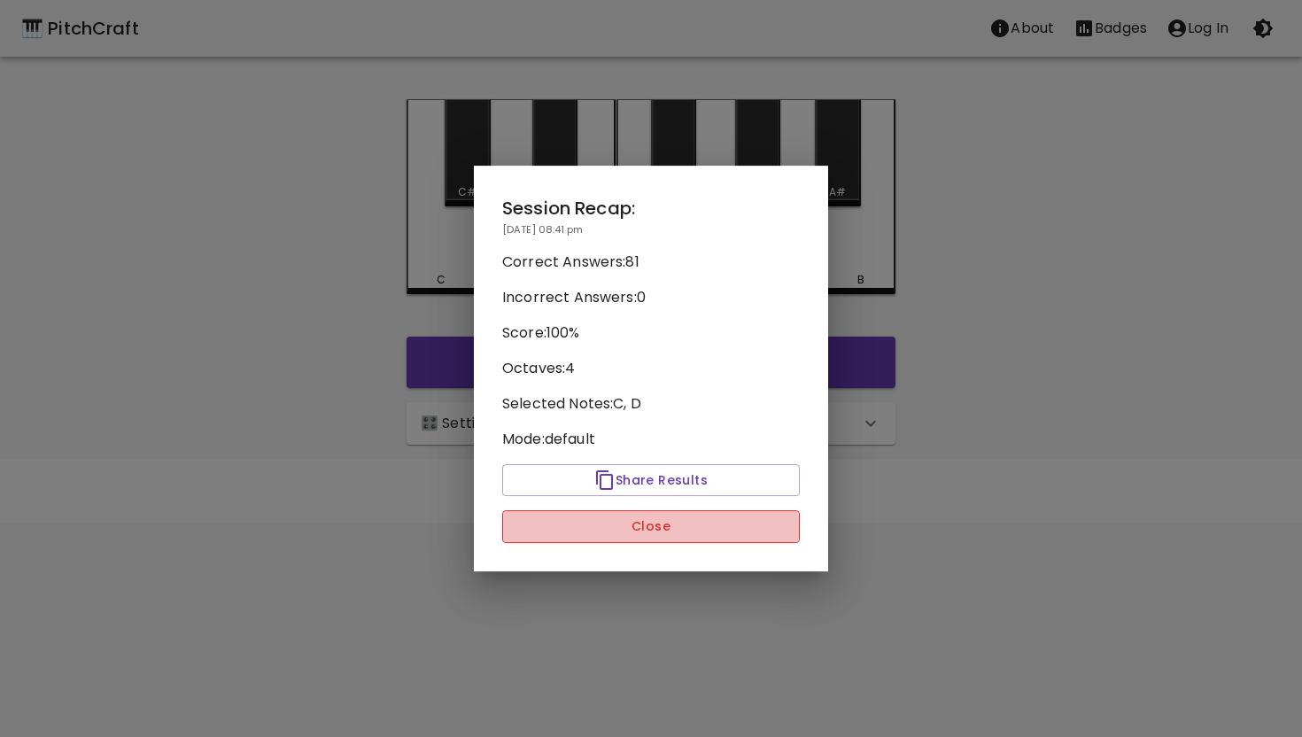
click at [654, 528] on button "Close" at bounding box center [650, 526] width 297 height 33
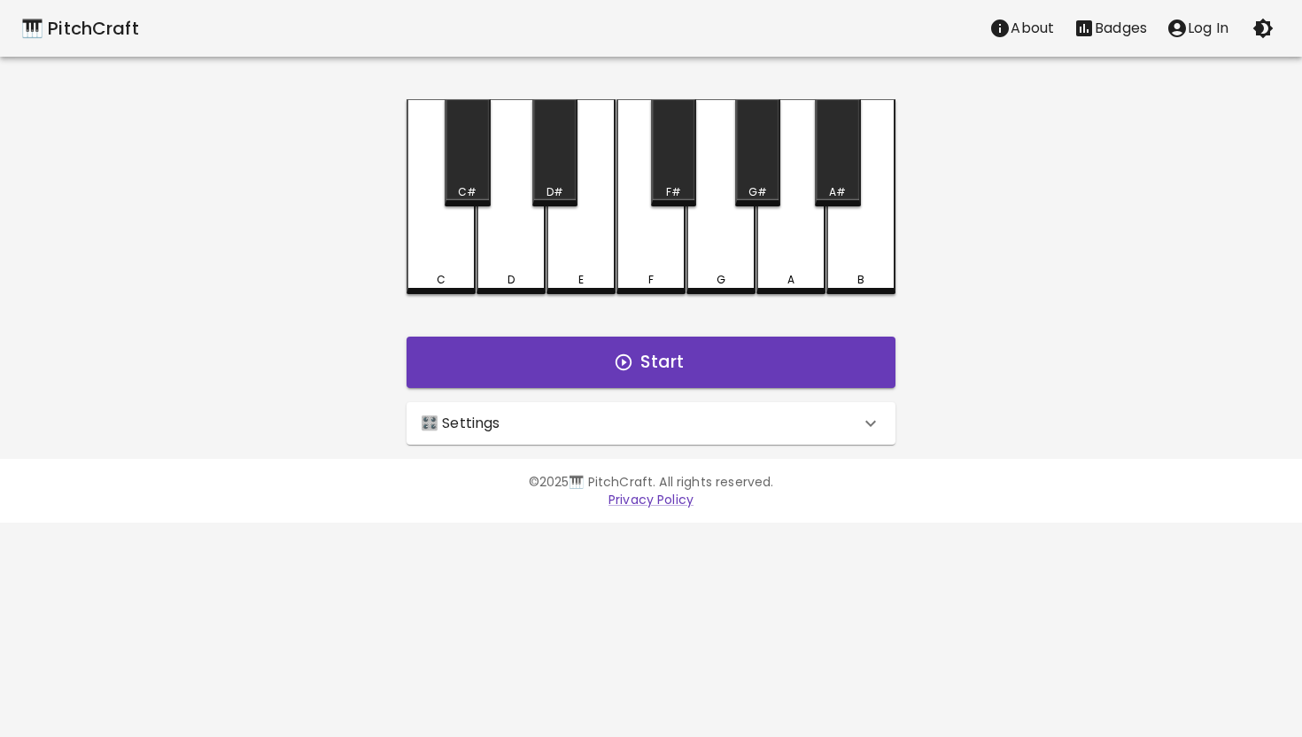
click at [746, 414] on div "🎛️ Settings" at bounding box center [640, 423] width 439 height 21
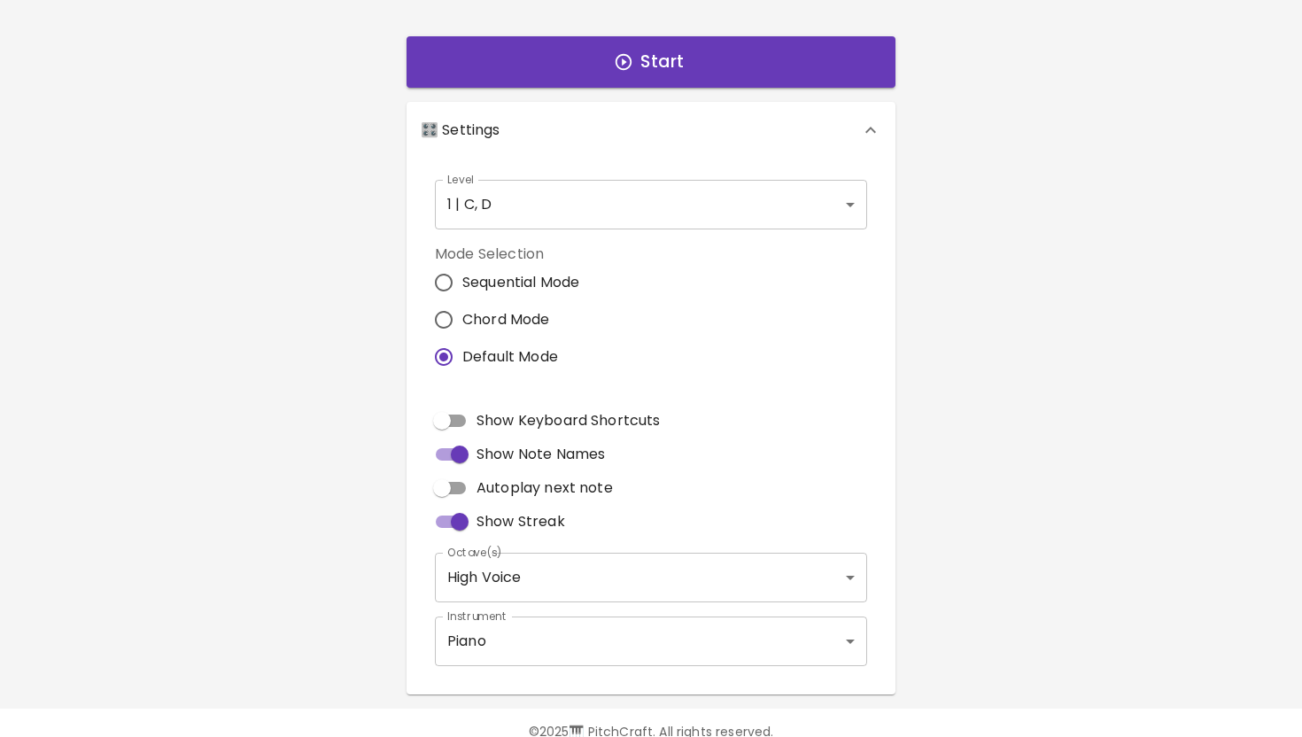
scroll to position [335, 0]
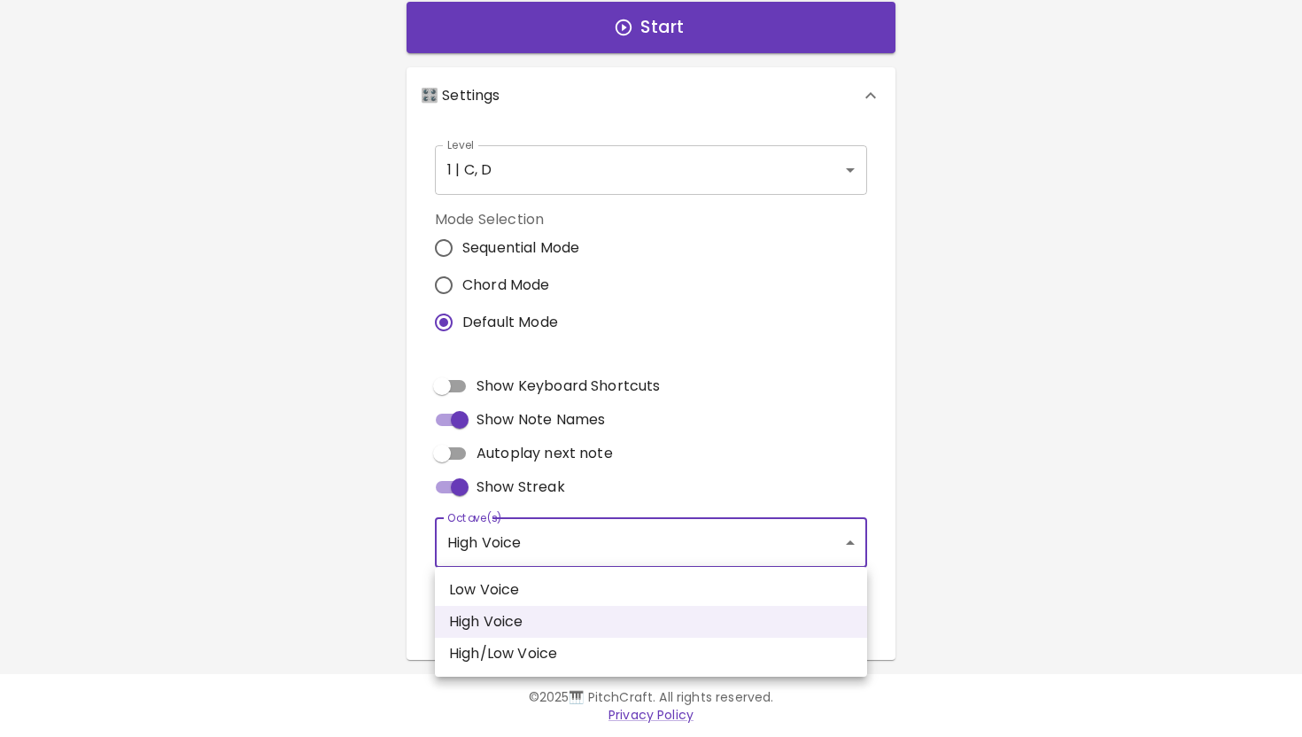
click at [848, 534] on body "🎹 PitchCraft About Badges Log In C C# D D# E F F# G G# A A# B Start 🎛️ Settings…" at bounding box center [651, 201] width 1302 height 1072
click at [989, 467] on div at bounding box center [651, 368] width 1302 height 737
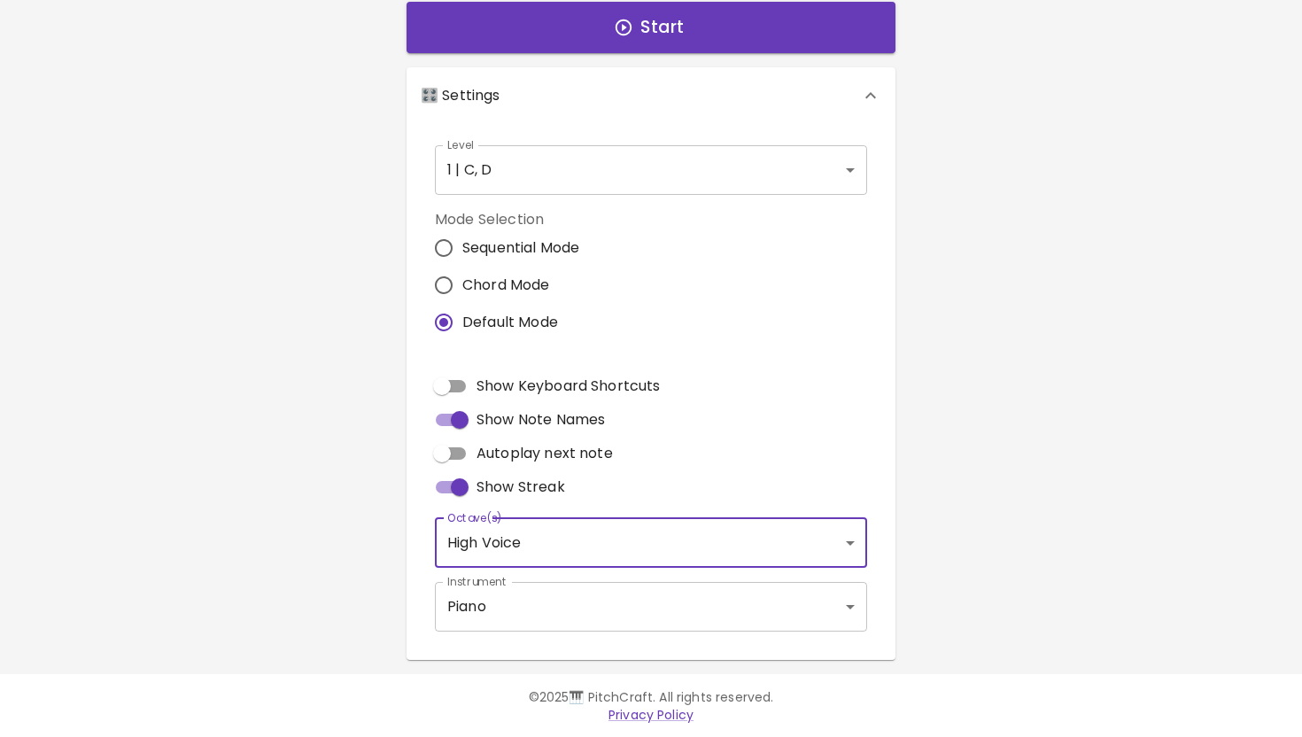
click at [854, 609] on body "🎹 PitchCraft About Badges Log In C C# D D# E F F# G G# A A# B Start 🎛️ Settings…" at bounding box center [651, 201] width 1302 height 1072
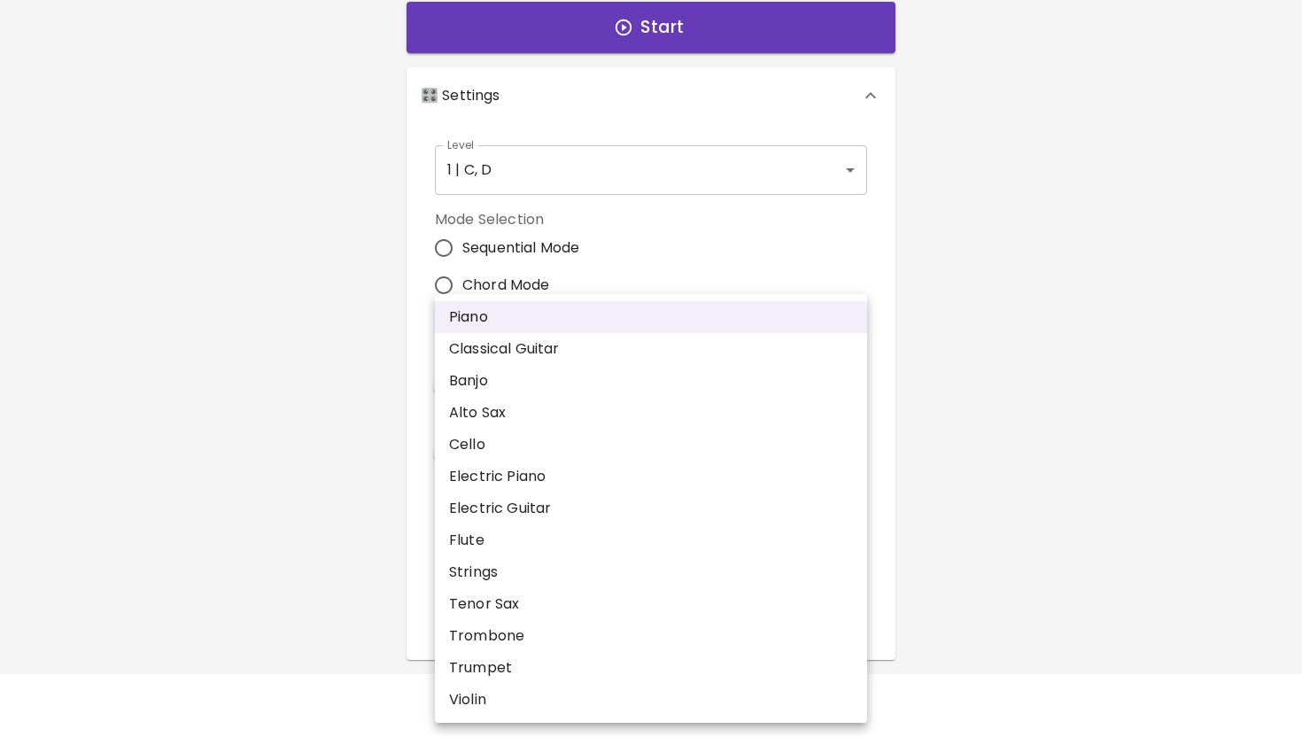
click at [1026, 485] on div at bounding box center [651, 368] width 1302 height 737
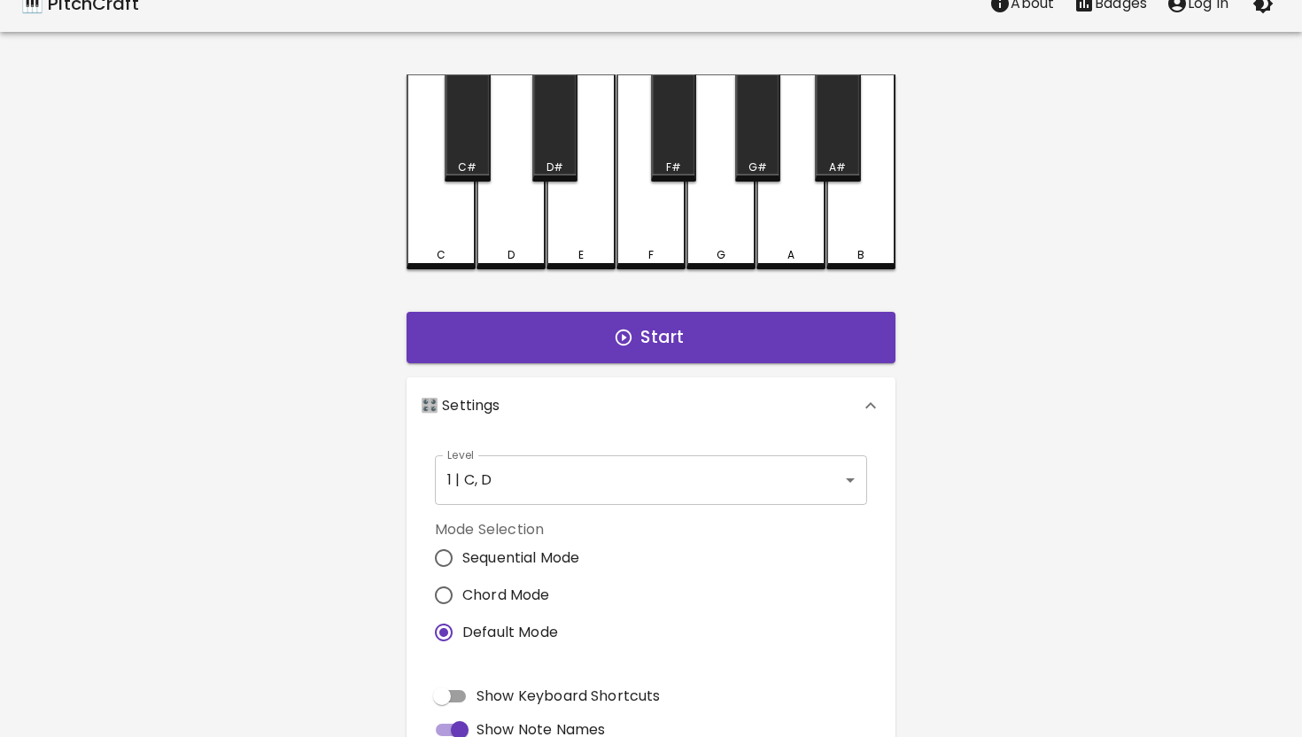
scroll to position [0, 0]
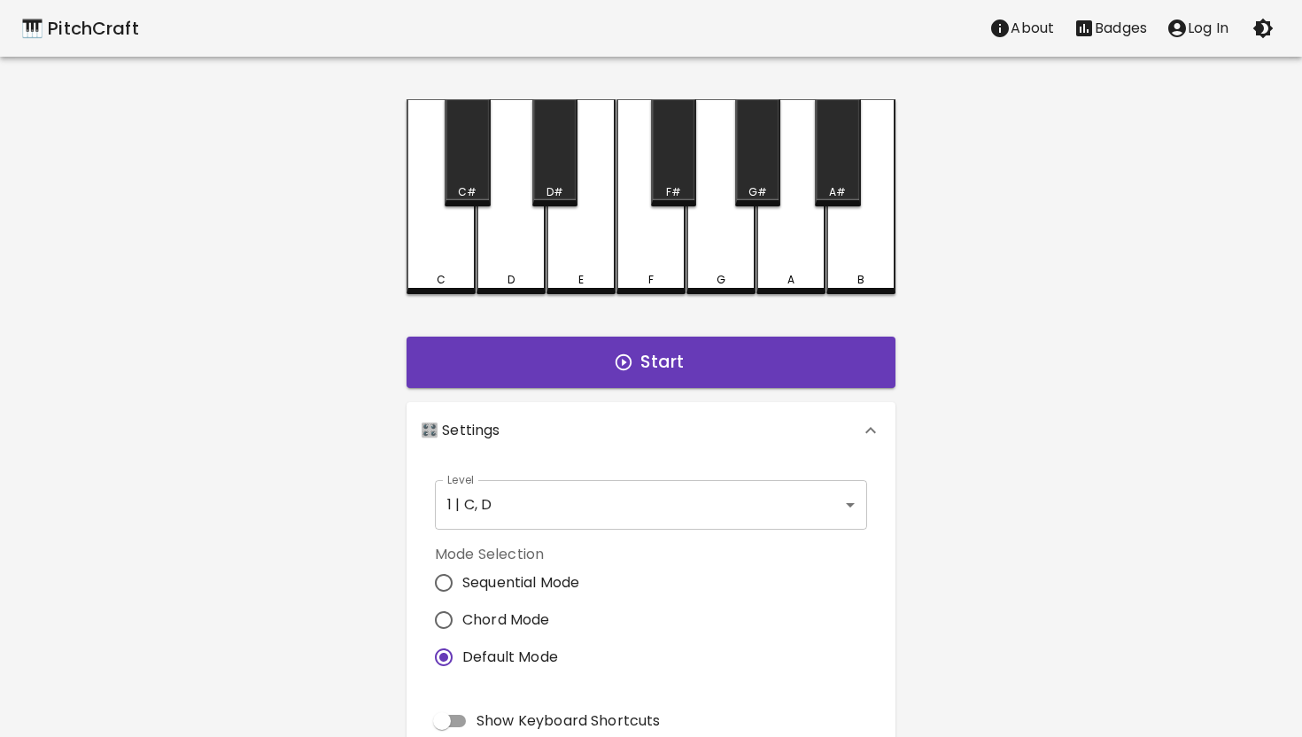
click at [1216, 34] on p "Log In" at bounding box center [1207, 28] width 41 height 21
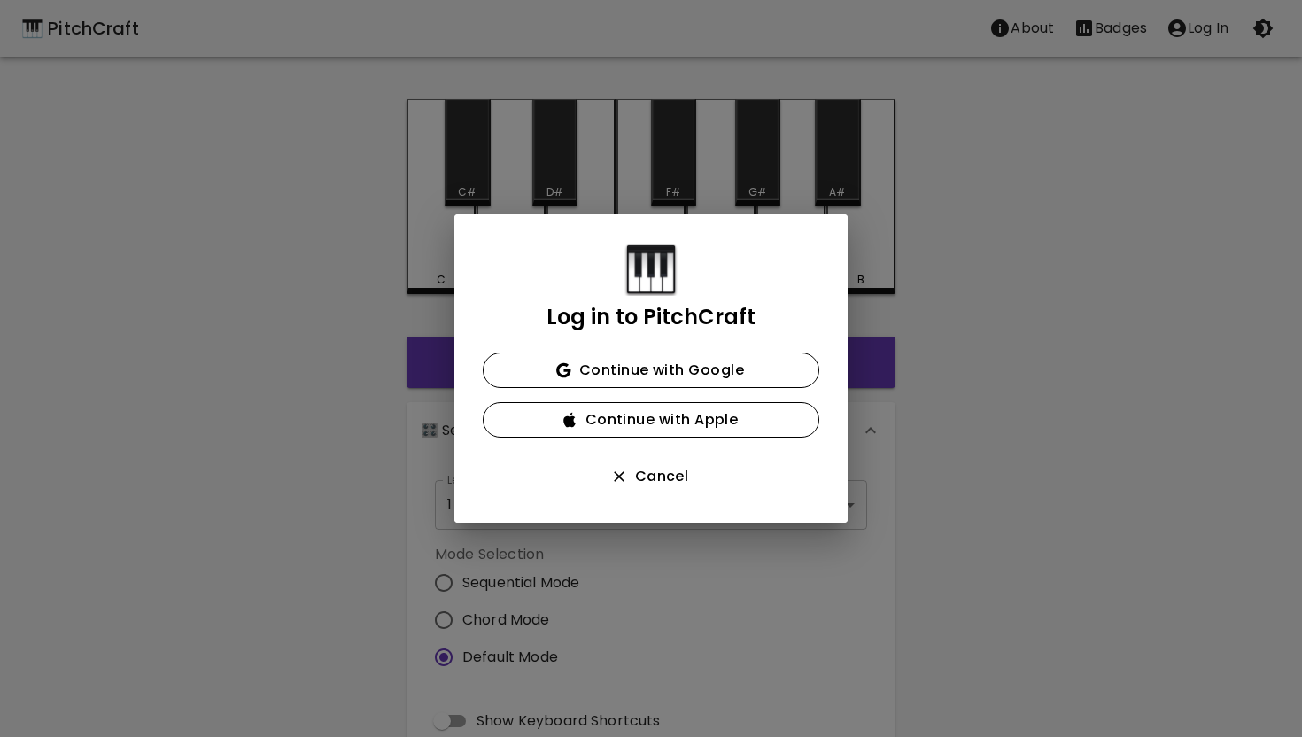
click at [1263, 32] on div "Log in to PitchCraft Continue with Google Continue with Apple Cancel" at bounding box center [651, 368] width 1302 height 737
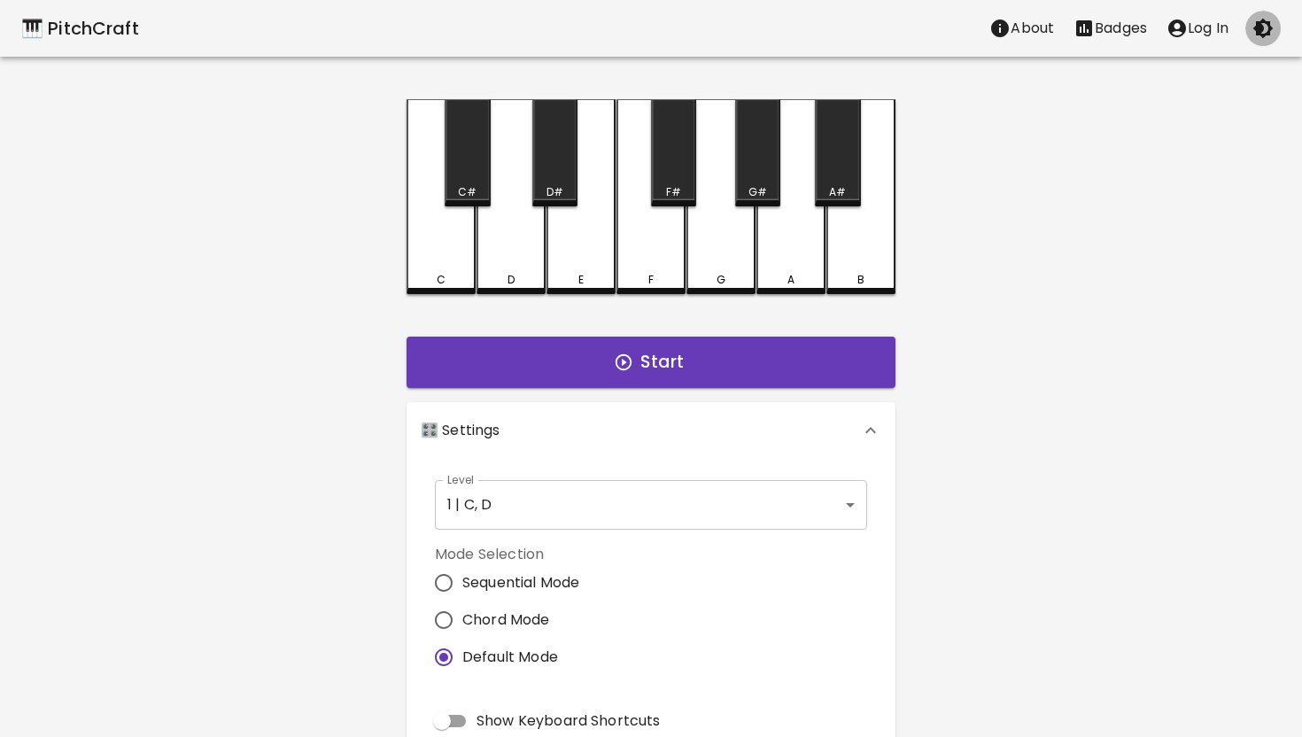
click at [1263, 32] on icon "button" at bounding box center [1262, 28] width 21 height 21
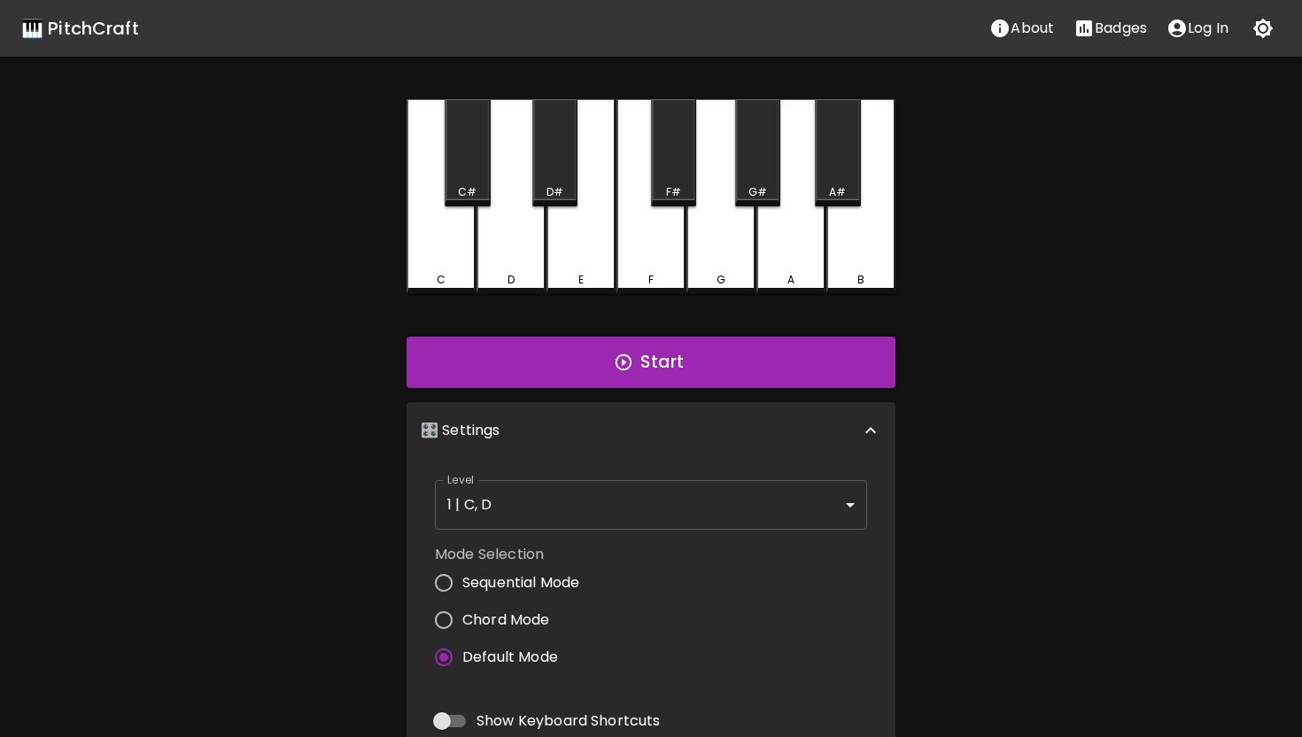
click at [1263, 31] on icon "button" at bounding box center [1263, 29] width 20 height 20
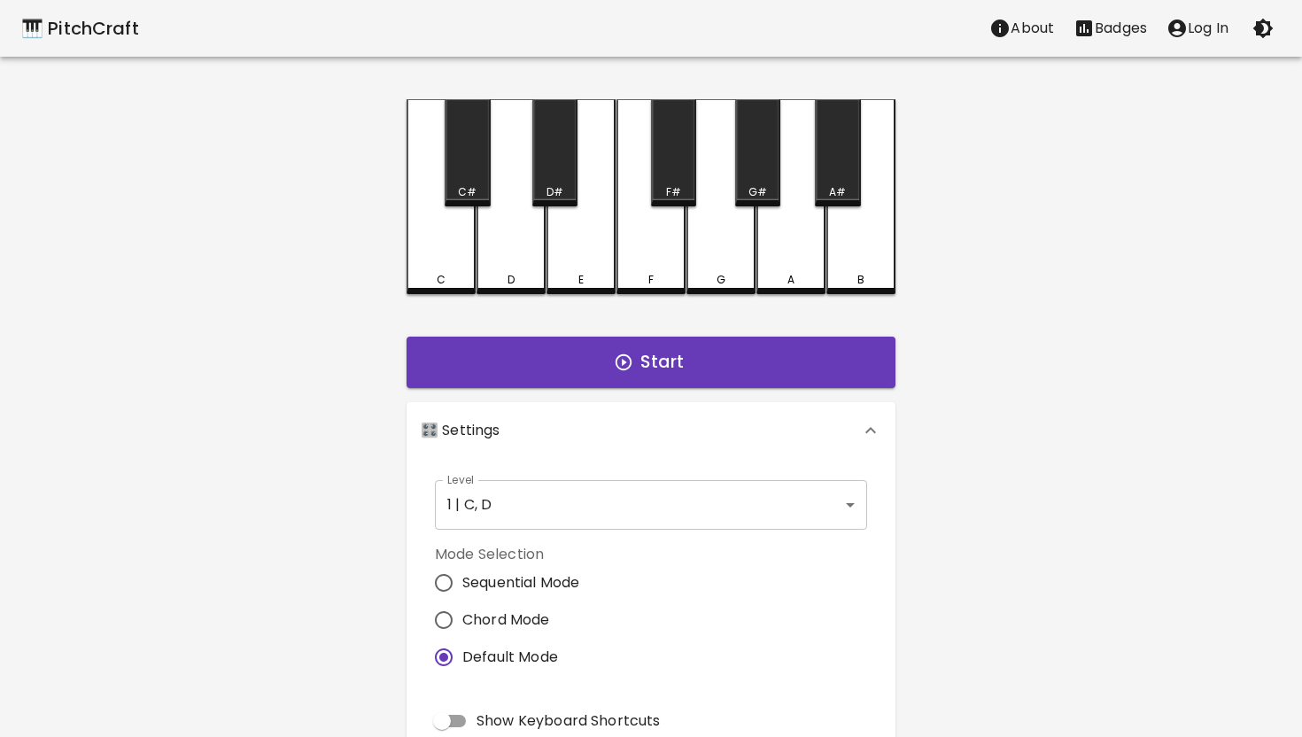
click at [1018, 27] on p "About" at bounding box center [1031, 28] width 43 height 21
